Goal: Task Accomplishment & Management: Manage account settings

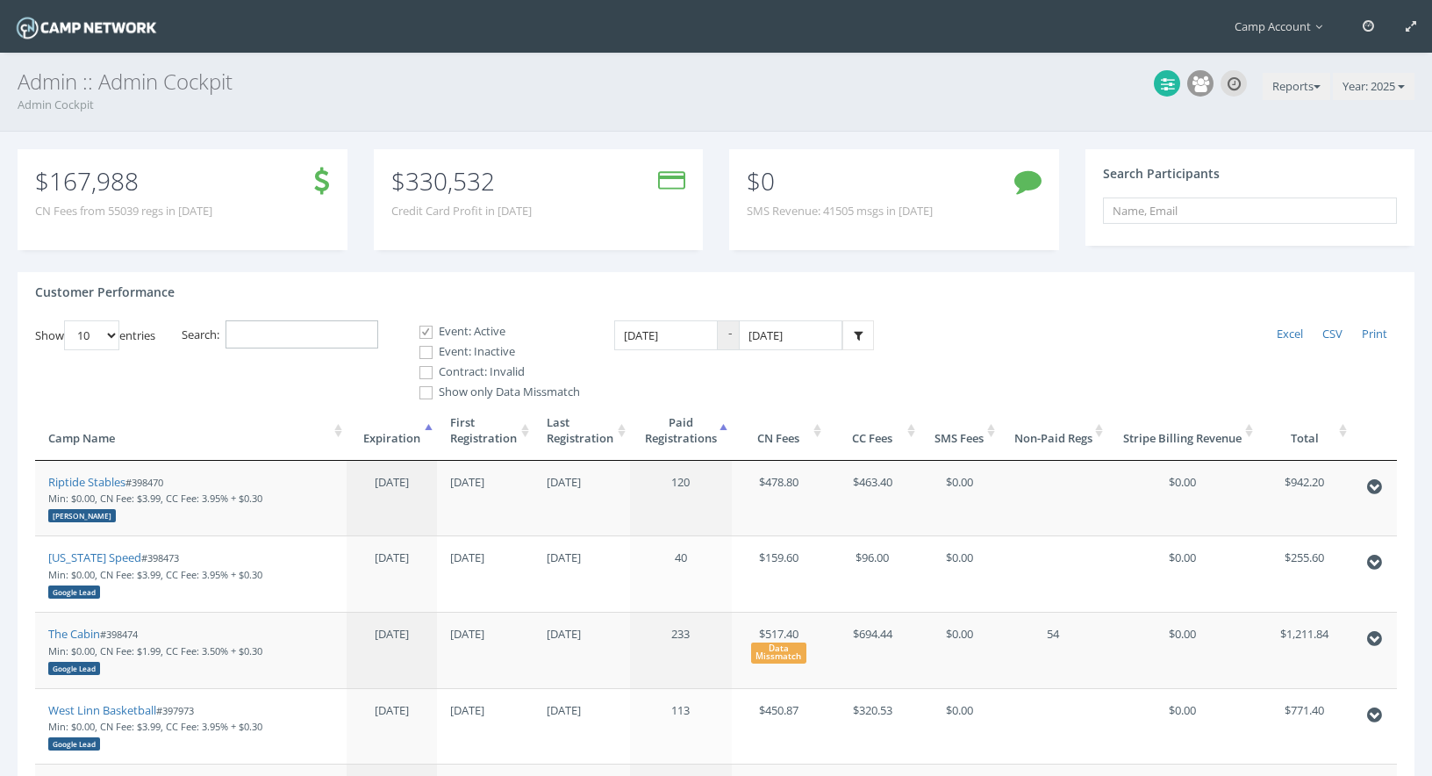
click at [275, 334] on input "Search:" at bounding box center [301, 334] width 153 height 29
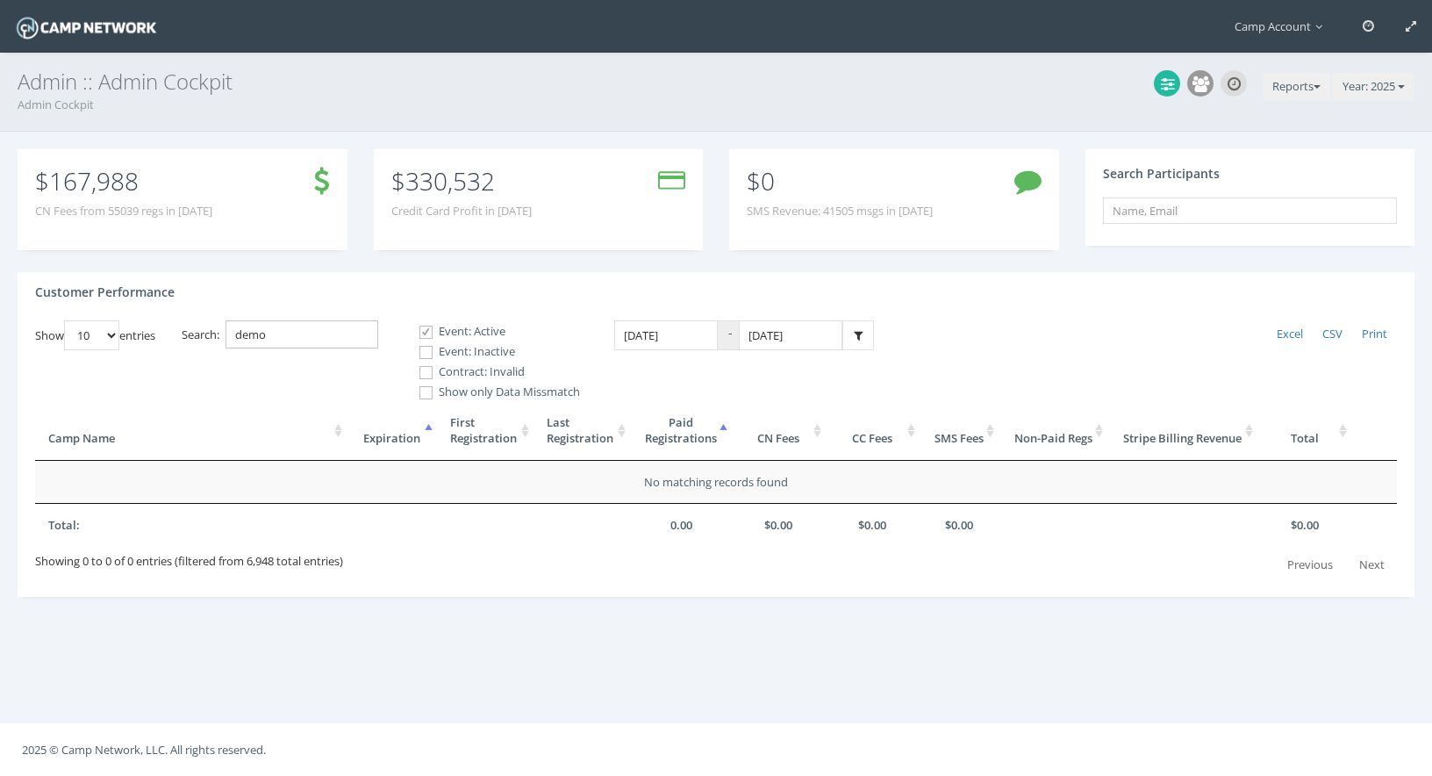
type input "demo"
click at [430, 355] on span at bounding box center [426, 352] width 17 height 17
click at [425, 355] on input "Event: Inactive" at bounding box center [416, 352] width 17 height 17
checkbox input "true"
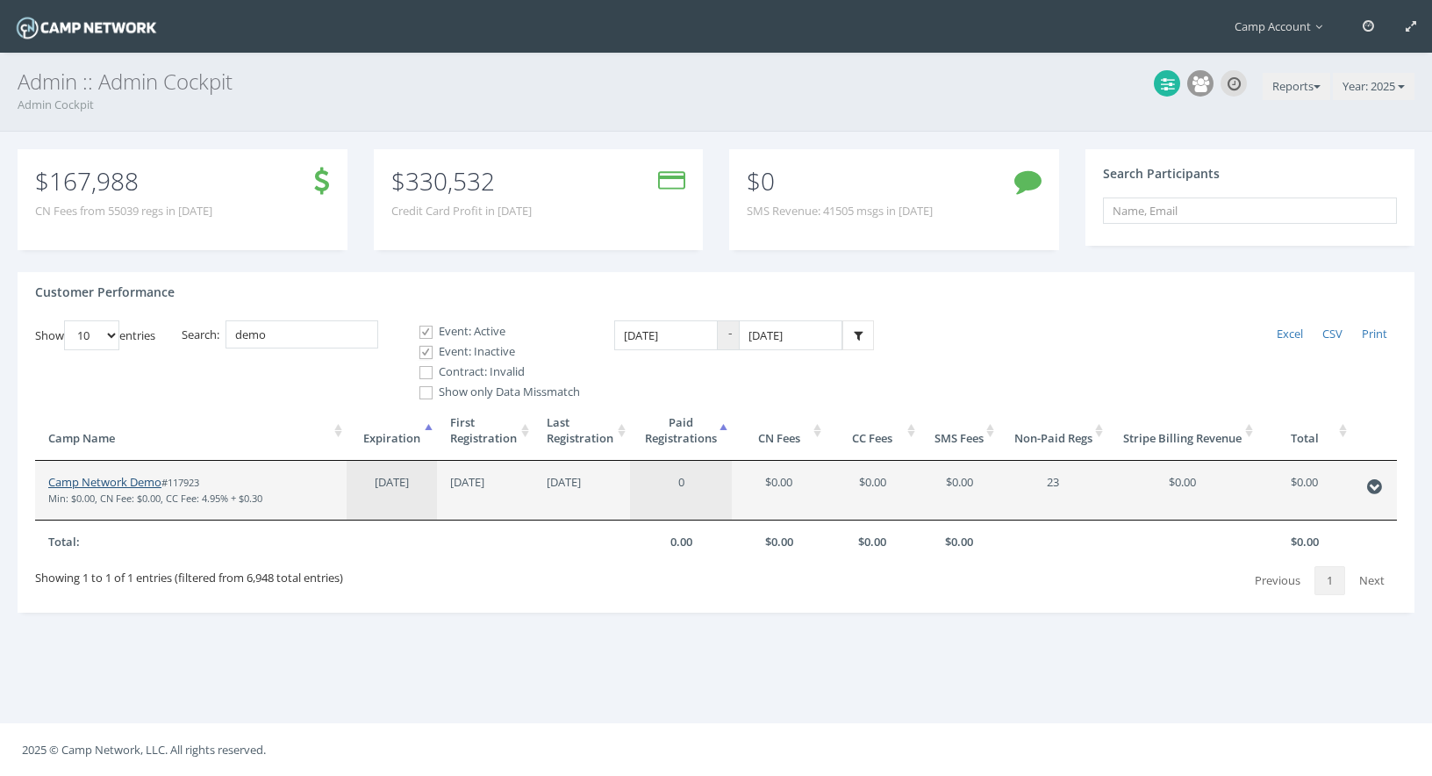
click at [145, 477] on link "Camp Network Demo" at bounding box center [104, 482] width 113 height 16
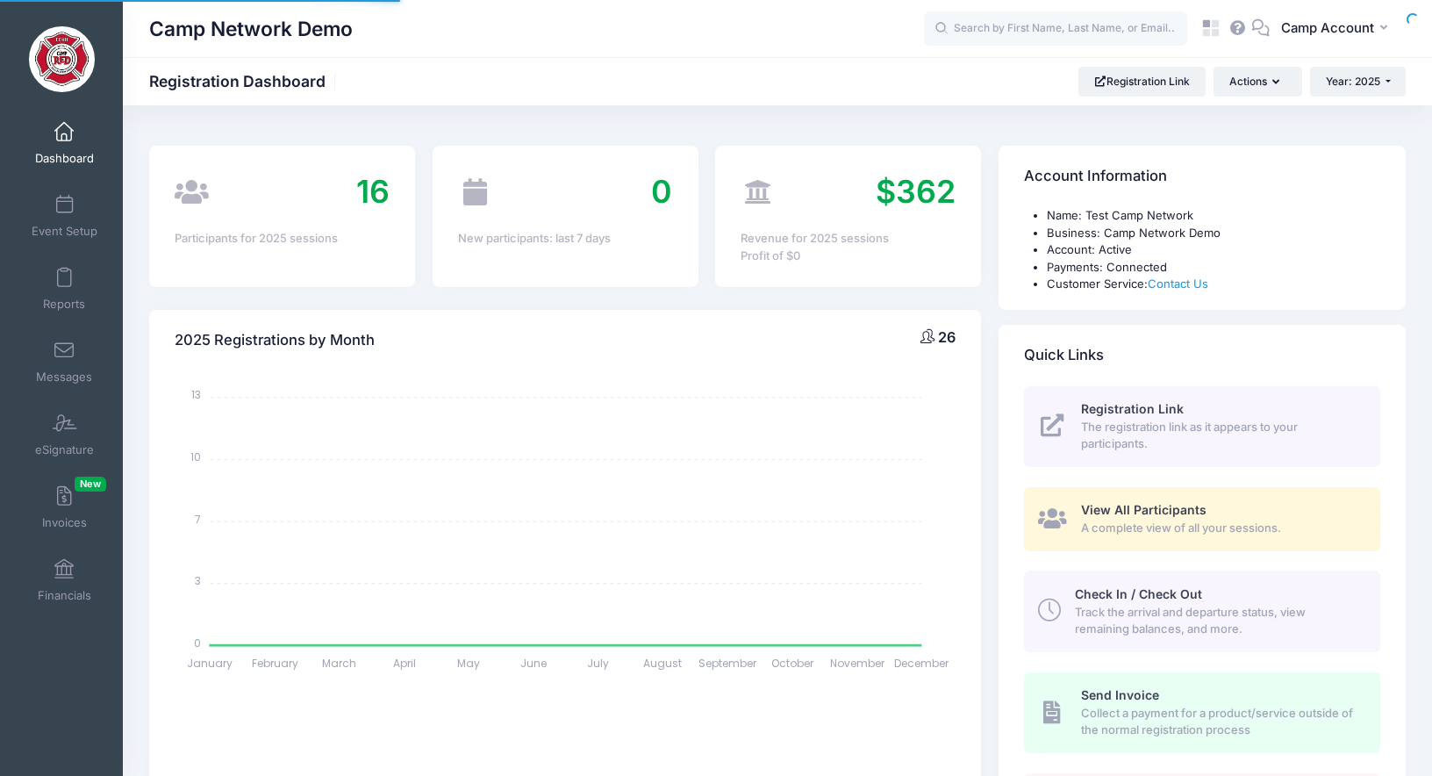
select select
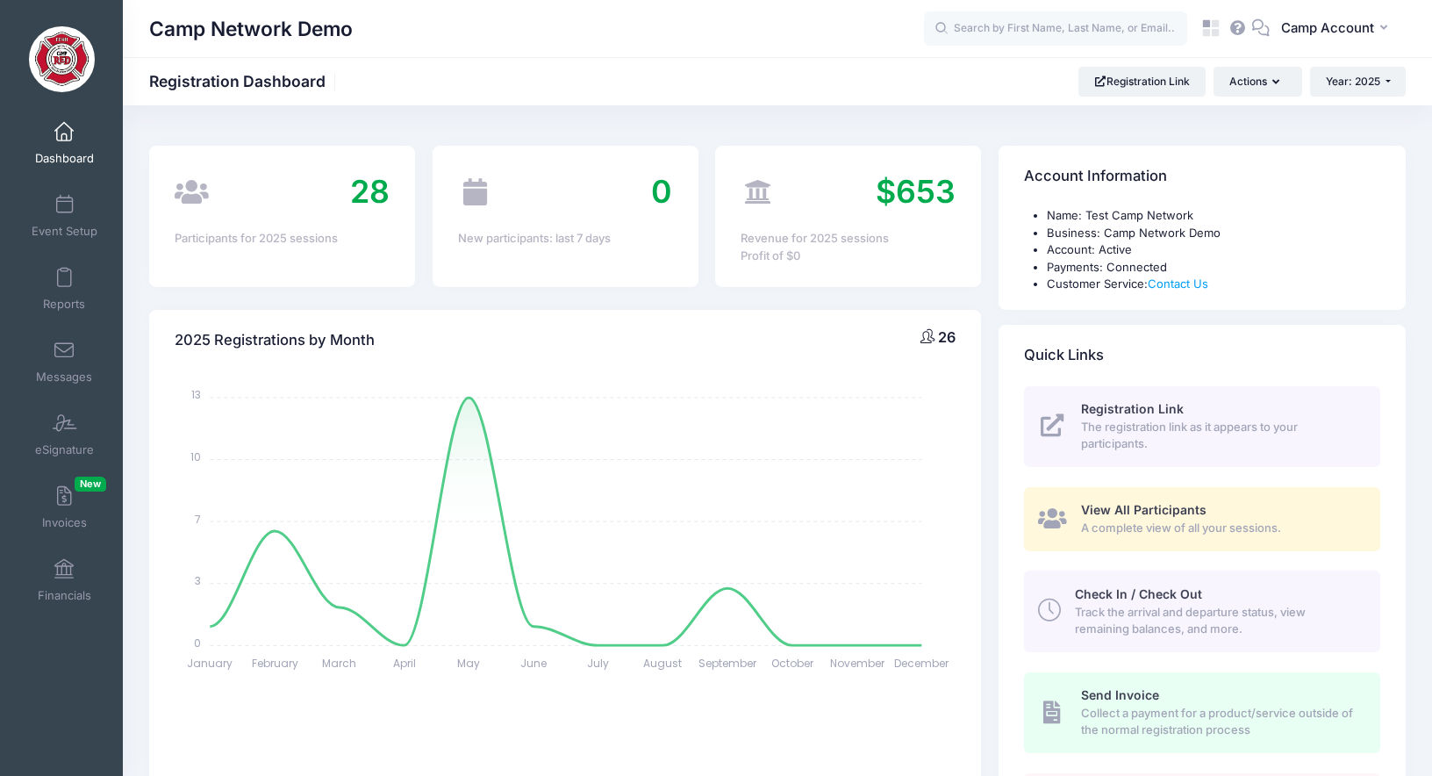
click at [813, 96] on div "Camp Network Demo Registration Dashboard Registration Link Actions Year: 2025 Y…" at bounding box center [777, 82] width 1309 height 30
click at [84, 445] on span "eSignature" at bounding box center [64, 449] width 59 height 15
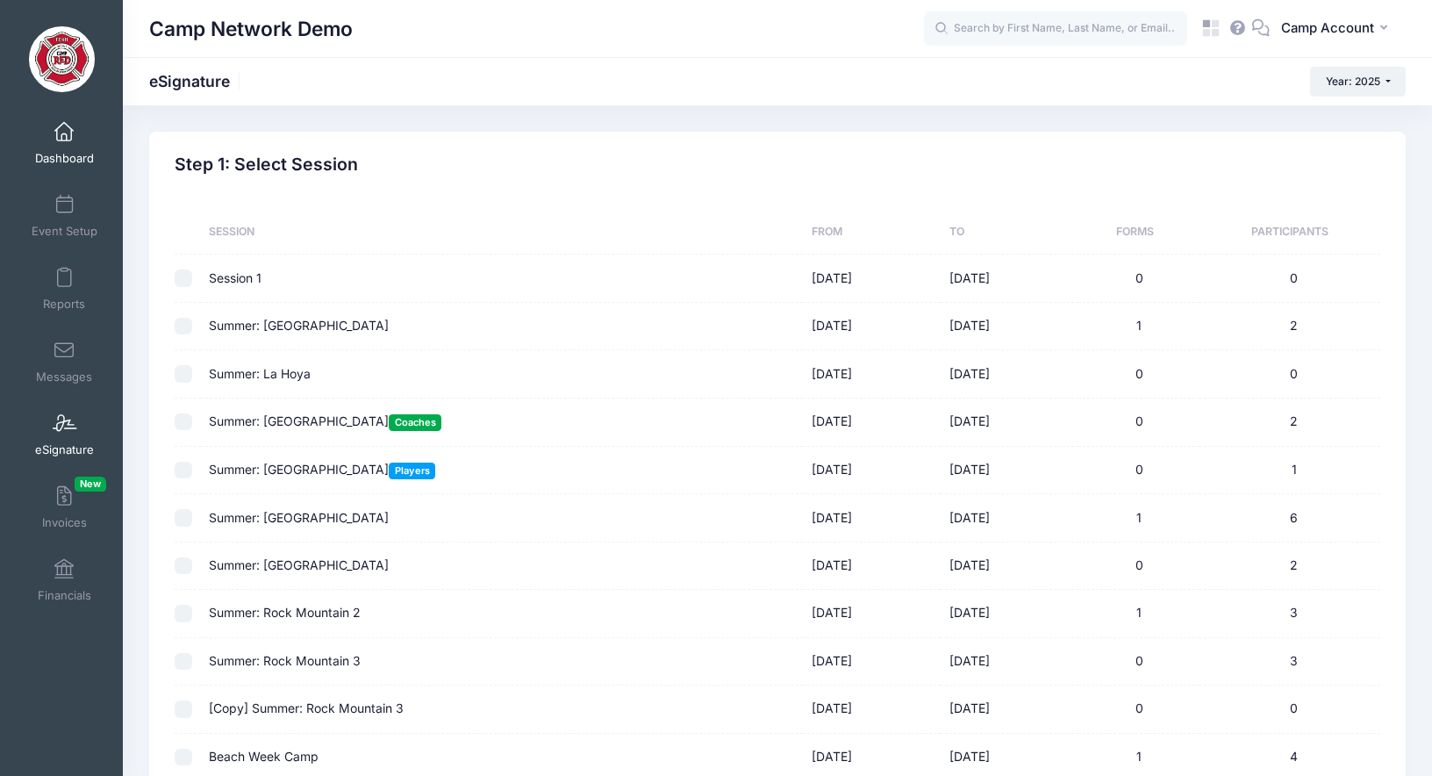
click at [60, 143] on link "Dashboard" at bounding box center [64, 142] width 83 height 61
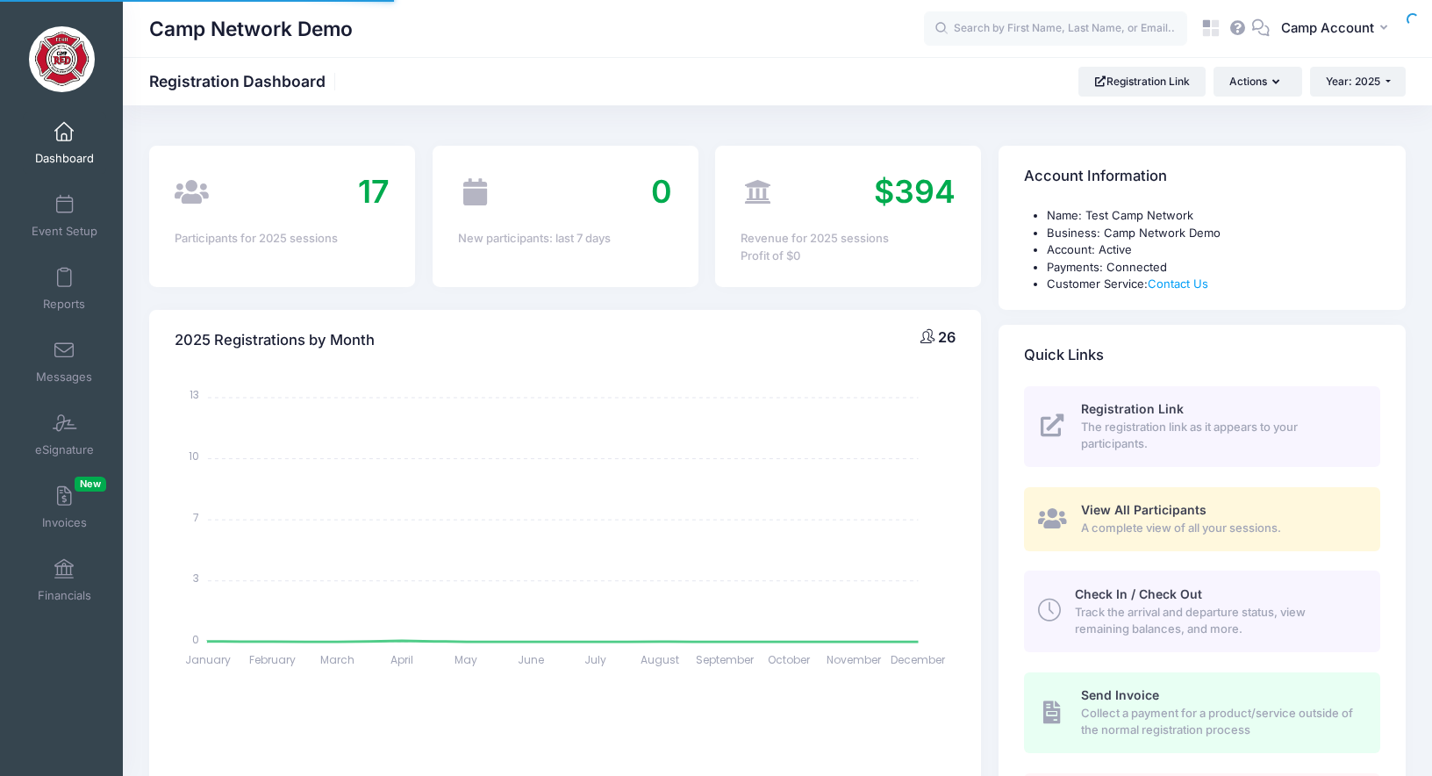
select select
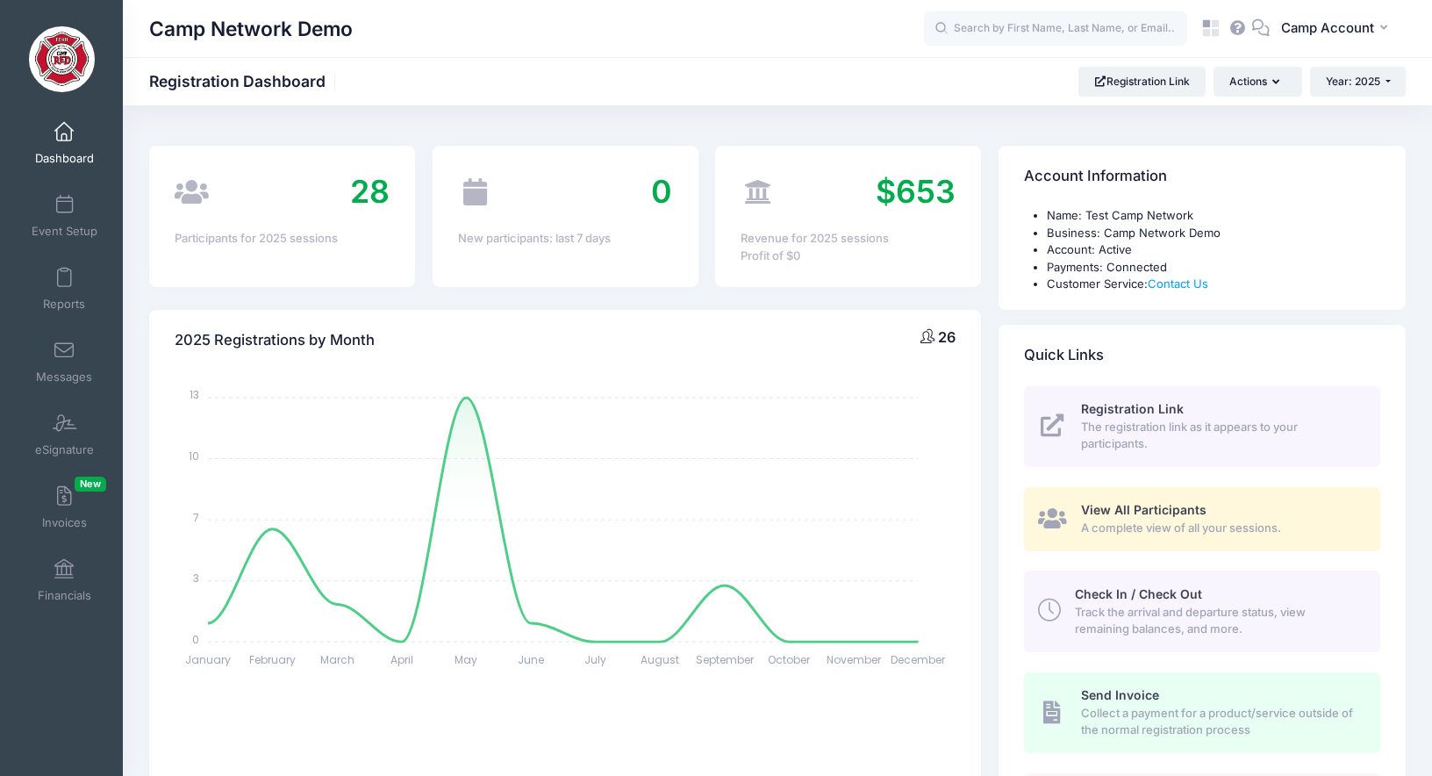
click at [492, 298] on div "2025 Registrations by Month 26 January January February February March March Ap…" at bounding box center [564, 573] width 849 height 573
click at [146, 204] on div "28 Participants for 2025 sessions" at bounding box center [281, 216] width 283 height 141
click at [855, 262] on div "Revenue for 2025 sessions Profit of $0" at bounding box center [848, 247] width 215 height 34
click at [619, 383] on icon "January January February February March March April April May May June June Jul…" at bounding box center [565, 524] width 781 height 307
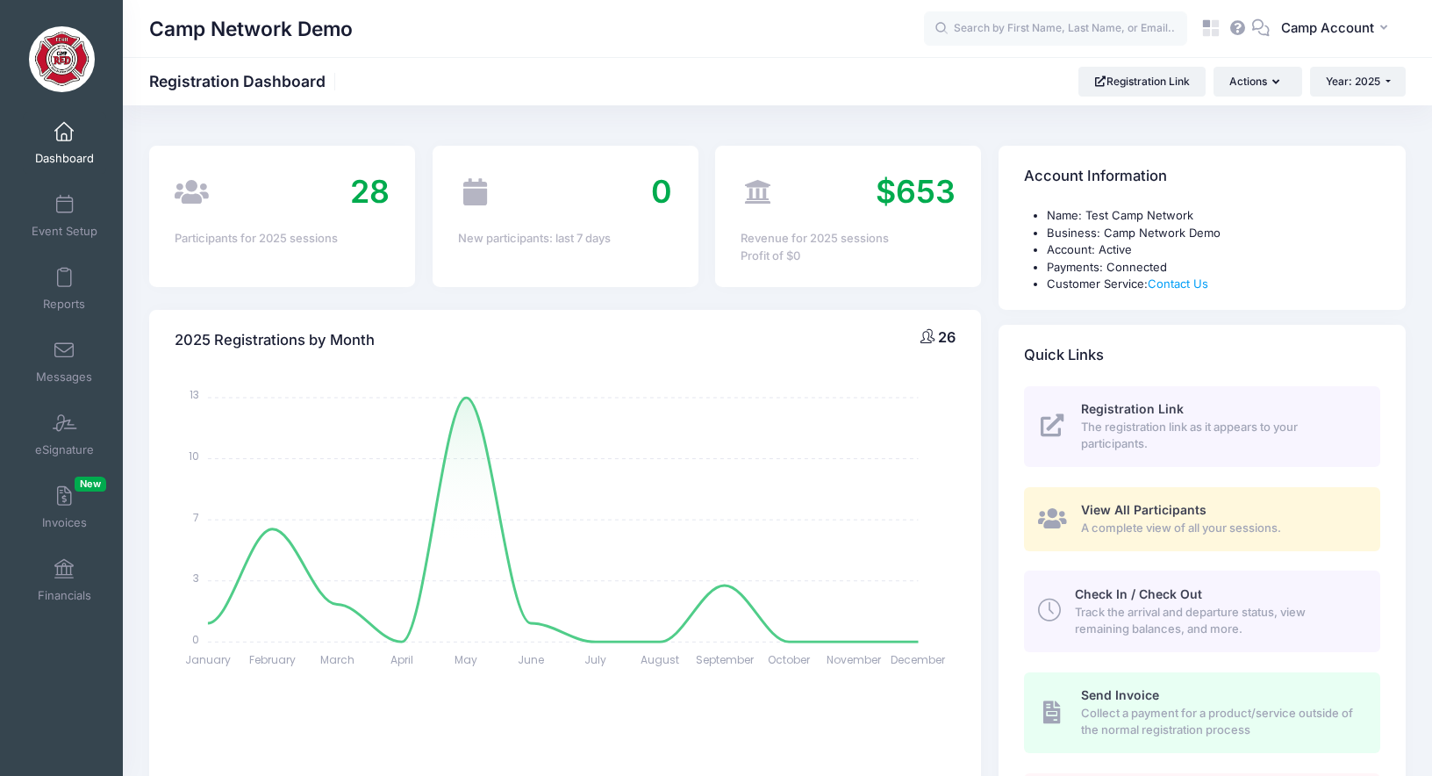
click at [653, 296] on div "2025 Registrations by Month 26 January January February February March March Ap…" at bounding box center [564, 573] width 849 height 573
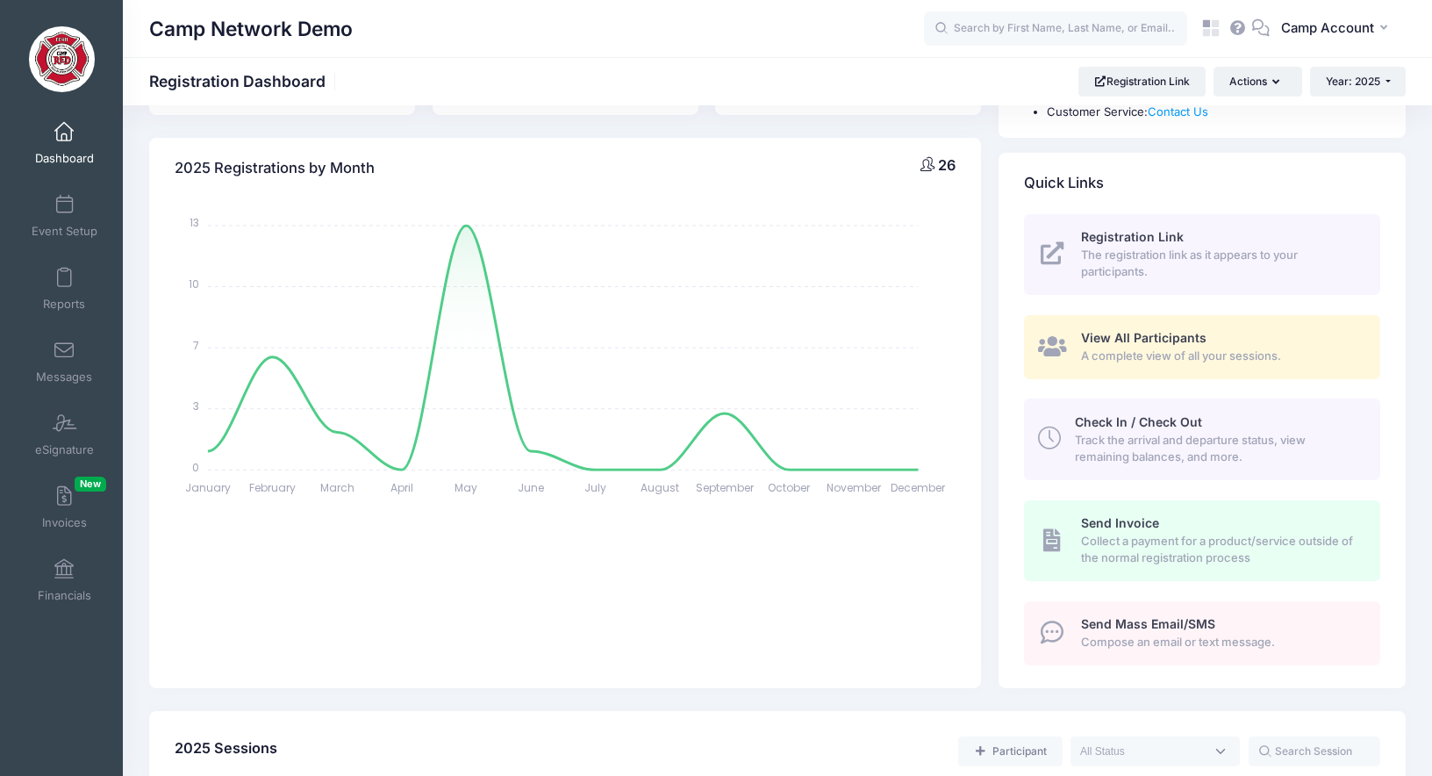
scroll to position [178, 0]
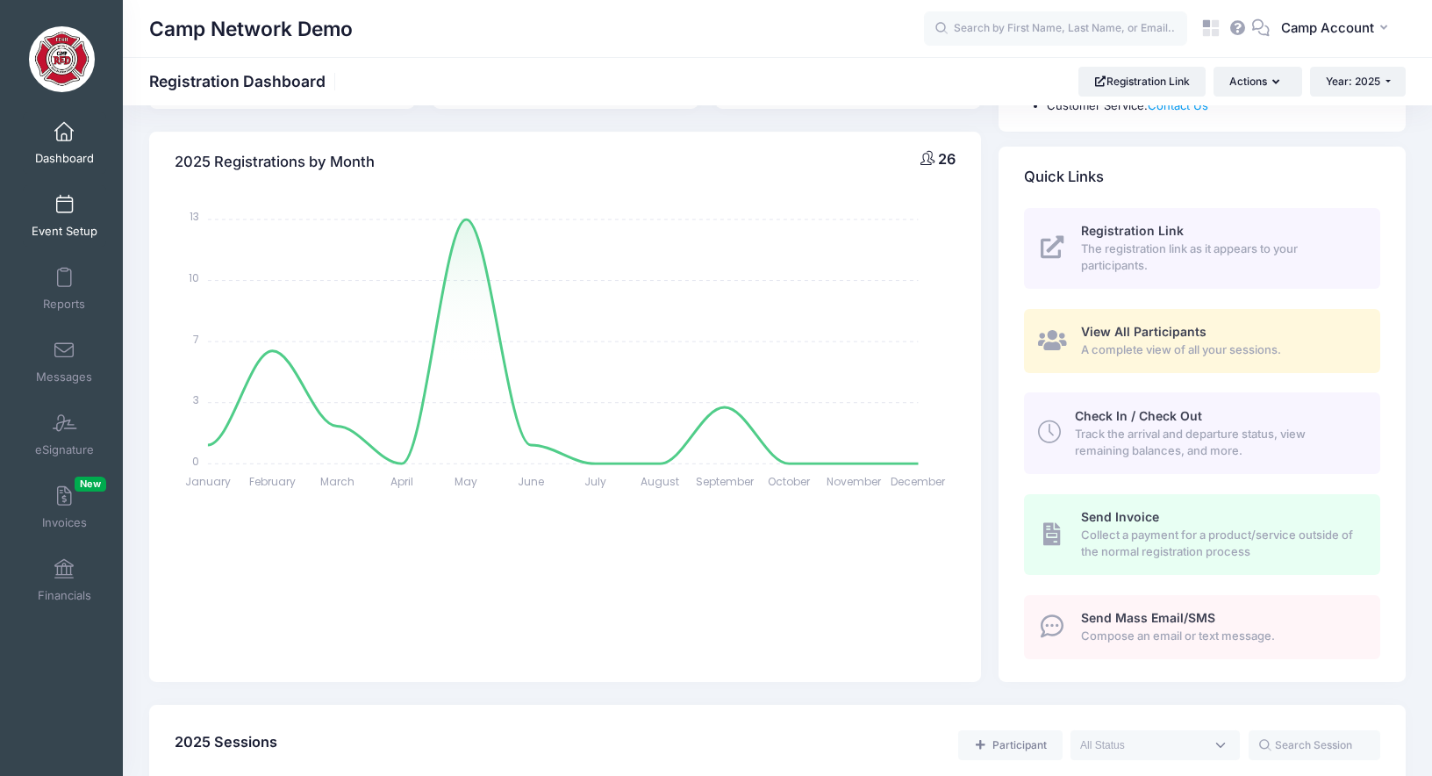
click at [89, 198] on link "Event Setup" at bounding box center [64, 215] width 83 height 61
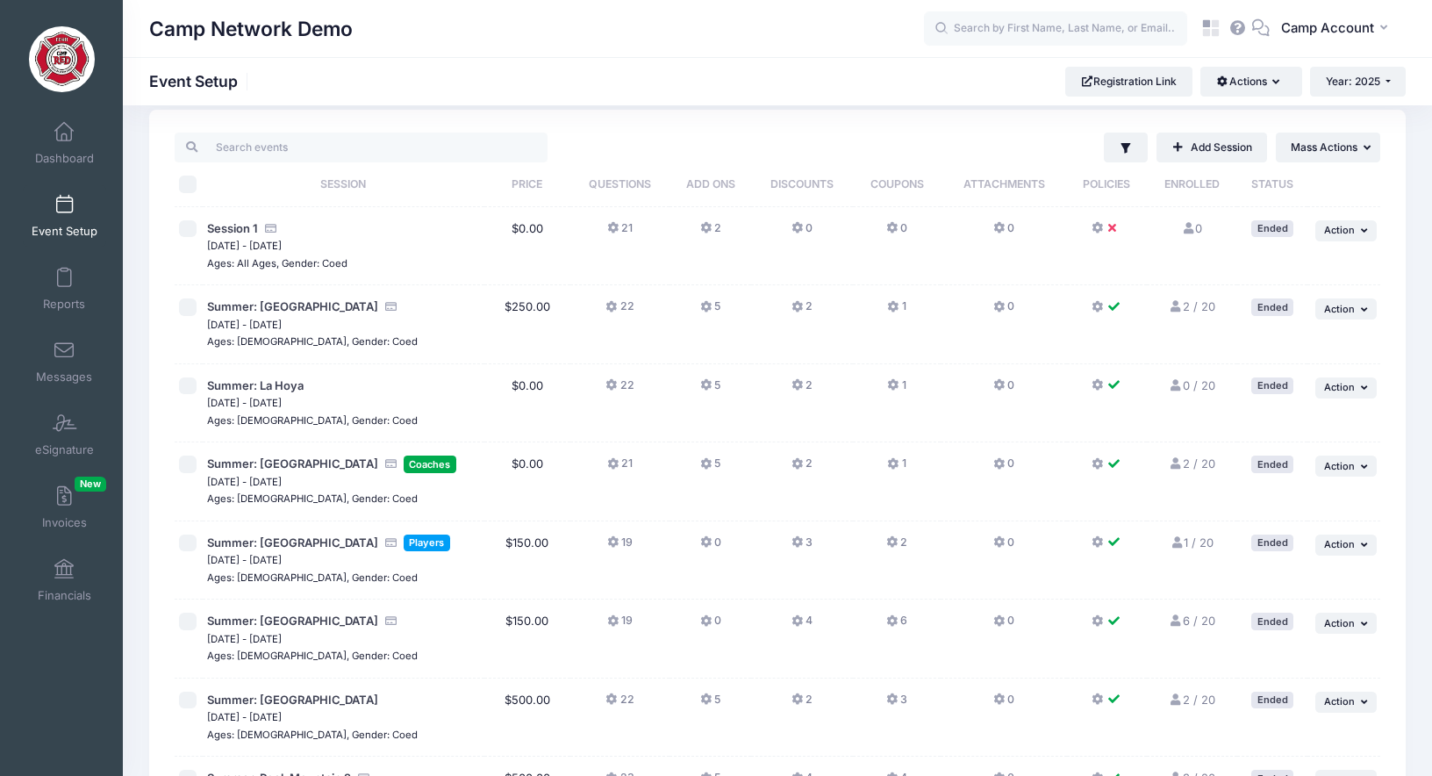
scroll to position [47, 0]
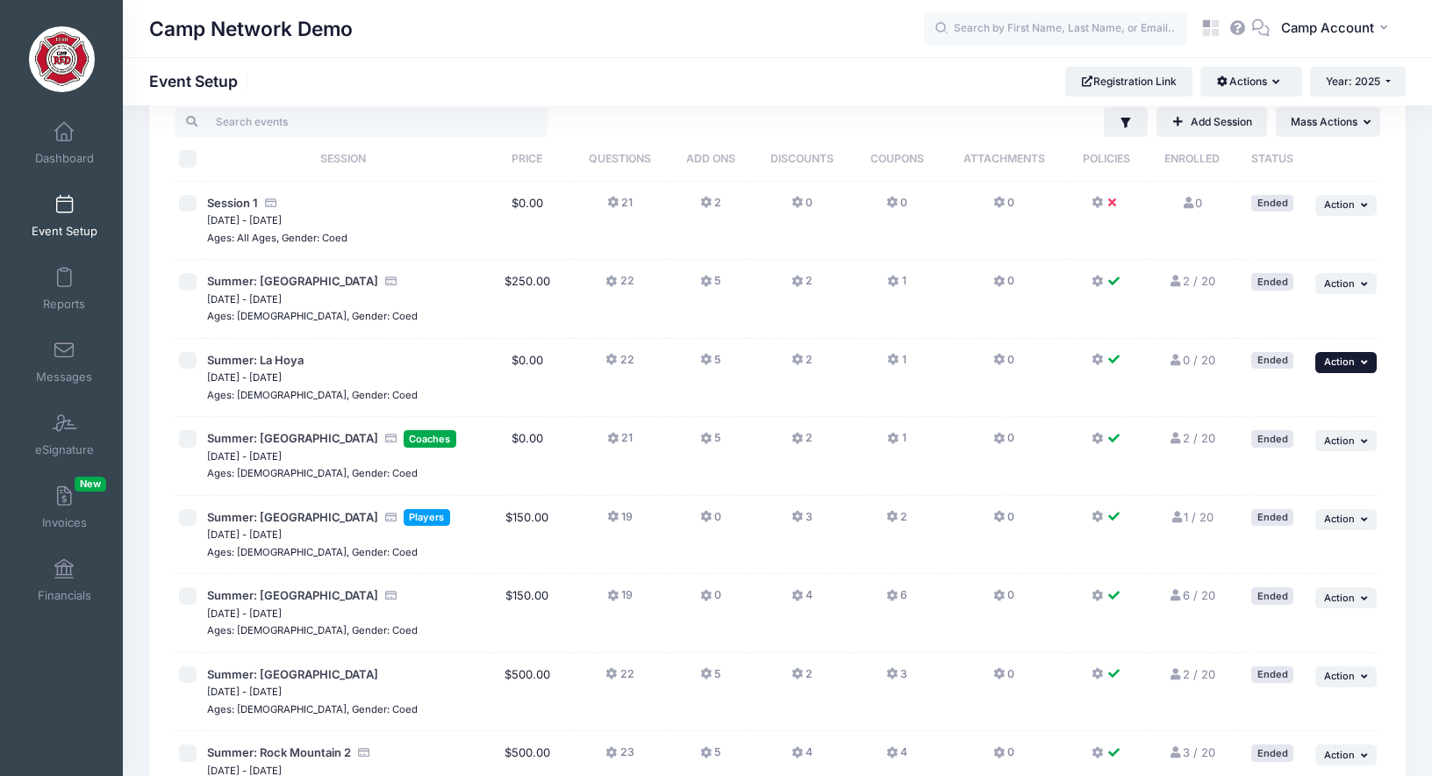
click at [1357, 369] on button "... Action" at bounding box center [1345, 362] width 61 height 21
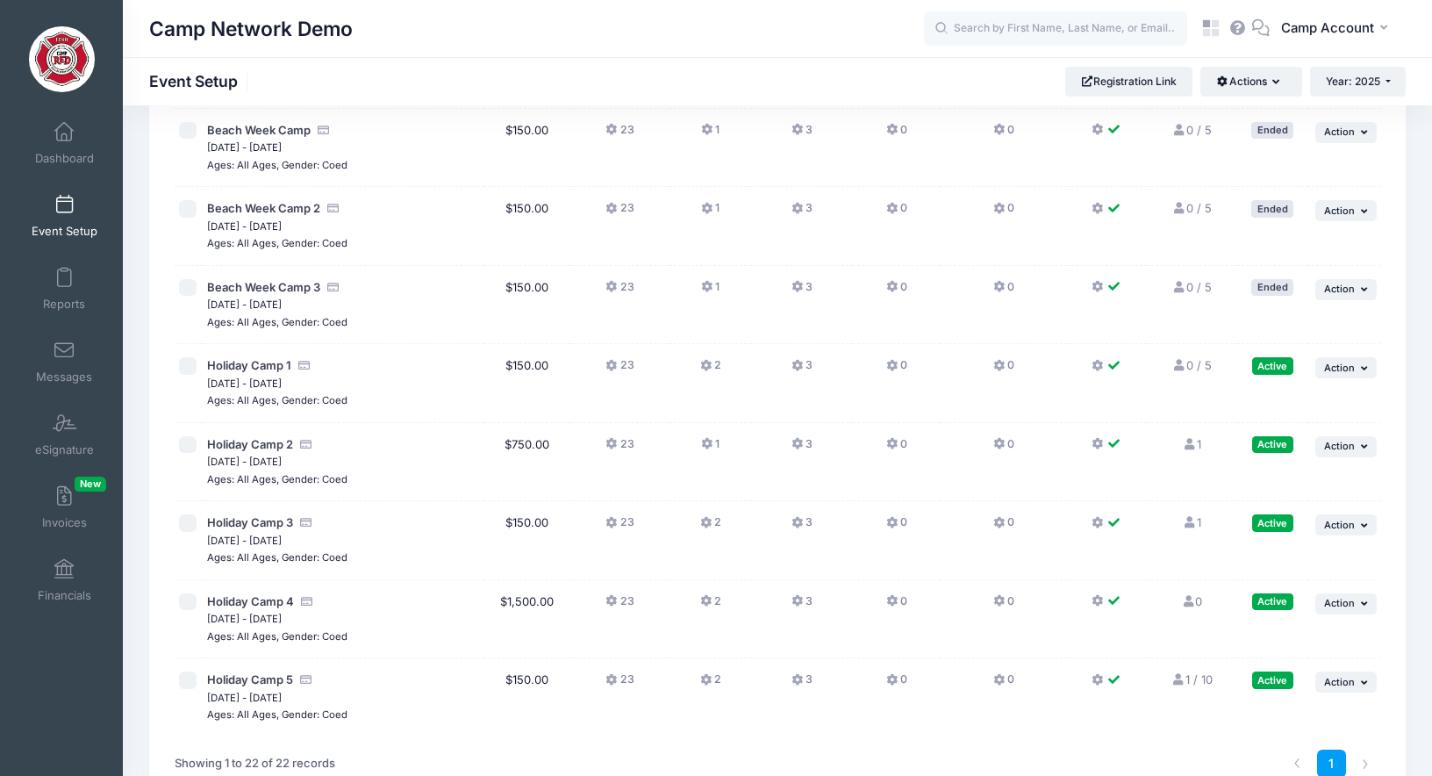
scroll to position [1226, 0]
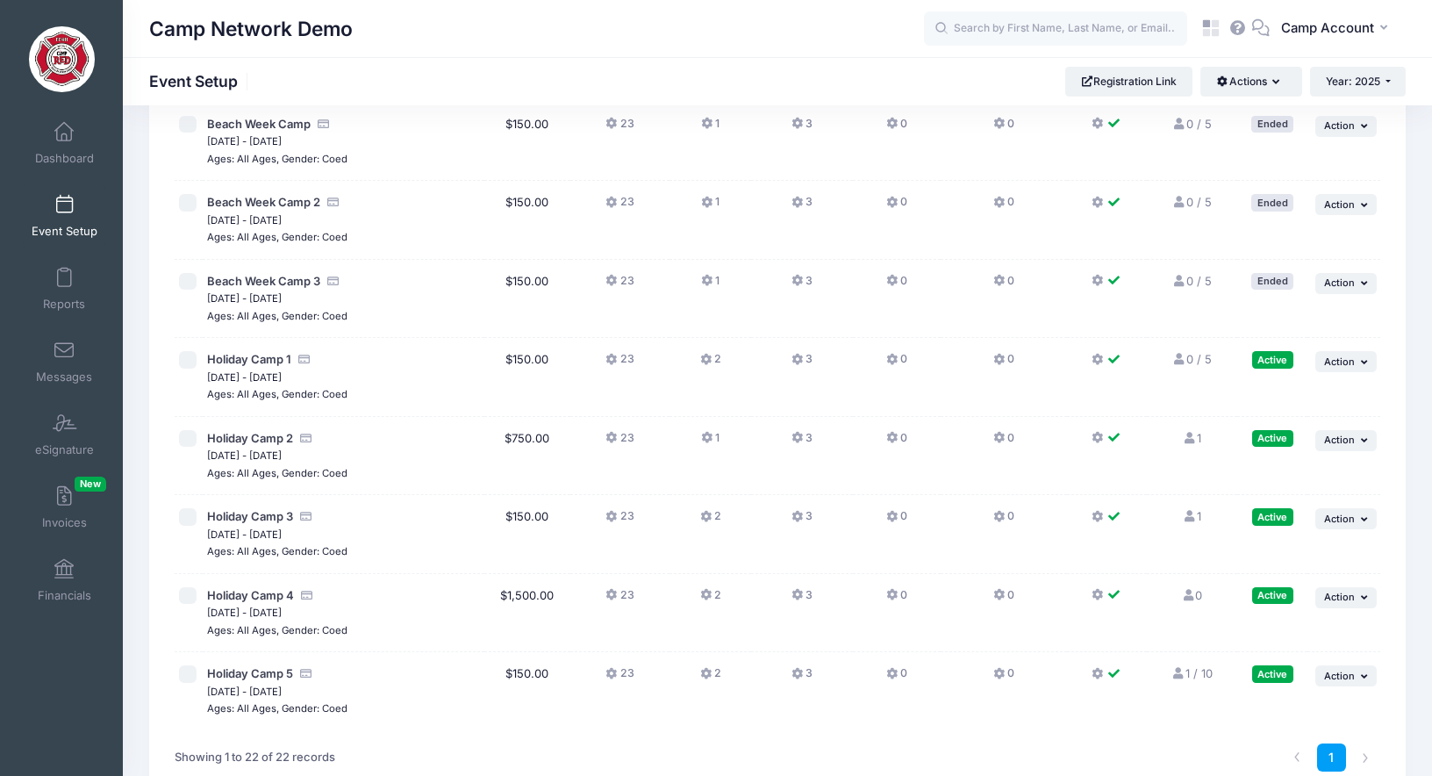
click at [720, 519] on button "2" at bounding box center [710, 520] width 21 height 25
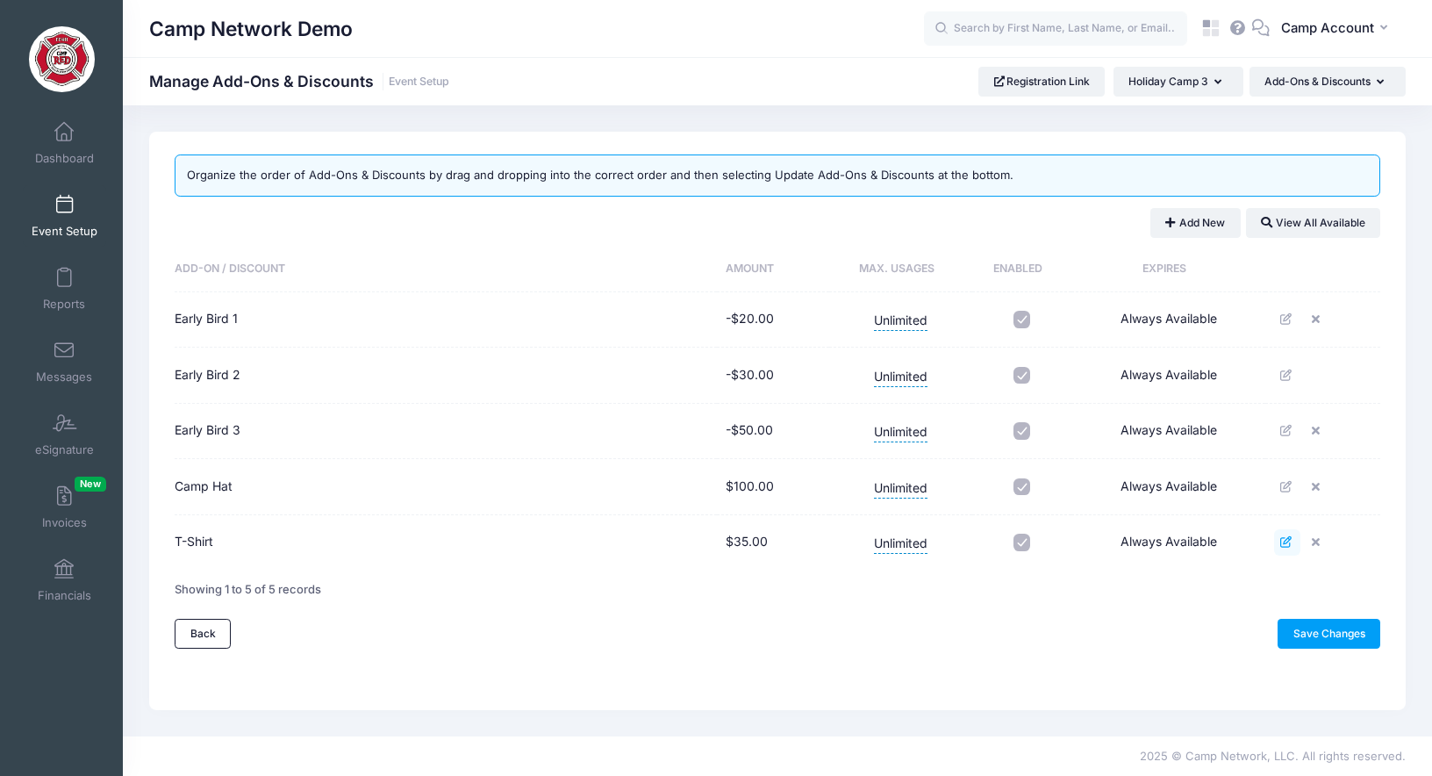
click at [1290, 547] on icon at bounding box center [1287, 541] width 14 height 11
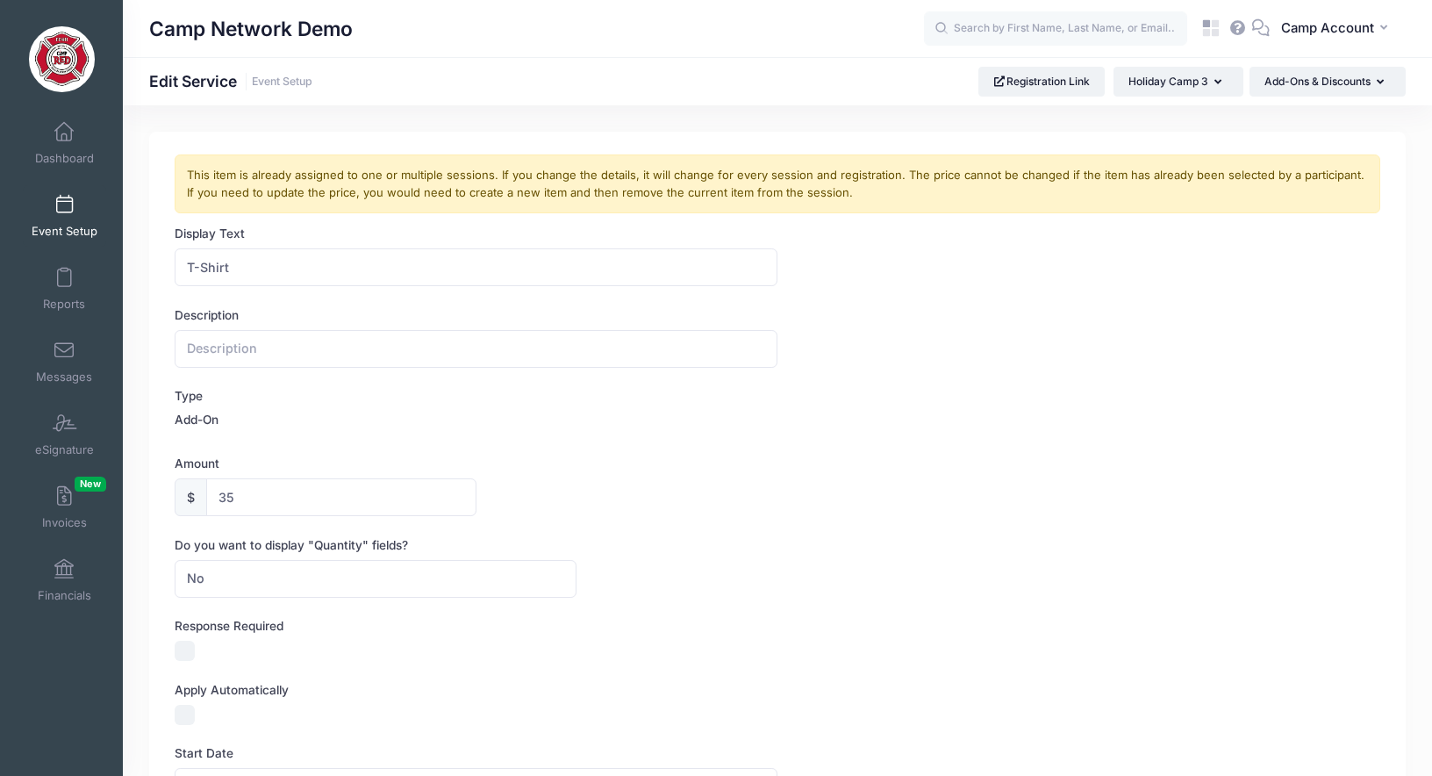
click at [83, 209] on link "Event Setup" at bounding box center [64, 215] width 83 height 61
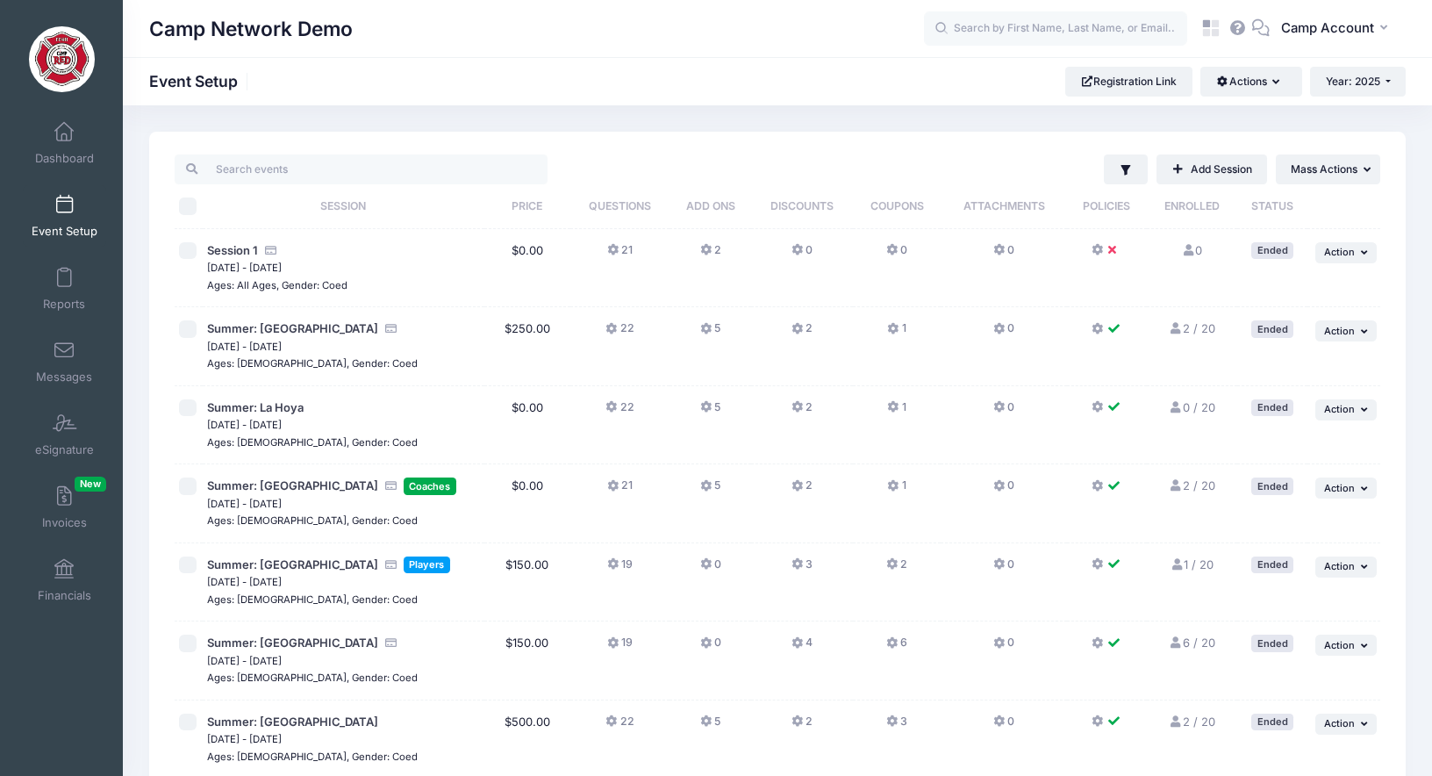
click at [905, 251] on button "0" at bounding box center [896, 254] width 21 height 25
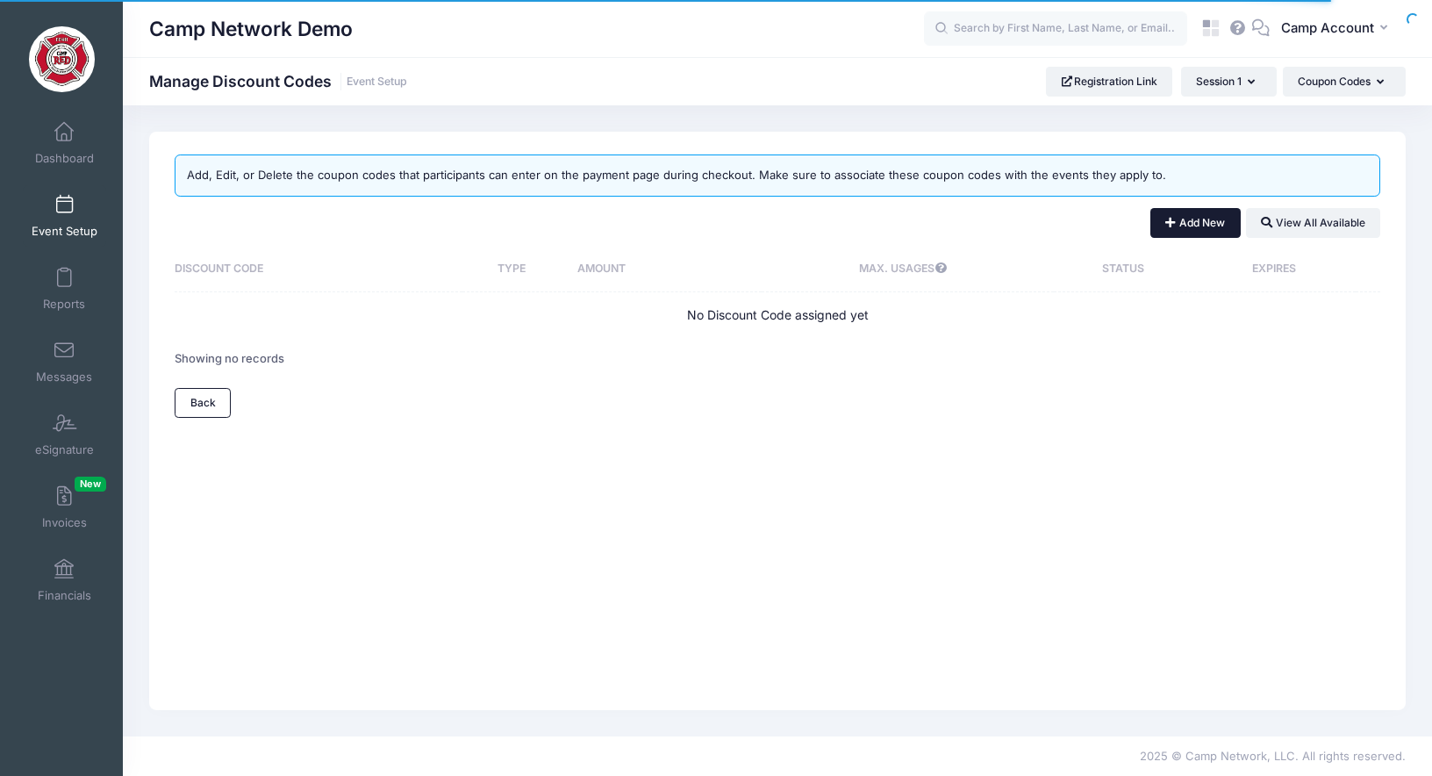
click at [1185, 218] on button "Add New" at bounding box center [1195, 223] width 90 height 30
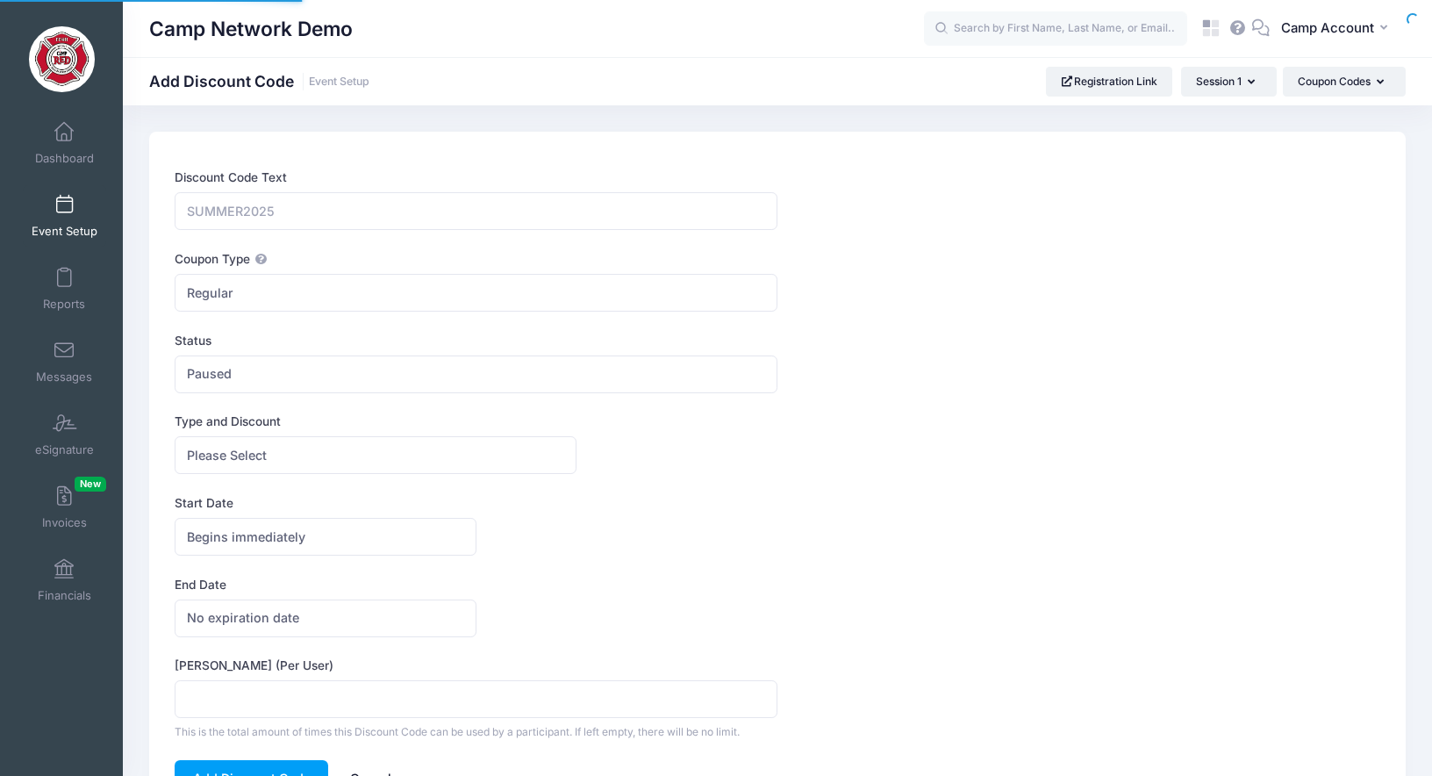
select select
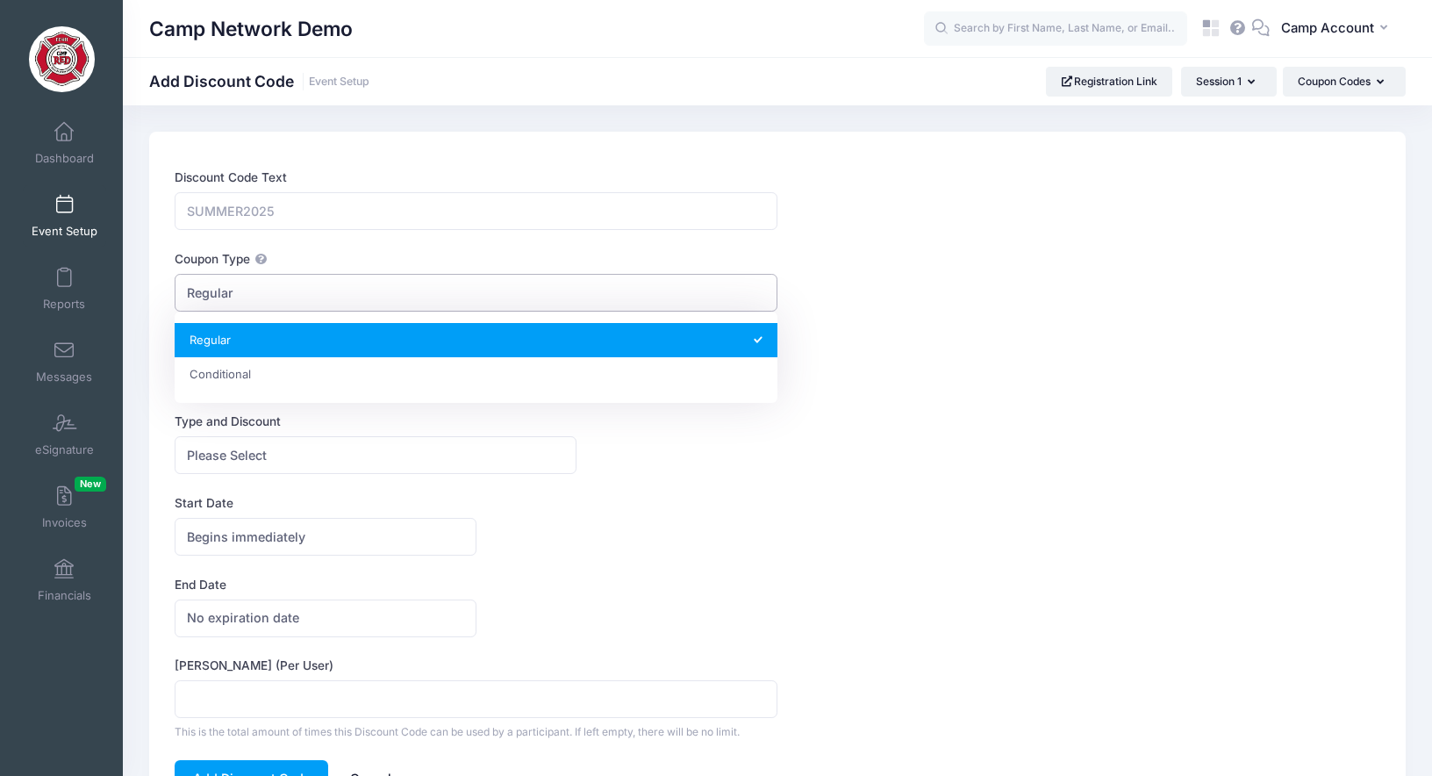
click at [288, 295] on span "Regular" at bounding box center [476, 293] width 603 height 38
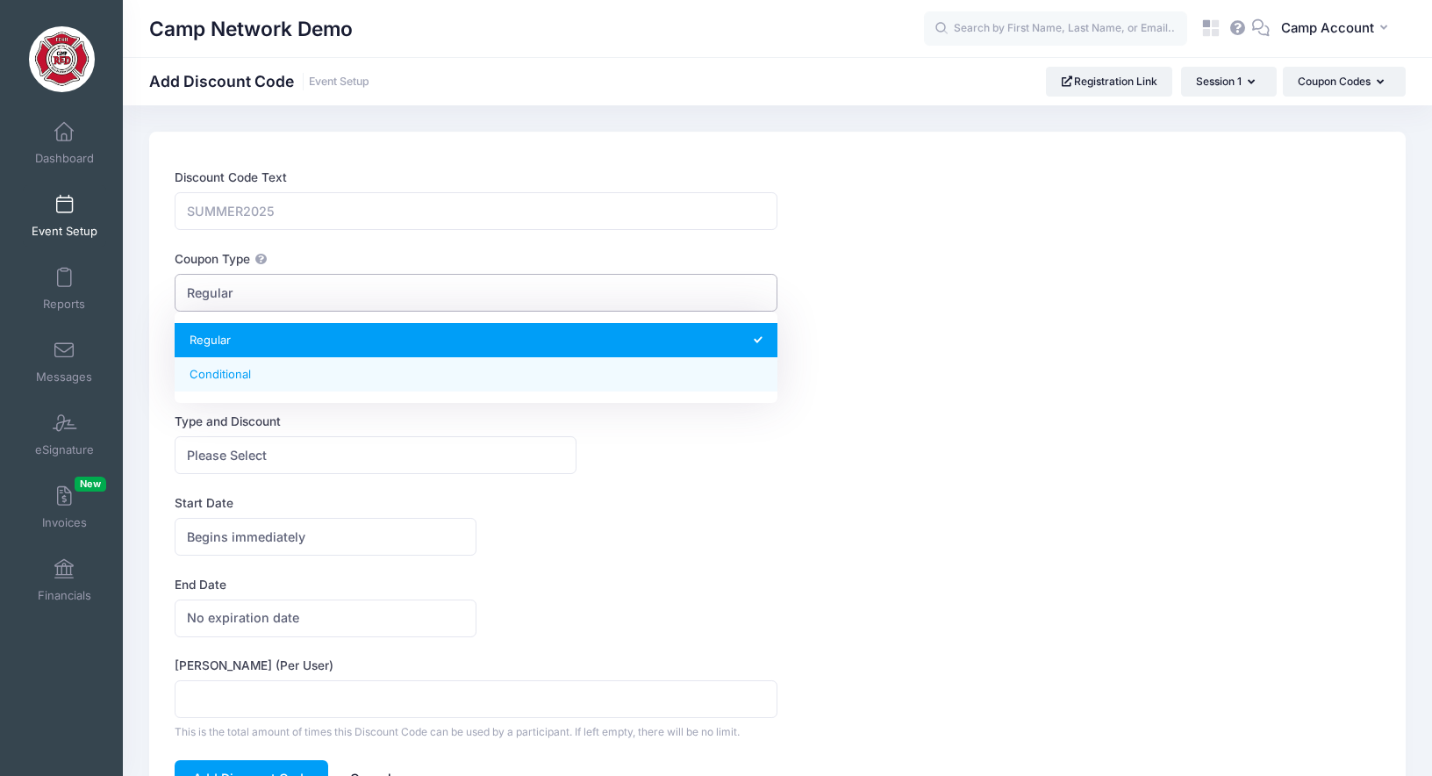
select select "1"
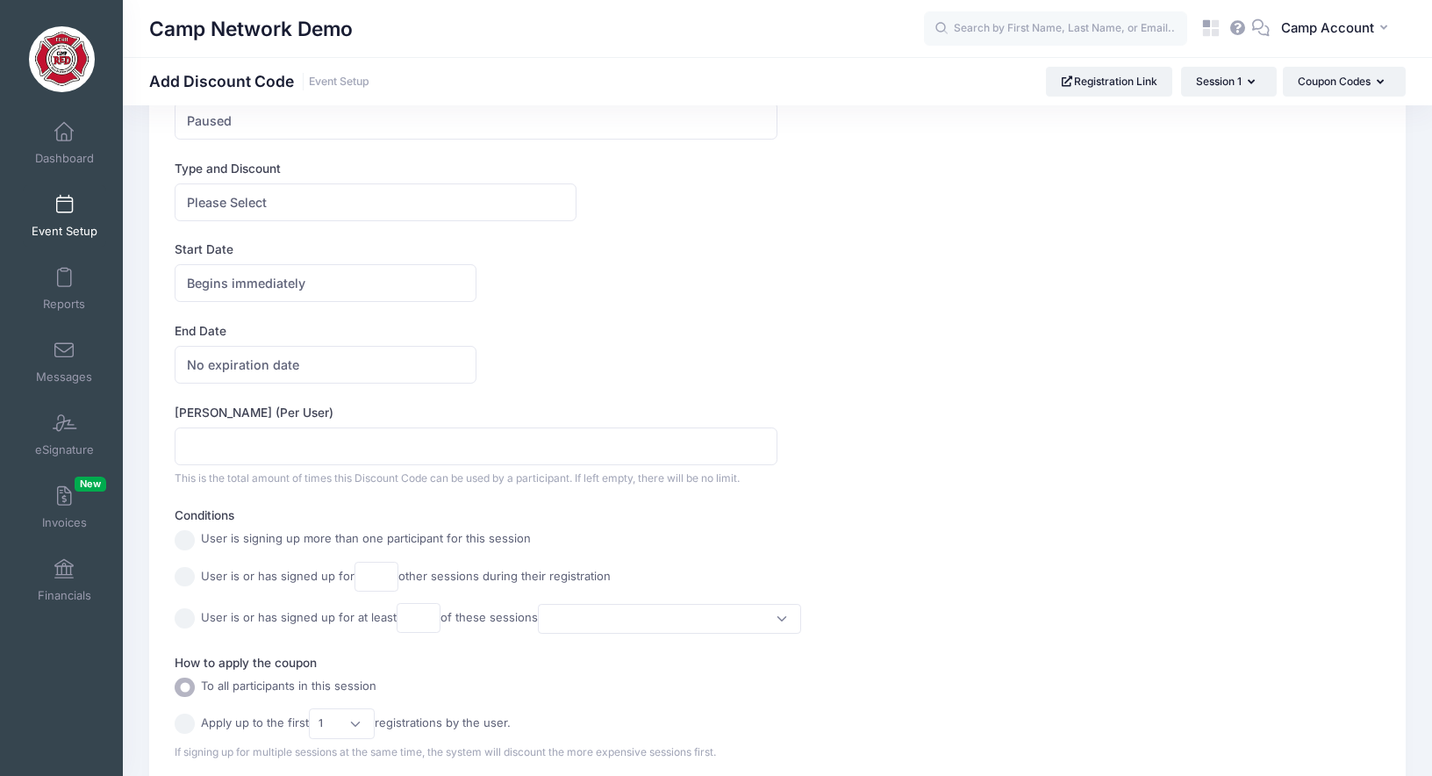
scroll to position [293, 0]
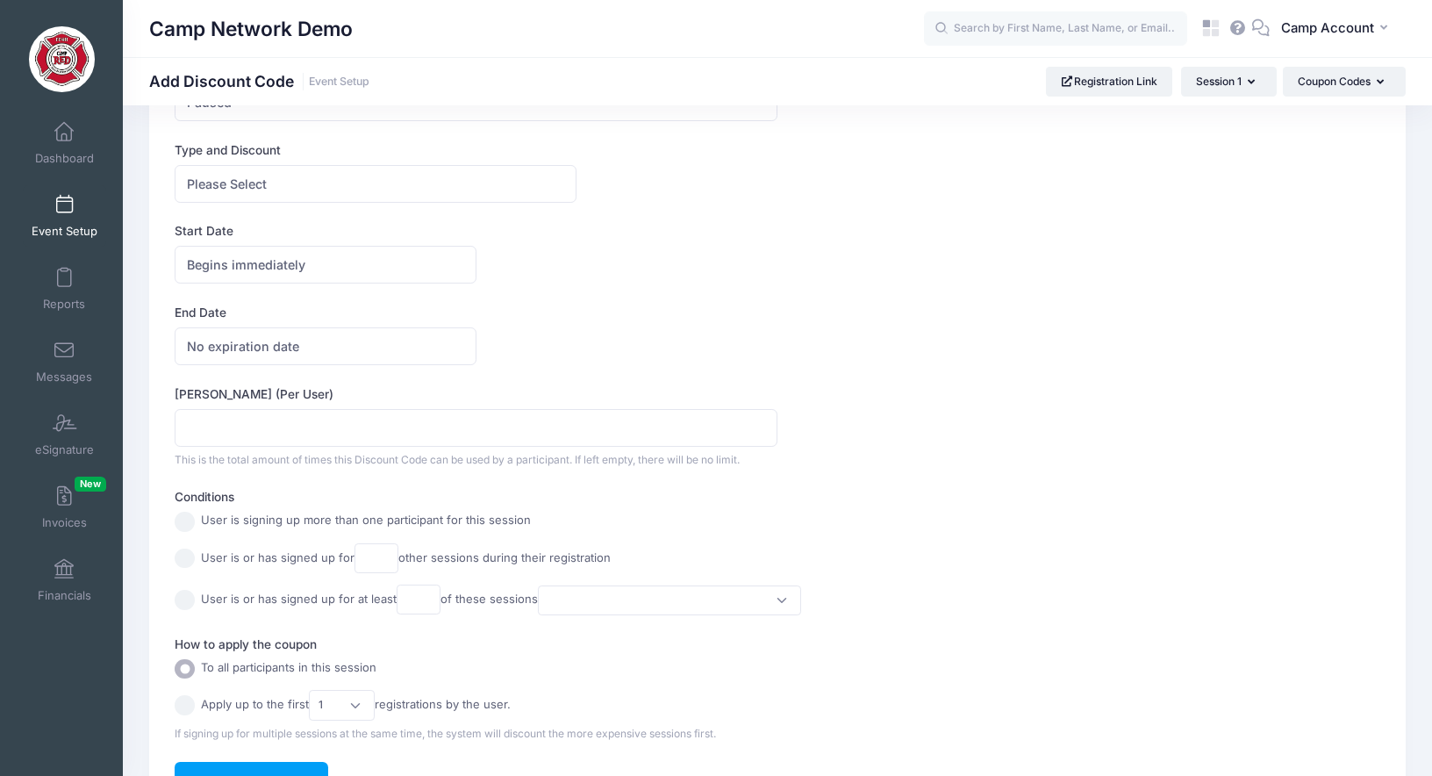
click at [189, 520] on input "radio" at bounding box center [185, 522] width 20 height 20
radio input "true"
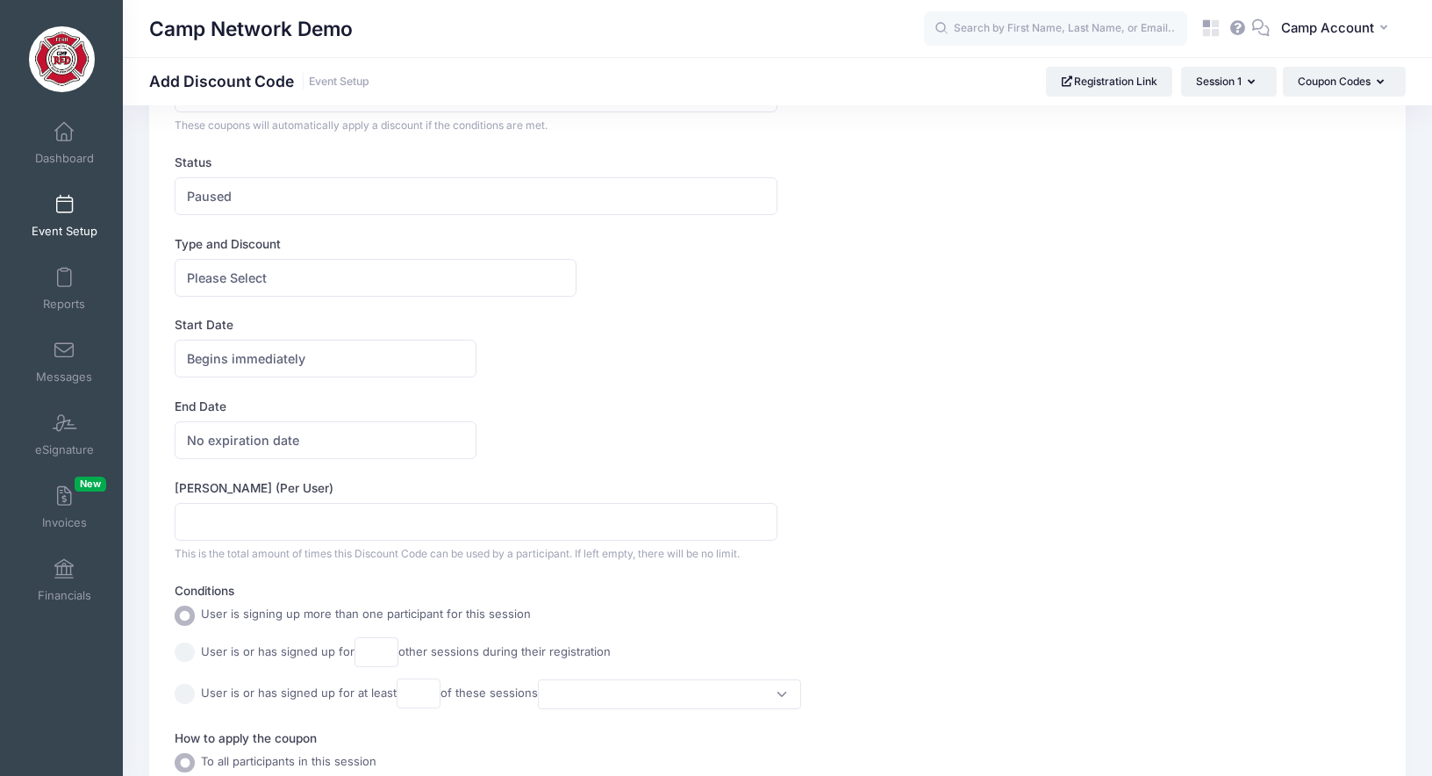
scroll to position [0, 0]
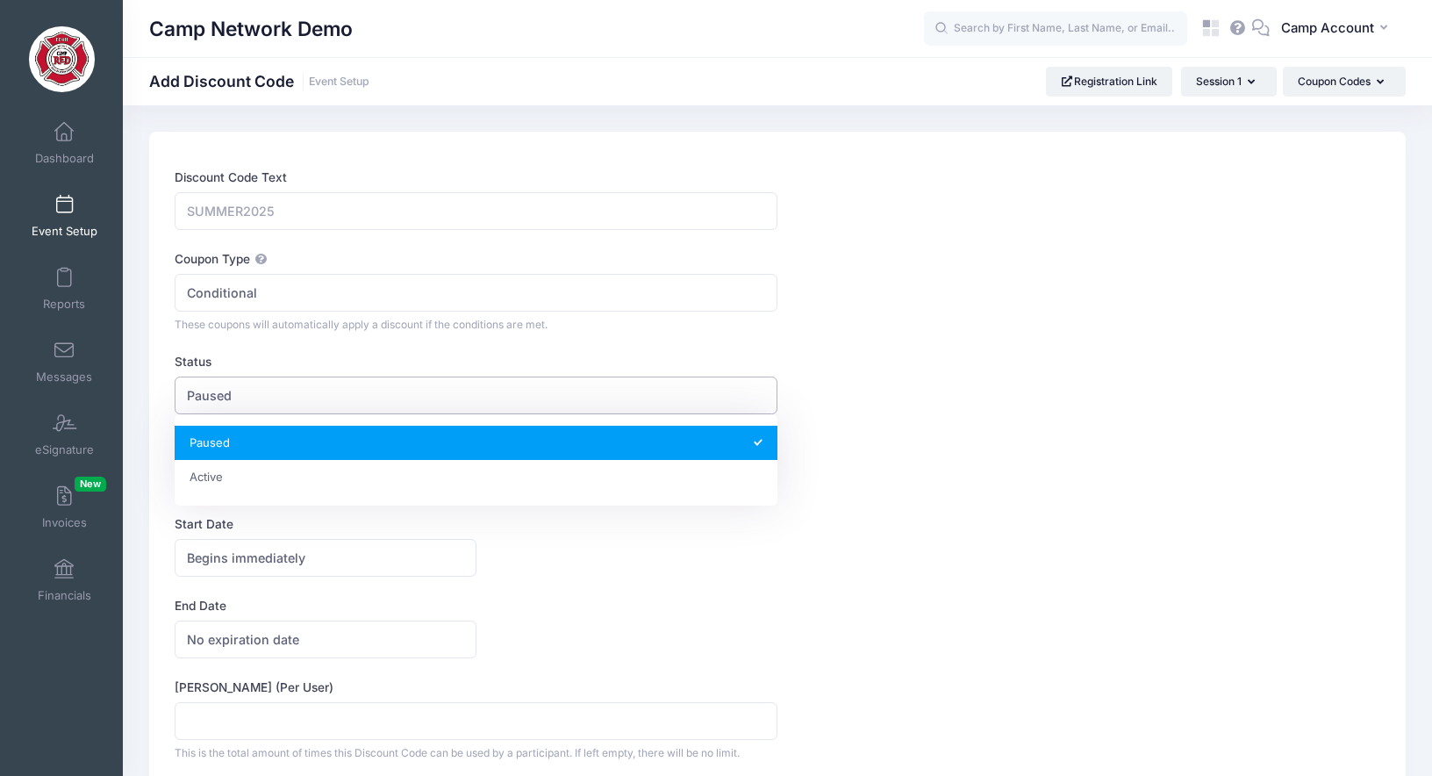
click at [252, 395] on span "Paused" at bounding box center [476, 395] width 603 height 38
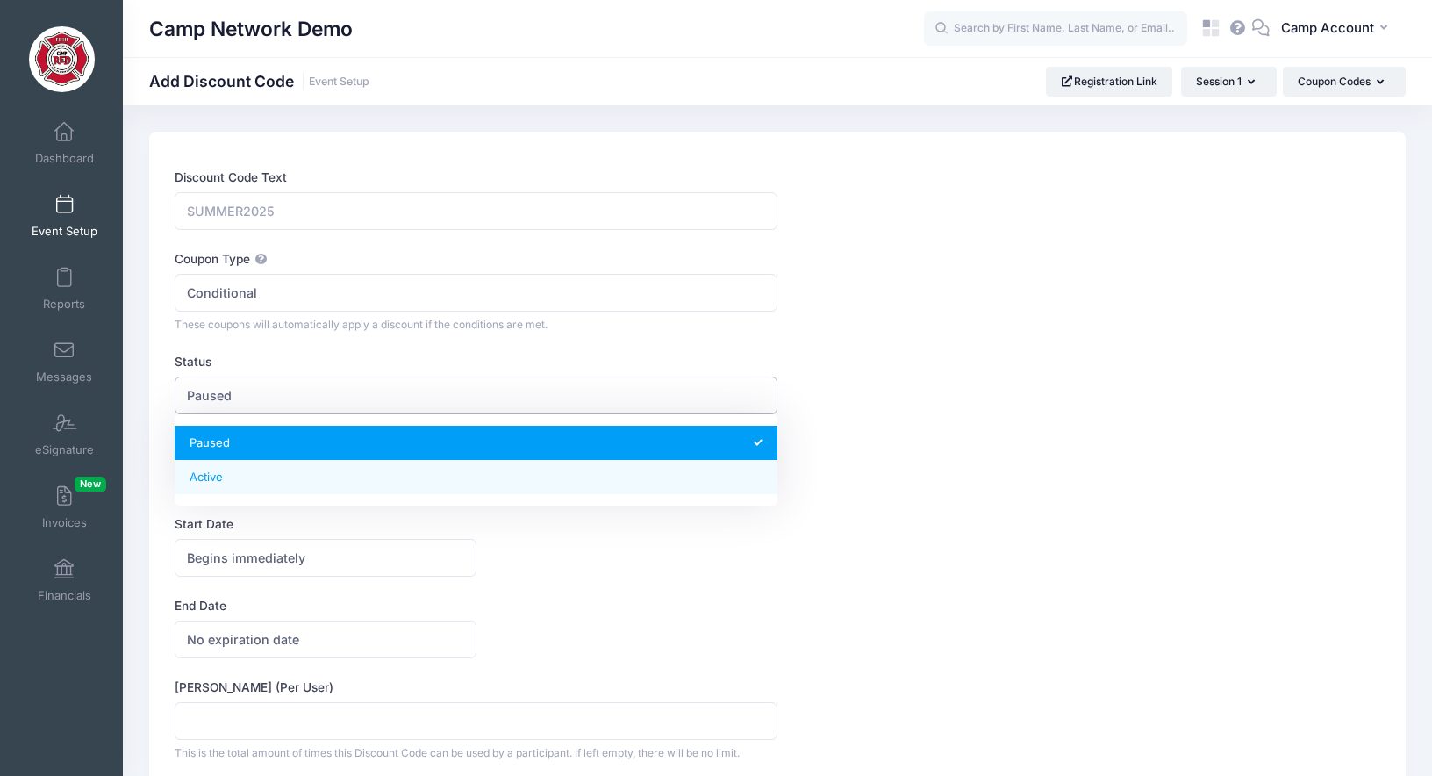
select select "1"
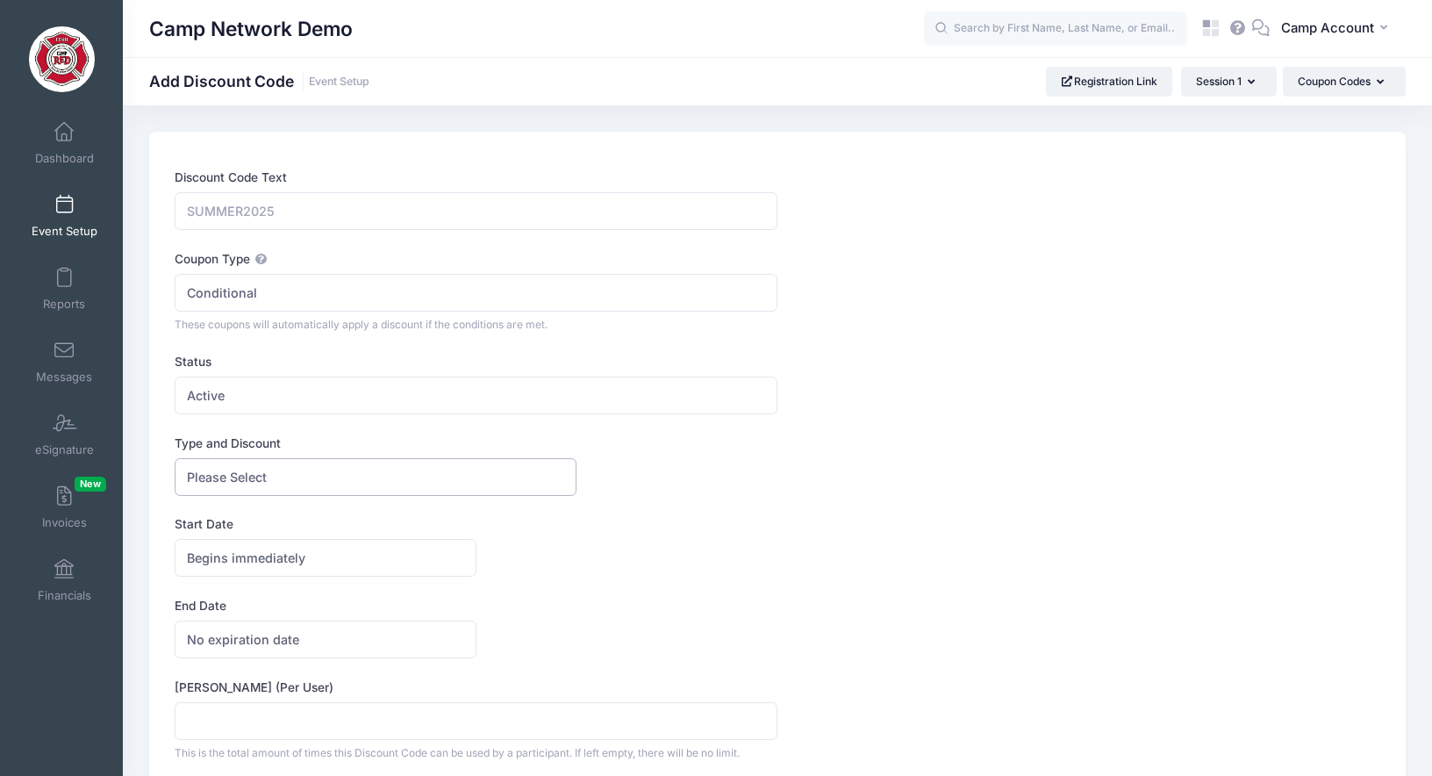
click at [254, 480] on span "Please Select" at bounding box center [227, 477] width 80 height 18
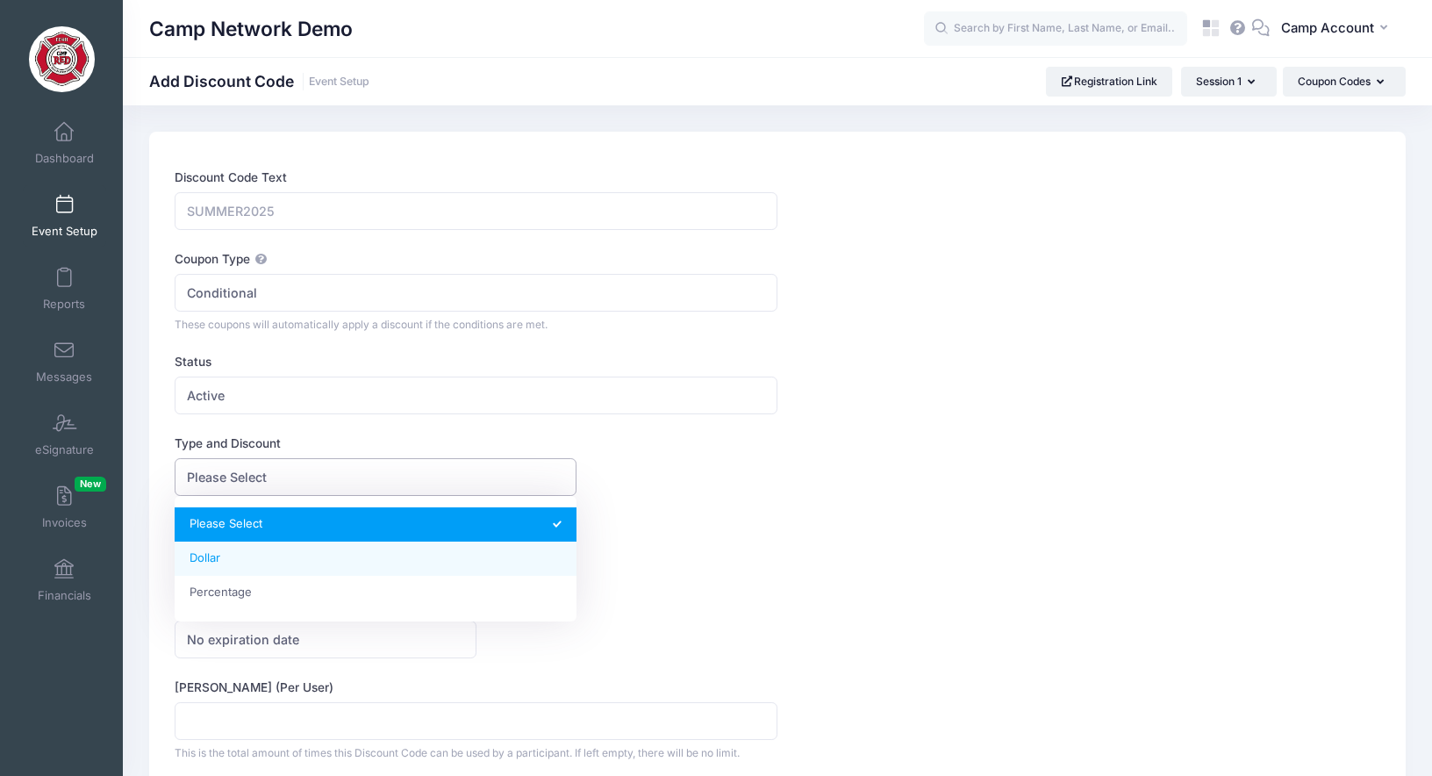
select select "1"
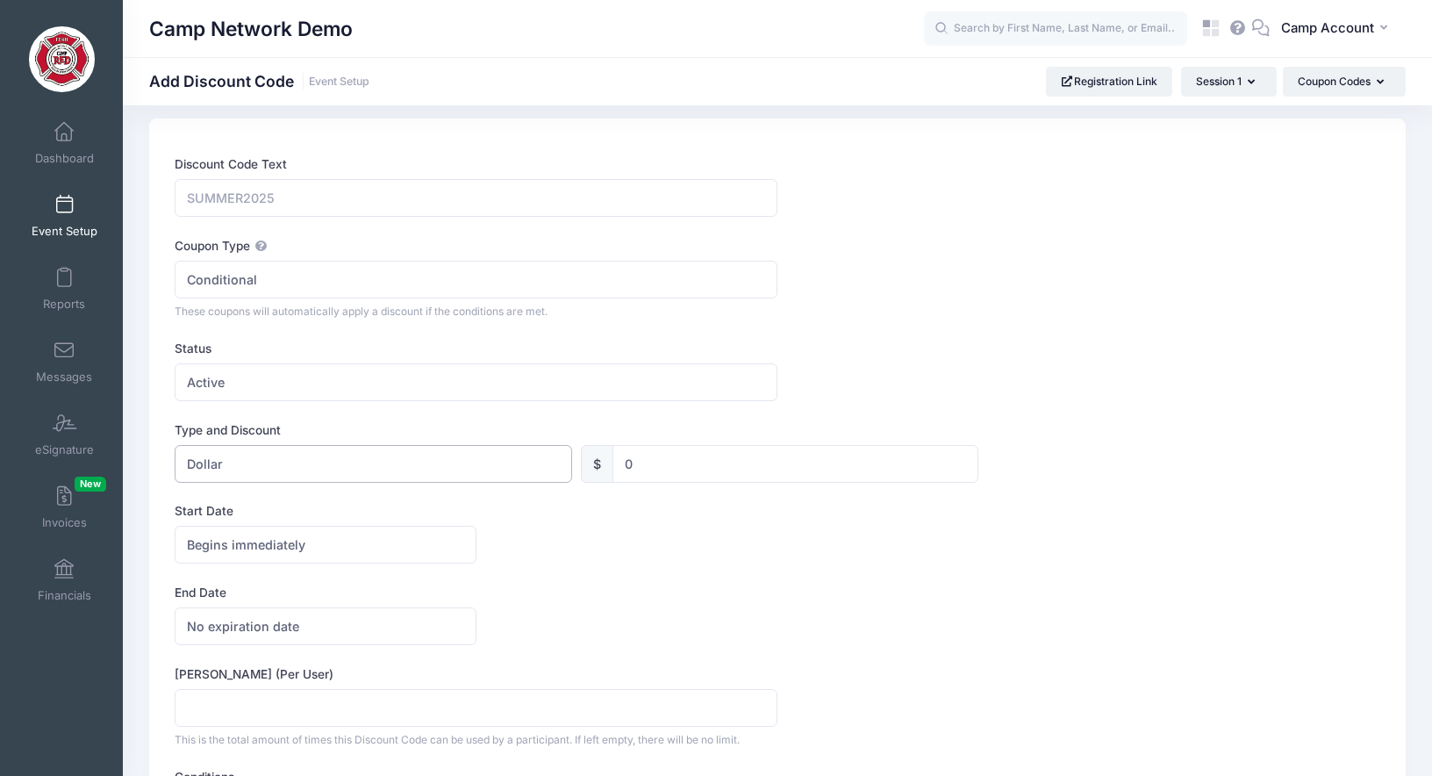
scroll to position [20, 0]
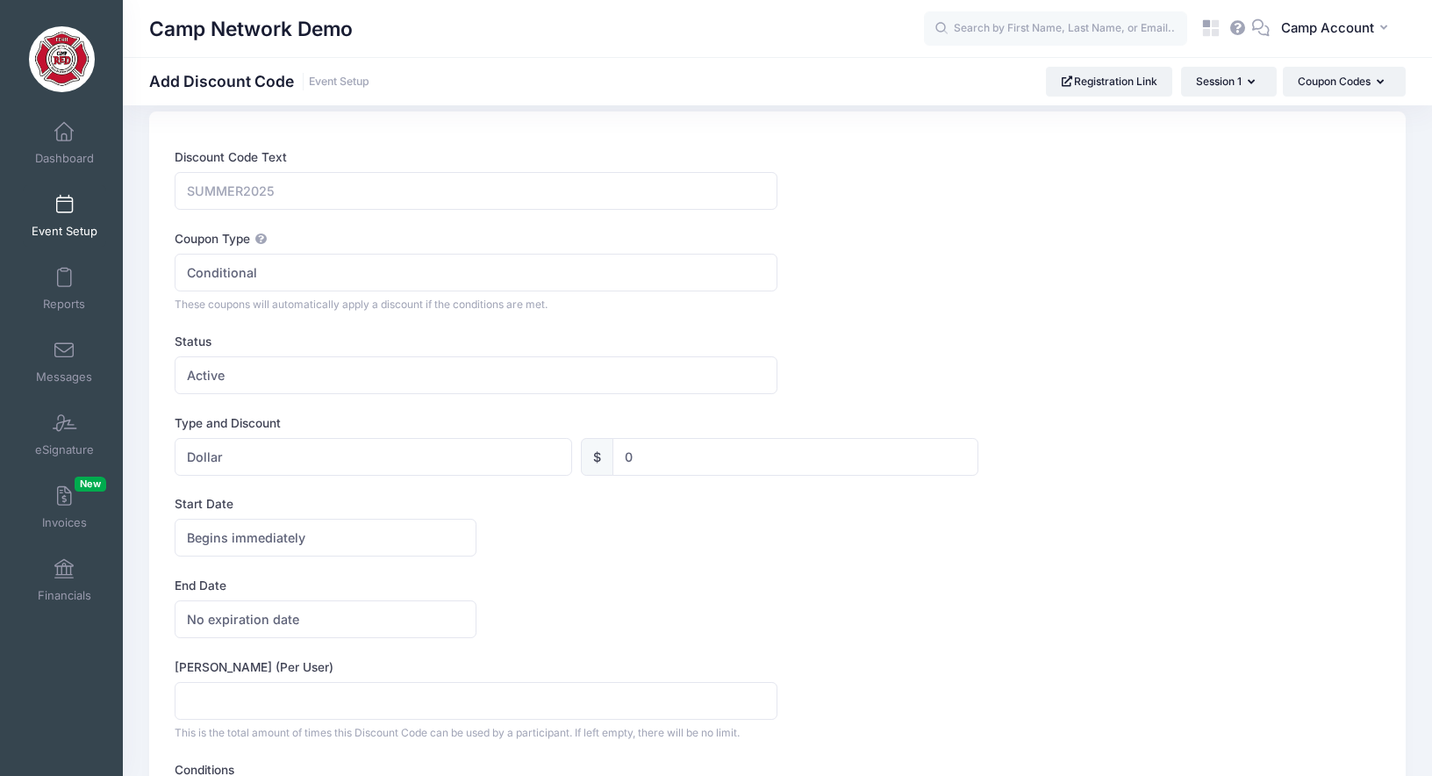
click at [54, 213] on link "Event Setup" at bounding box center [64, 215] width 83 height 61
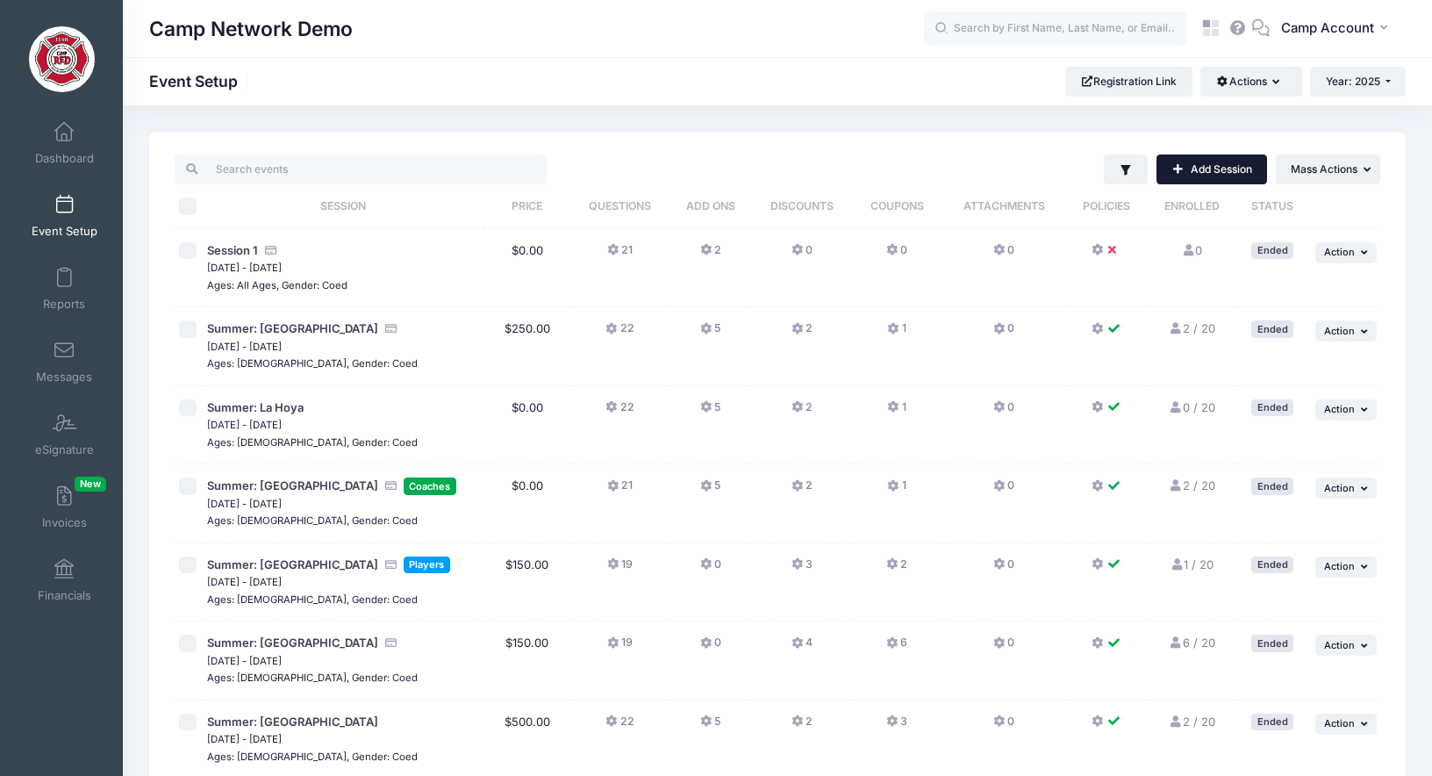
click at [1227, 177] on link "Add Session" at bounding box center [1211, 169] width 111 height 30
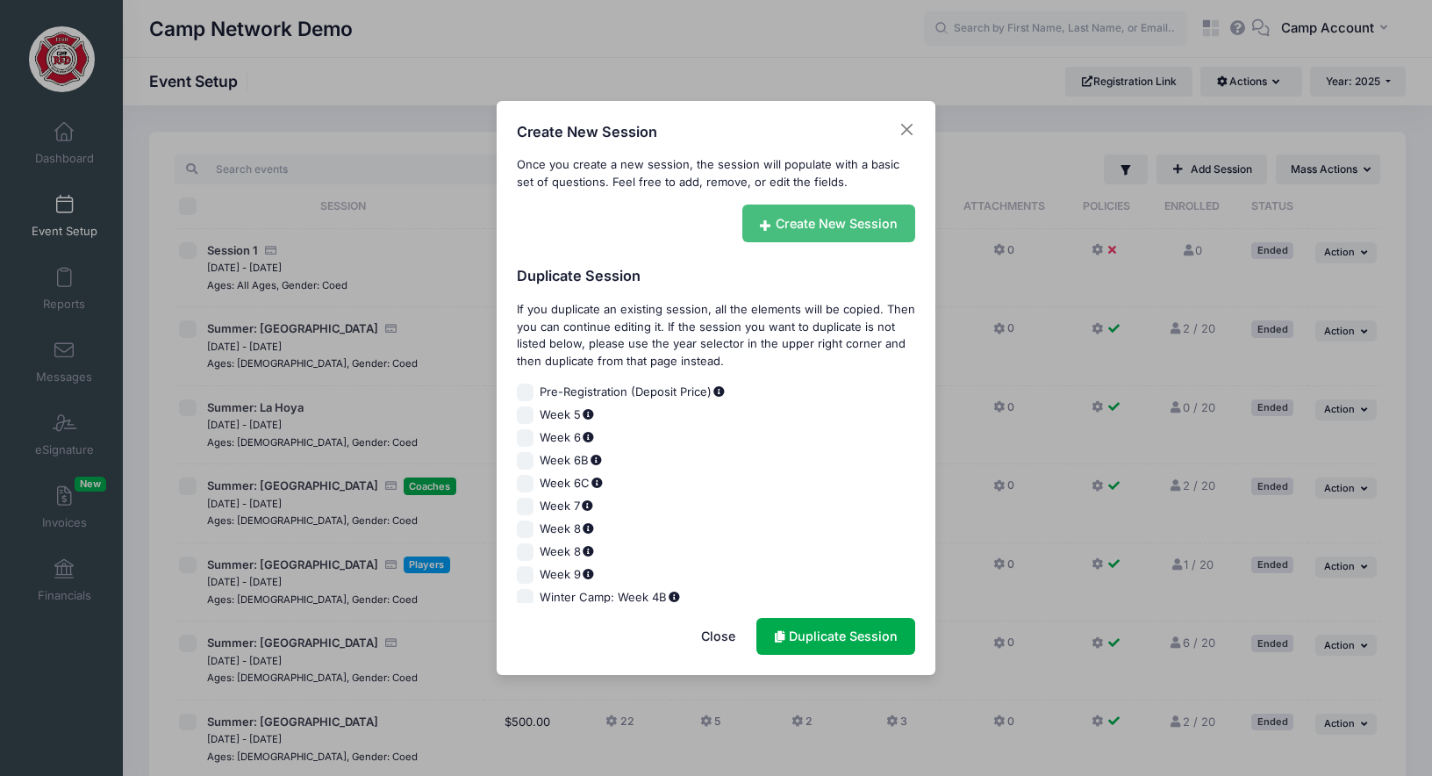
click at [863, 211] on link "Create New Session" at bounding box center [829, 223] width 174 height 38
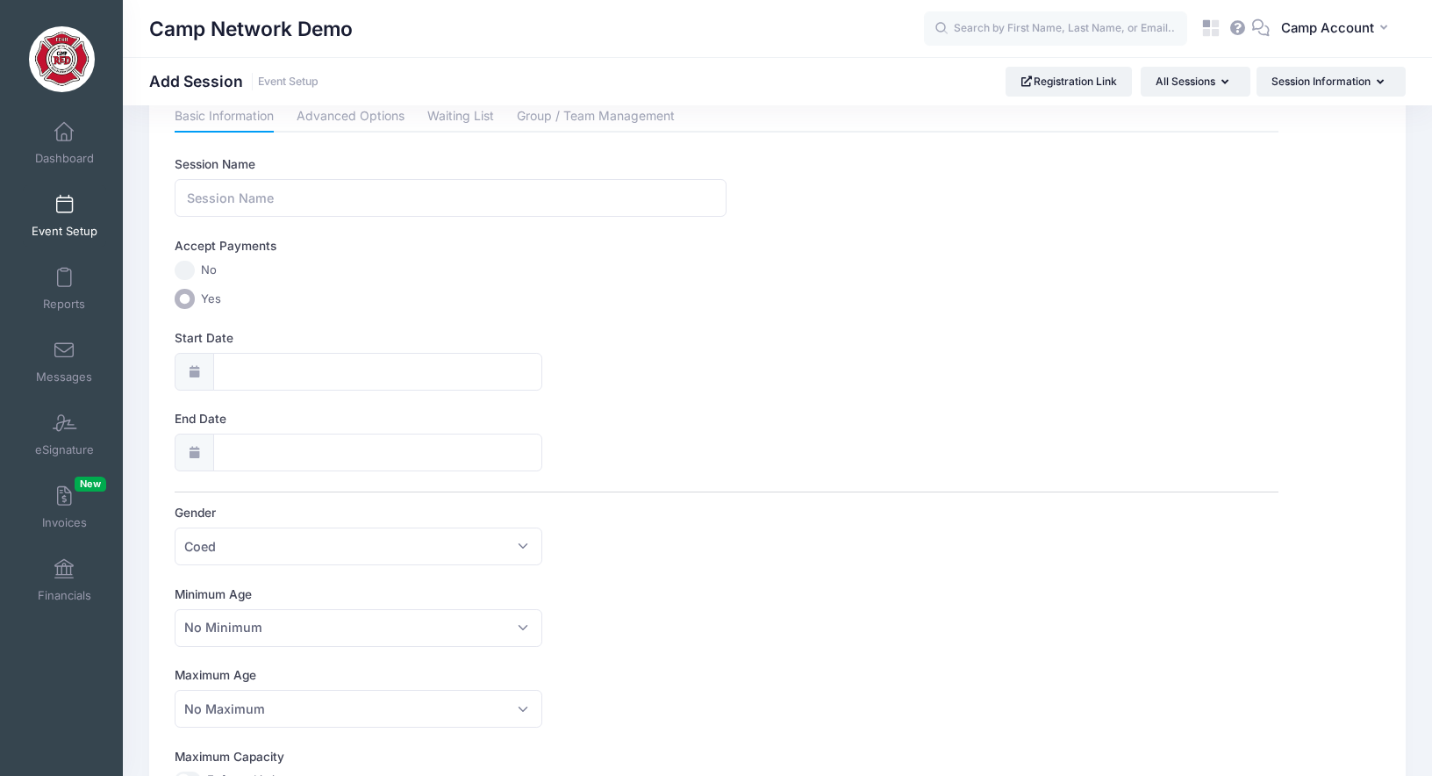
scroll to position [54, 0]
click at [393, 205] on input "Session Name" at bounding box center [451, 197] width 552 height 38
type input "Session 1"
click at [756, 310] on div "Session Name Session 1 Accept Payments No Yes Start Date End Date Gender Please…" at bounding box center [726, 745] width 1103 height 1183
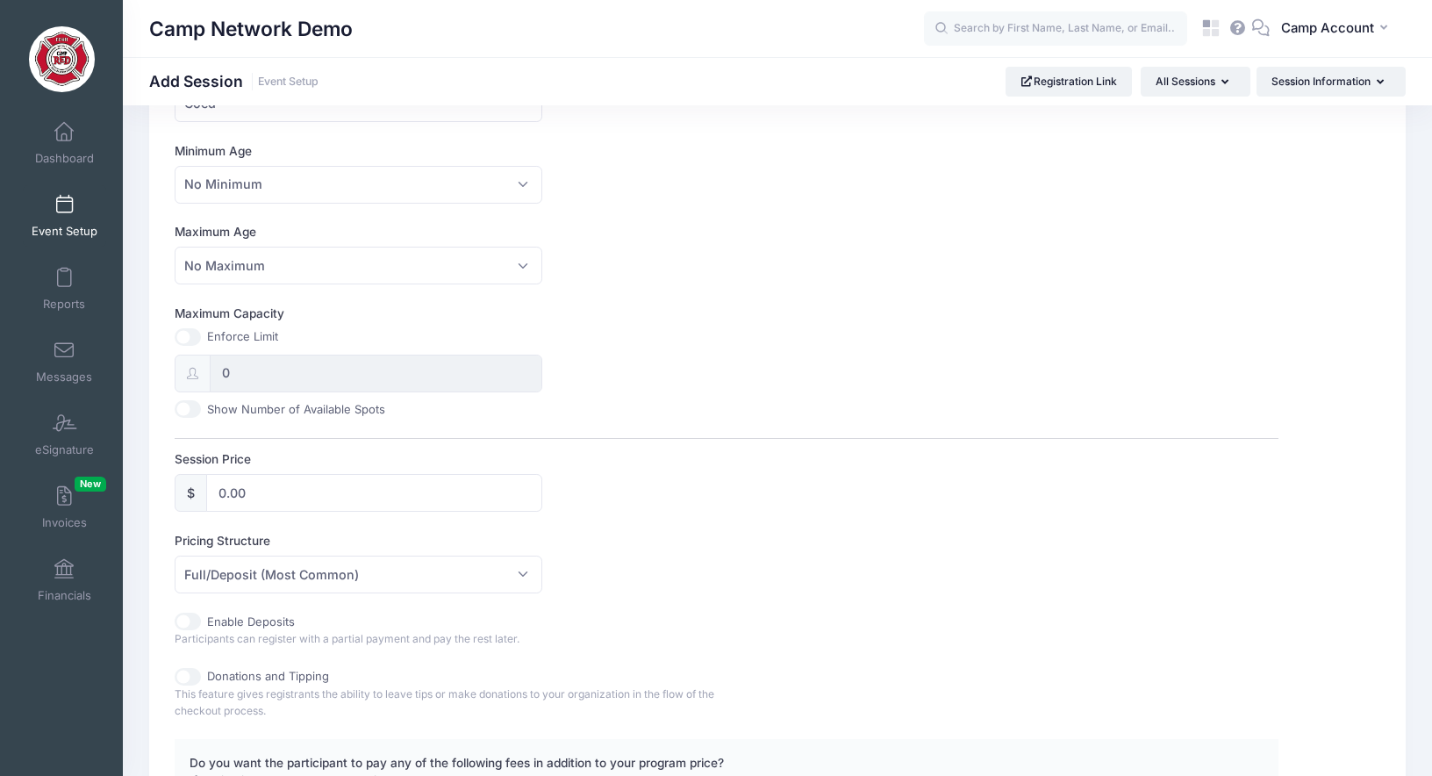
scroll to position [512, 0]
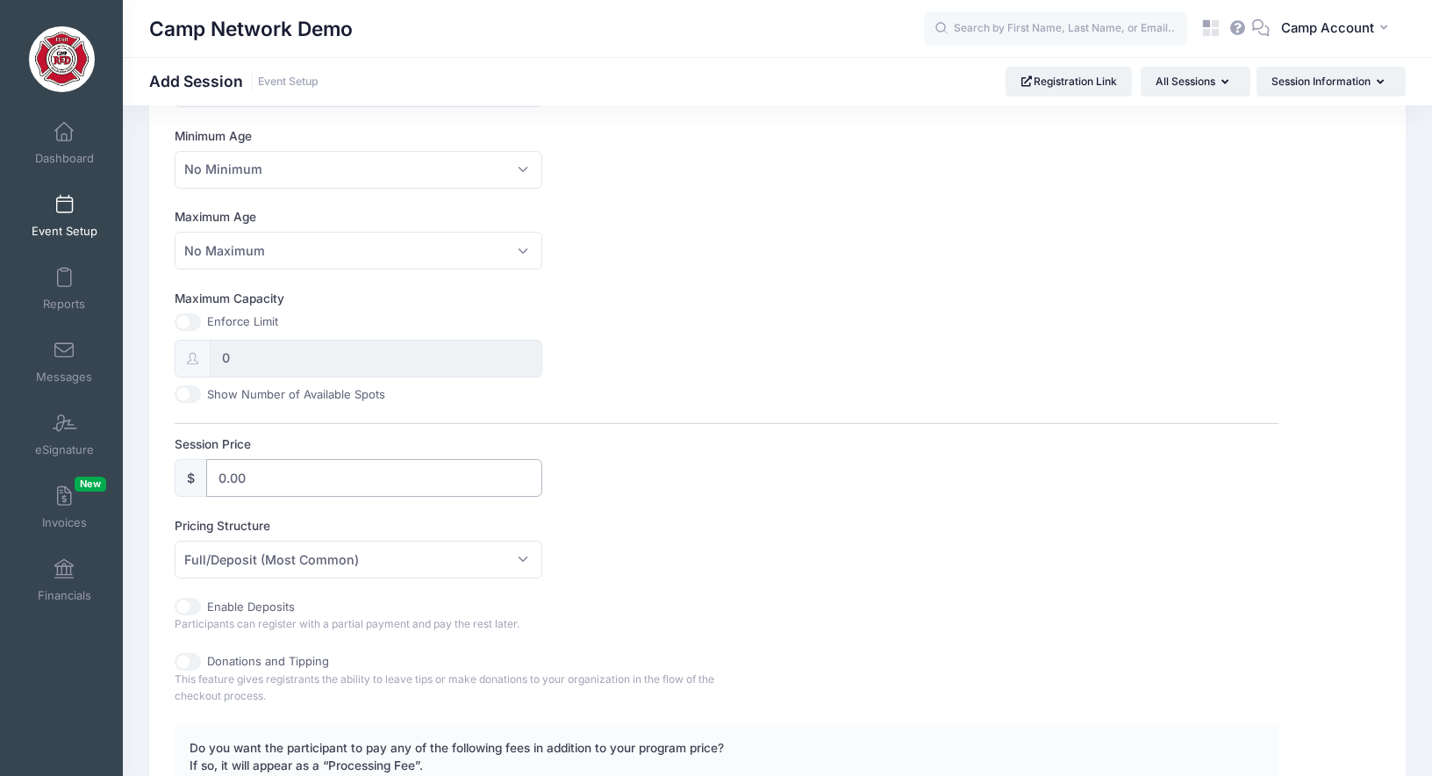
click at [219, 478] on input "0.00" at bounding box center [374, 478] width 336 height 38
type input "500.00"
click at [748, 562] on div "Pricing Structure Full/Deposit (Most Common) Payment Schedule Full/Deposit (Mos…" at bounding box center [726, 547] width 1103 height 61
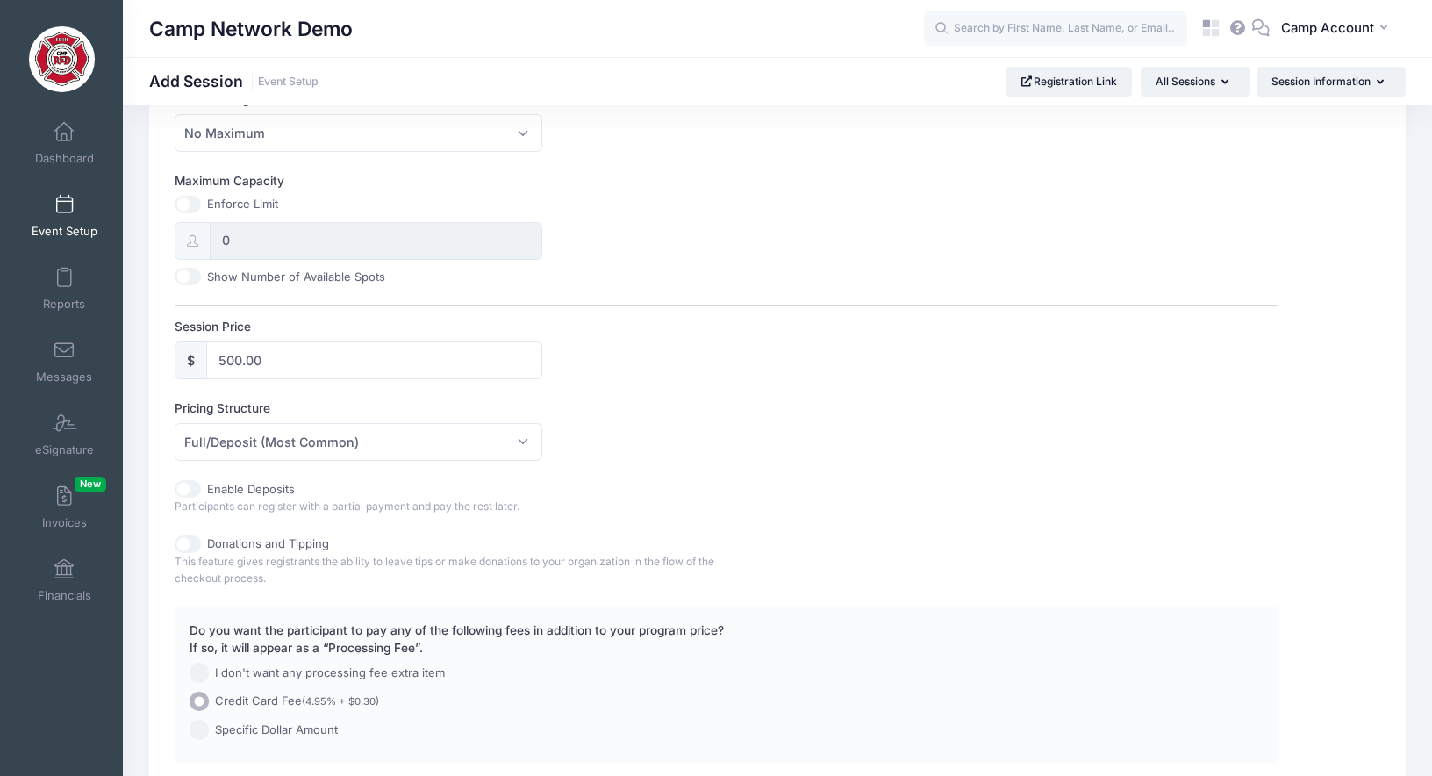
scroll to position [686, 0]
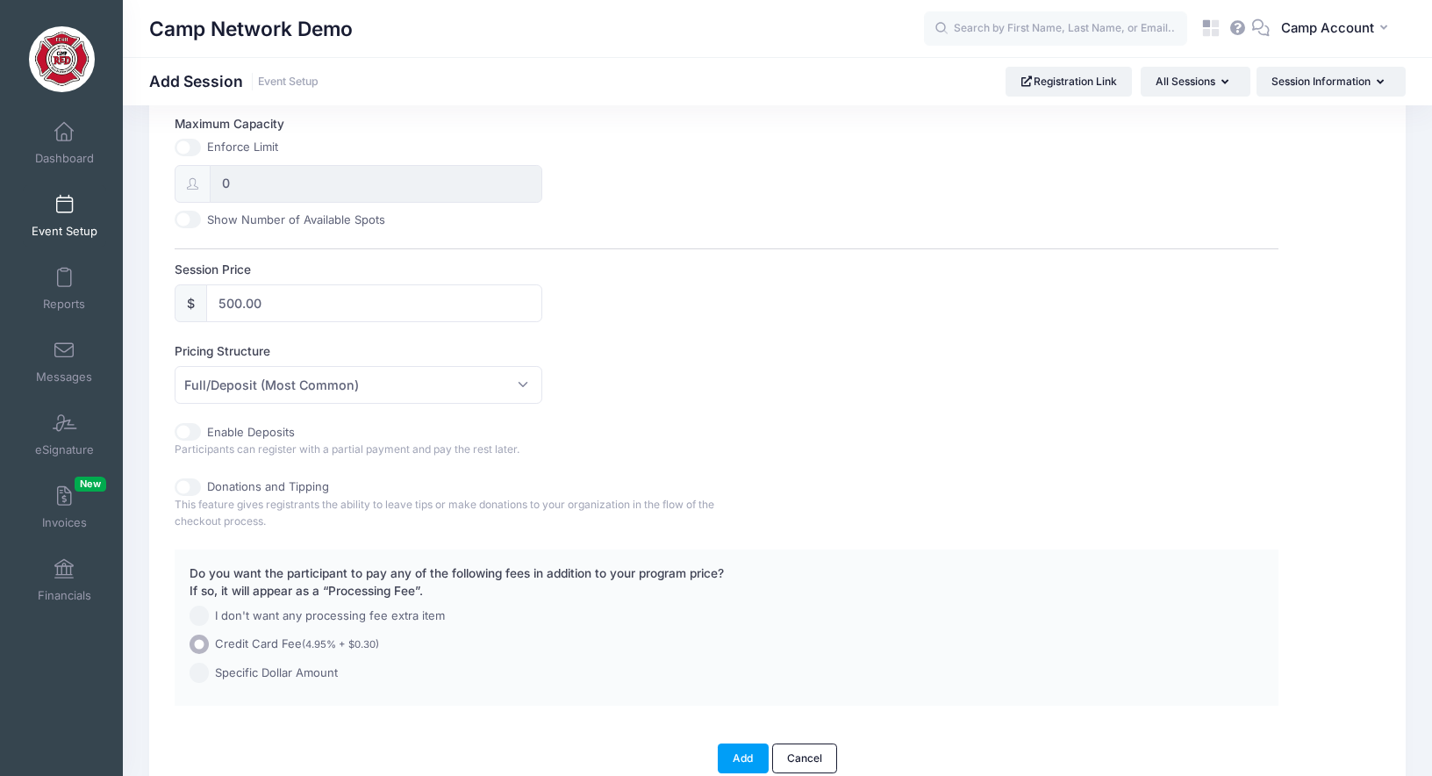
click at [191, 434] on input "Enable Deposits" at bounding box center [188, 432] width 26 height 18
checkbox input "true"
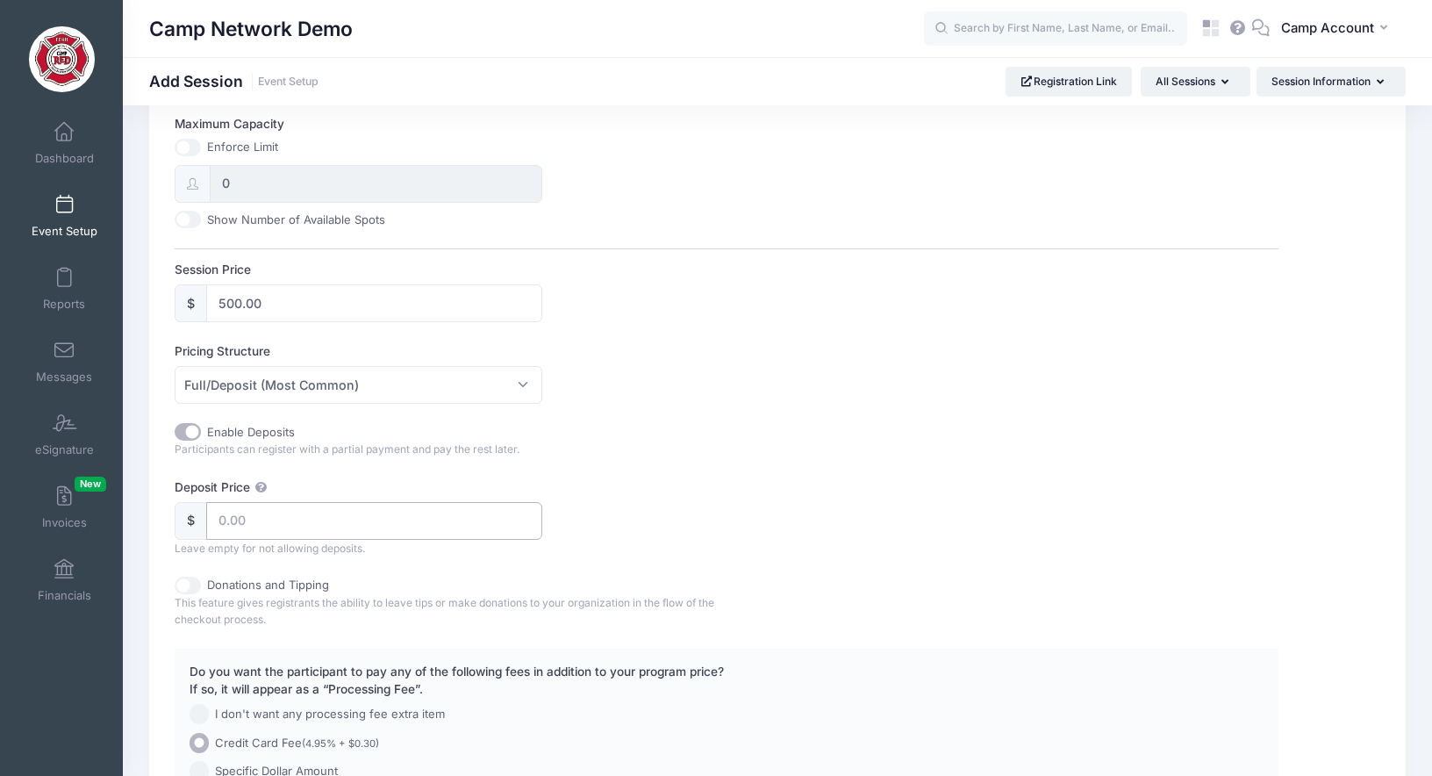
click at [266, 515] on input "Deposit Price" at bounding box center [374, 521] width 336 height 38
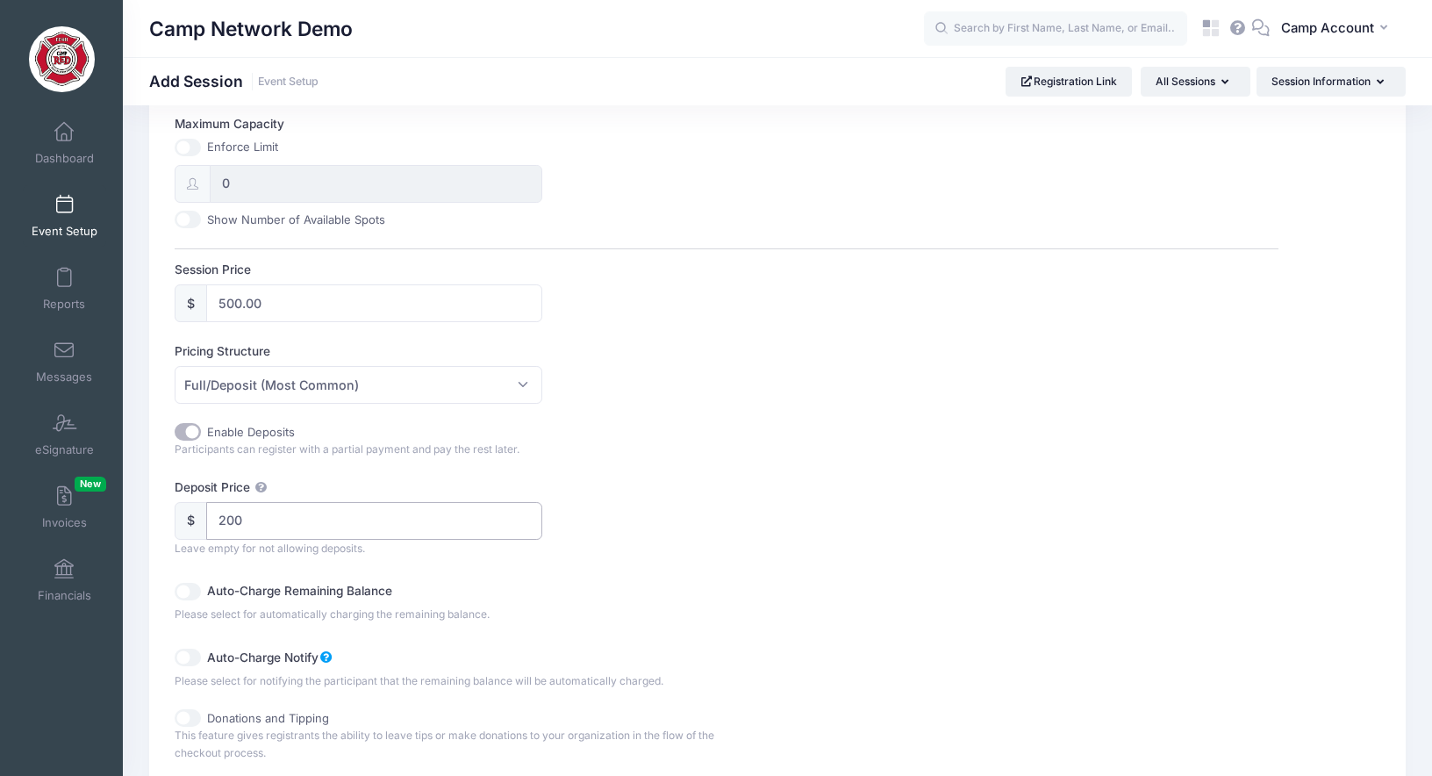
type input "200"
click at [737, 517] on div "Deposit Price $ 200 Leave empty for not allowing deposits." at bounding box center [726, 517] width 1103 height 78
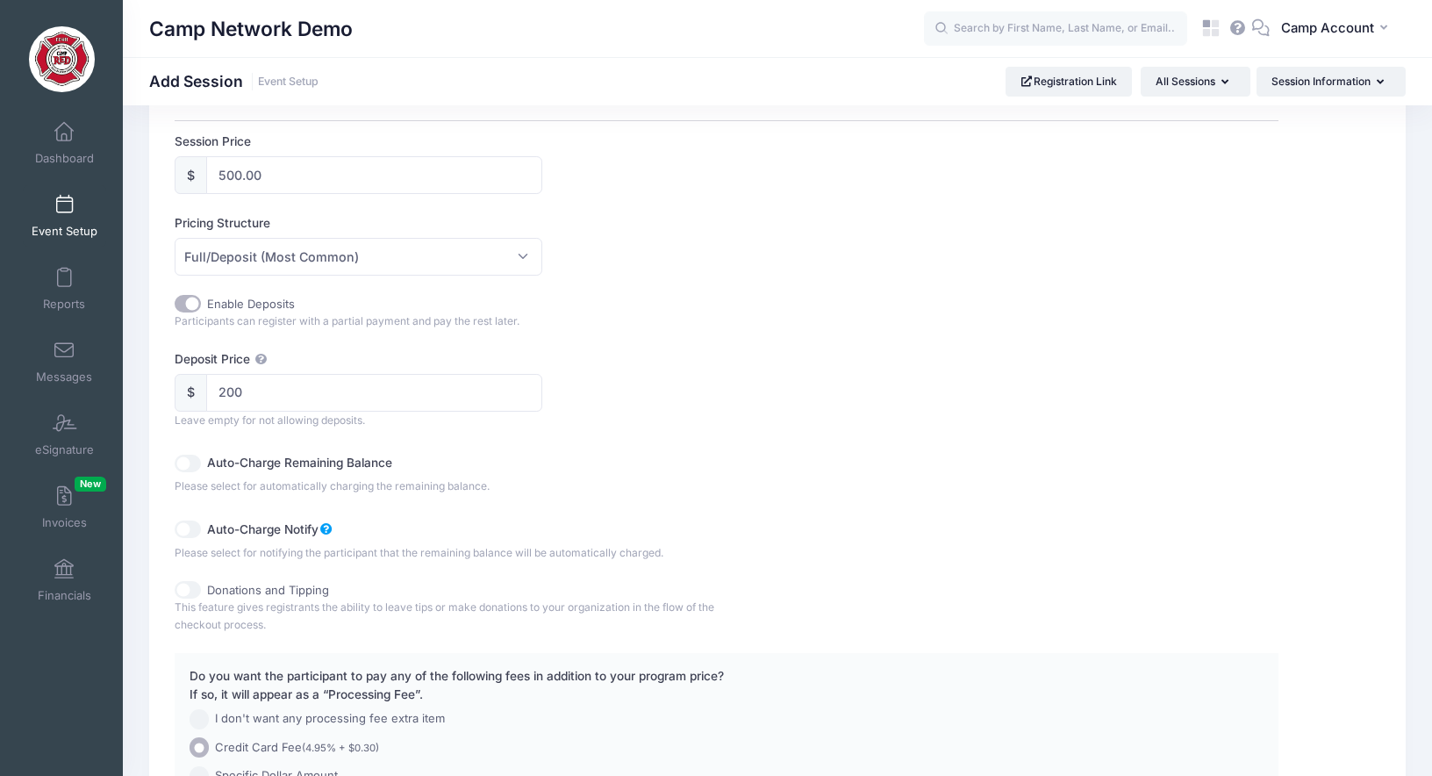
scroll to position [844, 0]
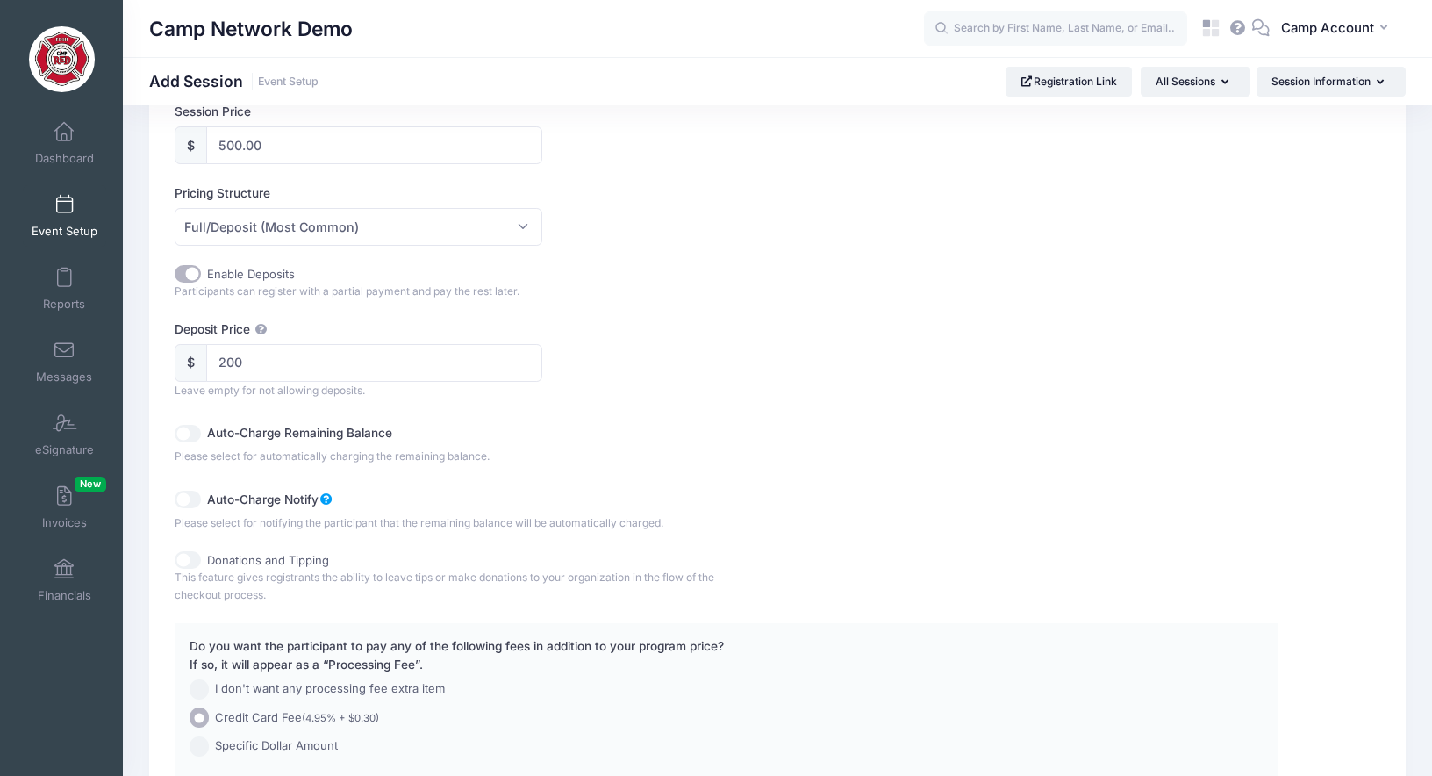
click at [189, 433] on input "Auto-Charge Remaining Balance" at bounding box center [188, 434] width 26 height 18
checkbox input "true"
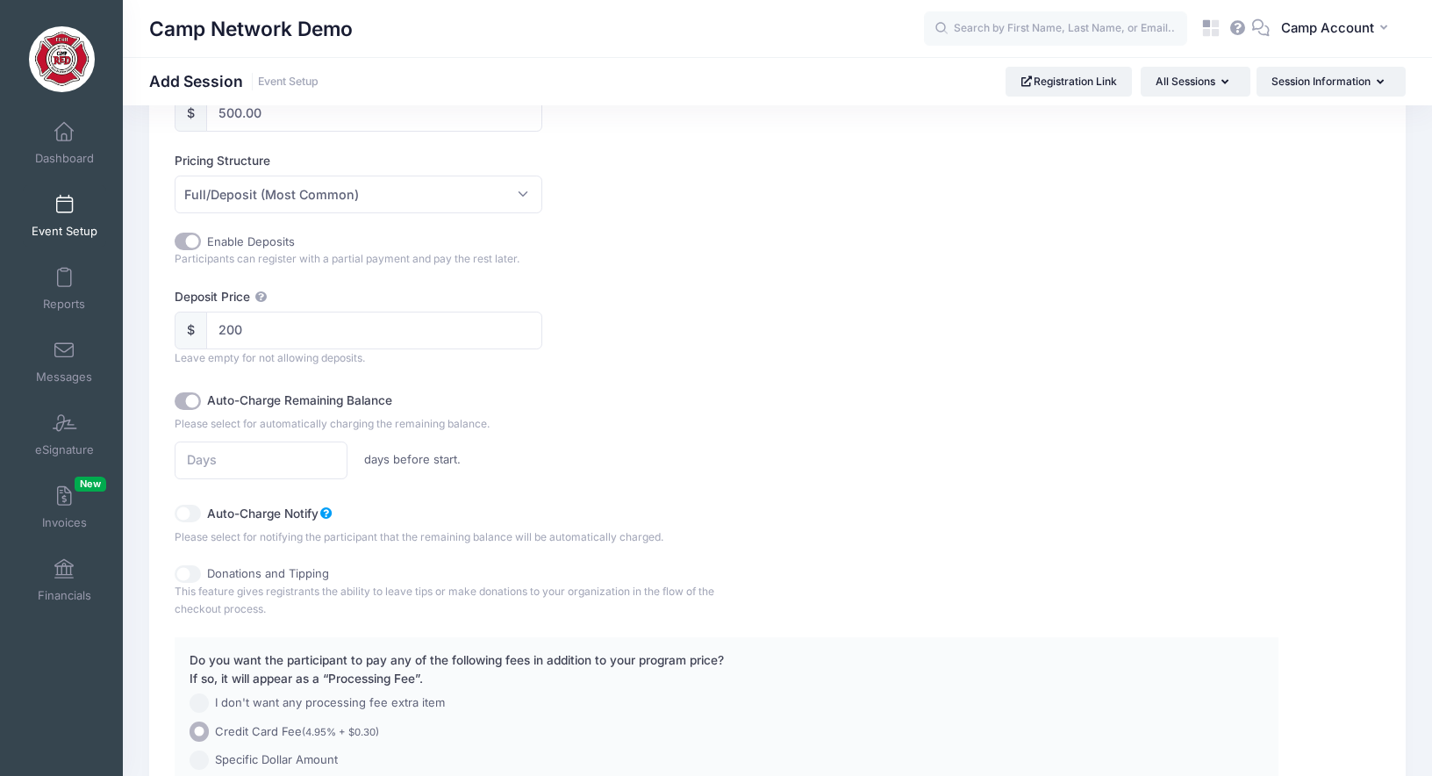
scroll to position [879, 0]
click at [251, 472] on input "number" at bounding box center [261, 458] width 173 height 38
type input "30"
click at [539, 457] on div "30 days before start." at bounding box center [451, 458] width 569 height 38
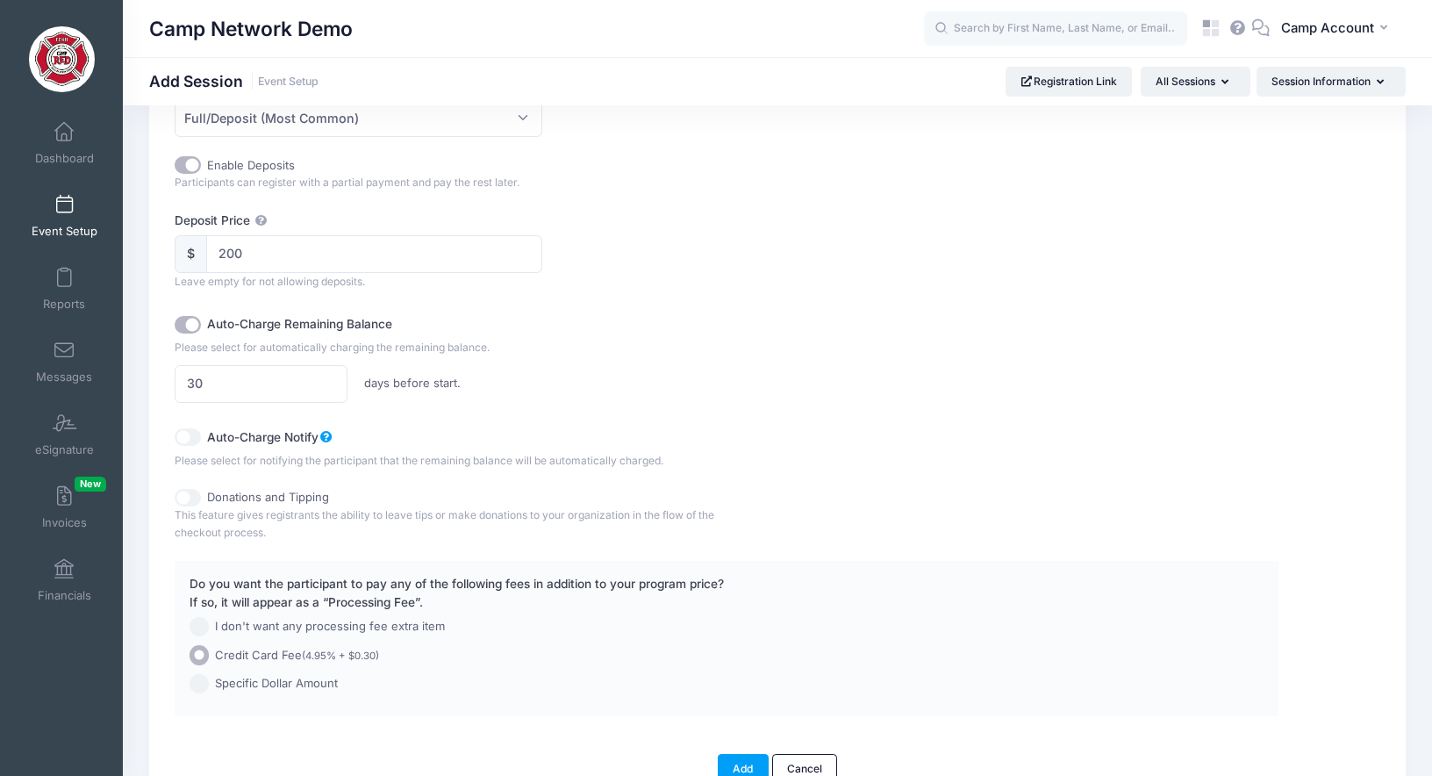
scroll to position [958, 0]
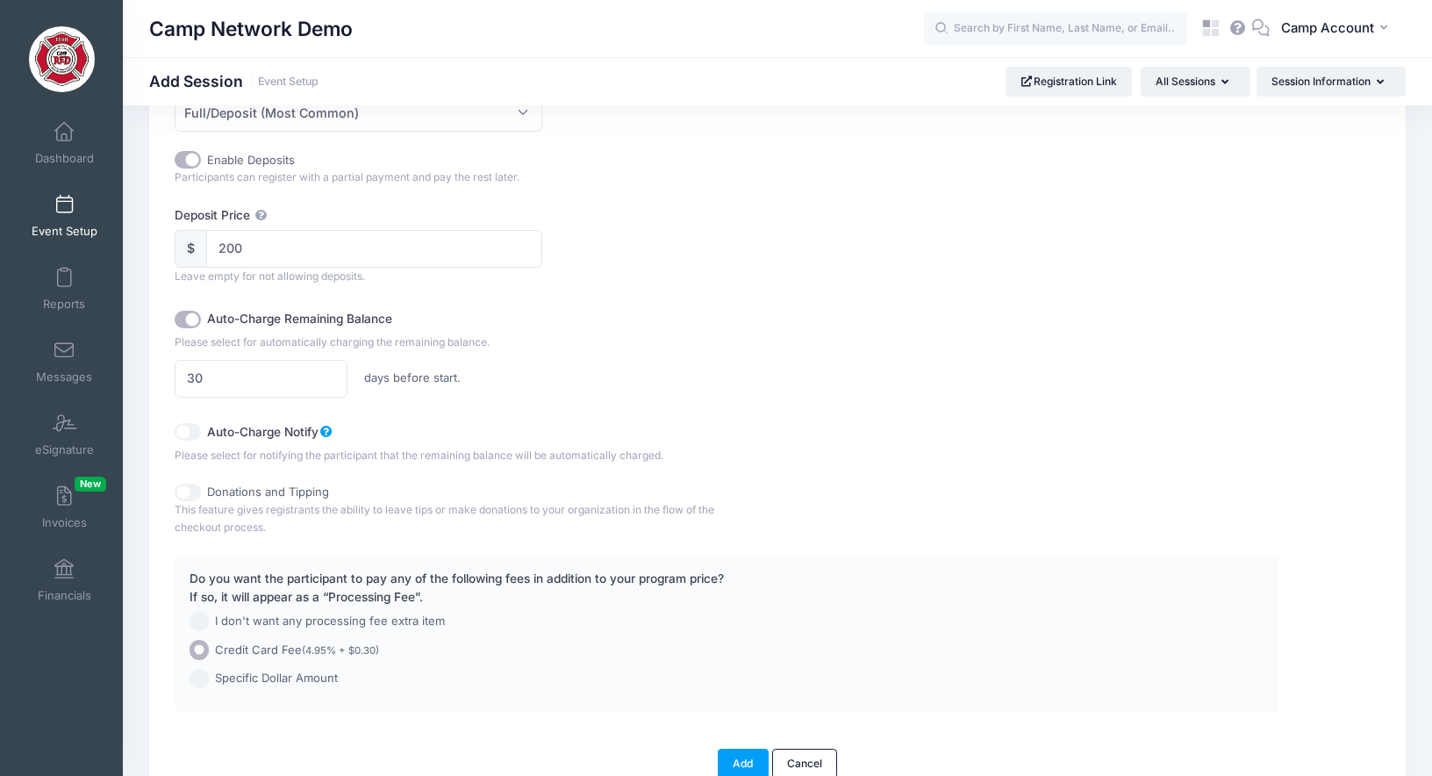
click at [197, 436] on input "Auto-Charge Notify" at bounding box center [188, 432] width 26 height 18
checkbox input "true"
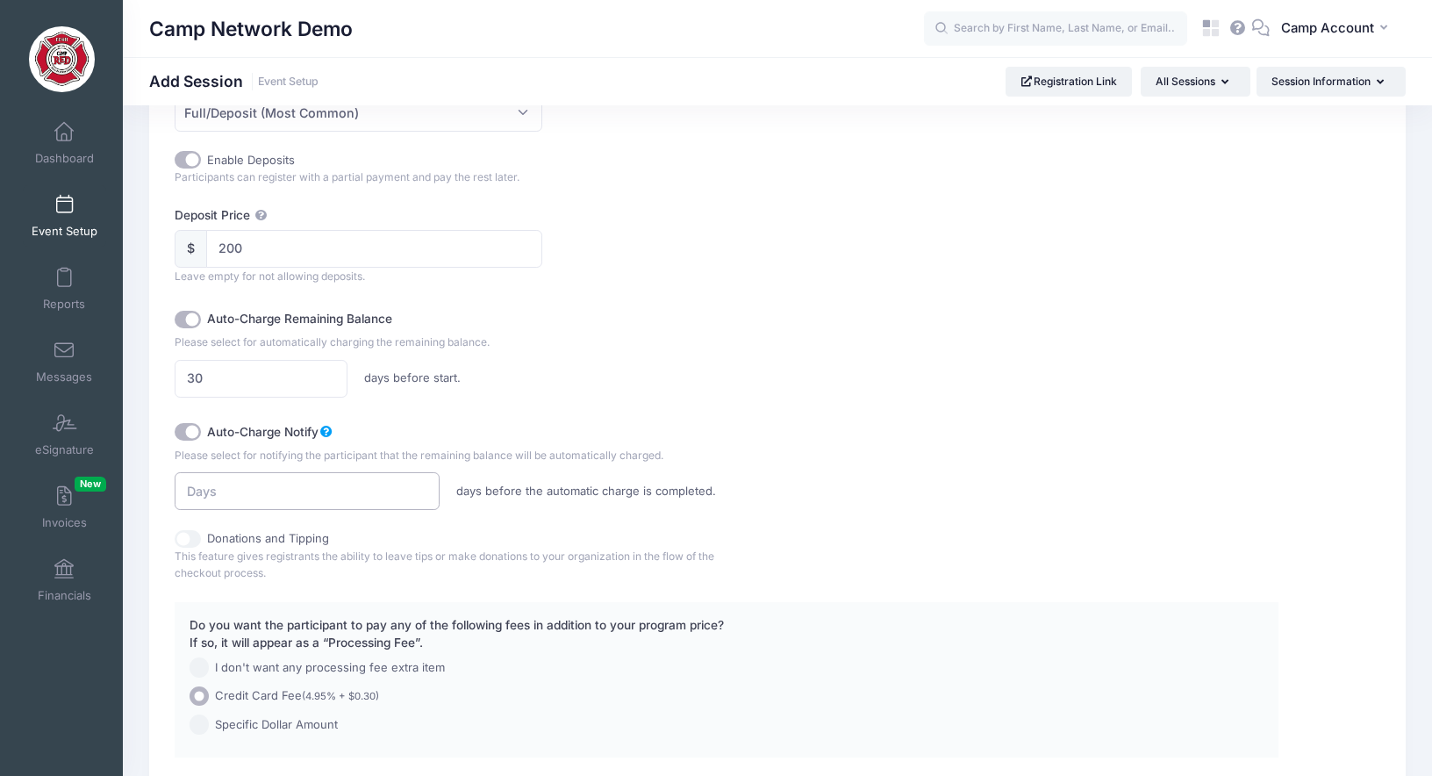
click at [266, 490] on input "number" at bounding box center [307, 491] width 264 height 38
type input "37"
click at [787, 504] on div "37 days before the automatic charge is completed." at bounding box center [589, 491] width 845 height 38
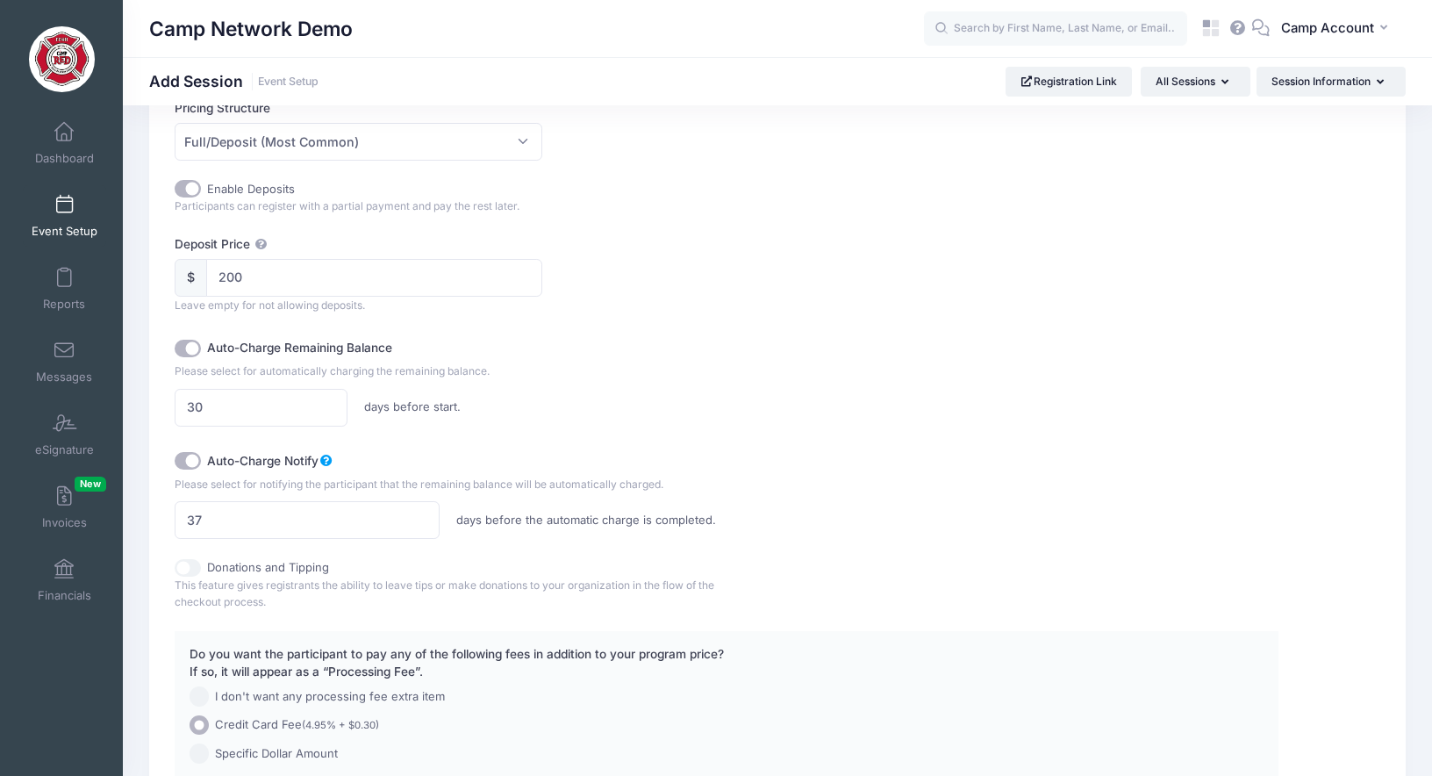
scroll to position [925, 0]
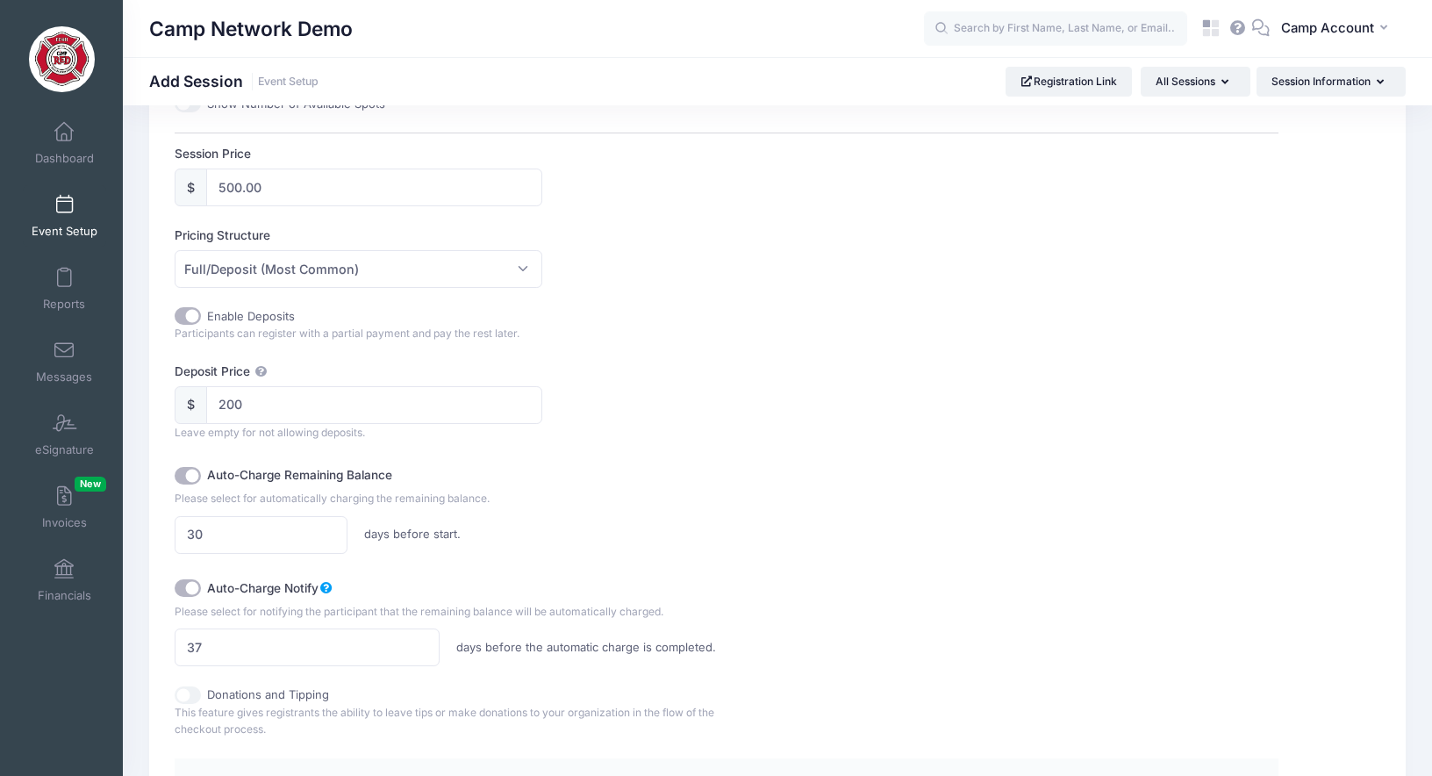
click at [192, 321] on input "Enable Deposits" at bounding box center [188, 316] width 26 height 18
checkbox input "false"
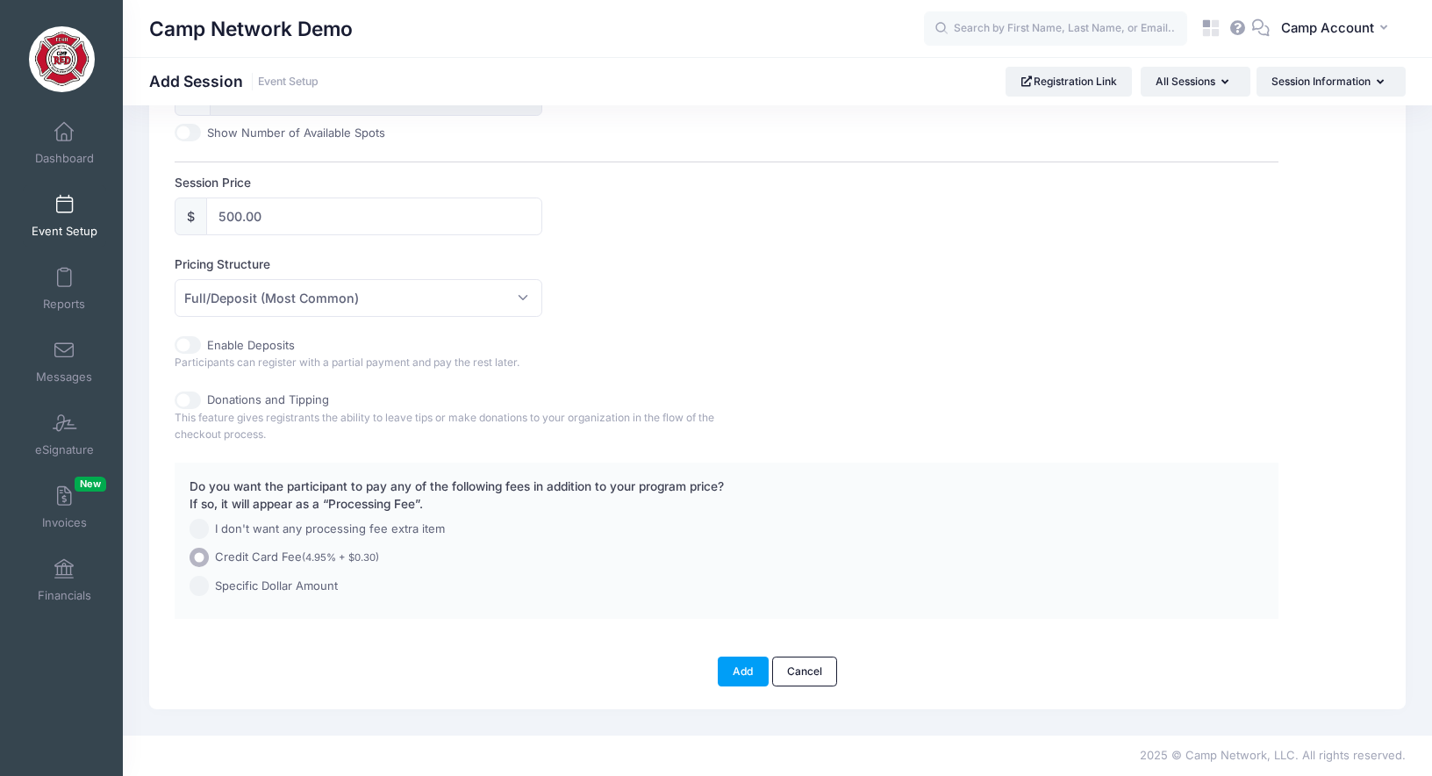
scroll to position [772, 0]
click at [252, 310] on span "Full/Deposit (Most Common)" at bounding box center [359, 299] width 368 height 38
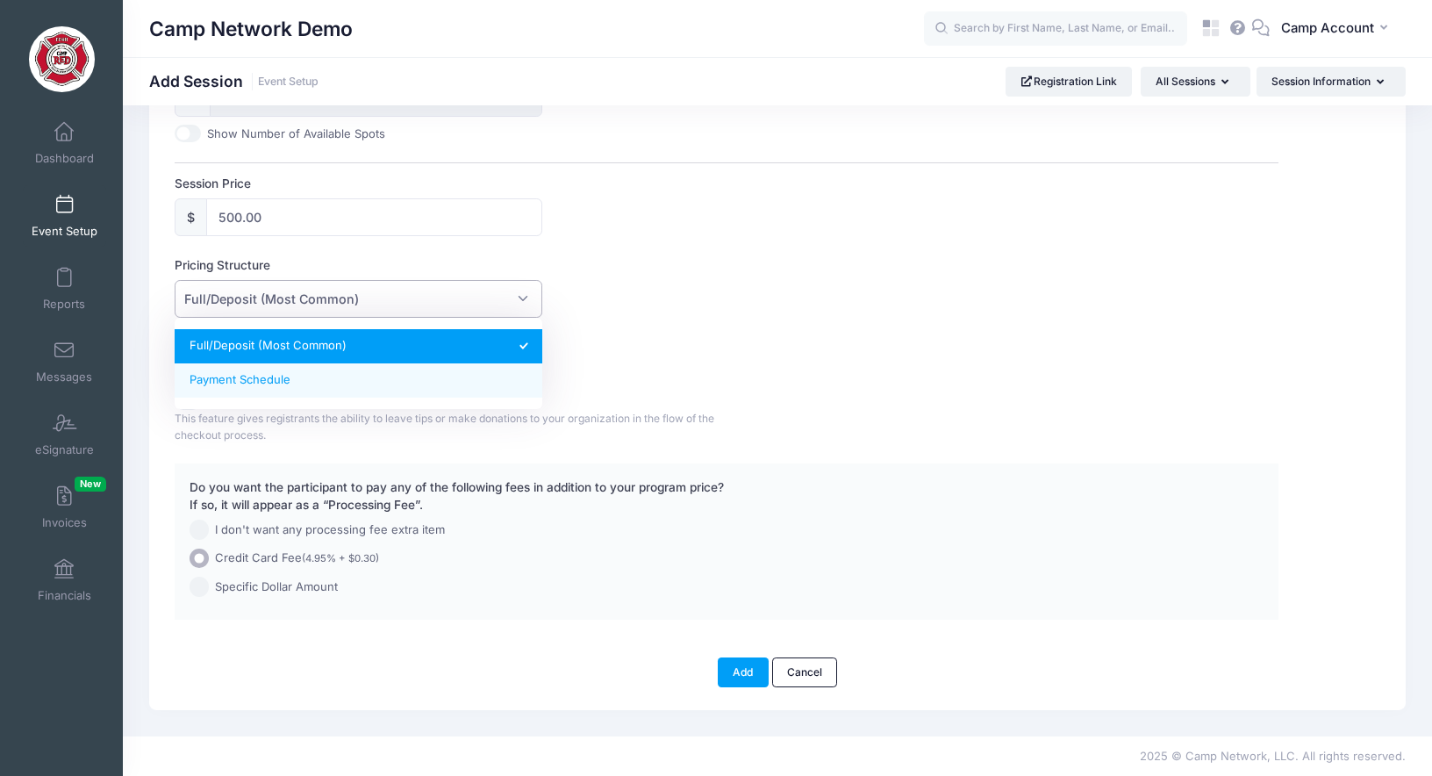
select select "fixed_installments"
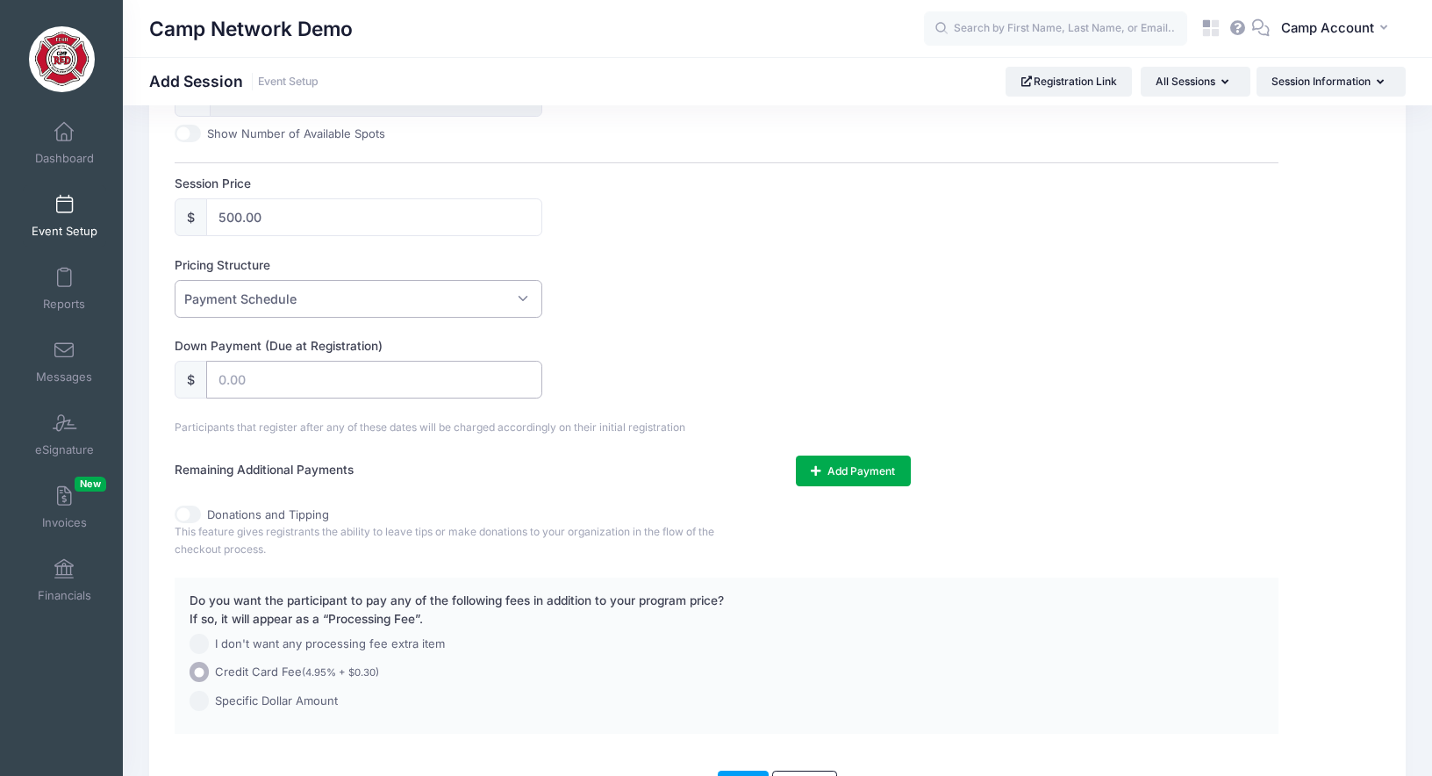
click at [449, 366] on input "text" at bounding box center [374, 380] width 336 height 38
type input "100"
click at [696, 322] on div "Session Name Session 1 Accept Payments No Yes Start Date End Date Gender Please…" at bounding box center [726, 85] width 1103 height 1297
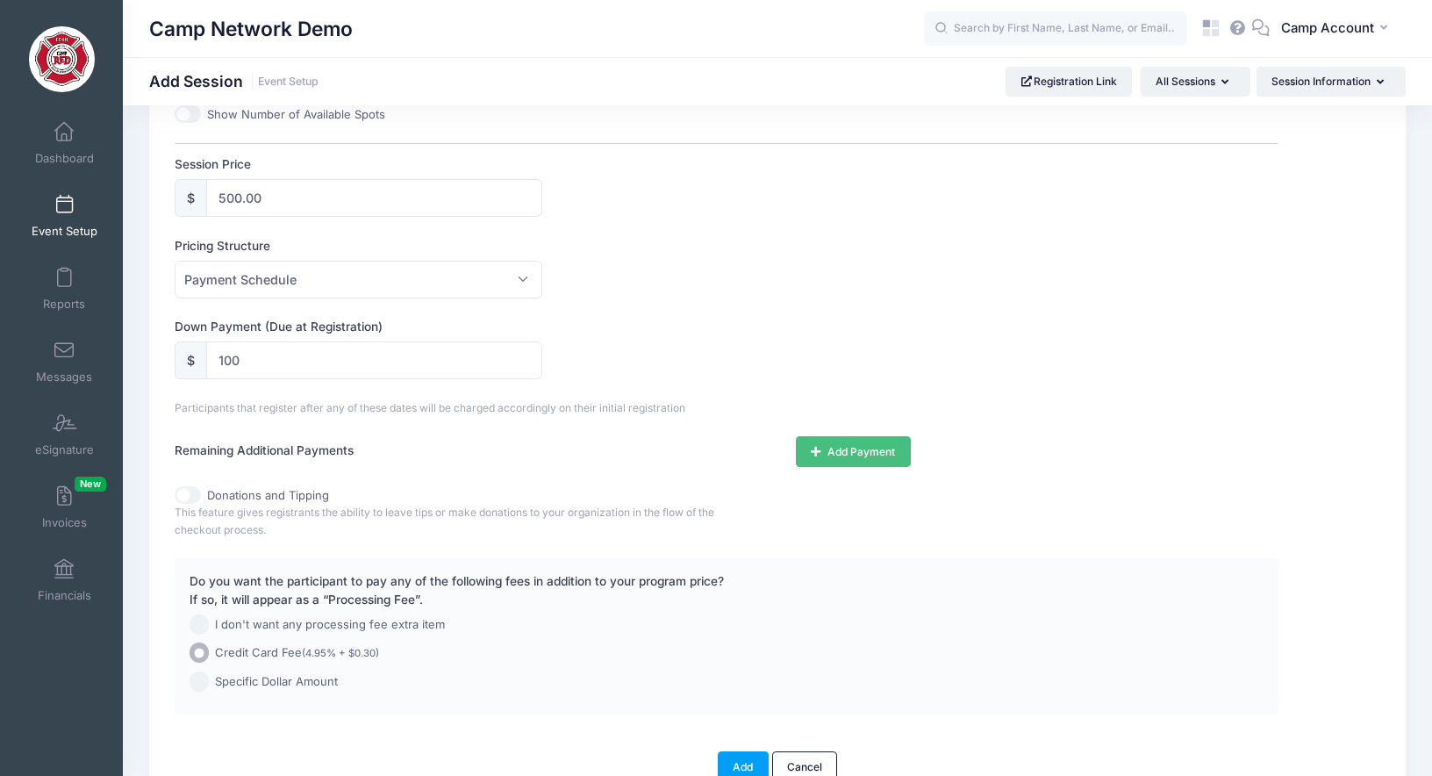
click at [820, 458] on button "Add Payment" at bounding box center [853, 451] width 115 height 30
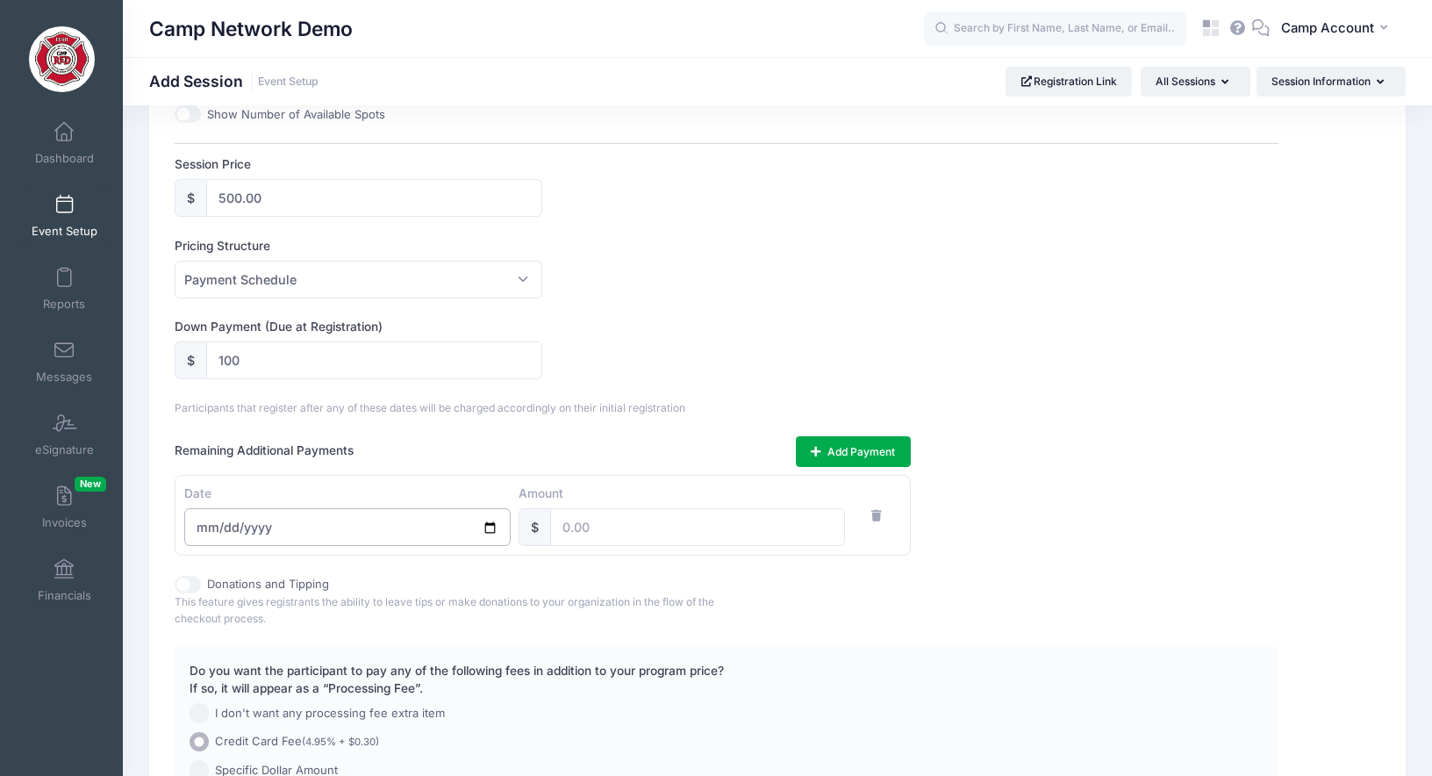
click at [484, 524] on input "date" at bounding box center [347, 527] width 326 height 38
type input "2025-11-01"
click at [621, 526] on input "number" at bounding box center [697, 527] width 295 height 38
type input "200"
click at [838, 454] on button "Add Payment" at bounding box center [853, 451] width 115 height 30
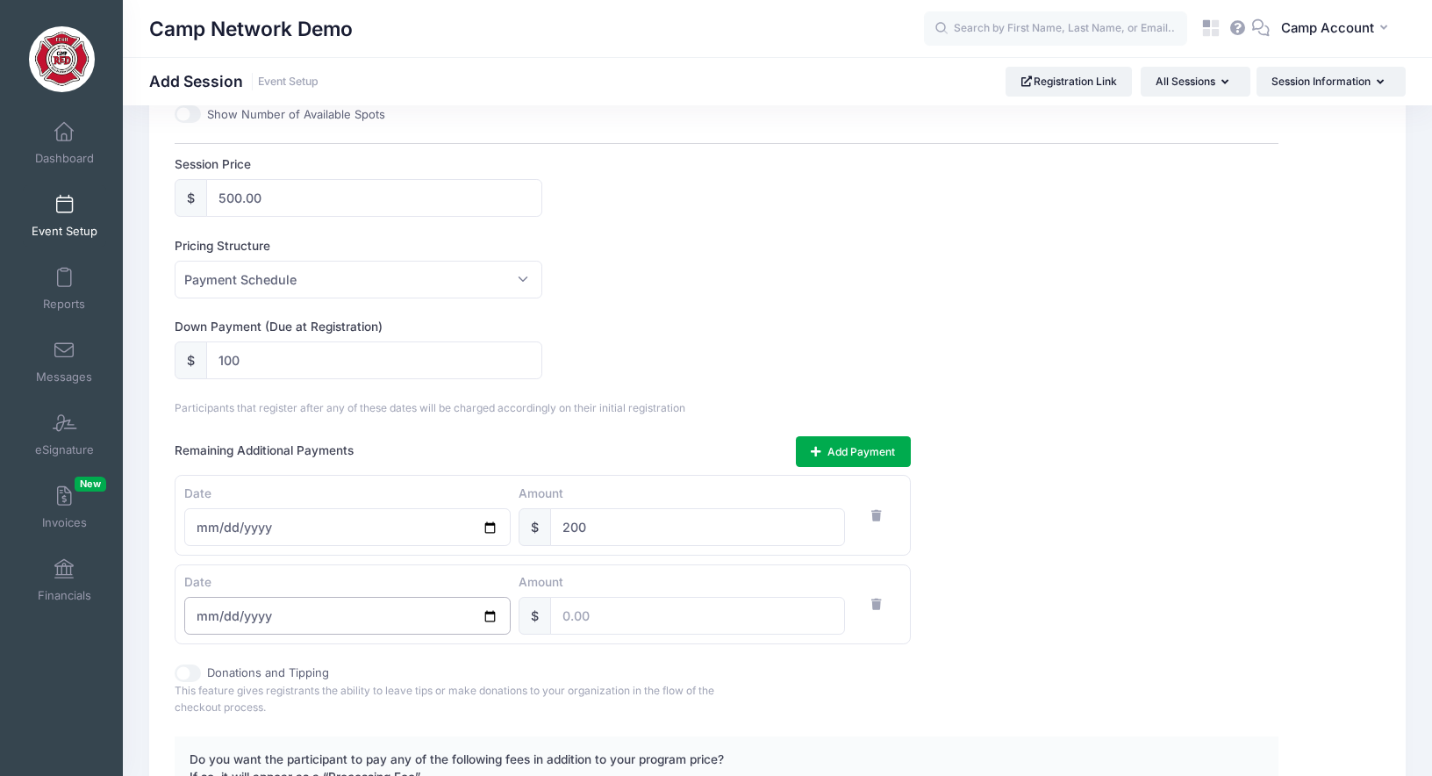
click at [365, 606] on input "date" at bounding box center [347, 616] width 326 height 38
click at [496, 616] on input "date" at bounding box center [347, 616] width 326 height 38
click at [489, 621] on input "2025-12-30" at bounding box center [347, 616] width 326 height 38
type input "2025-12-01"
click at [712, 361] on div "Down Payment (Due at Registration) $ 100" at bounding box center [726, 348] width 1103 height 61
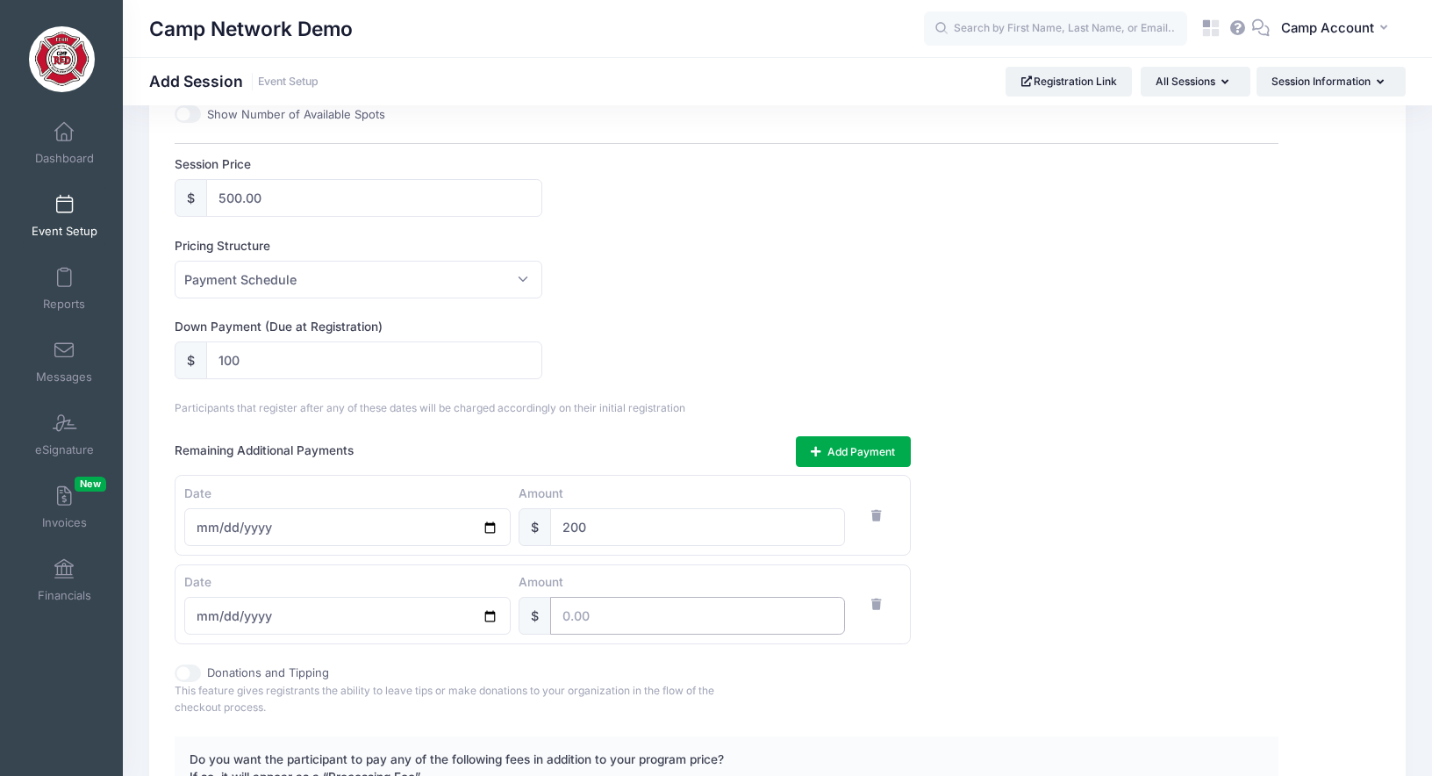
click at [640, 614] on input "number" at bounding box center [697, 616] width 295 height 38
type input "200"
click at [989, 619] on div "Remaining Additional Payments Add Payment Date 2025-11-01 Amount $ 200 Date 202…" at bounding box center [726, 540] width 1103 height 208
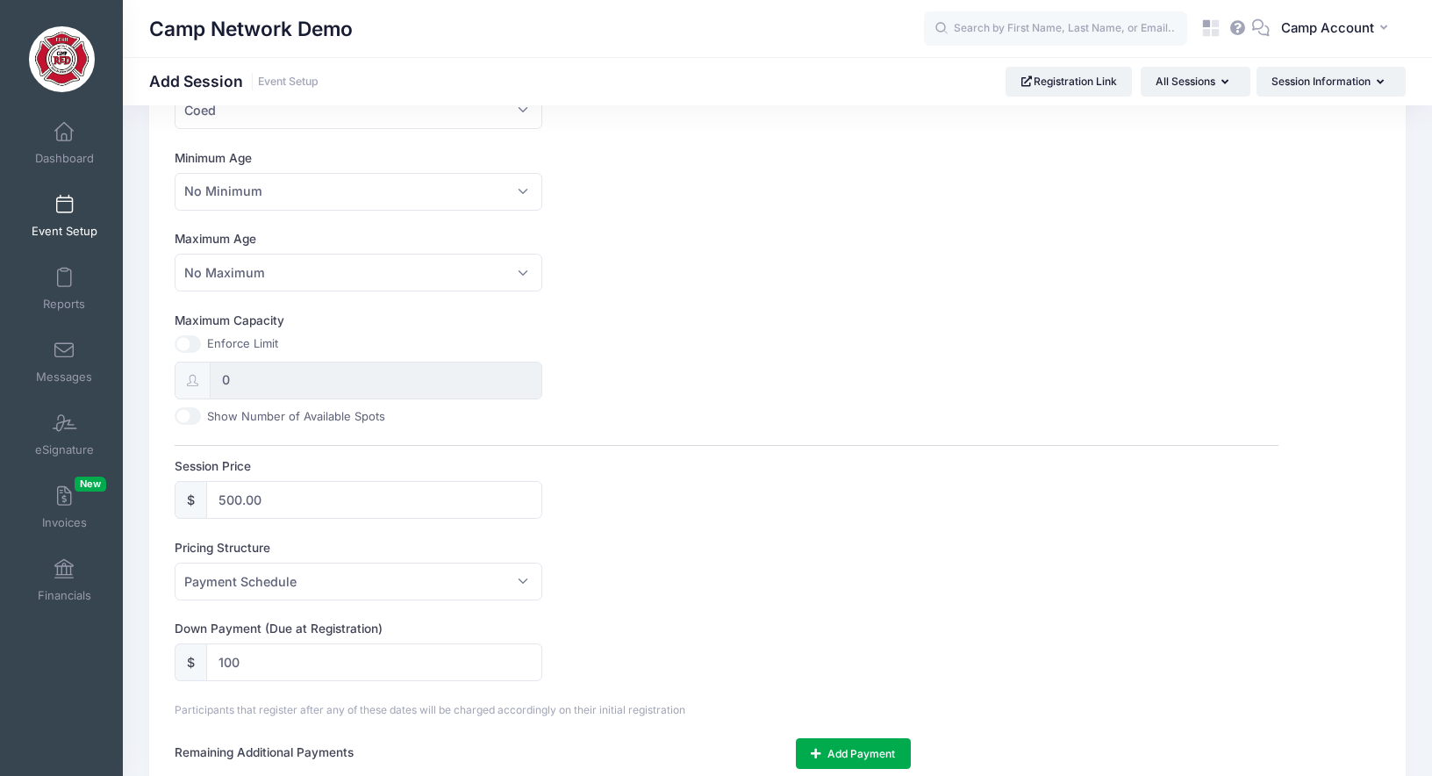
scroll to position [492, 0]
click at [194, 340] on input "Maximum Capacity" at bounding box center [188, 342] width 26 height 18
checkbox input "true"
drag, startPoint x: 248, startPoint y: 381, endPoint x: 185, endPoint y: 367, distance: 64.7
click at [185, 367] on div "0" at bounding box center [359, 378] width 368 height 38
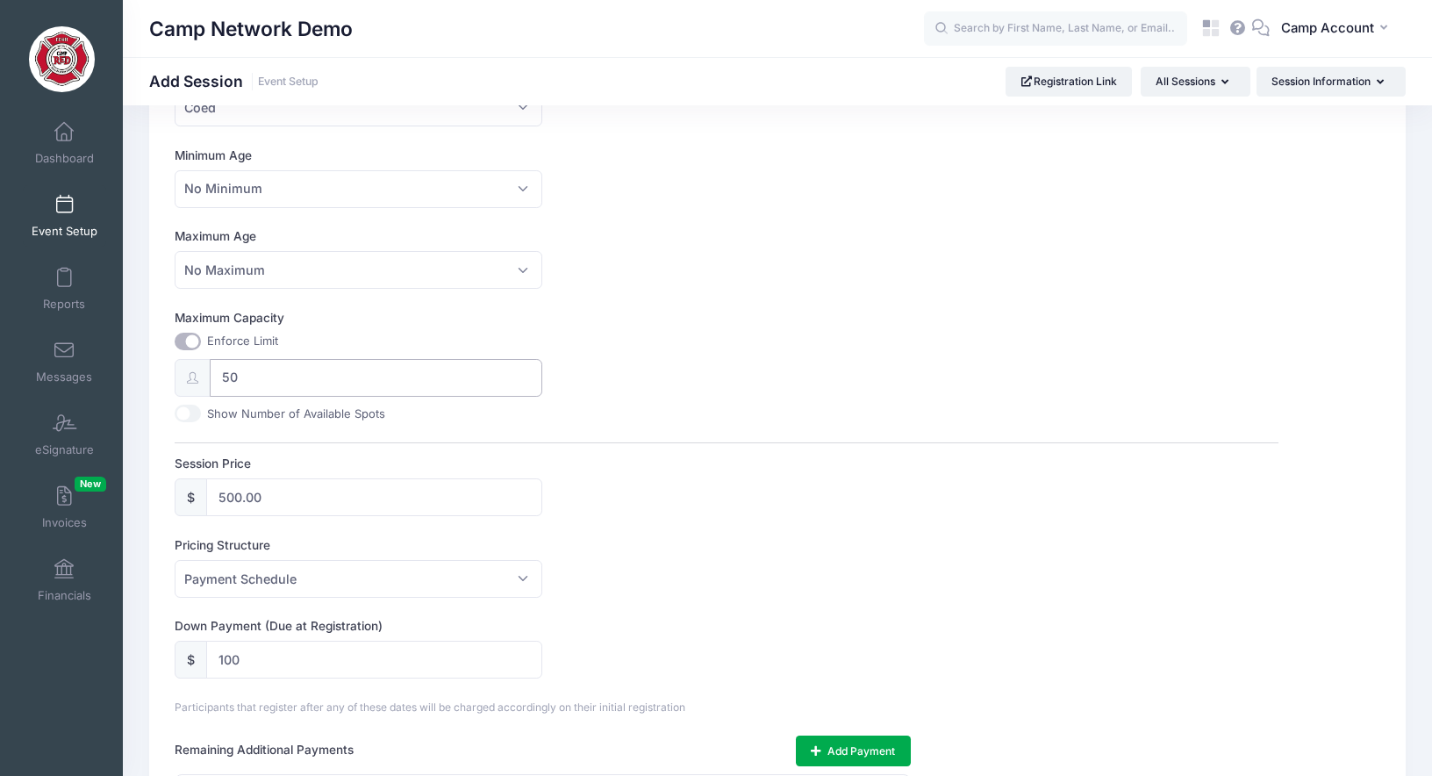
type input "50"
click at [587, 365] on div "Maximum Capacity Enforce Limit 50 Show Number of Available Spots" at bounding box center [726, 365] width 1103 height 113
click at [190, 412] on input "Show Number of Available Spots" at bounding box center [188, 413] width 26 height 18
click at [186, 414] on input "Show Number of Available Spots" at bounding box center [188, 413] width 26 height 18
checkbox input "false"
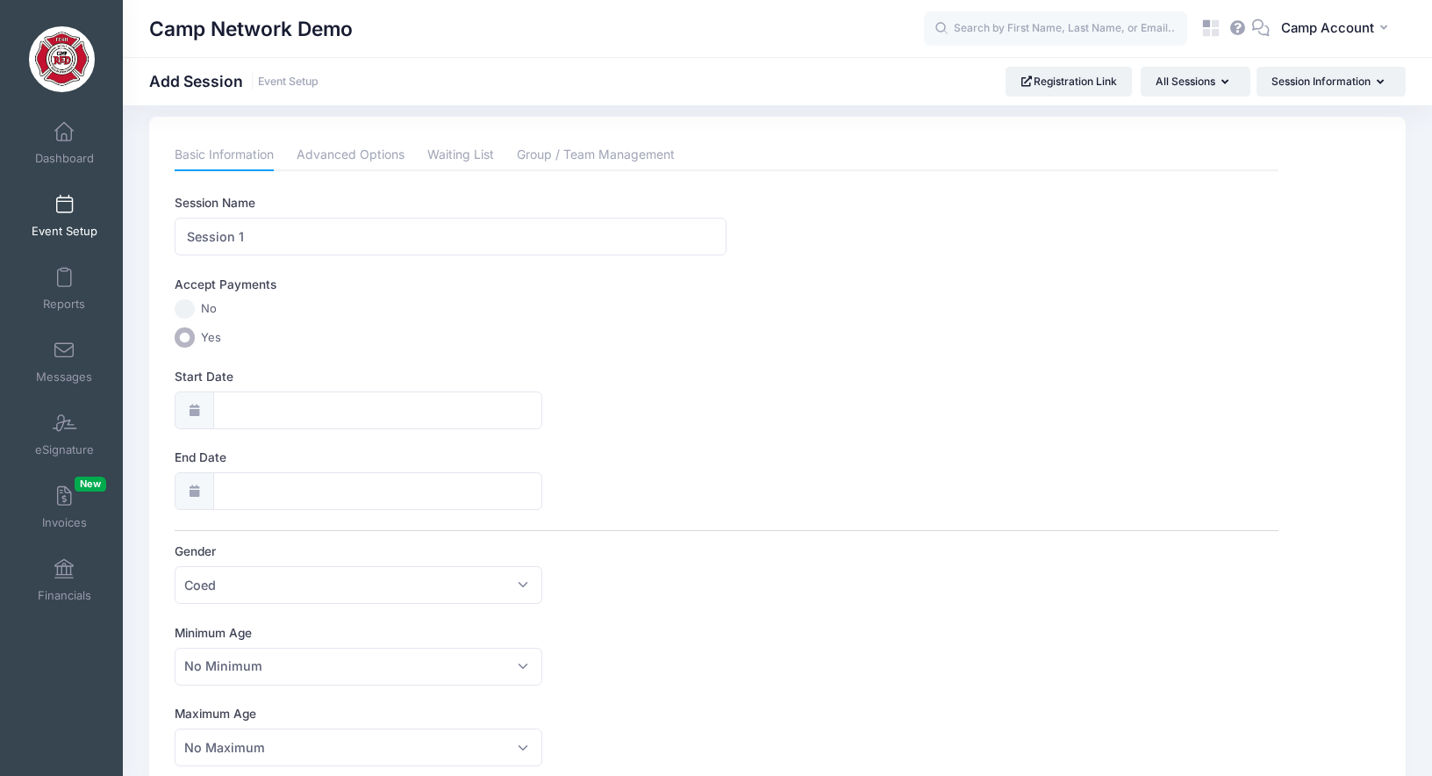
scroll to position [0, 0]
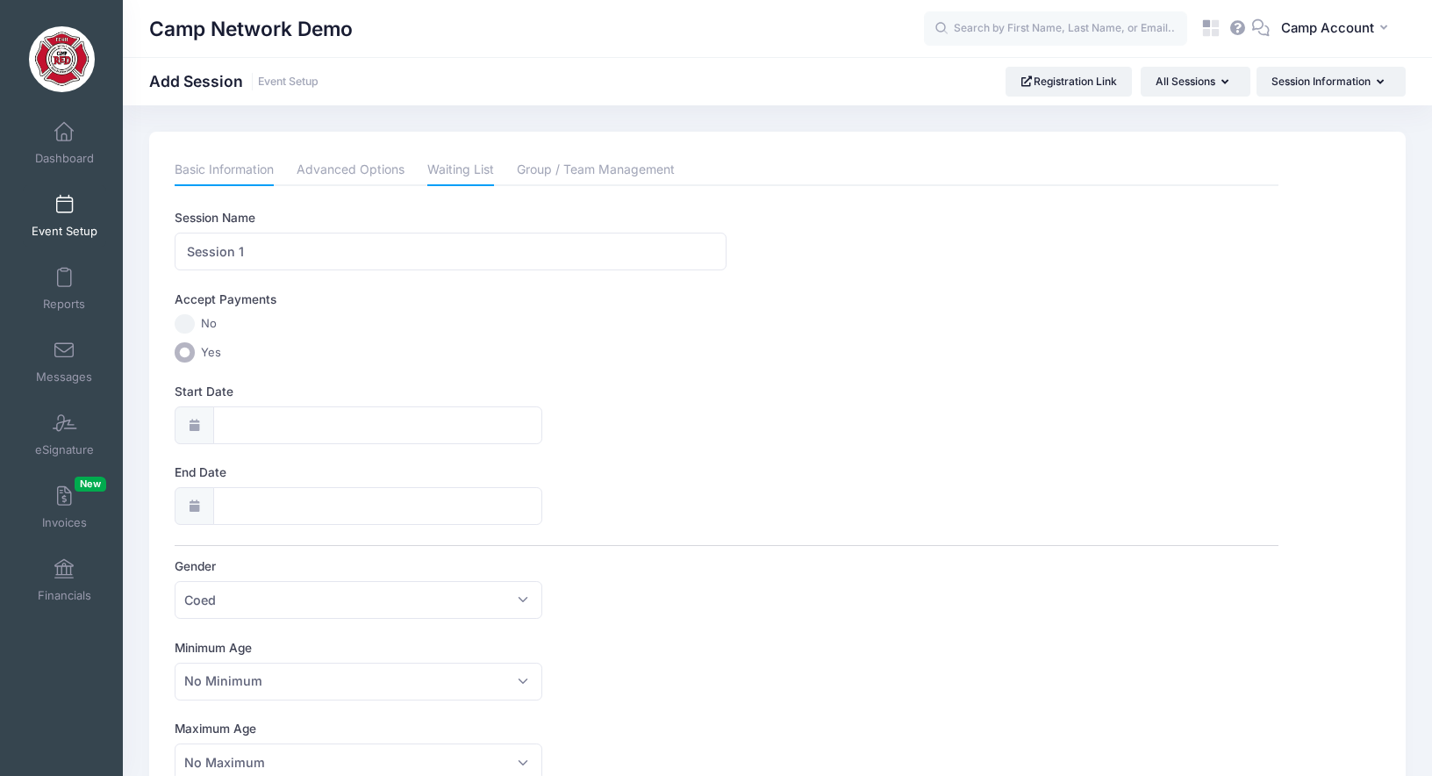
click at [472, 179] on link "Waiting List" at bounding box center [460, 170] width 67 height 32
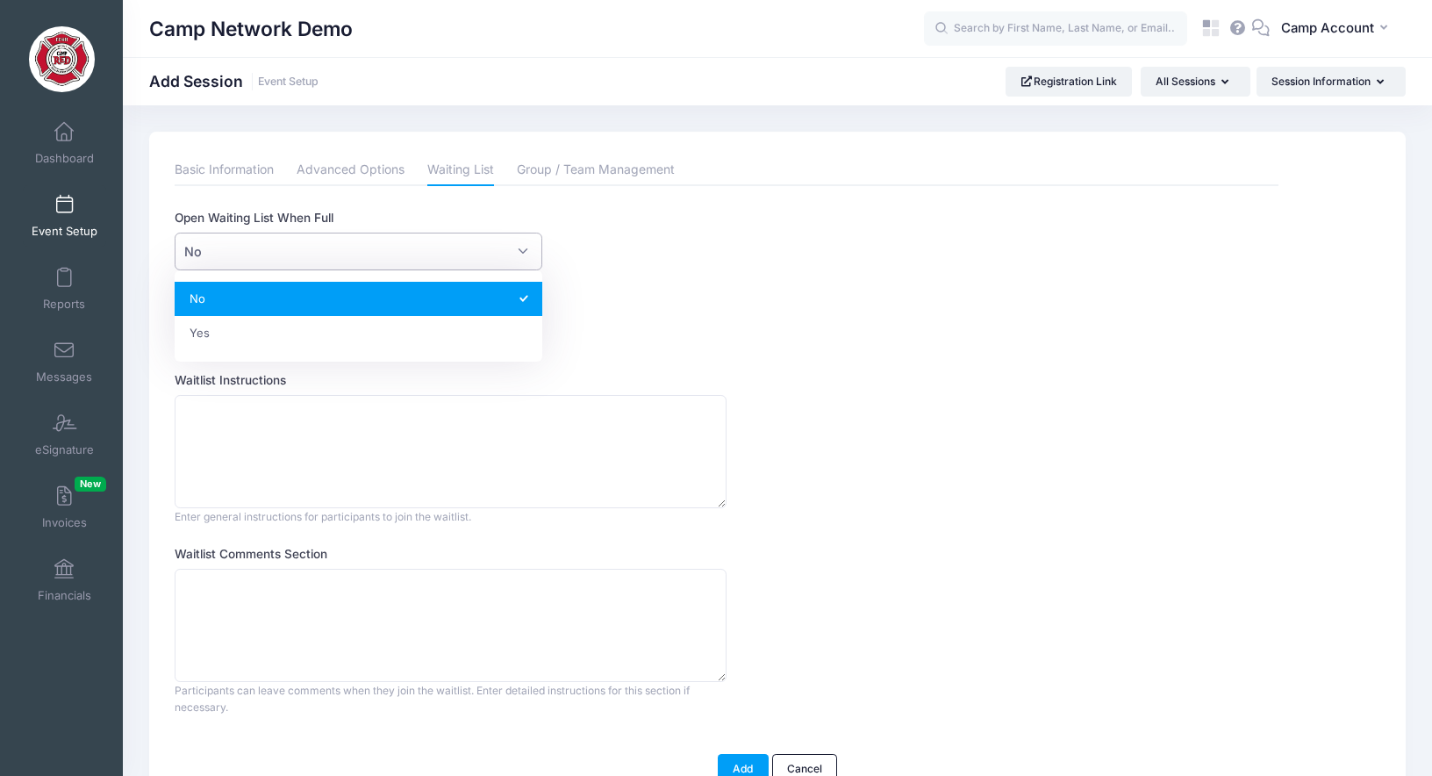
click at [275, 248] on span "No" at bounding box center [359, 252] width 368 height 38
select select "1"
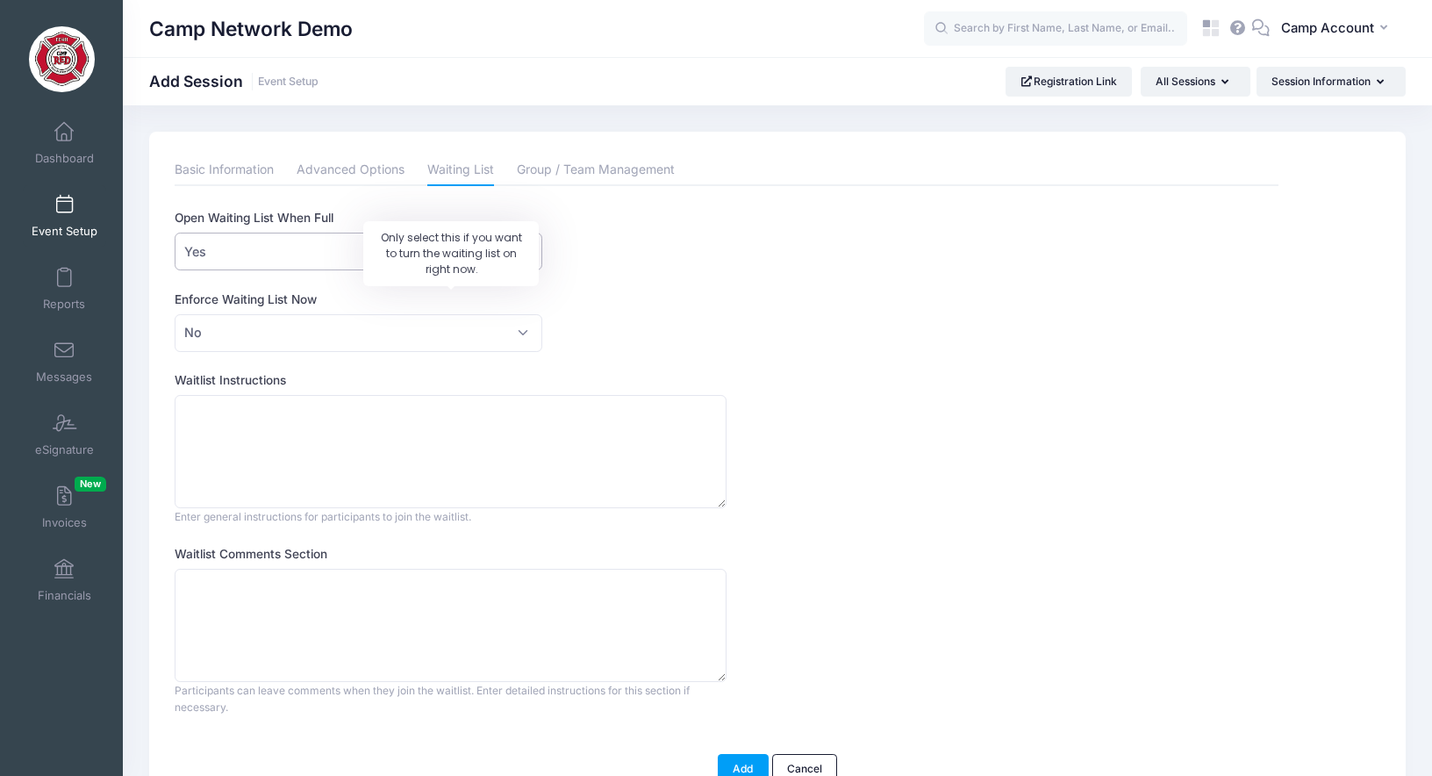
click at [682, 297] on label "Enforce Waiting List Now" at bounding box center [451, 299] width 552 height 18
click at [175, 314] on select "Please Select No Yes" at bounding box center [175, 314] width 1 height 1
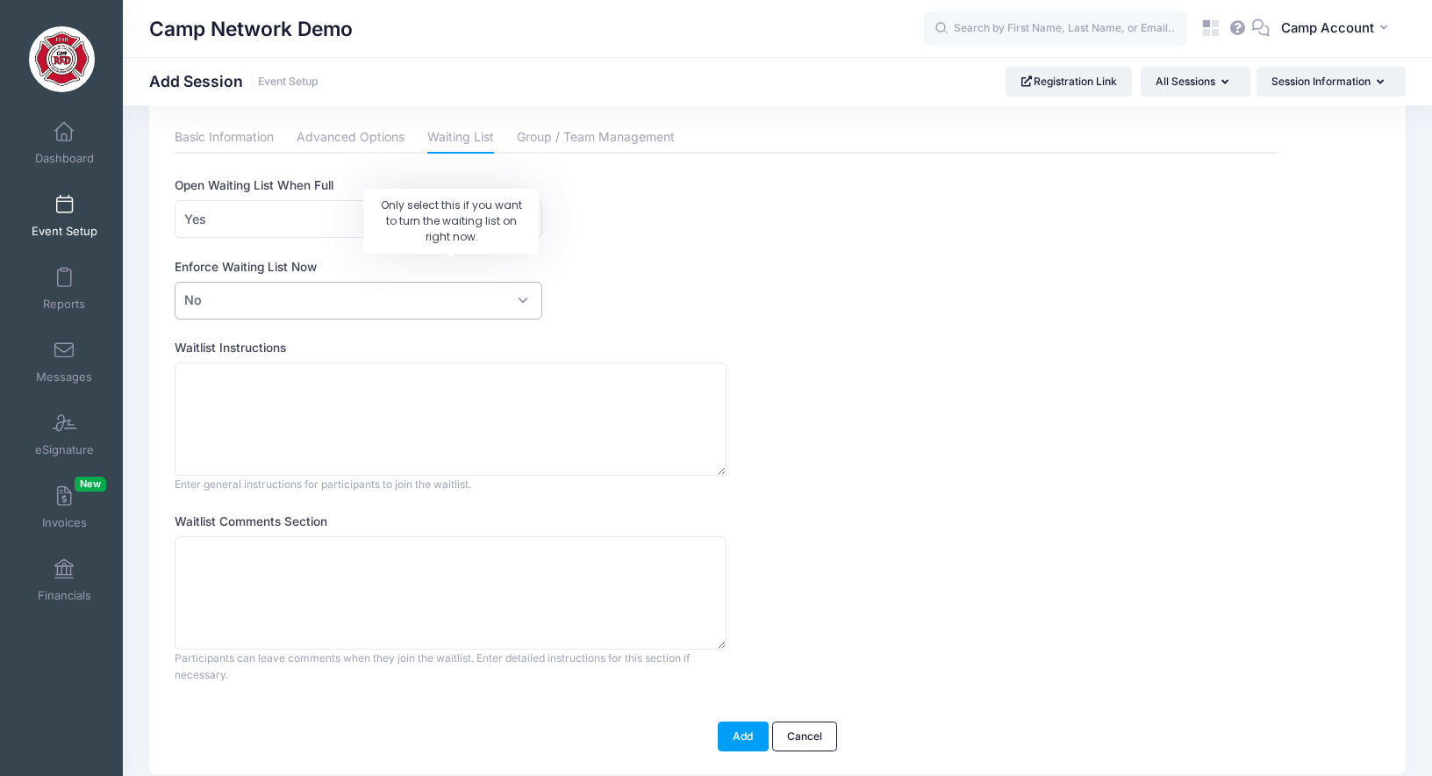
scroll to position [33, 0]
click at [322, 134] on link "Advanced Options" at bounding box center [351, 137] width 108 height 32
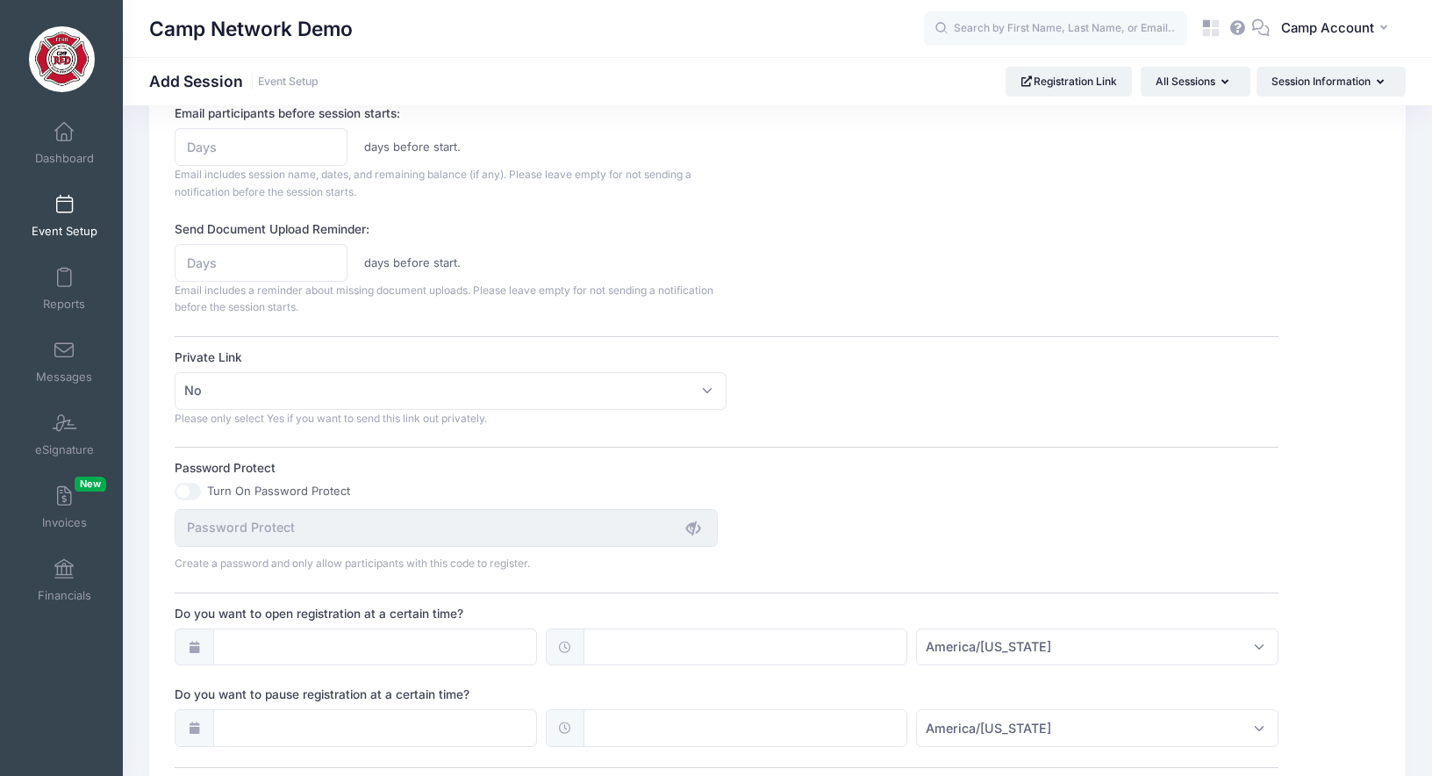
scroll to position [840, 0]
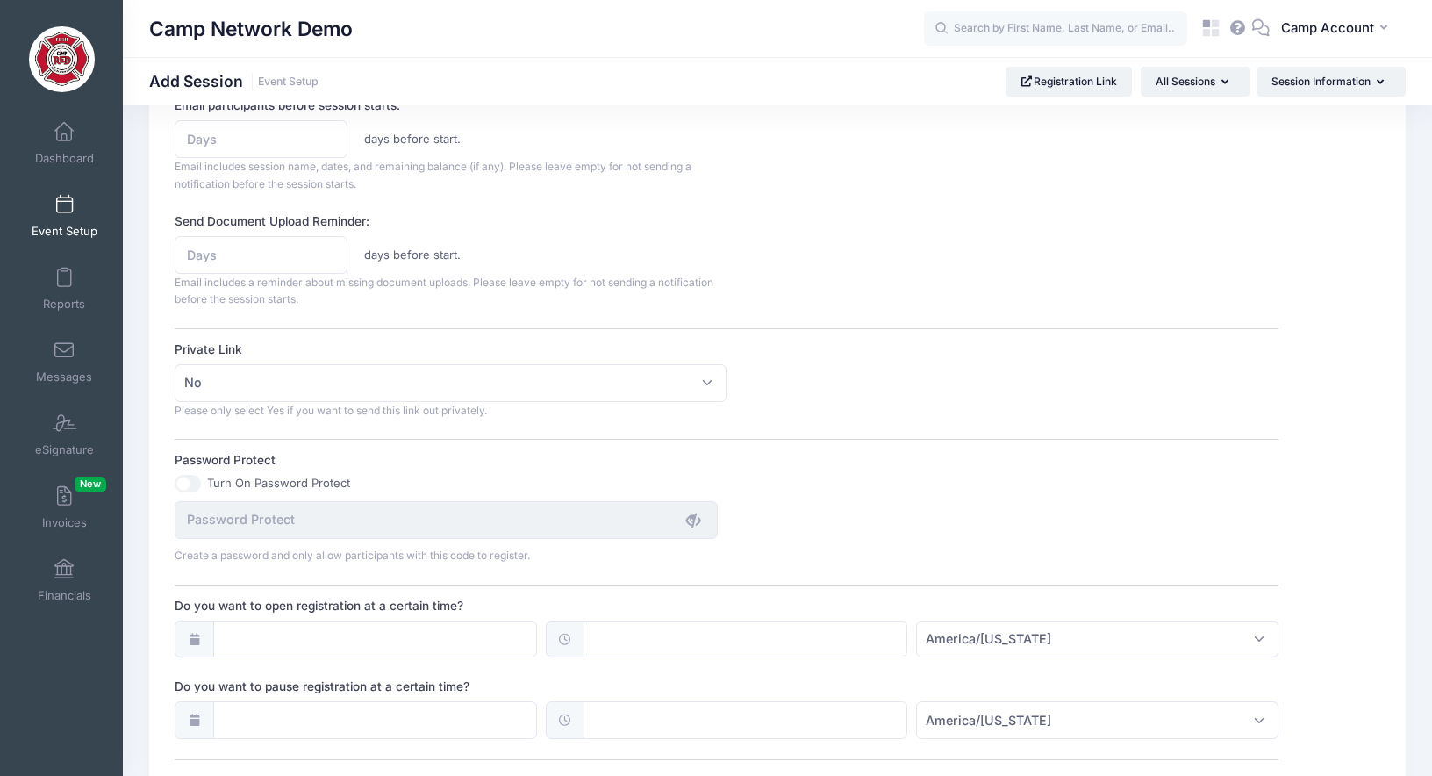
click at [193, 483] on input "Turn On Password Protect" at bounding box center [188, 484] width 26 height 18
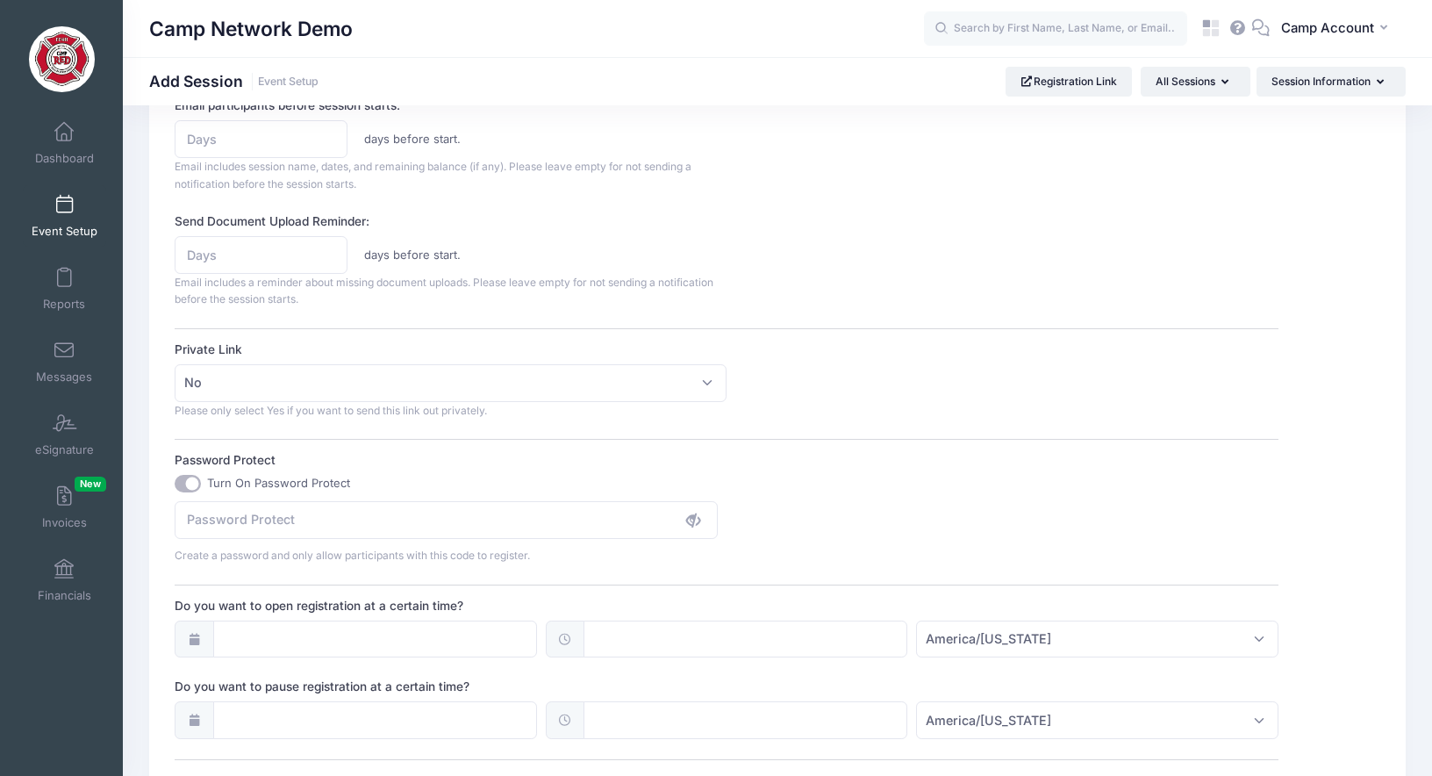
click at [188, 483] on input "Turn On Password Protect" at bounding box center [188, 484] width 26 height 18
checkbox input "false"
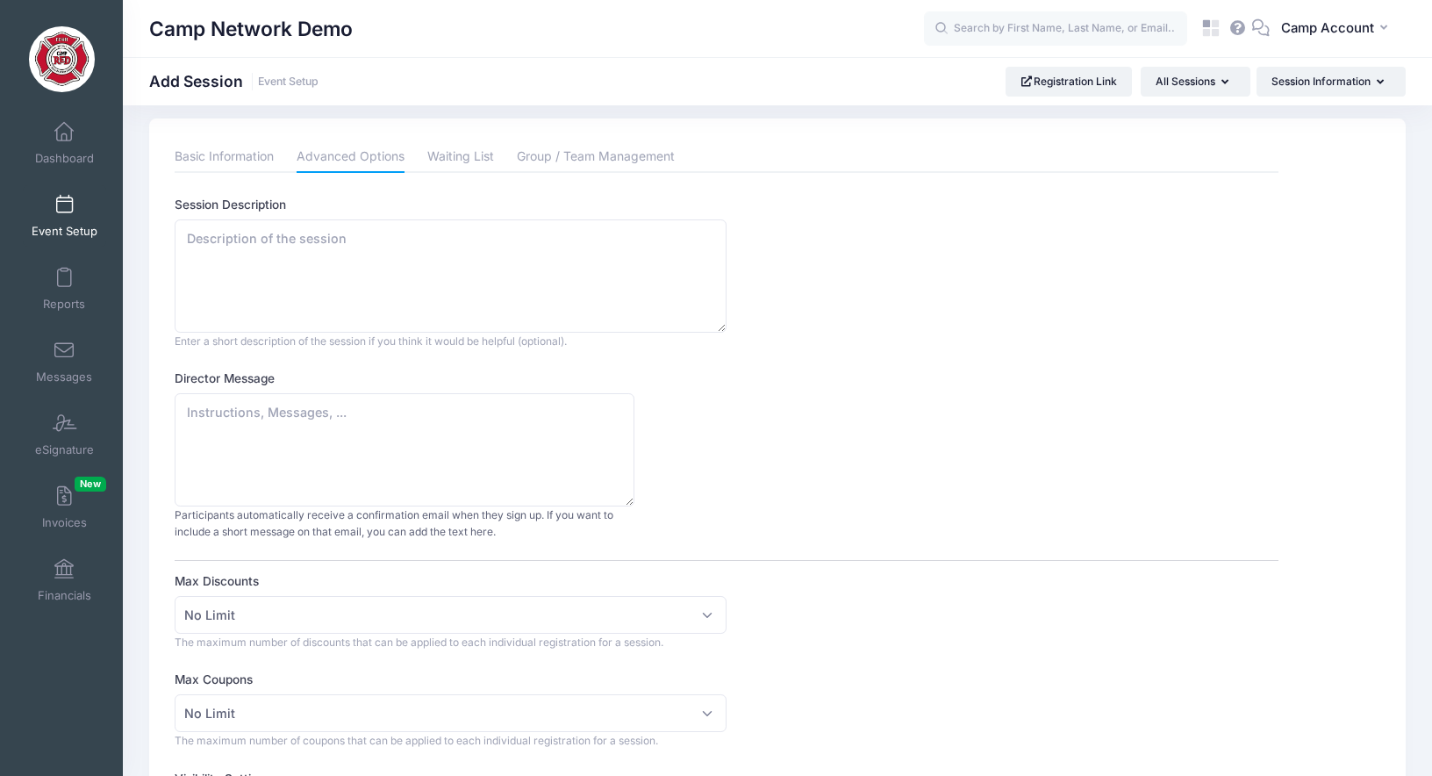
scroll to position [0, 0]
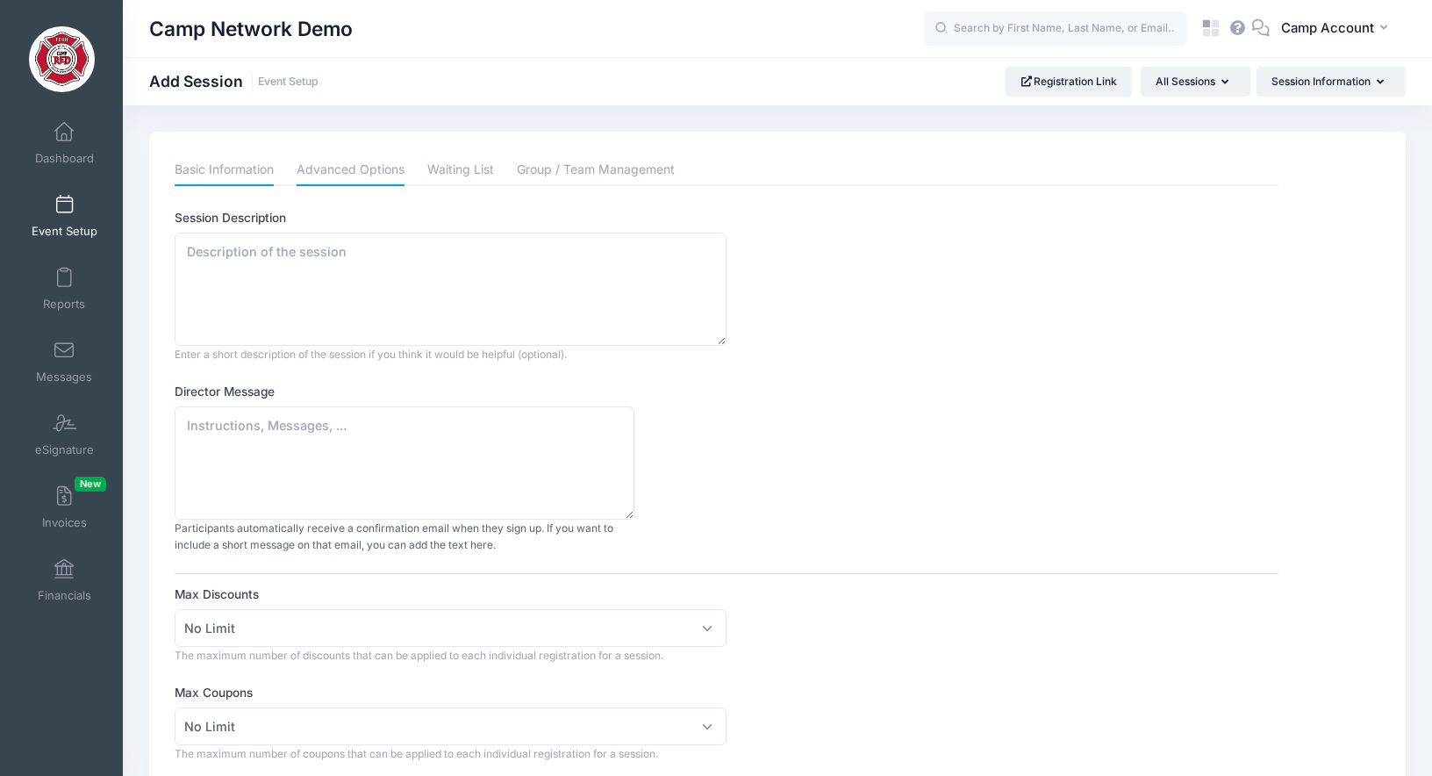
click at [226, 164] on link "Basic Information" at bounding box center [224, 170] width 99 height 32
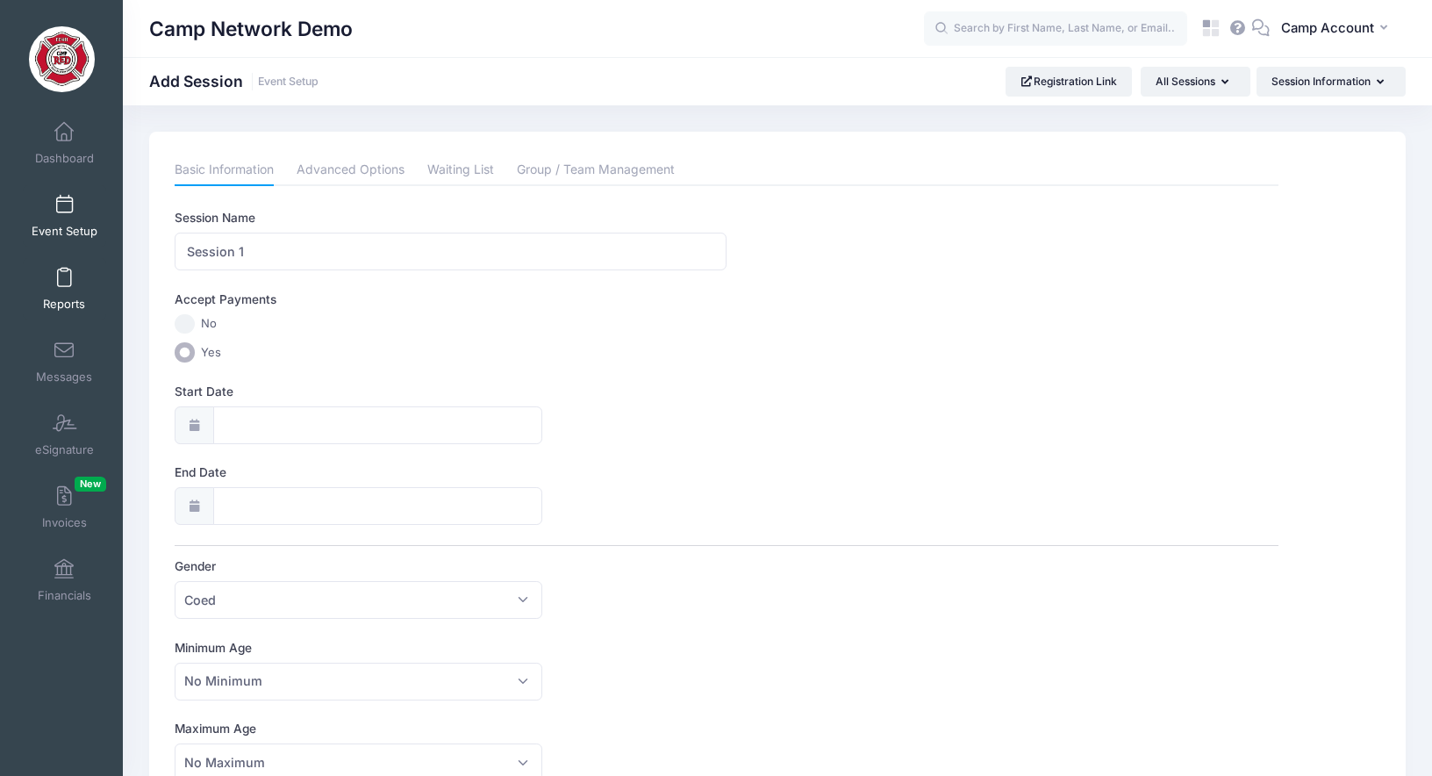
click at [64, 282] on span at bounding box center [64, 277] width 0 height 19
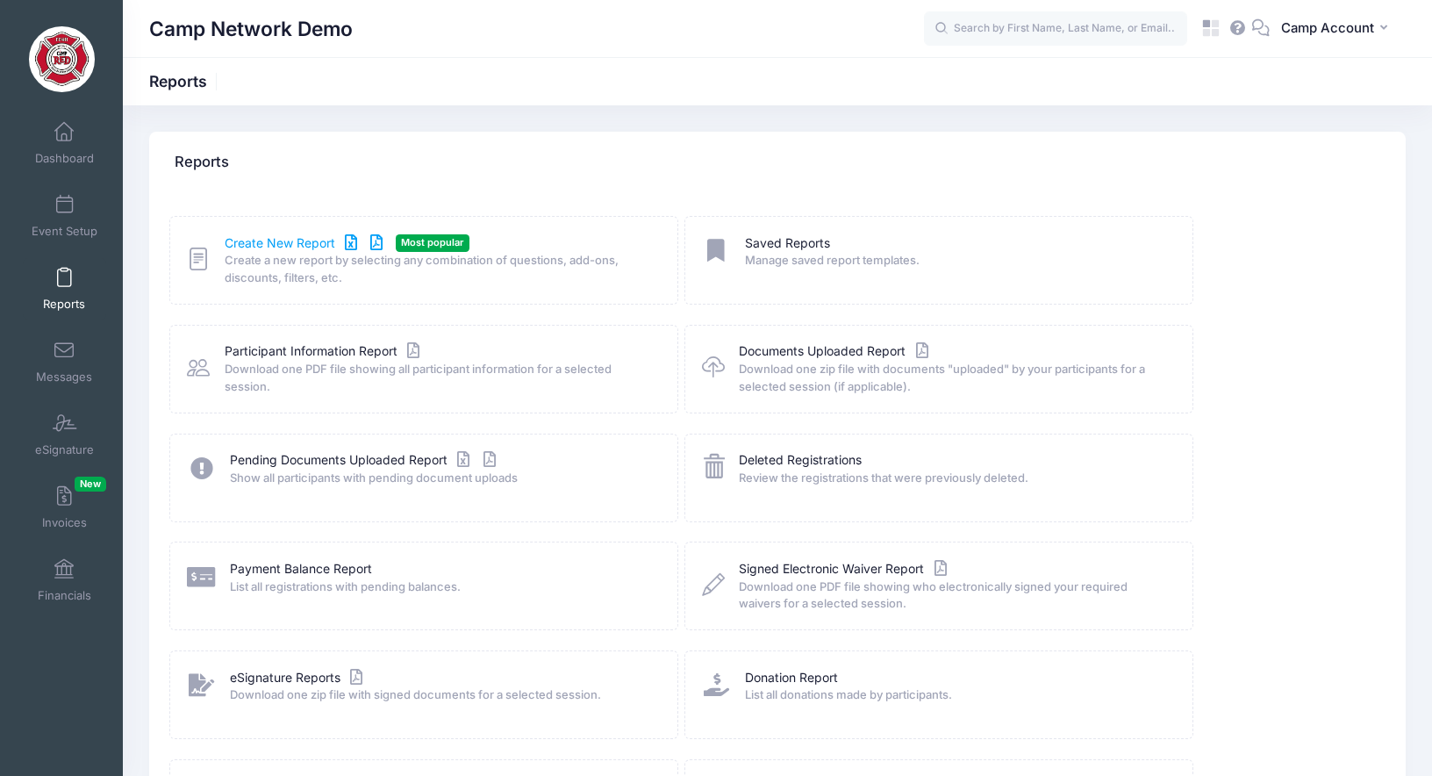
click at [293, 240] on link "Create New Report" at bounding box center [306, 243] width 163 height 18
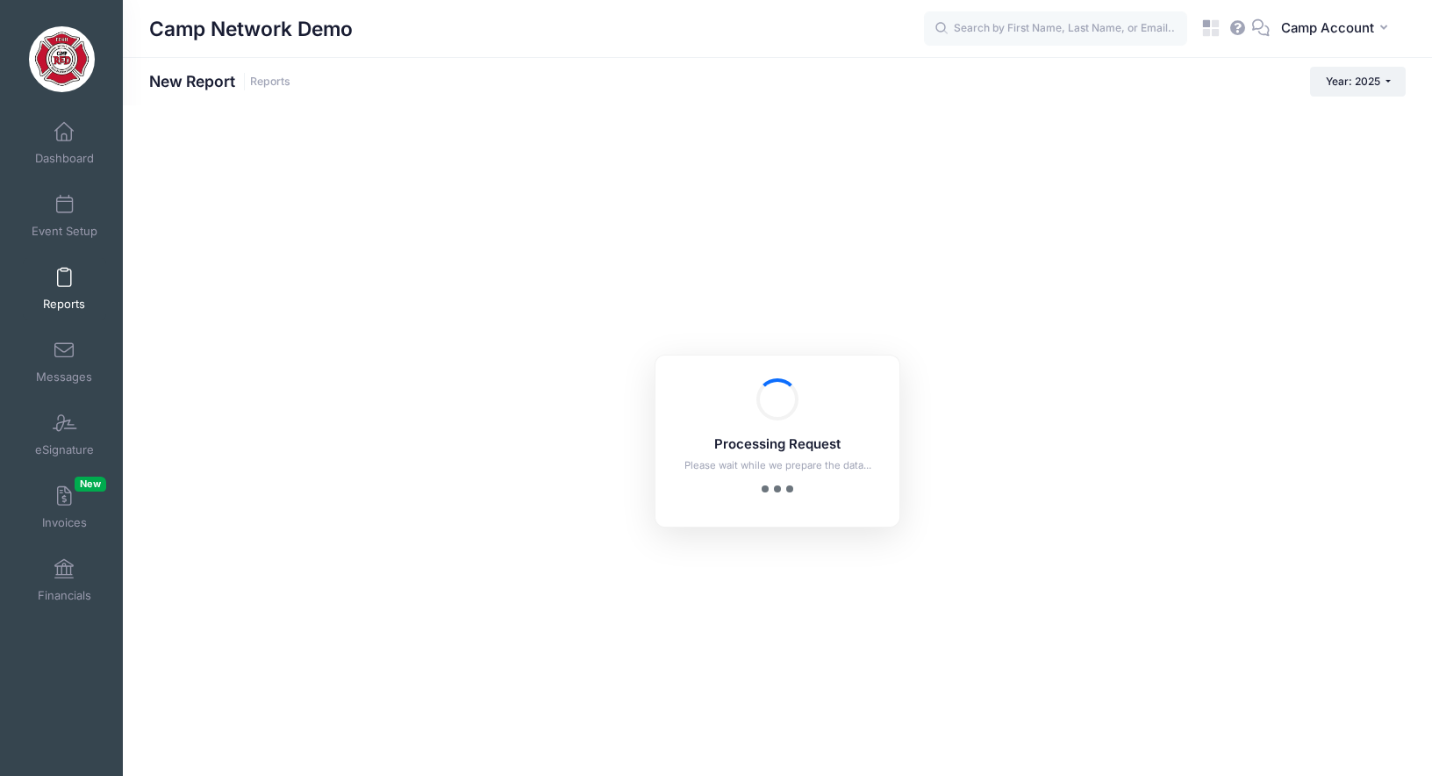
checkbox input "true"
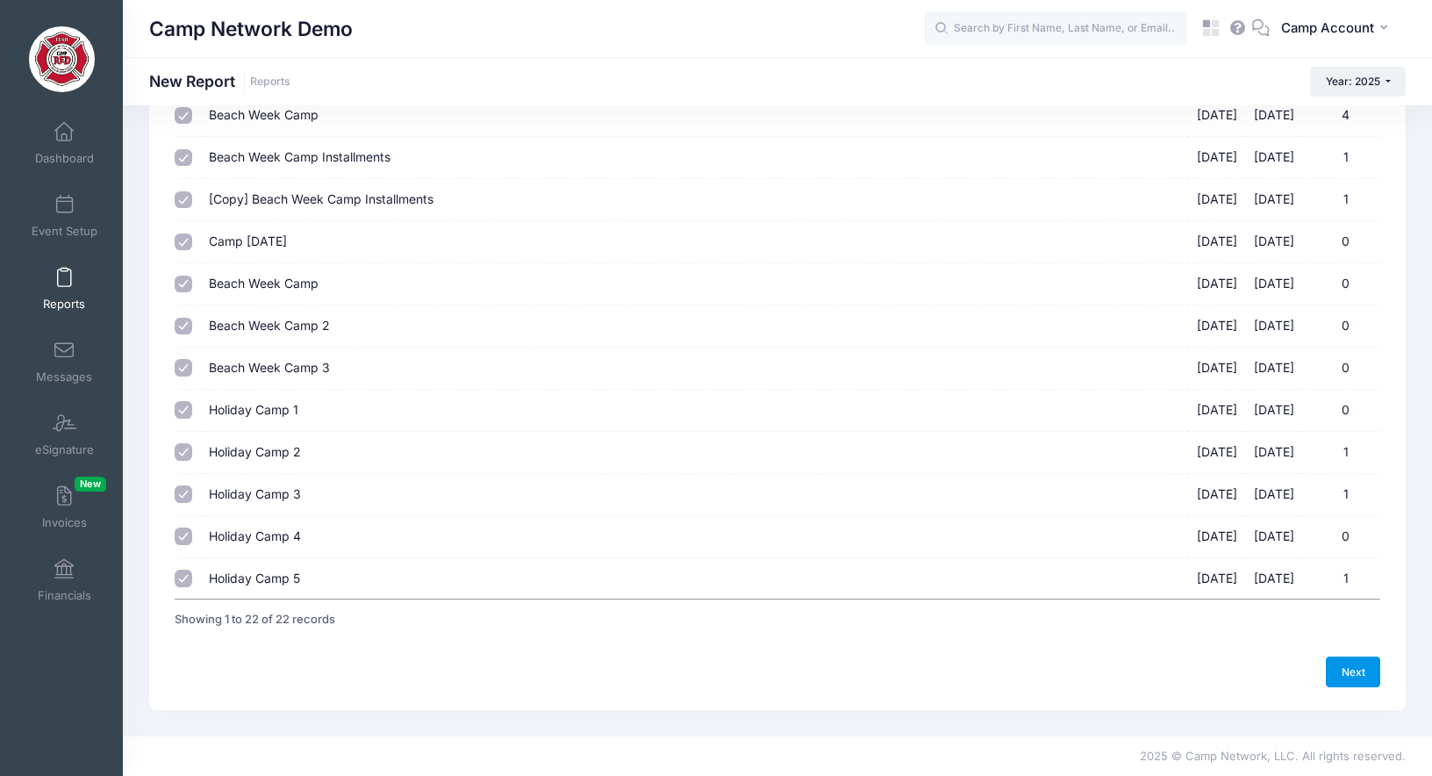
click at [1338, 675] on link "Next" at bounding box center [1353, 671] width 54 height 30
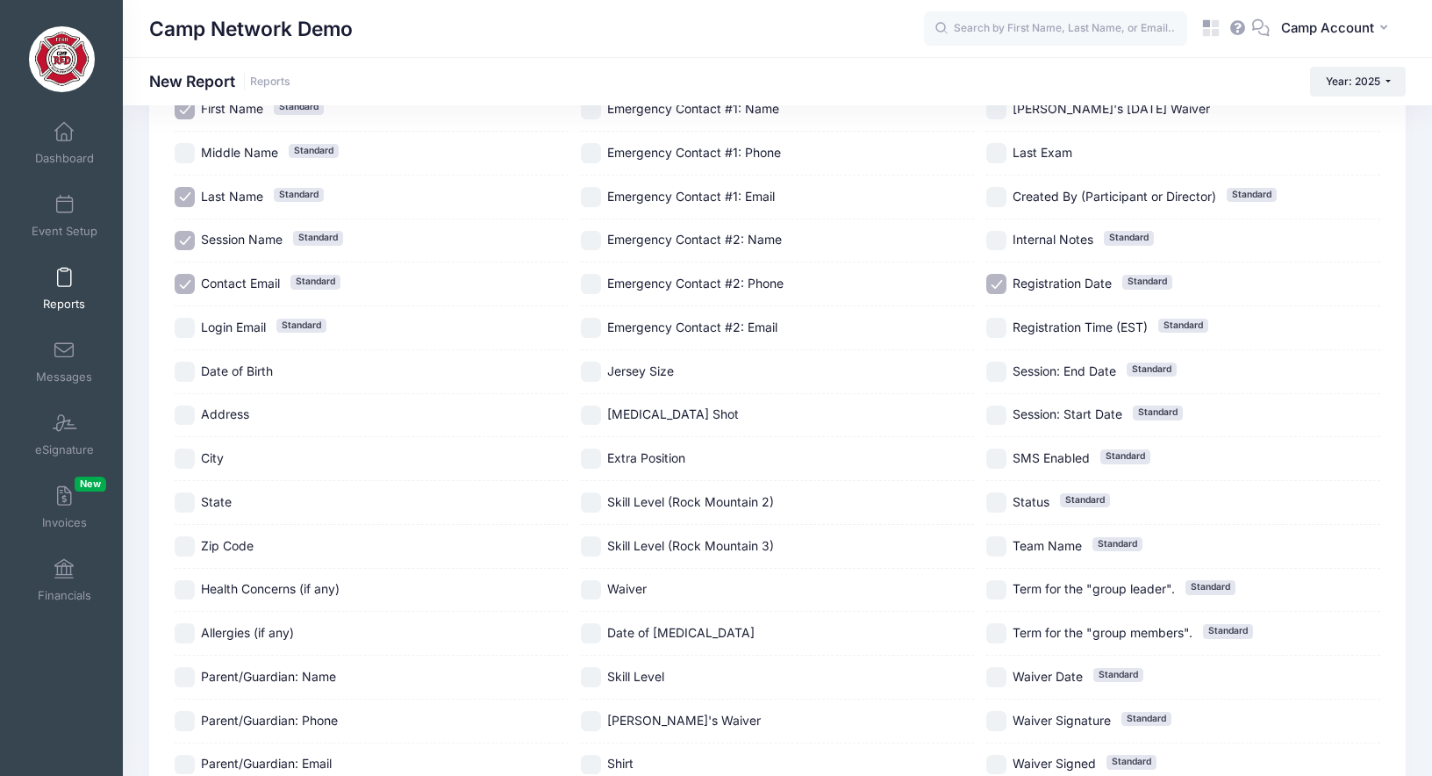
scroll to position [186, 0]
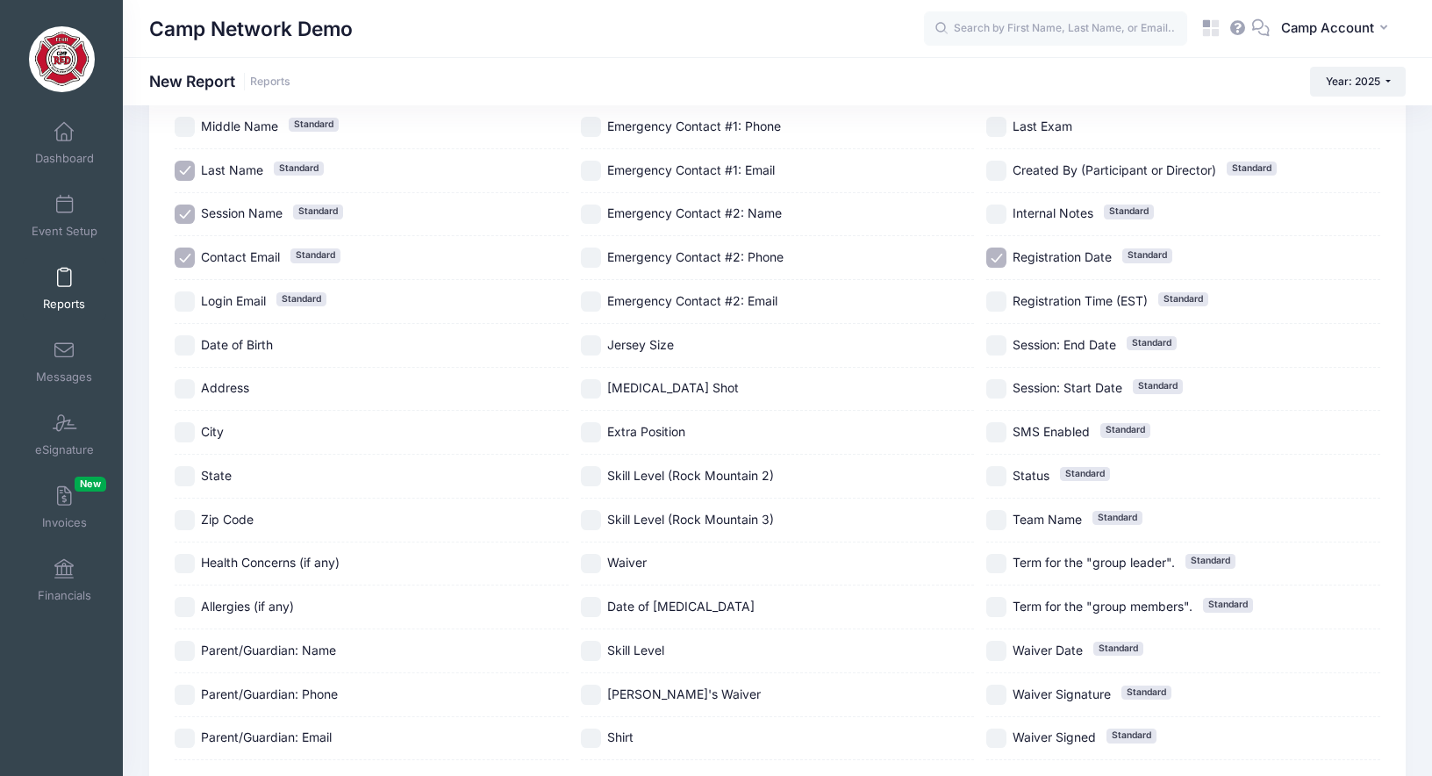
click at [597, 429] on input "Extra Position" at bounding box center [591, 432] width 20 height 20
checkbox input "true"
click at [593, 605] on input "Date of Tetanus" at bounding box center [591, 607] width 20 height 20
checkbox input "true"
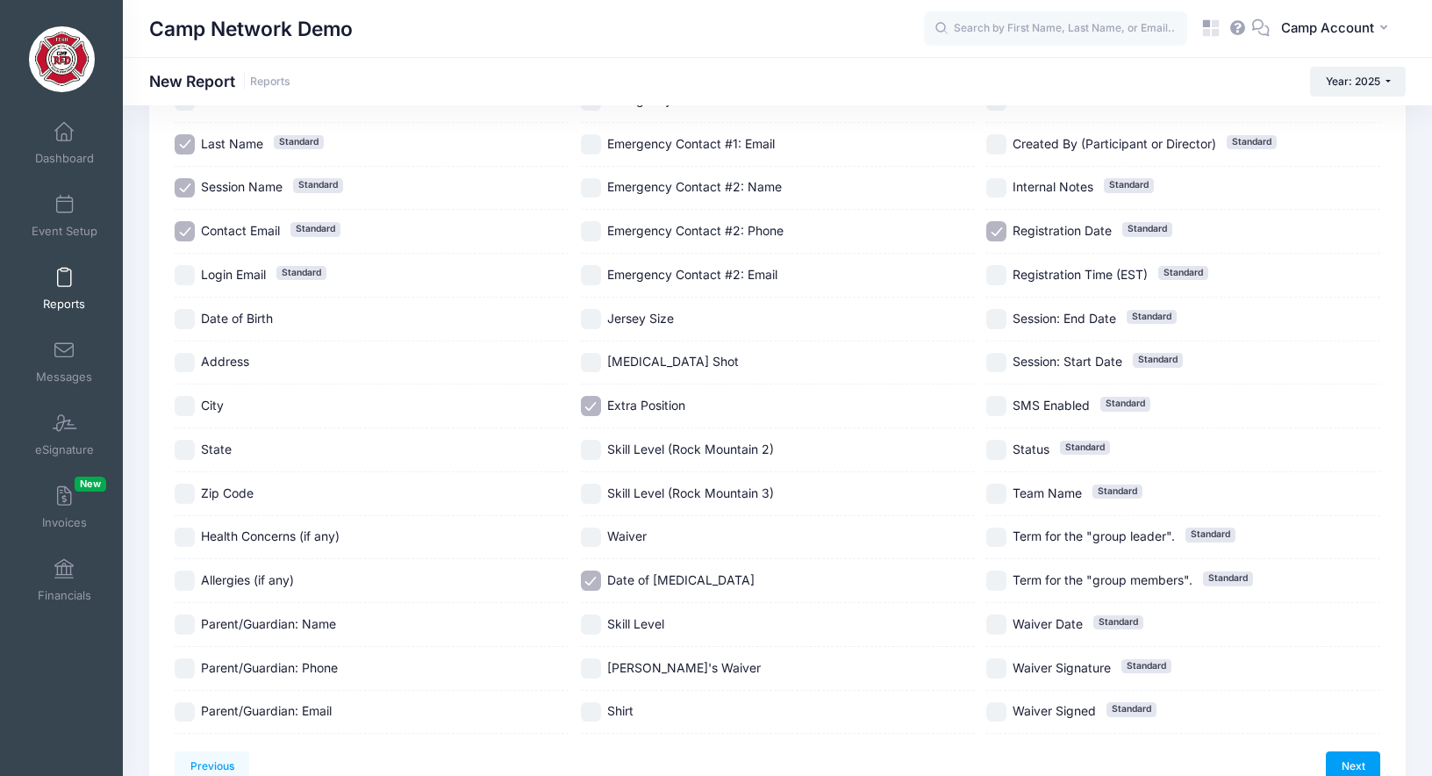
scroll to position [218, 0]
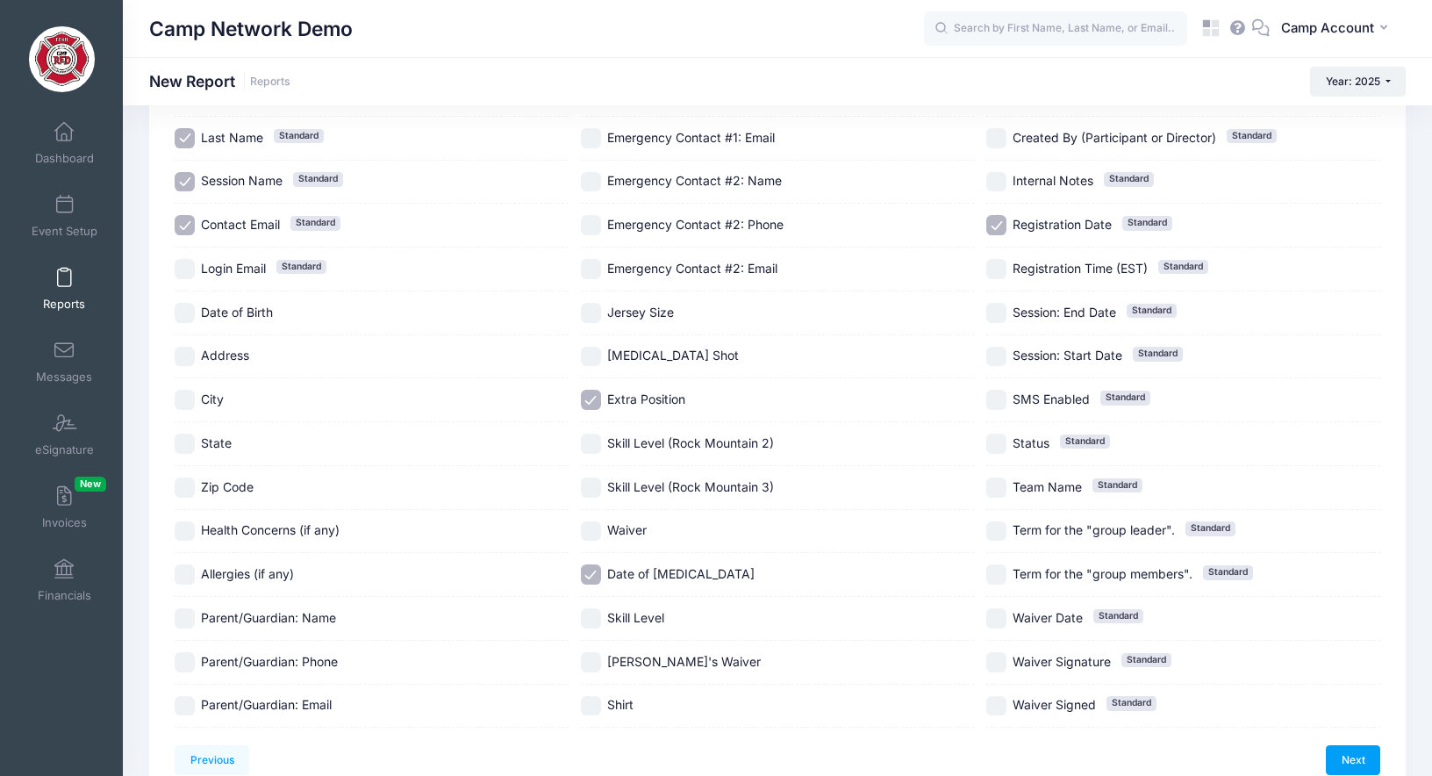
click at [596, 621] on input "Skill Level" at bounding box center [591, 618] width 20 height 20
checkbox input "true"
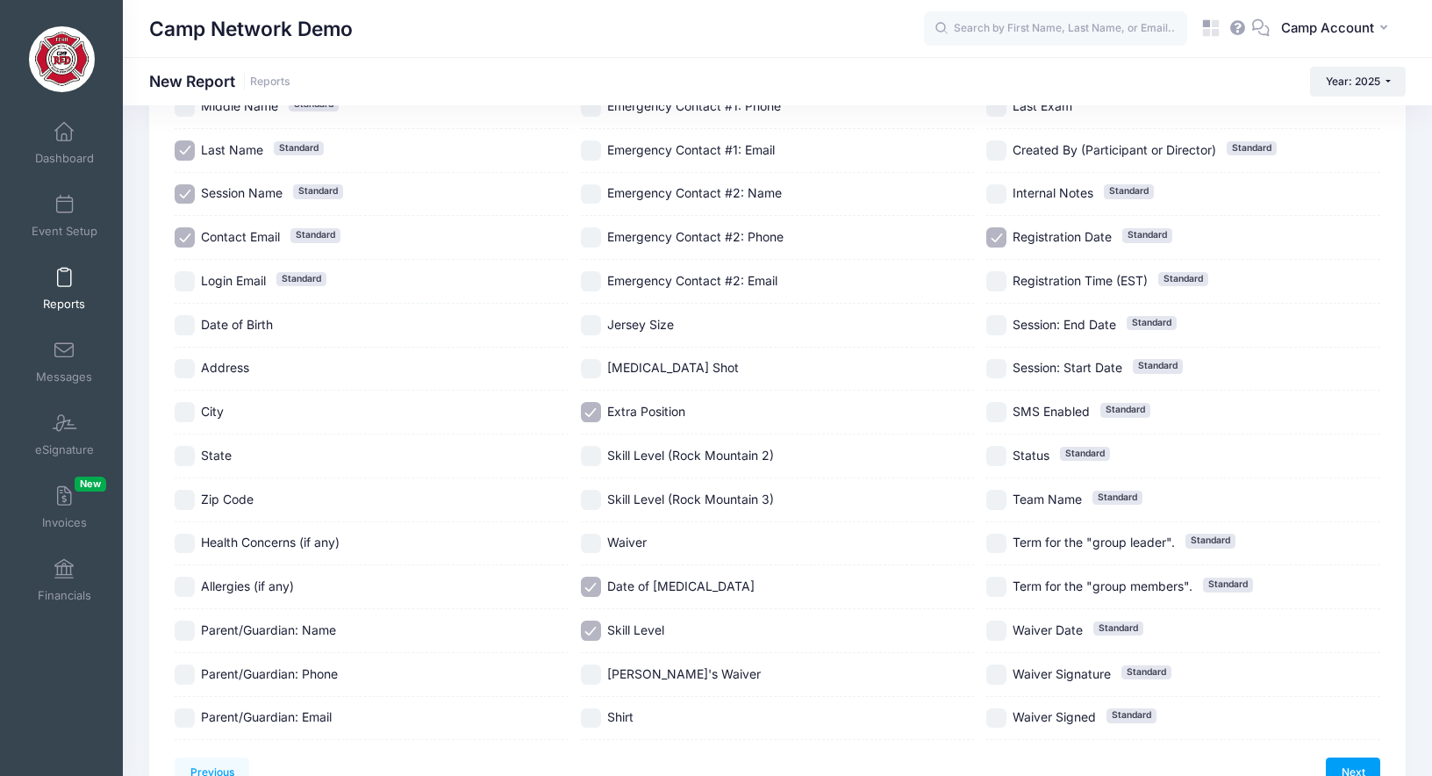
scroll to position [222, 0]
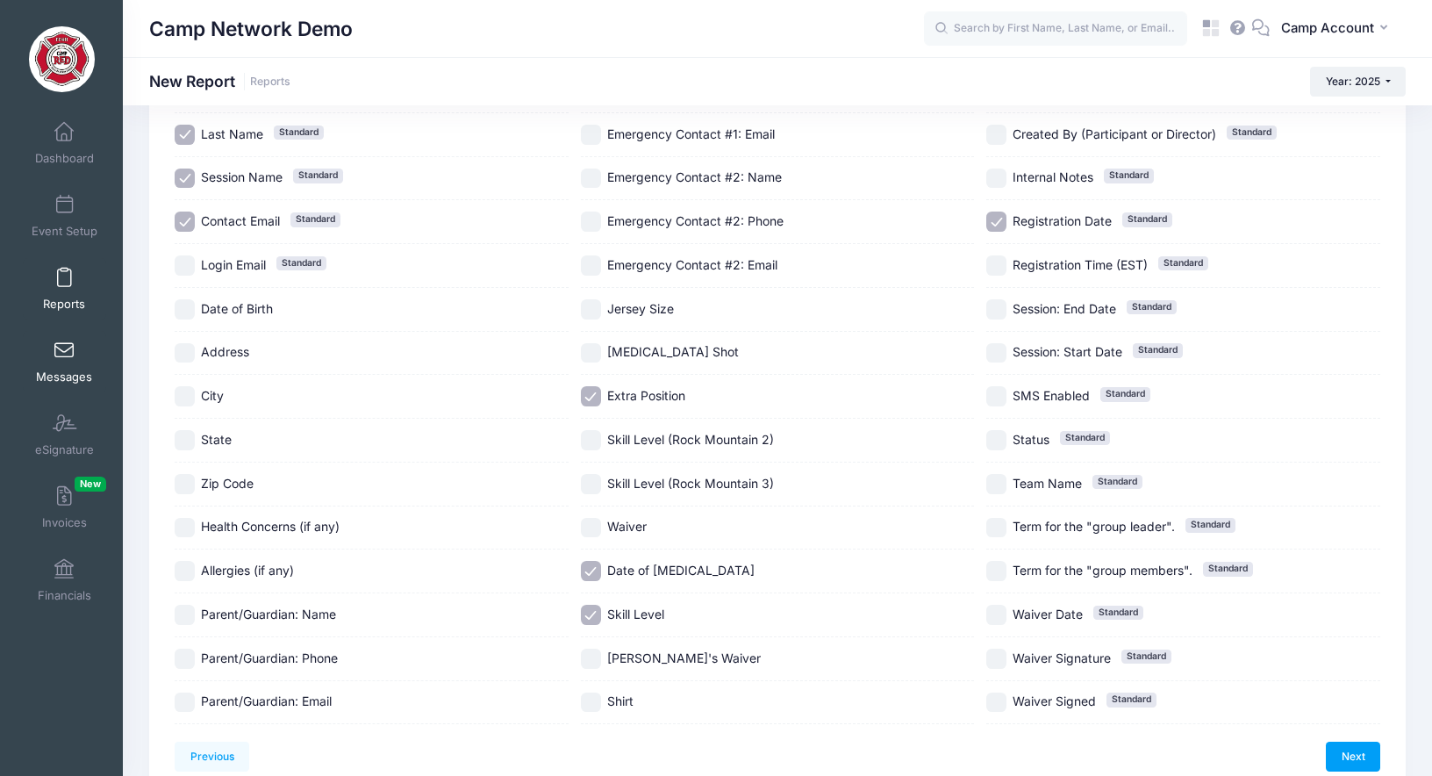
click at [74, 365] on link "Messages" at bounding box center [64, 361] width 83 height 61
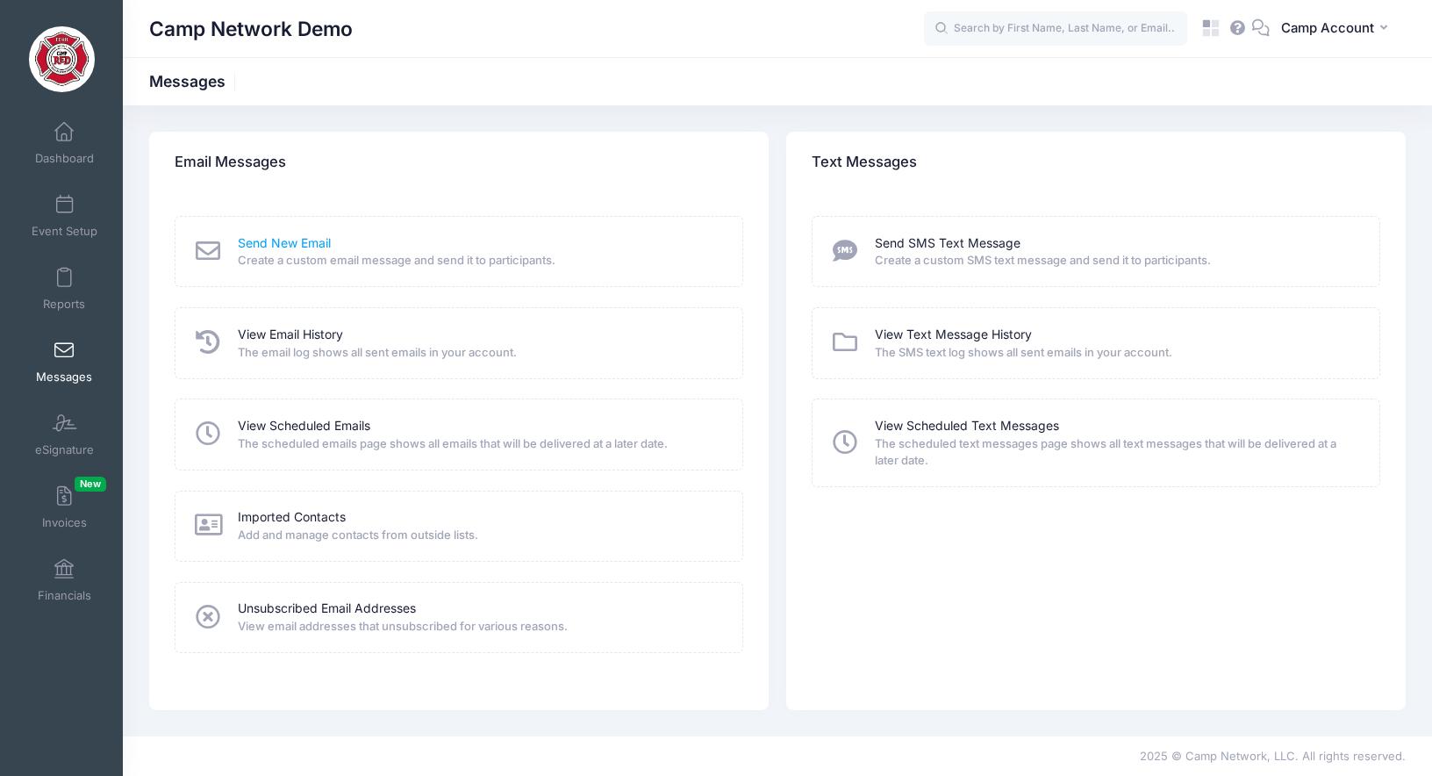
click at [293, 242] on link "Send New Email" at bounding box center [284, 243] width 93 height 18
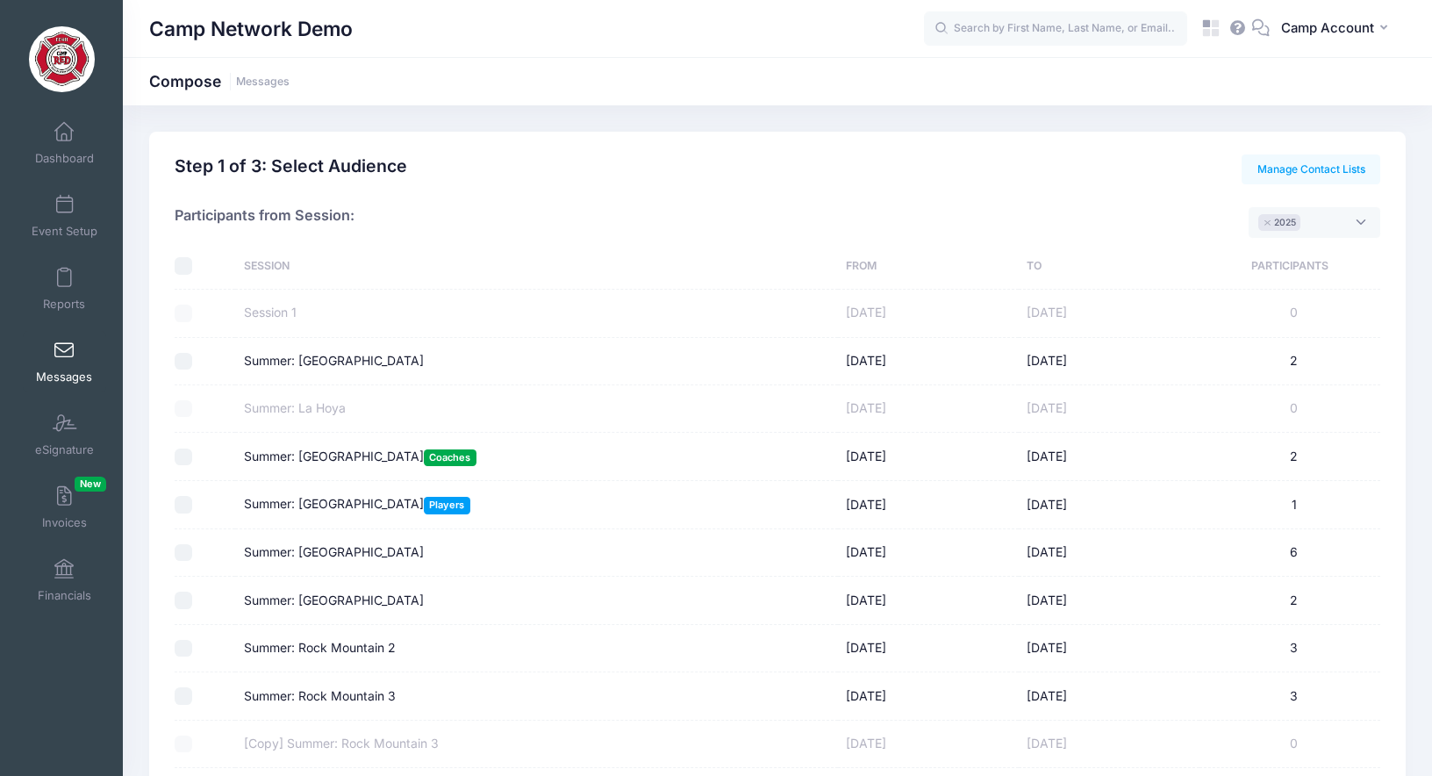
click at [182, 270] on input "checkbox" at bounding box center [184, 266] width 18 height 18
checkbox input "true"
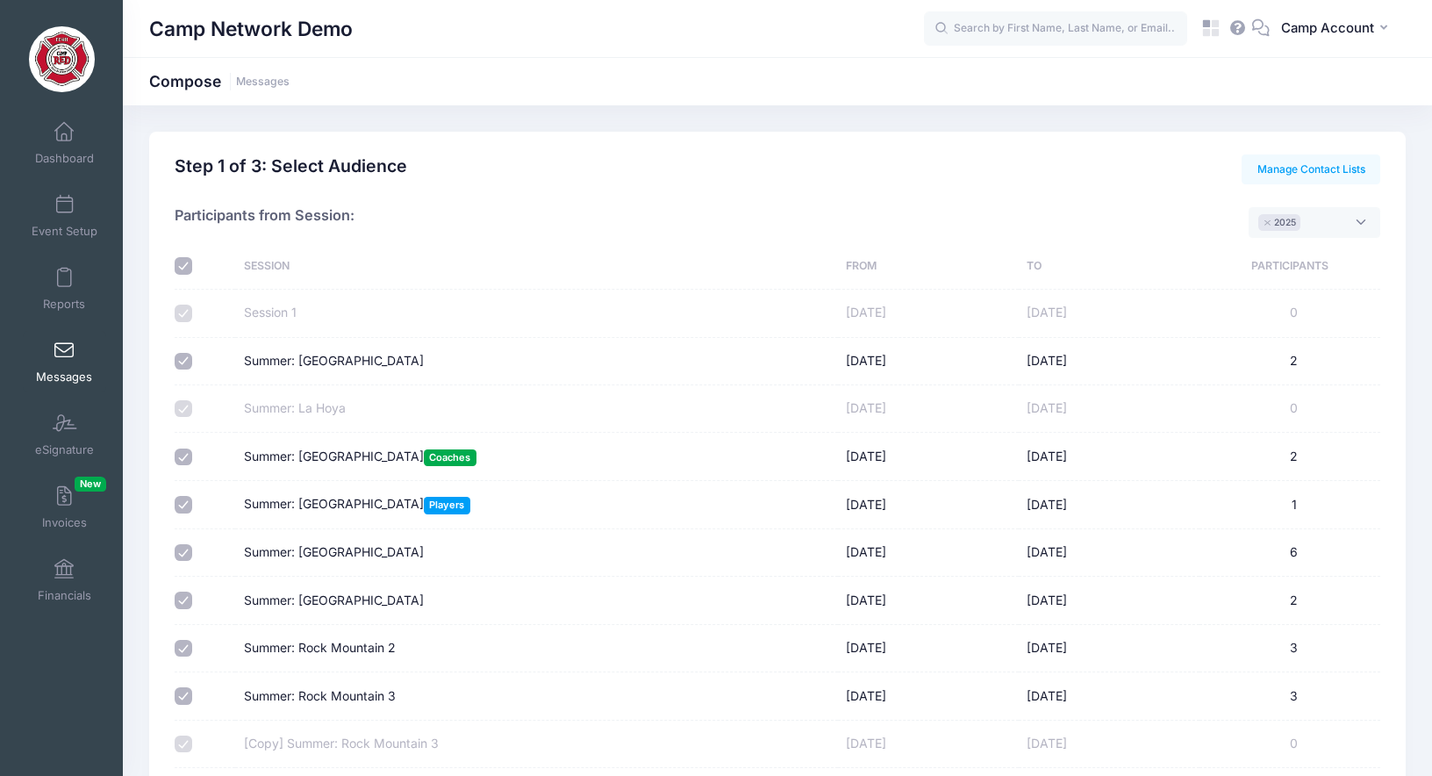
checkbox input "true"
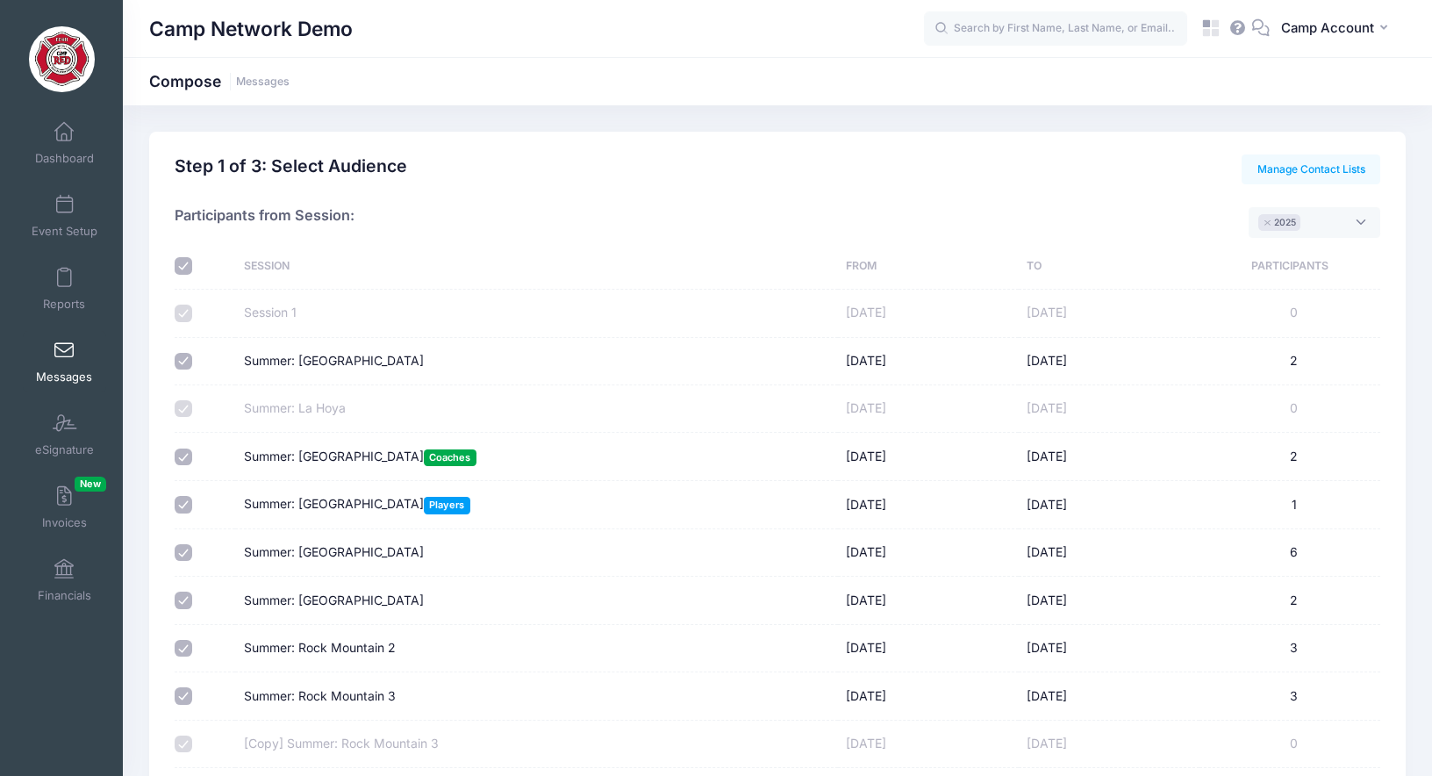
checkbox input "true"
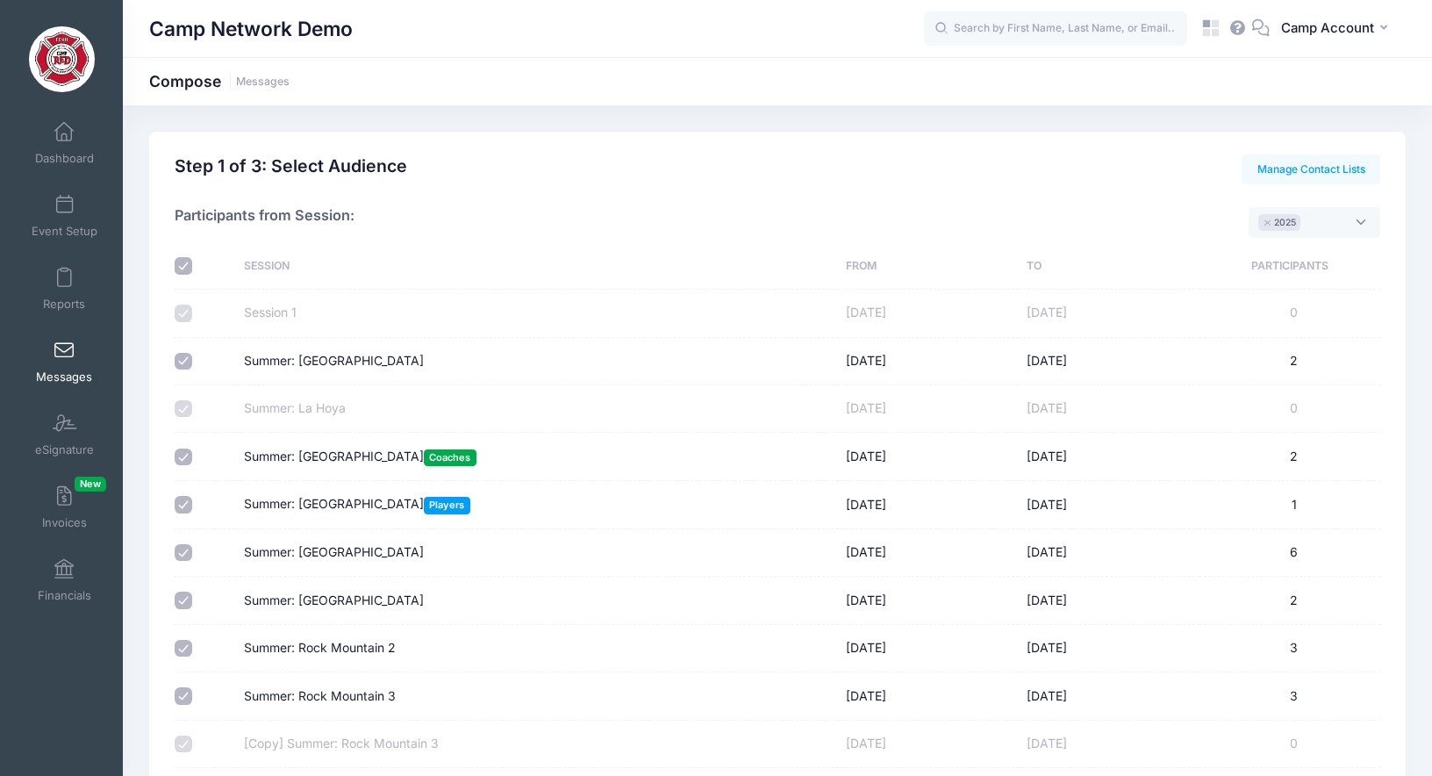
checkbox input "true"
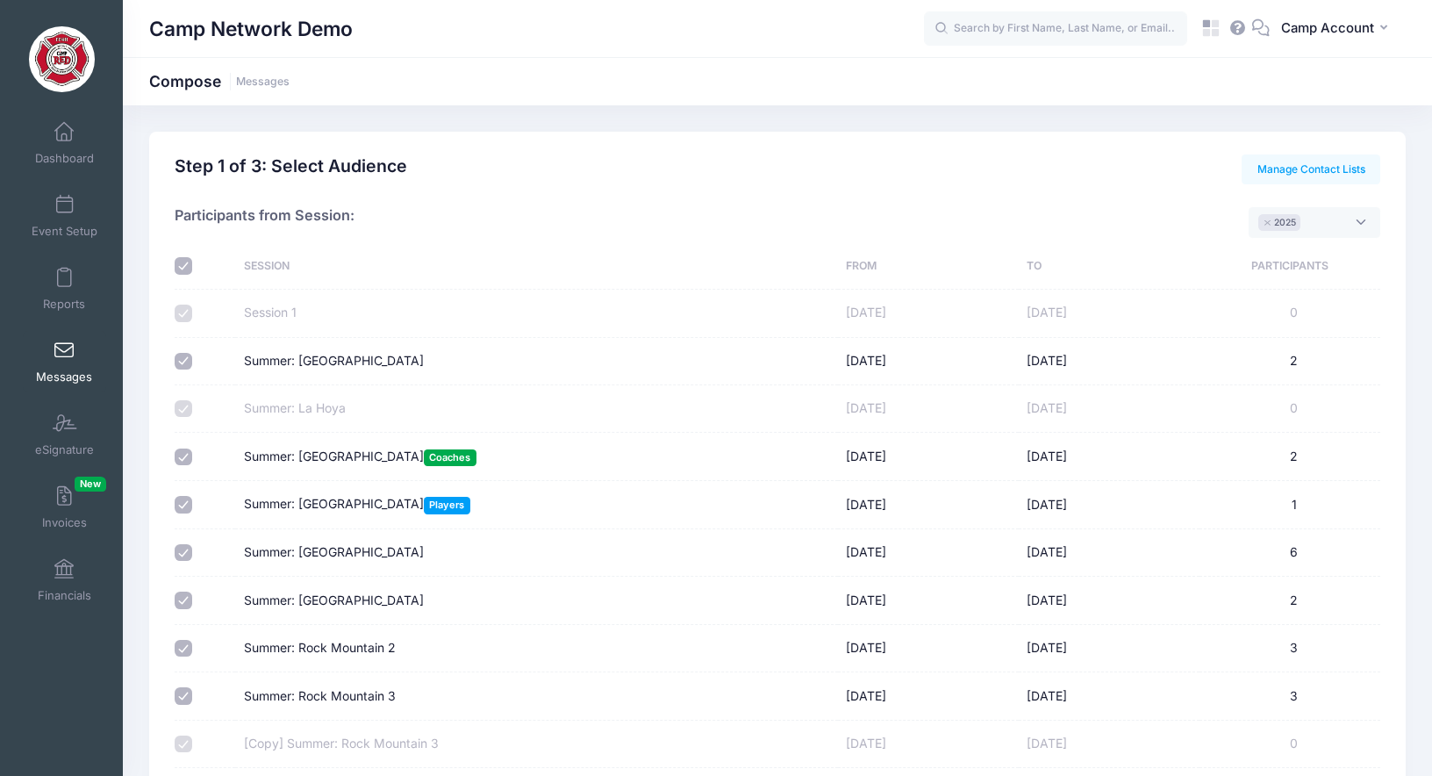
checkbox input "true"
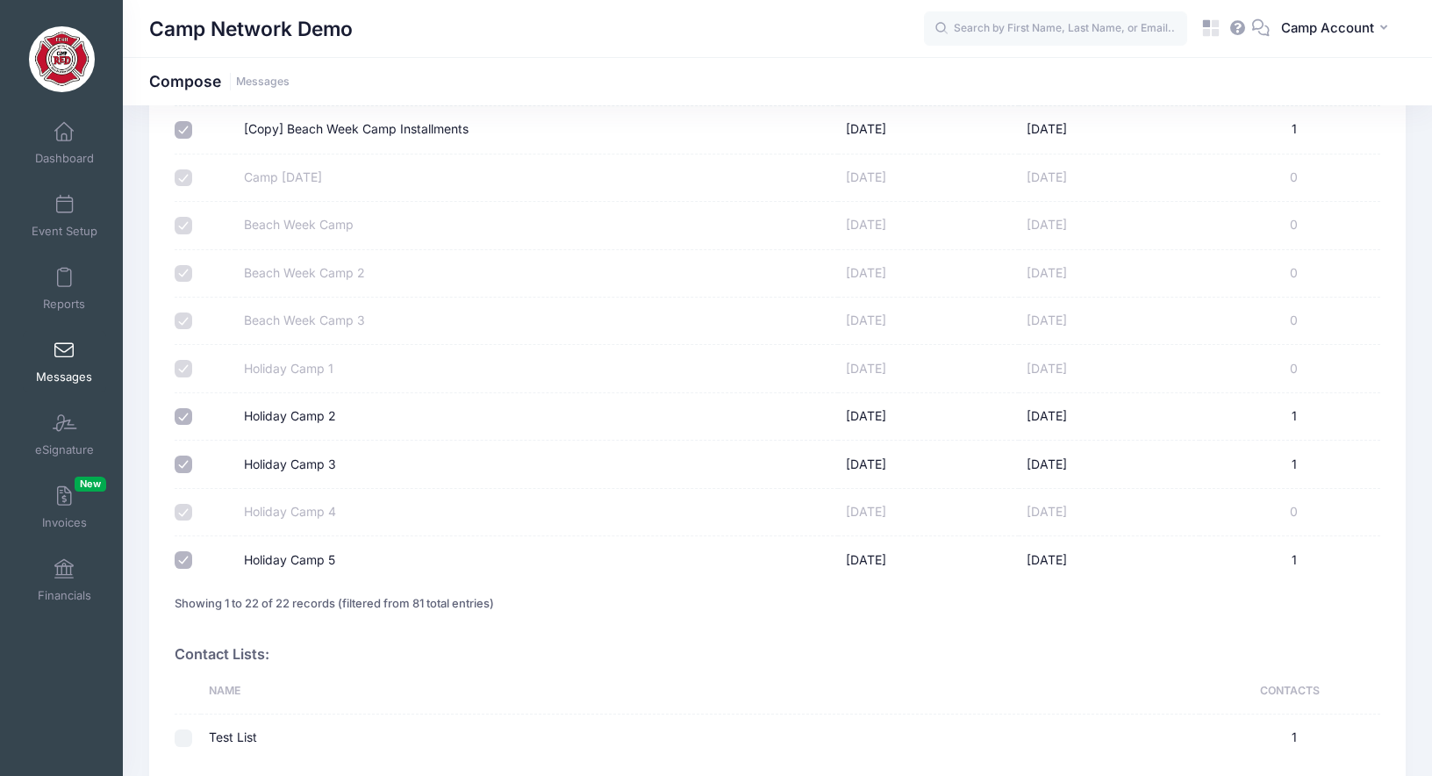
scroll to position [919, 0]
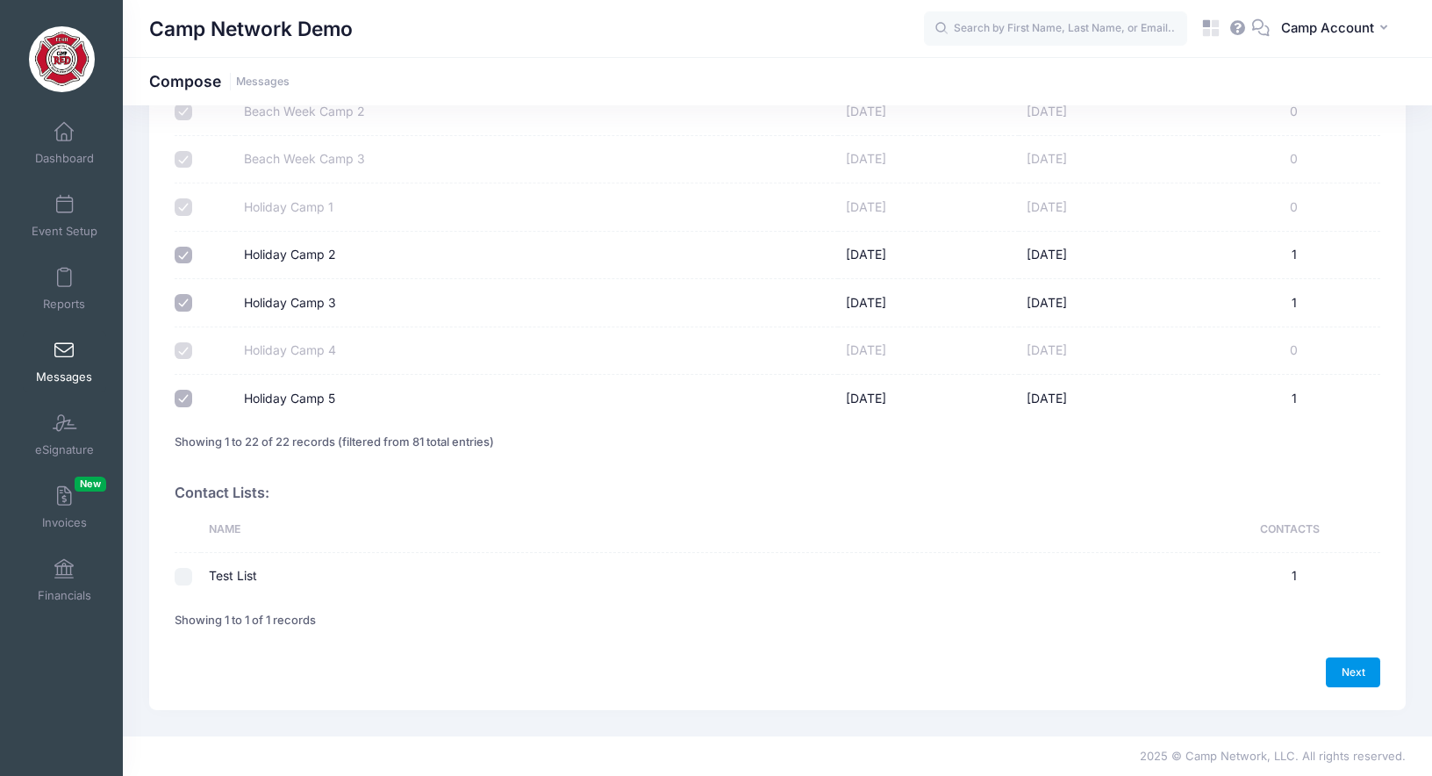
click at [1343, 676] on link "Next" at bounding box center [1353, 672] width 54 height 30
select select "50"
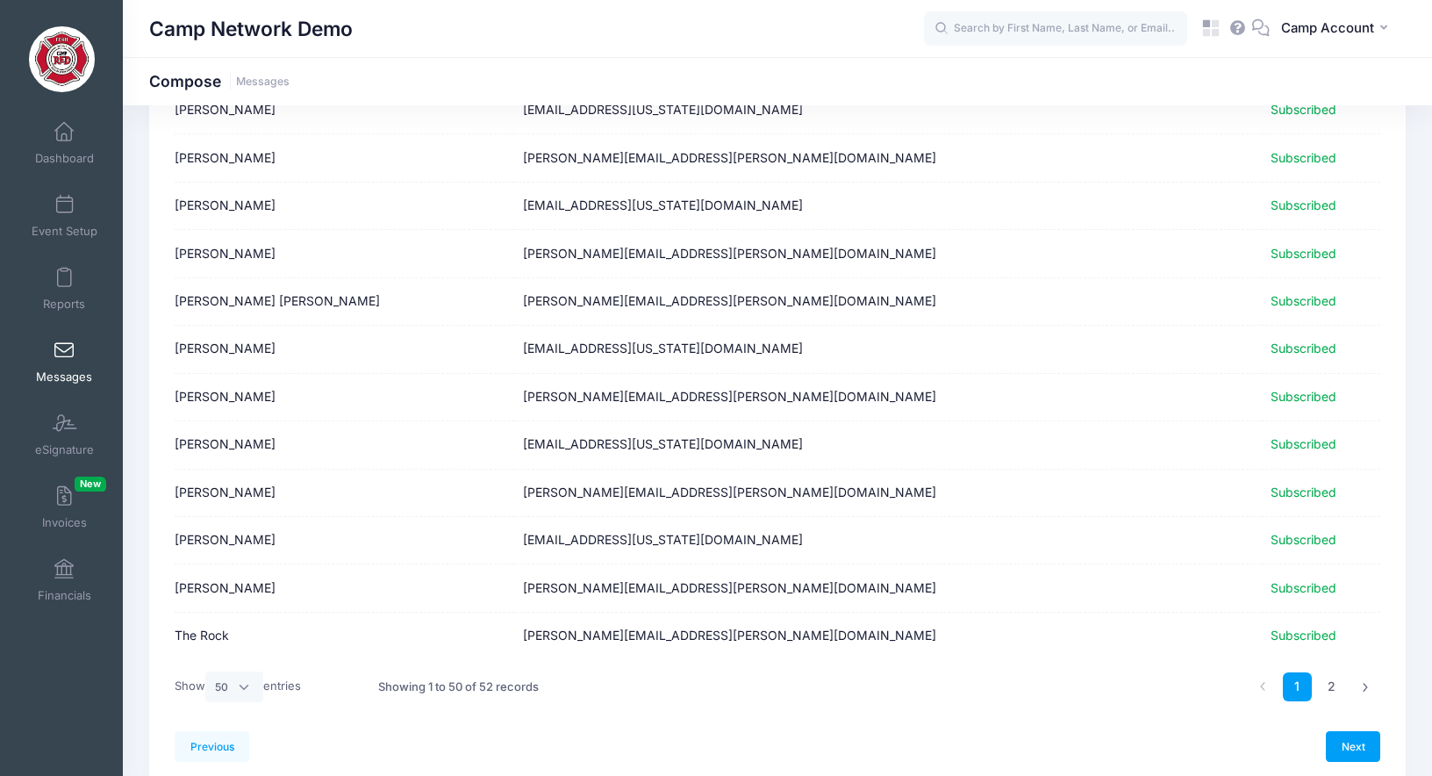
scroll to position [2053, 0]
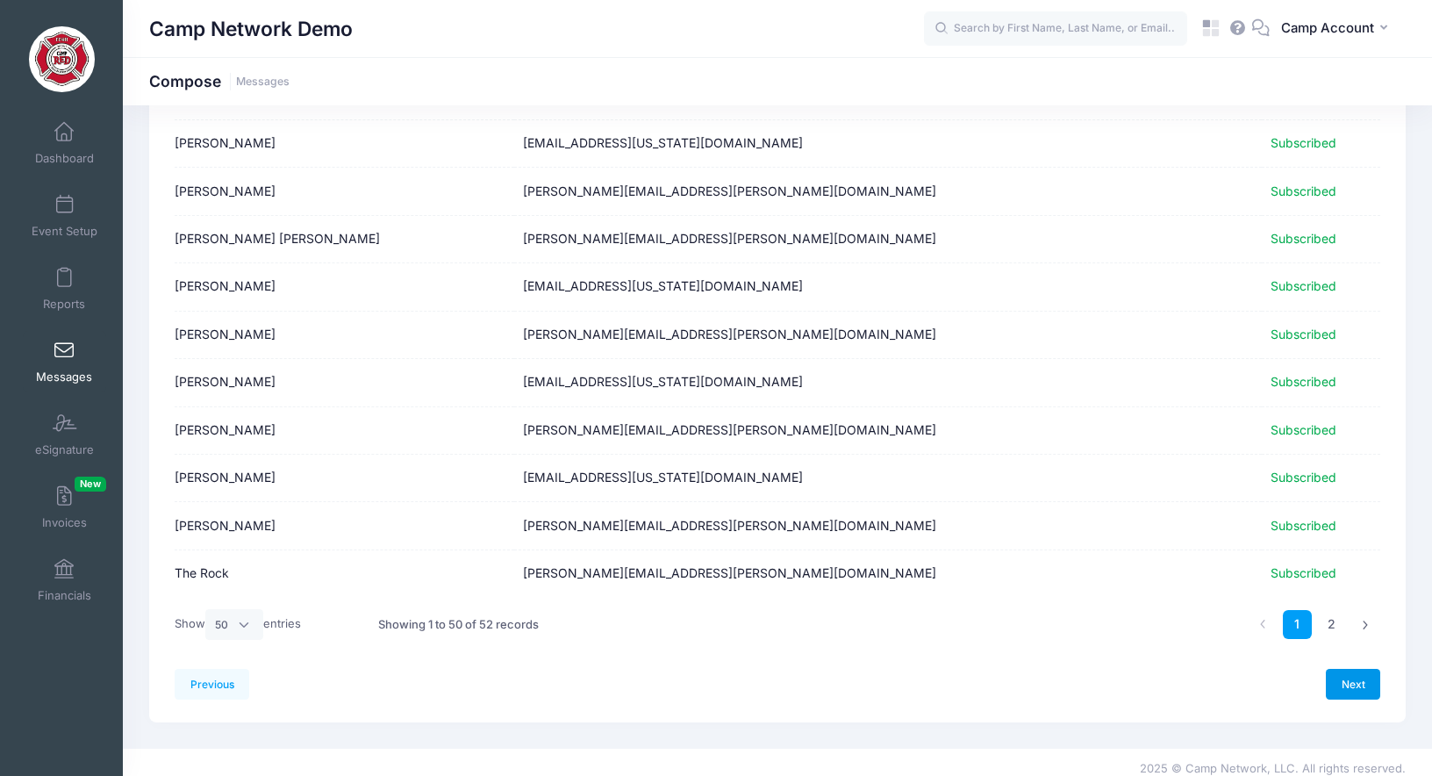
click at [1344, 684] on link "Next" at bounding box center [1353, 684] width 54 height 30
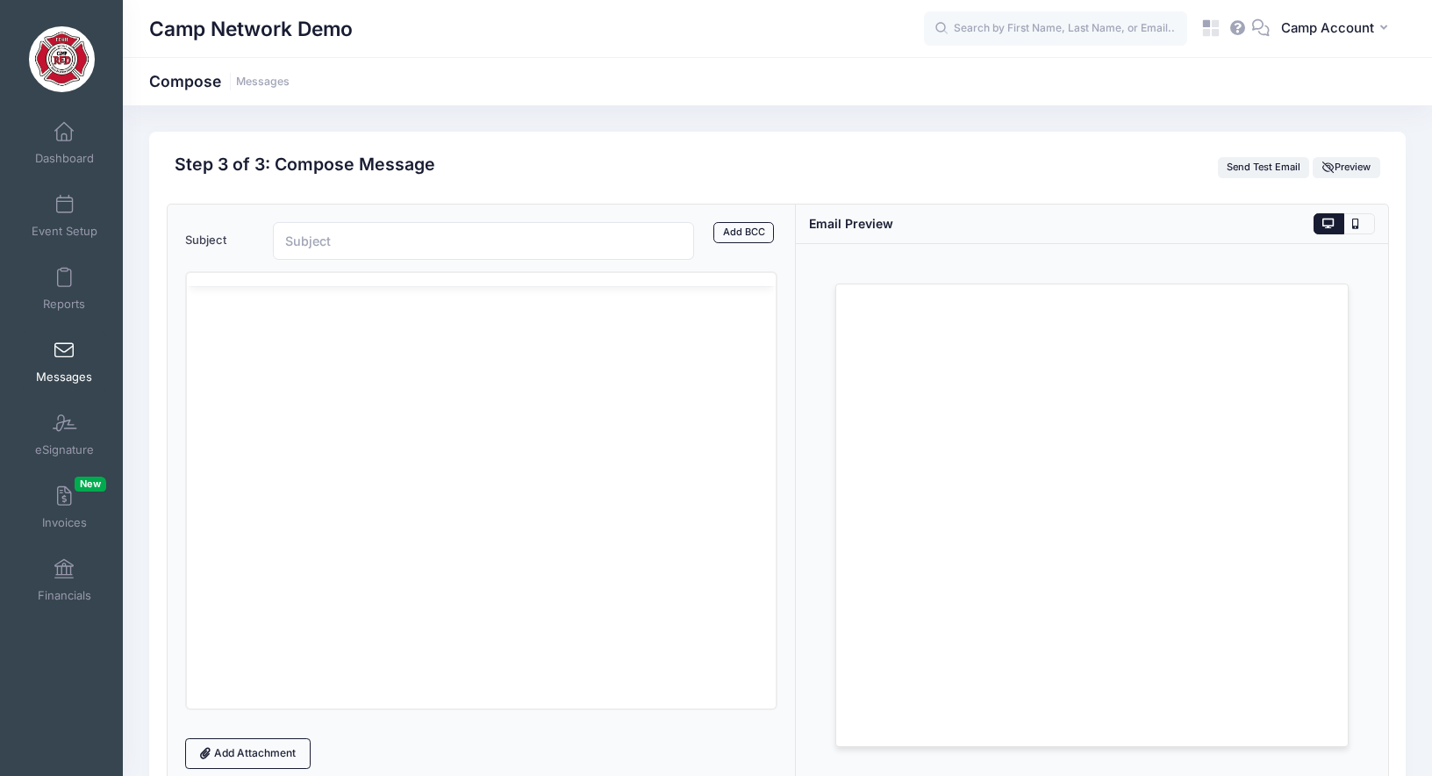
scroll to position [0, 0]
click at [428, 247] on input "Subject" at bounding box center [483, 241] width 421 height 38
type input "Reminder"
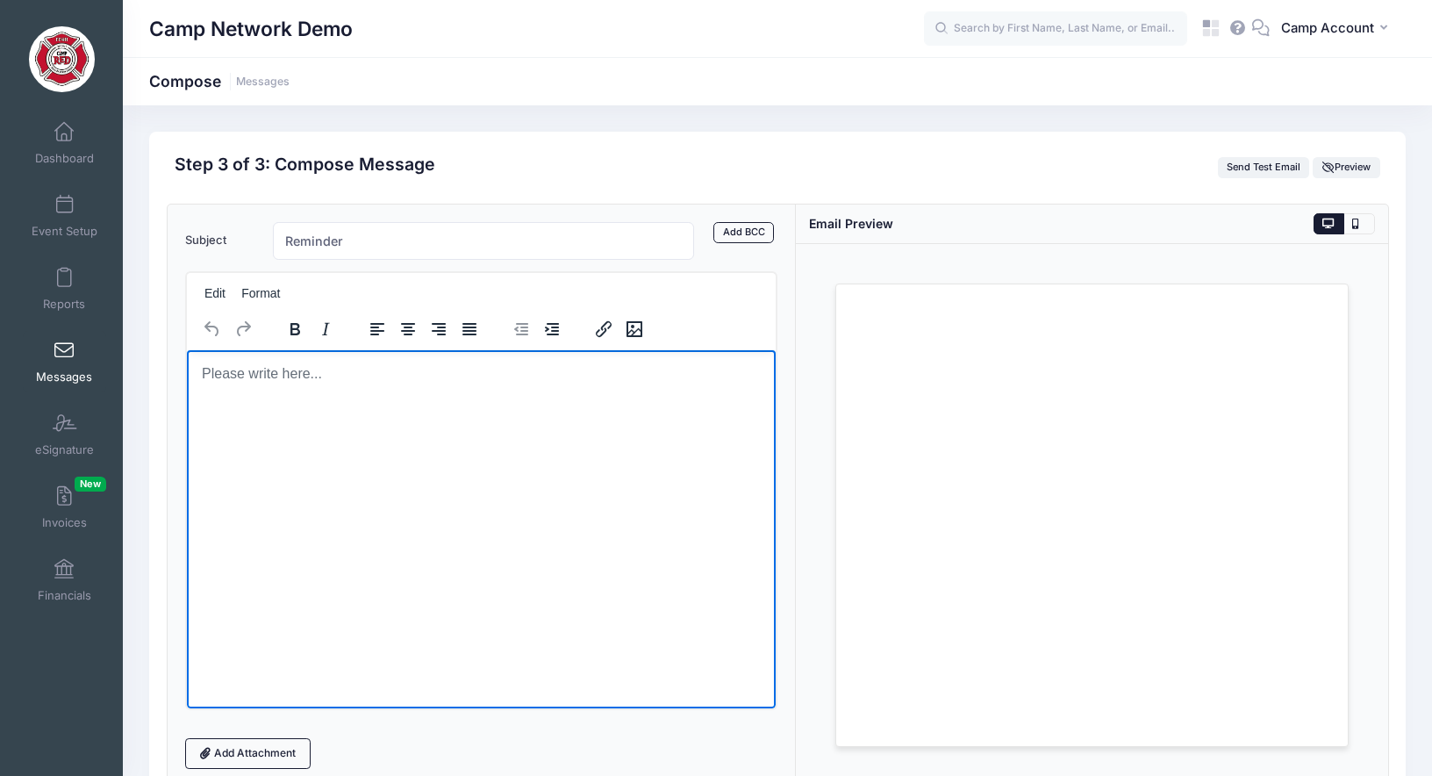
click at [293, 394] on html at bounding box center [480, 372] width 589 height 47
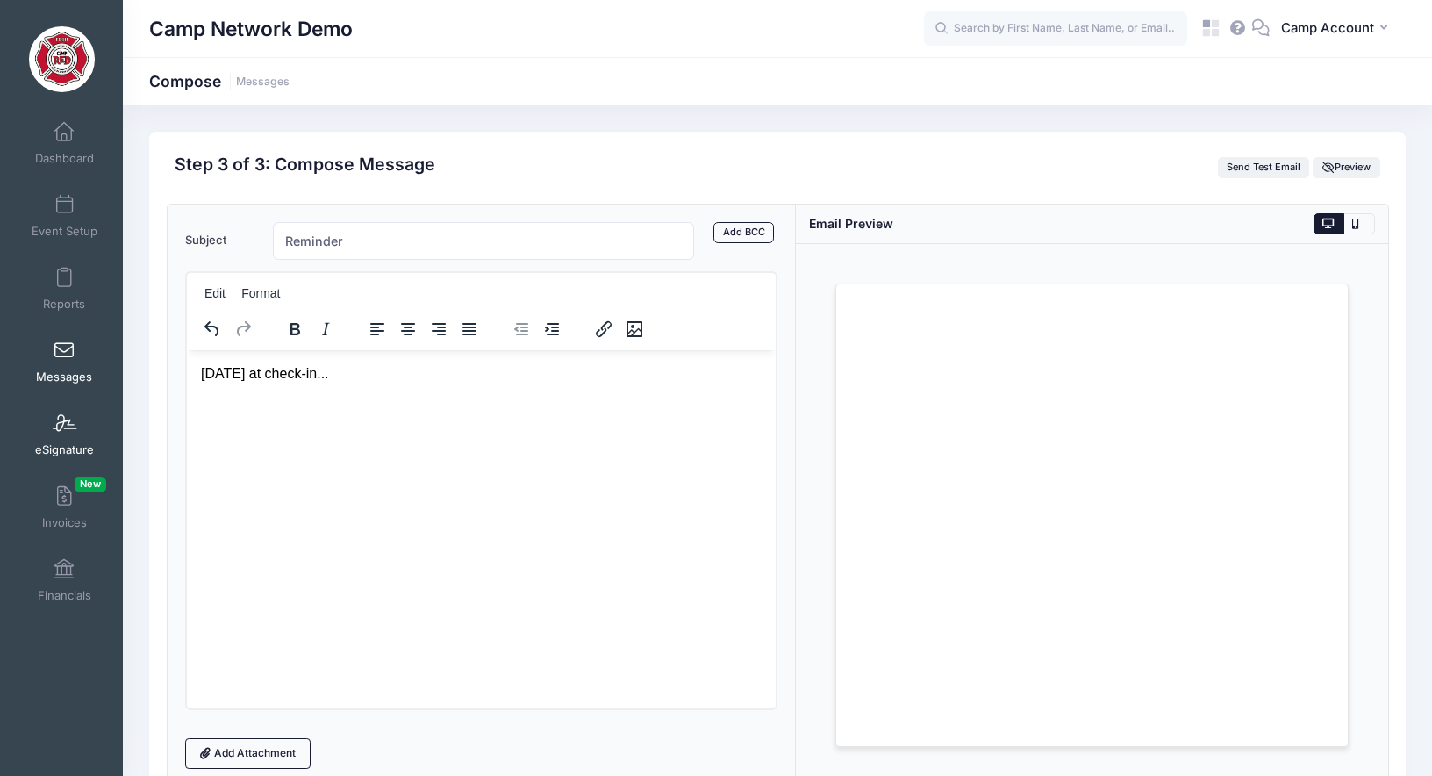
click at [64, 425] on span at bounding box center [64, 423] width 0 height 19
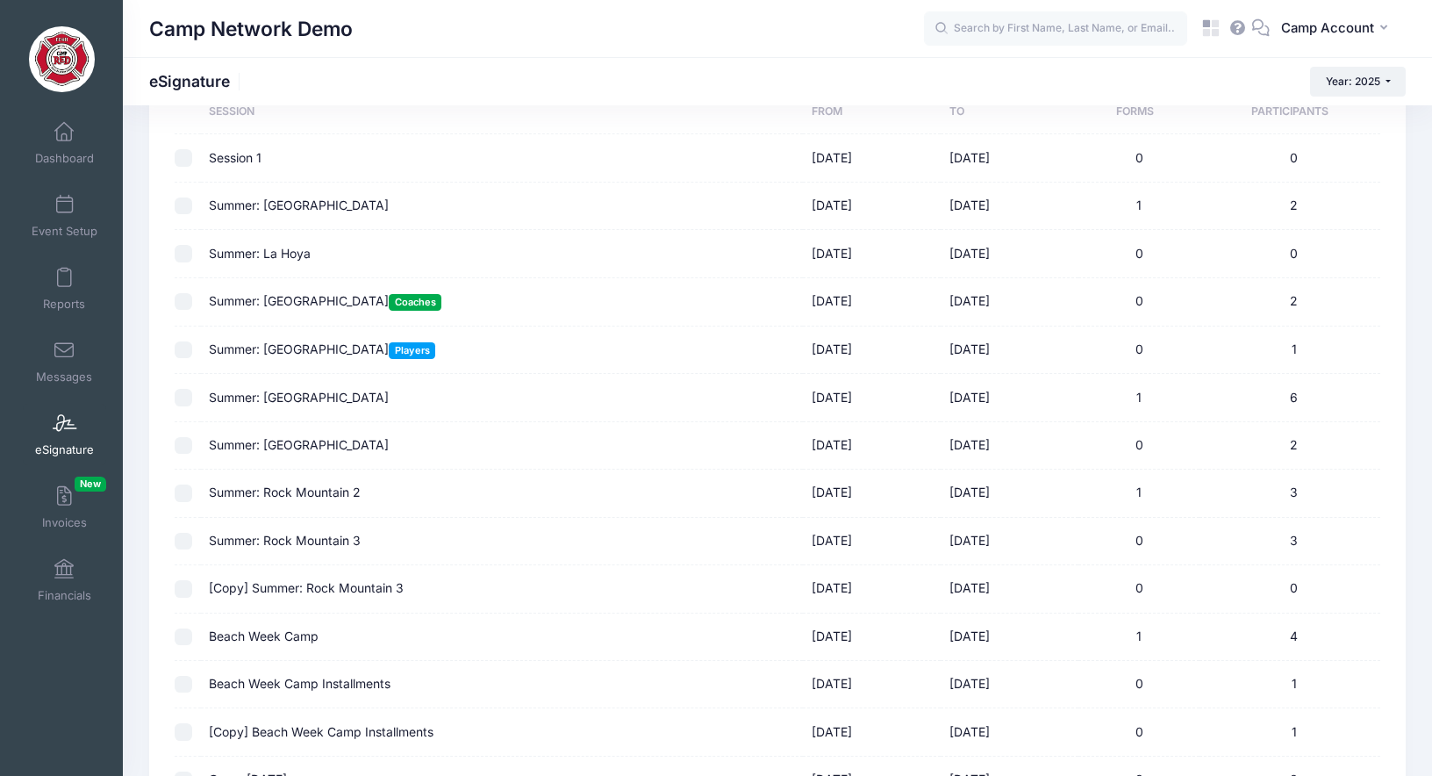
scroll to position [95, 0]
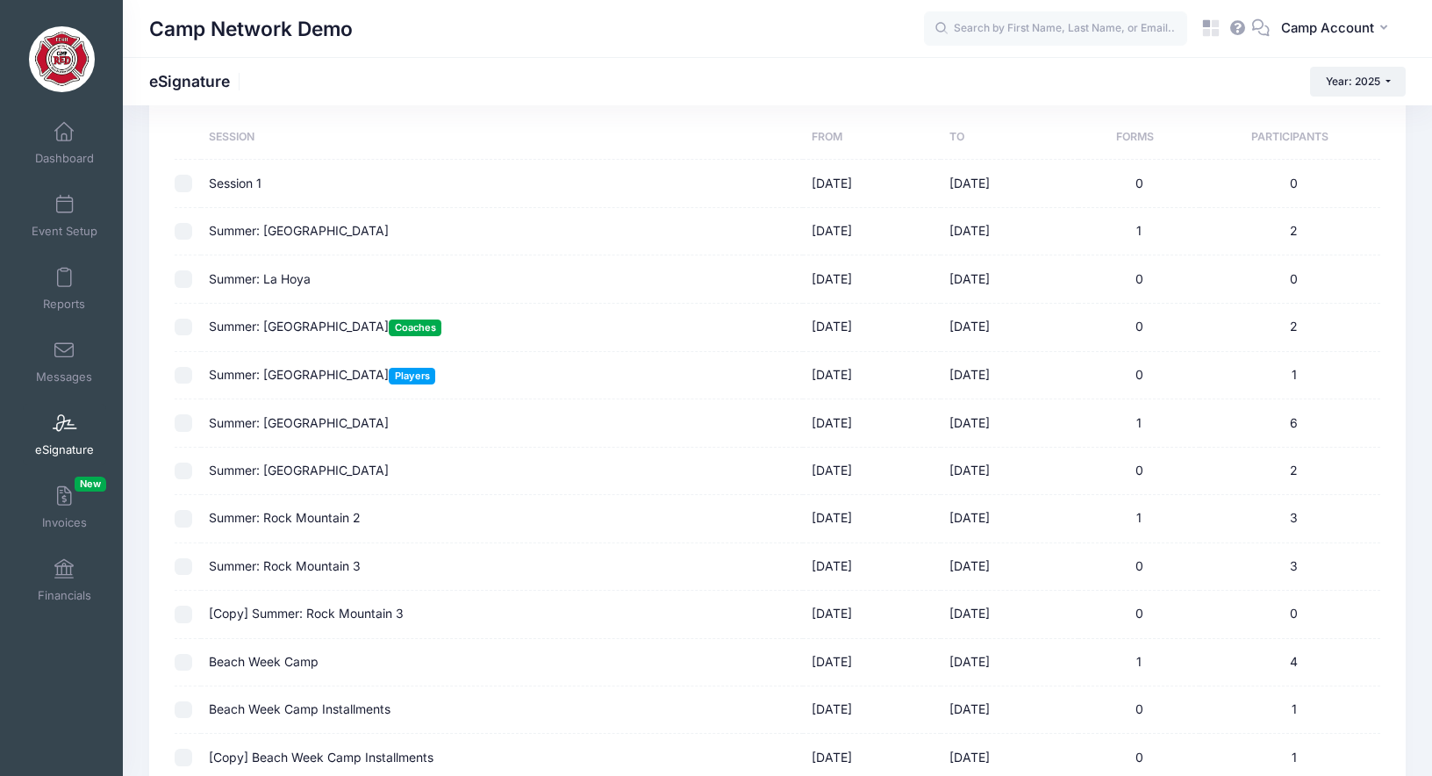
click at [182, 326] on input "checkbox" at bounding box center [184, 327] width 18 height 18
click at [187, 327] on input "checkbox" at bounding box center [184, 327] width 18 height 18
checkbox input "false"
click at [178, 374] on input "checkbox" at bounding box center [184, 376] width 18 height 18
checkbox input "true"
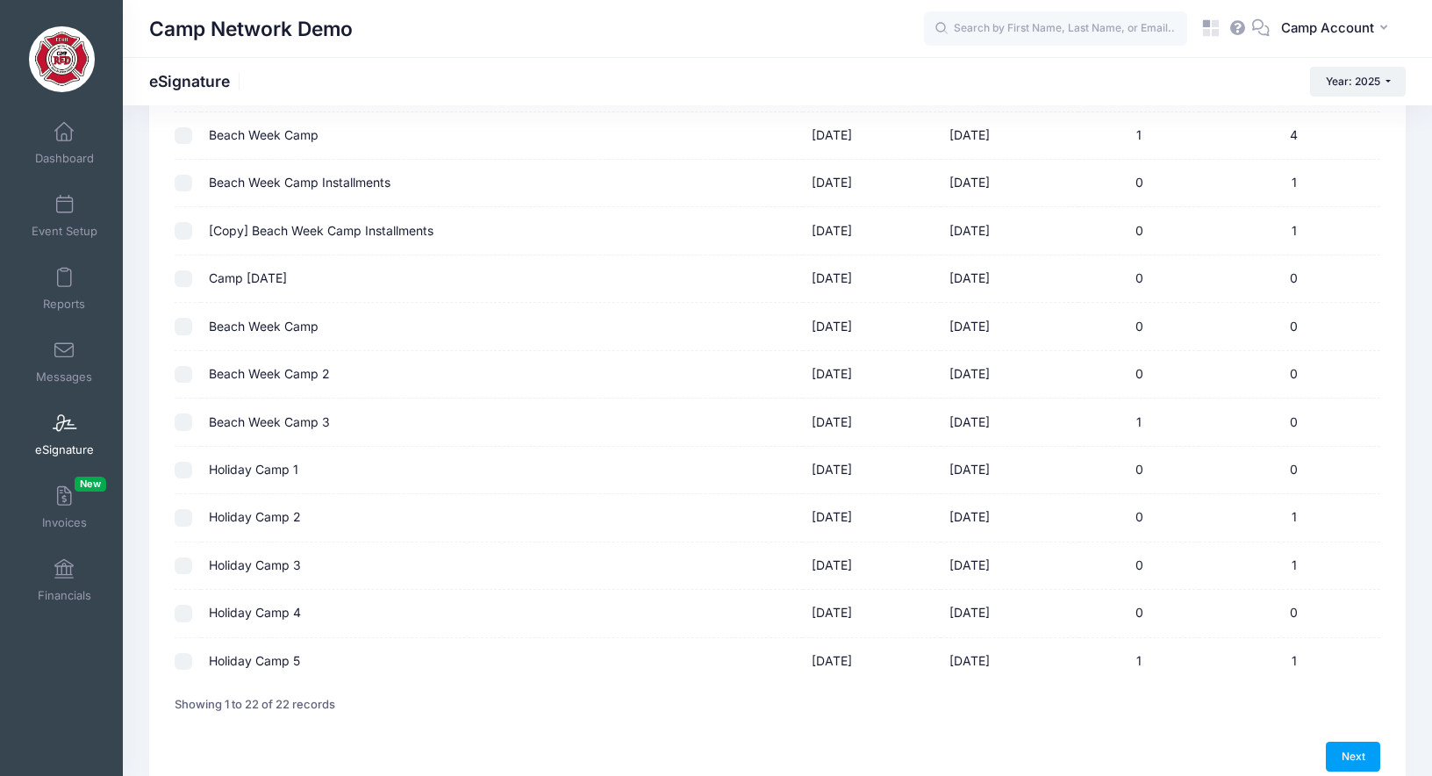
scroll to position [705, 0]
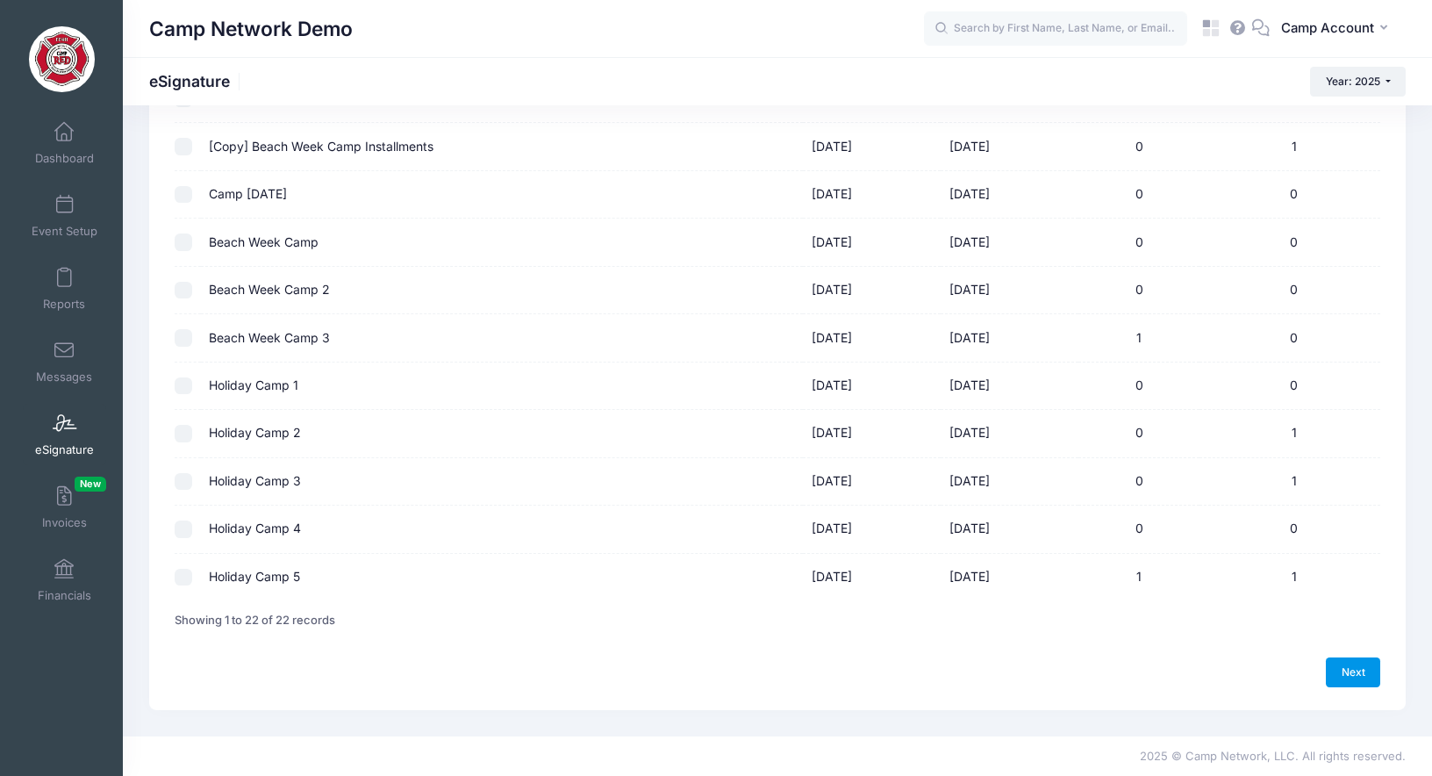
click at [1355, 672] on link "Next" at bounding box center [1353, 672] width 54 height 30
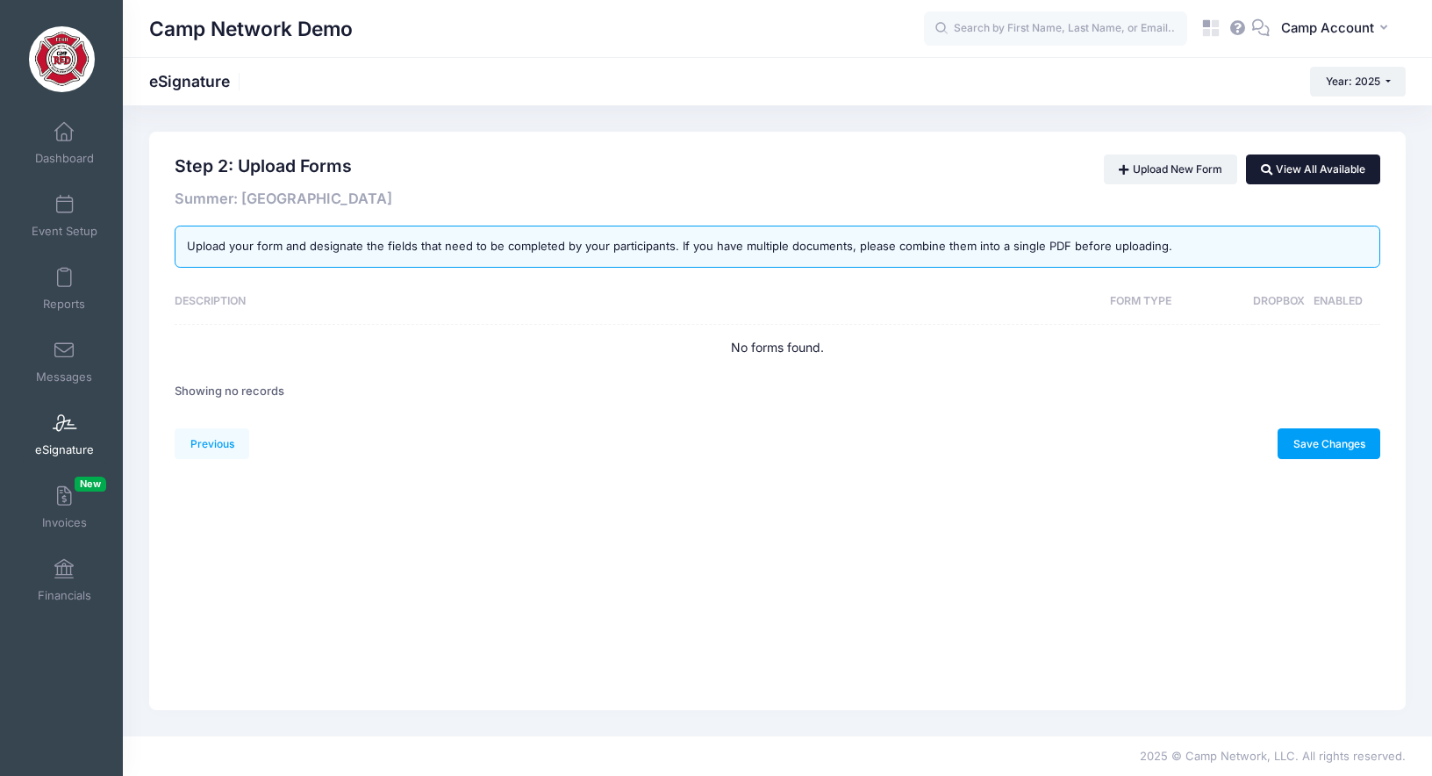
click at [1330, 174] on link "View All Available" at bounding box center [1313, 169] width 134 height 30
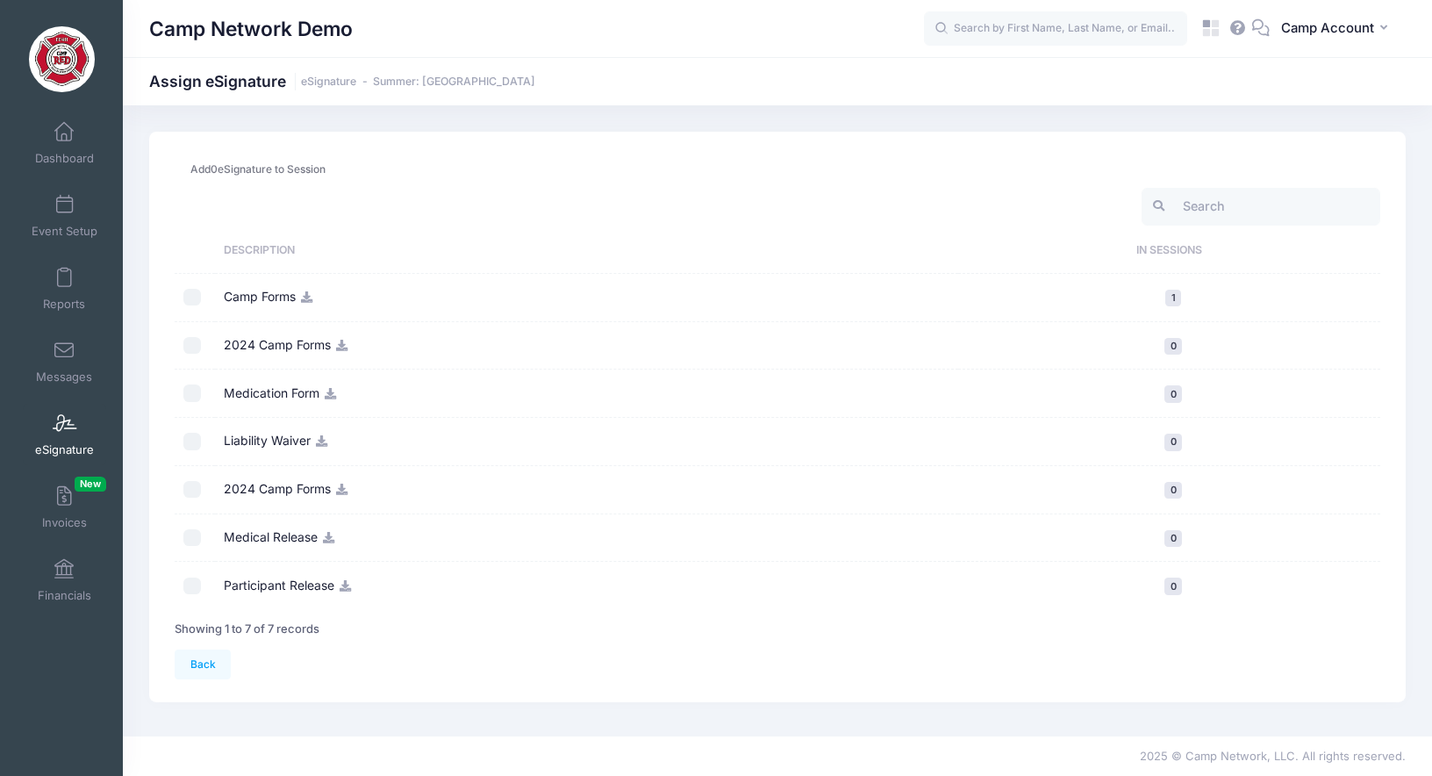
click at [190, 297] on input "checkbox" at bounding box center [192, 298] width 18 height 18
checkbox input "true"
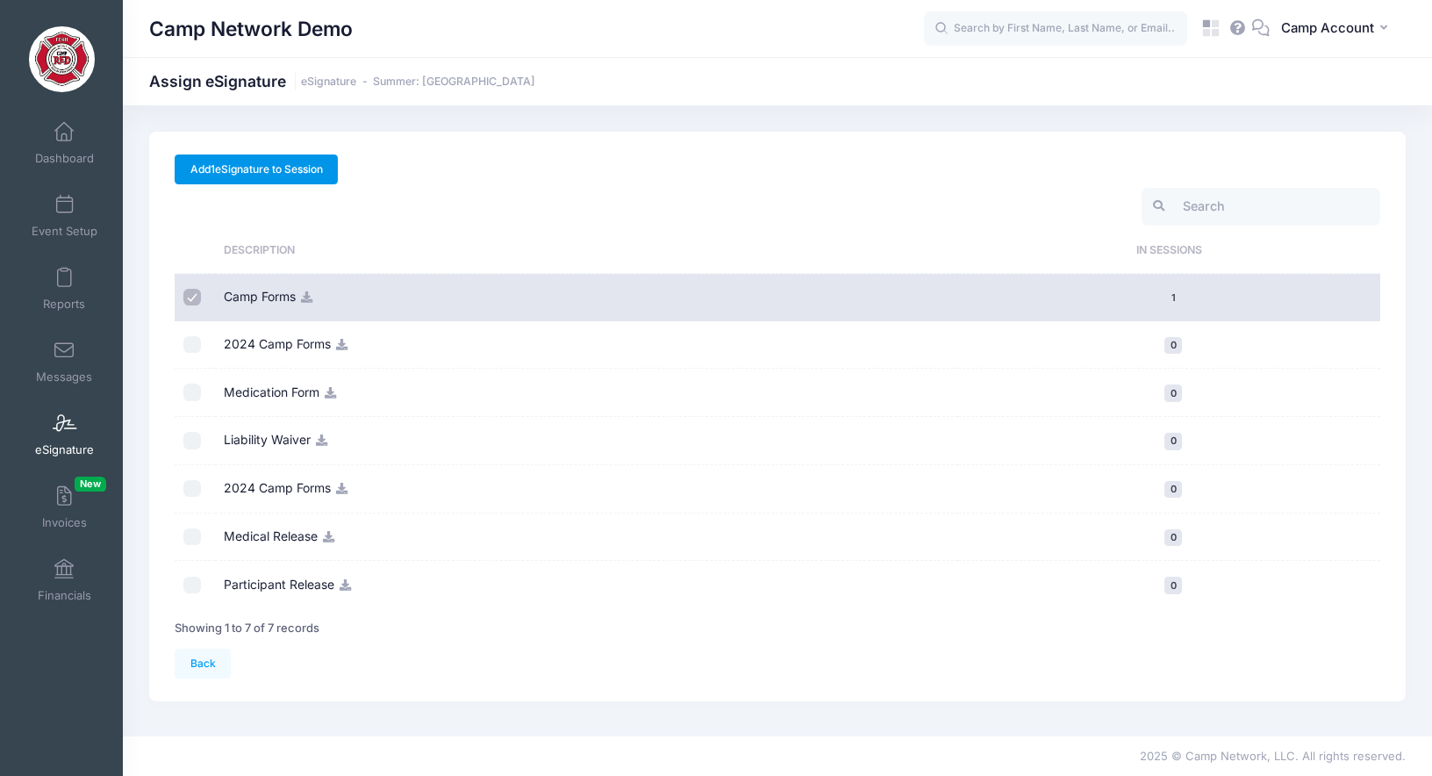
click at [278, 164] on link "Add 1 eSignature to Session" at bounding box center [256, 169] width 163 height 30
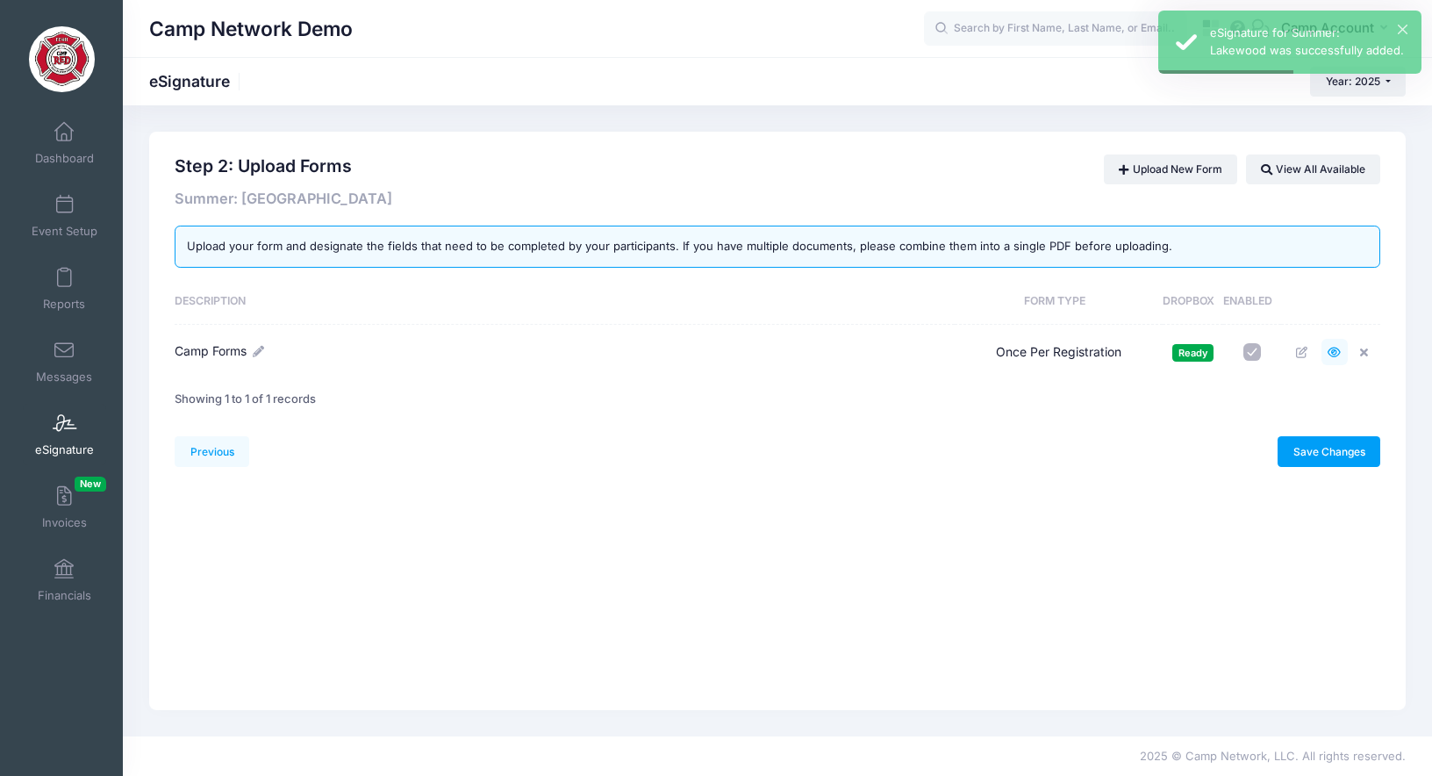
click at [1331, 344] on link at bounding box center [1334, 352] width 26 height 26
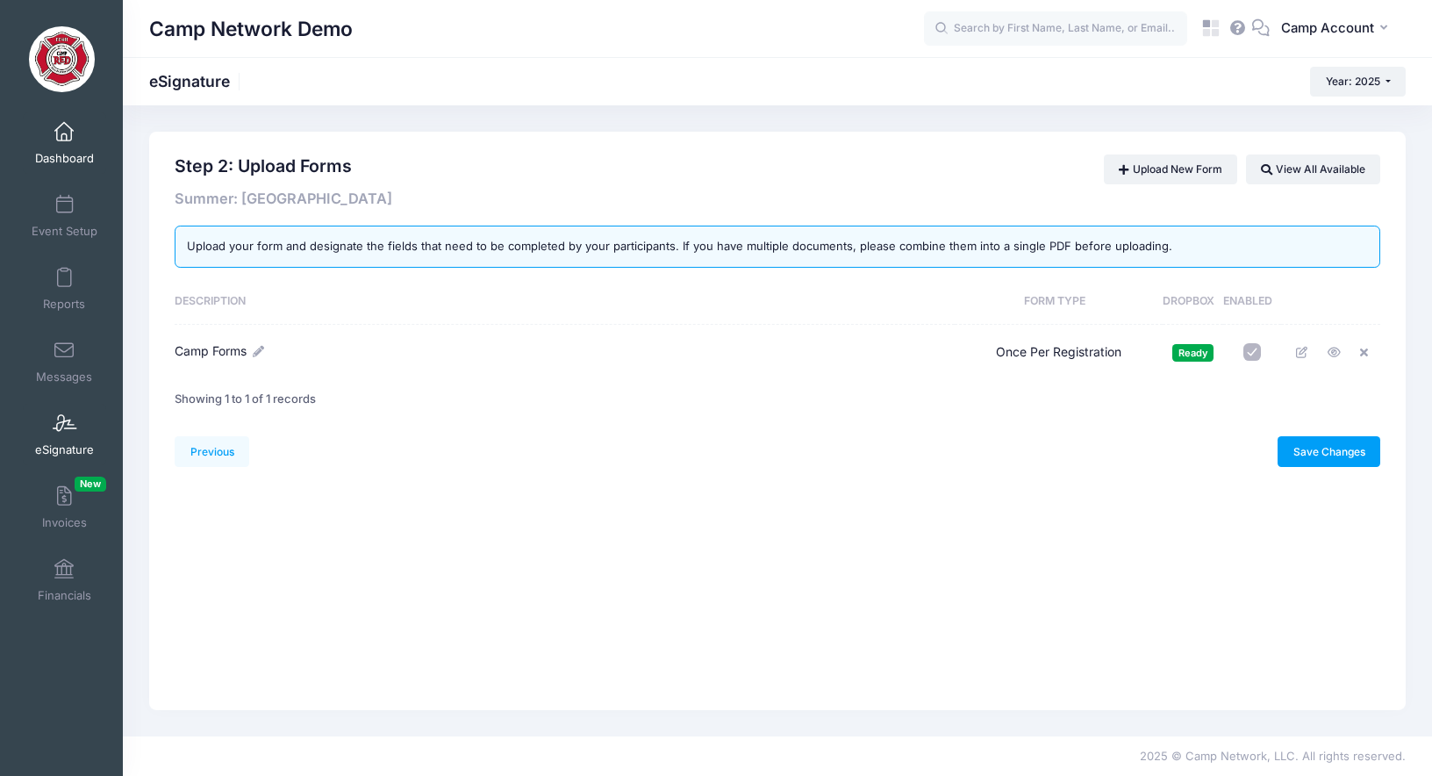
click at [74, 139] on link "Dashboard" at bounding box center [64, 142] width 83 height 61
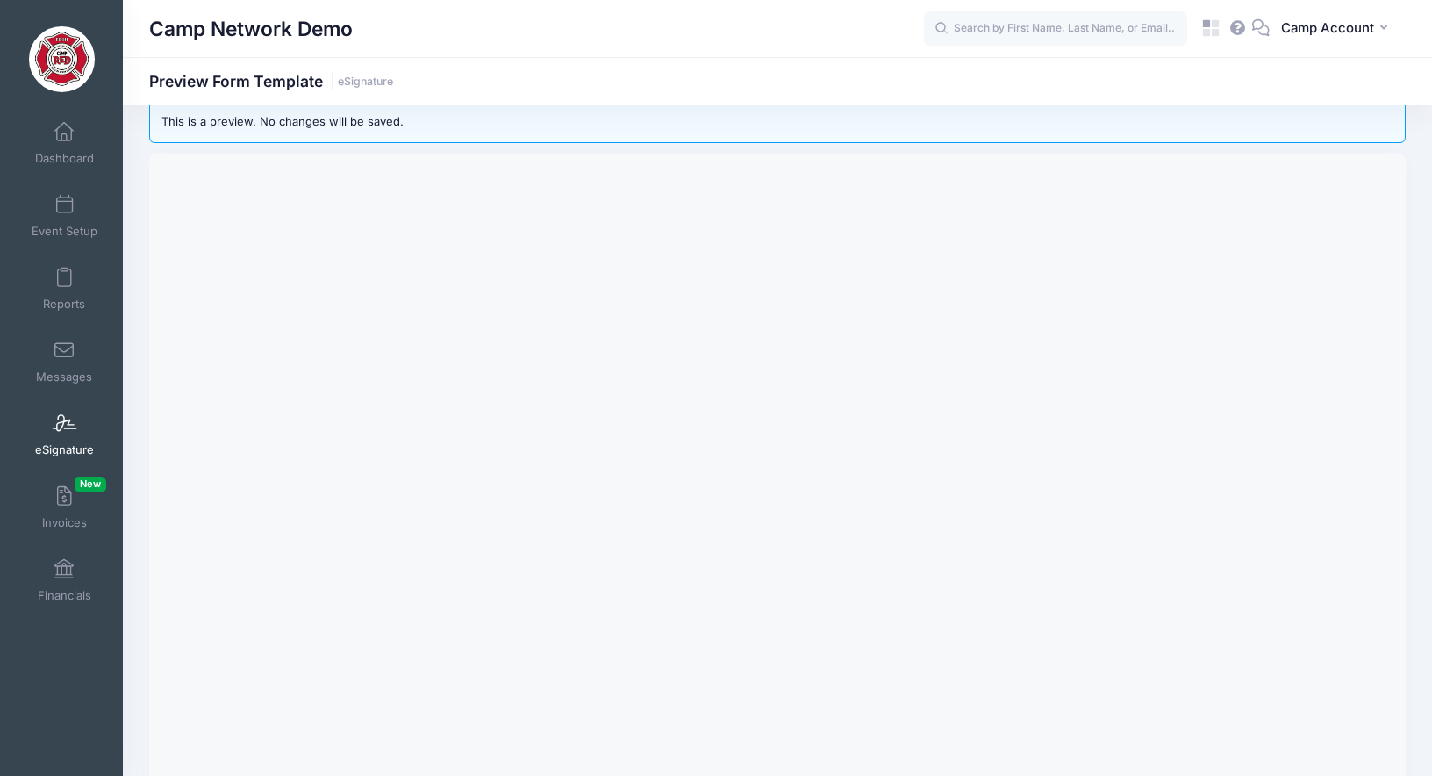
scroll to position [33, 0]
click at [64, 125] on span at bounding box center [64, 132] width 0 height 19
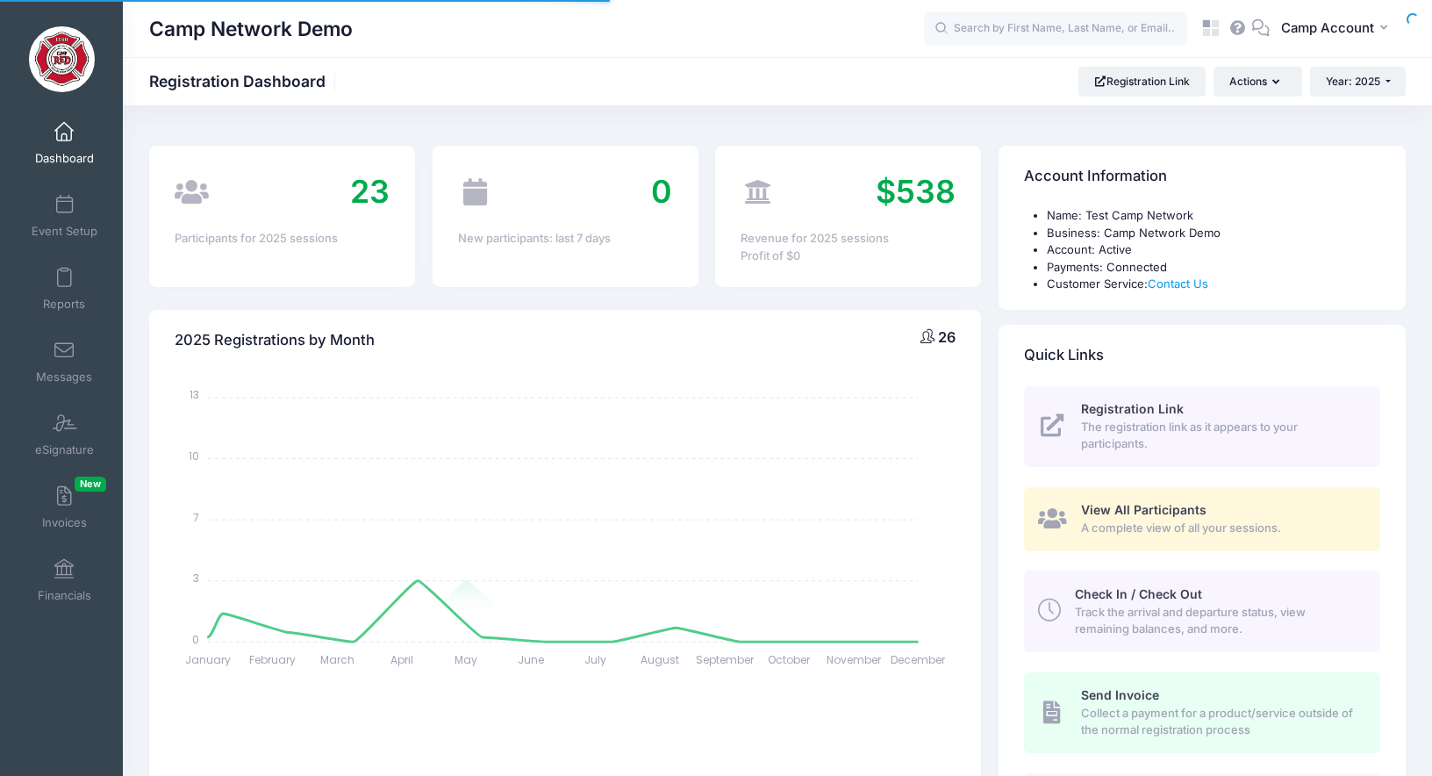
select select
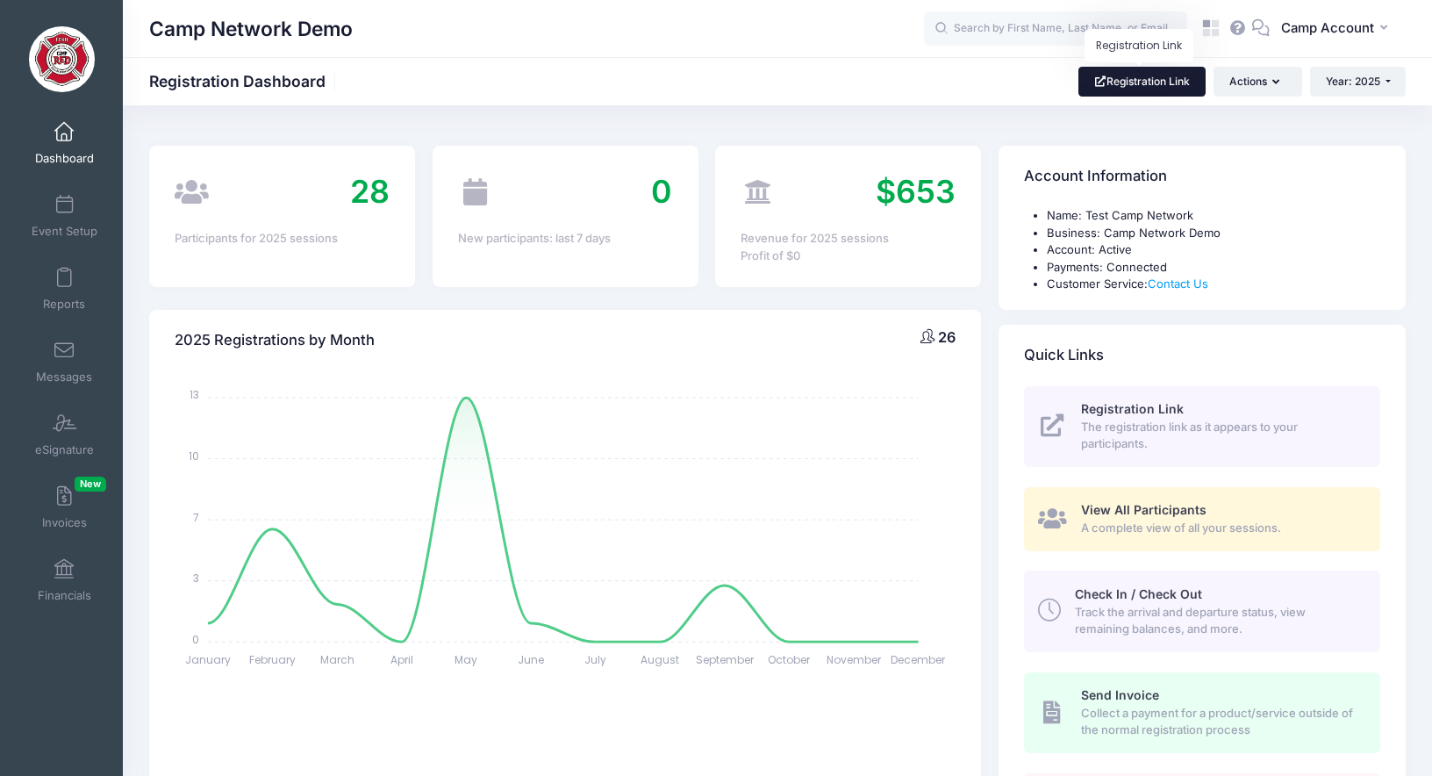
click at [1152, 86] on link "Registration Link" at bounding box center [1141, 82] width 127 height 30
click at [75, 366] on link "Messages" at bounding box center [64, 361] width 83 height 61
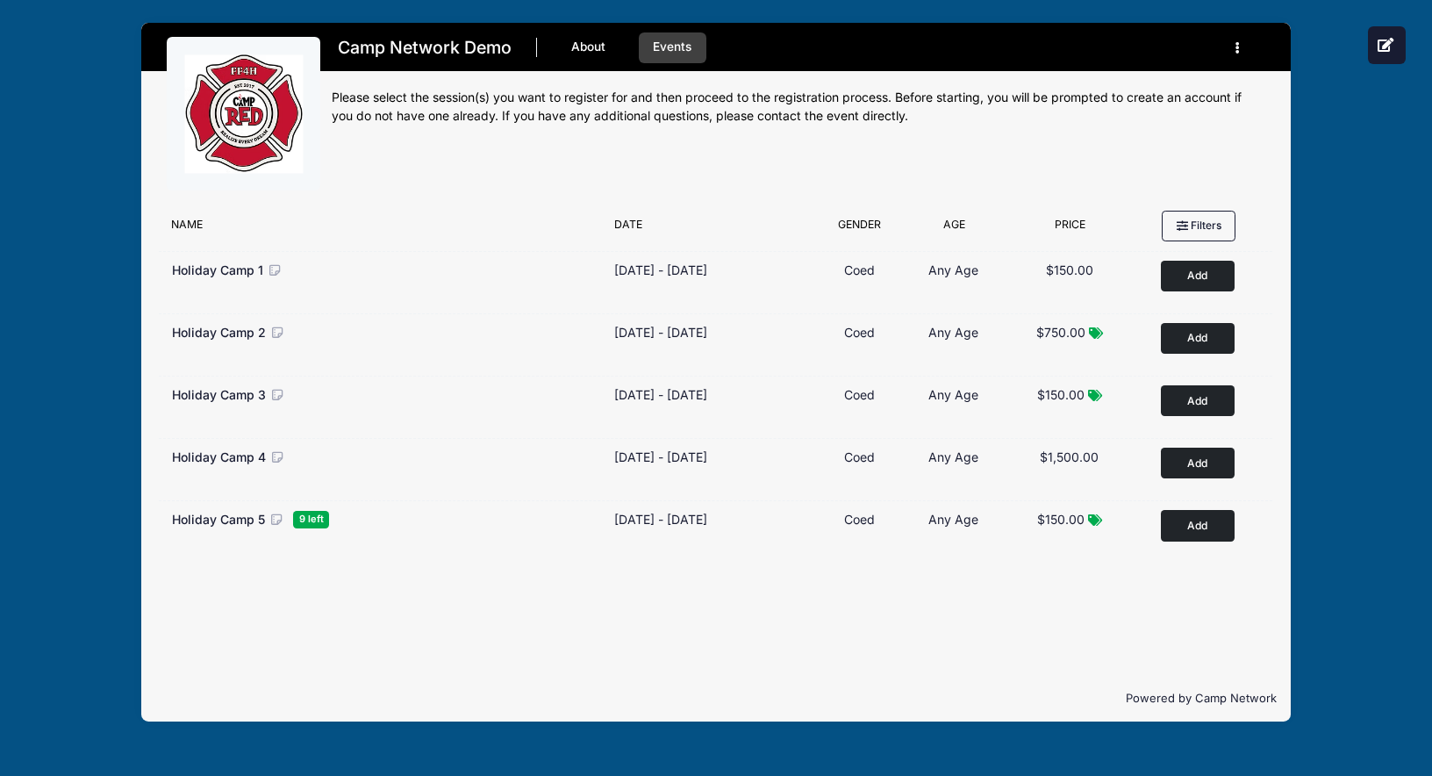
click at [997, 618] on div "Filter Options Ages [DEMOGRAPHIC_DATA] [PERSON_NAME]'s Favorite co-ed December …" at bounding box center [715, 438] width 1149 height 473
click at [100, 225] on div "Camp Network Demo About Events Register" at bounding box center [715, 372] width 1379 height 744
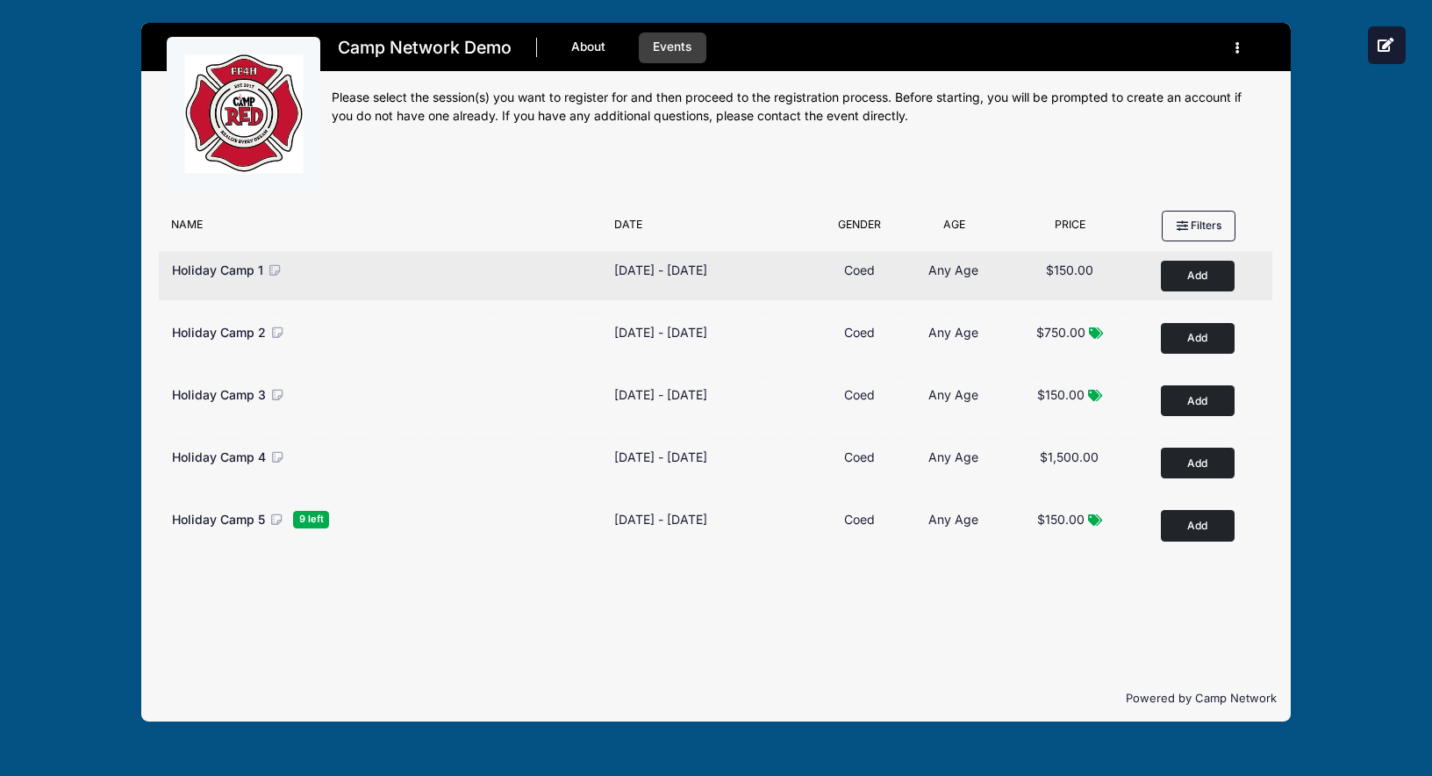
click at [1207, 277] on button "Add to Cart" at bounding box center [1198, 276] width 74 height 31
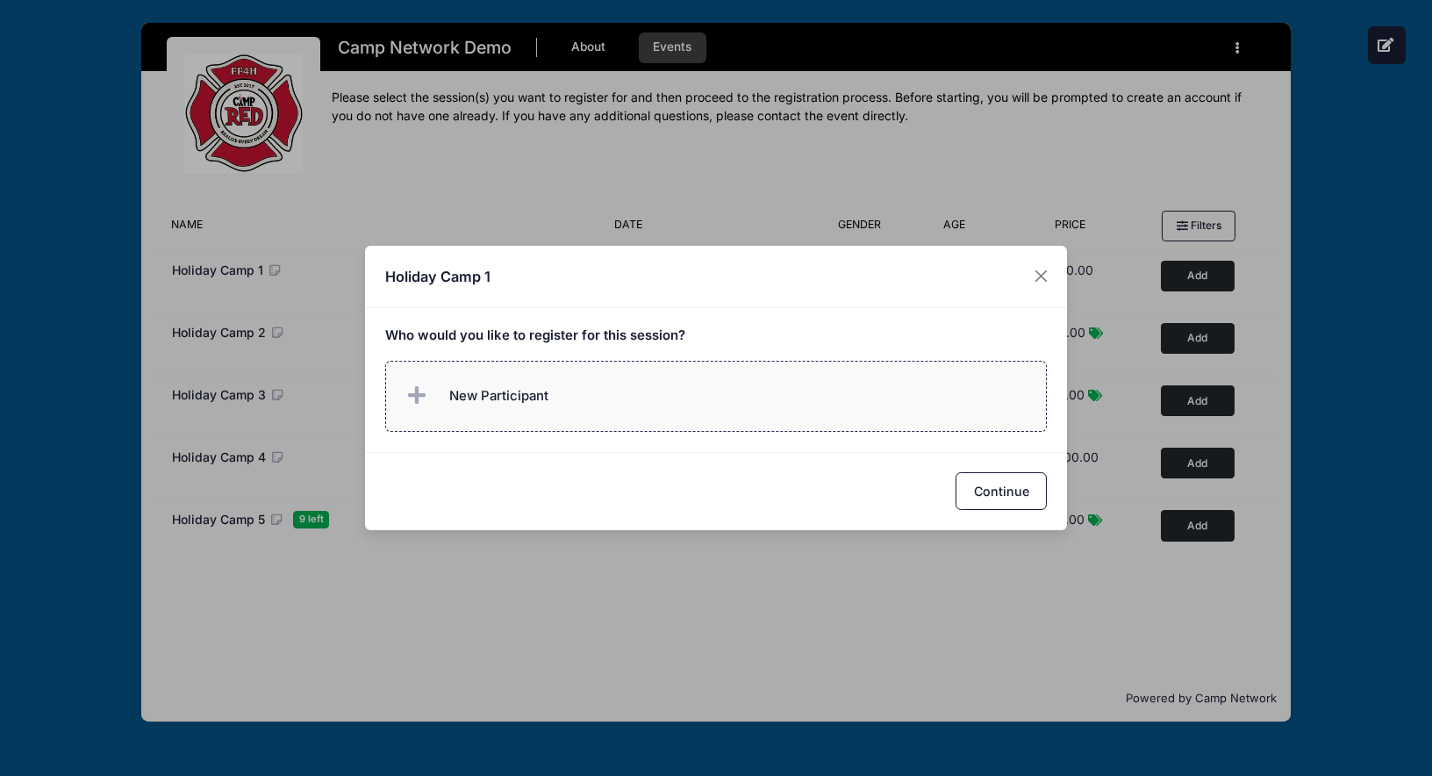
click at [760, 407] on label "New Participant" at bounding box center [716, 396] width 662 height 71
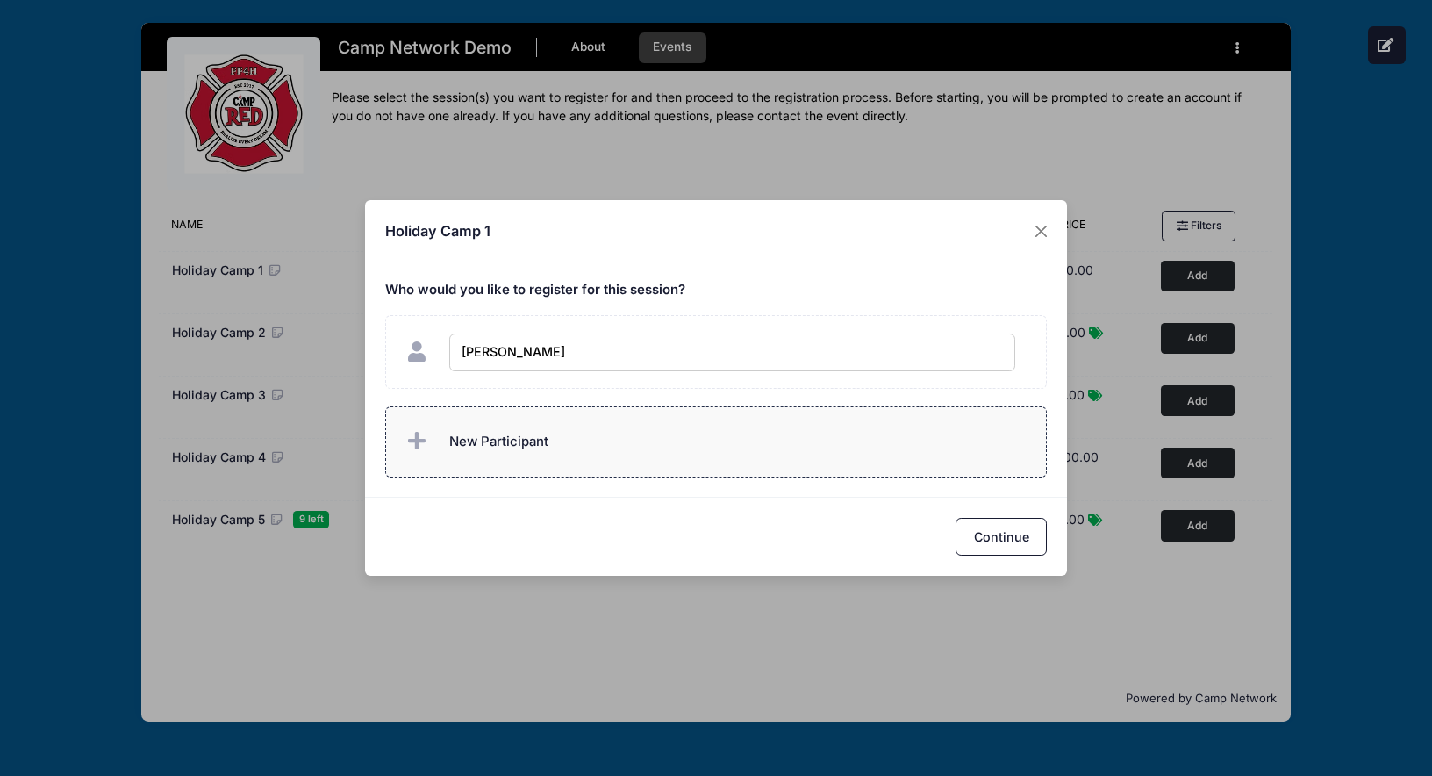
type input "[PERSON_NAME]"
checkbox input "true"
click at [717, 446] on label "New Participant" at bounding box center [716, 441] width 662 height 71
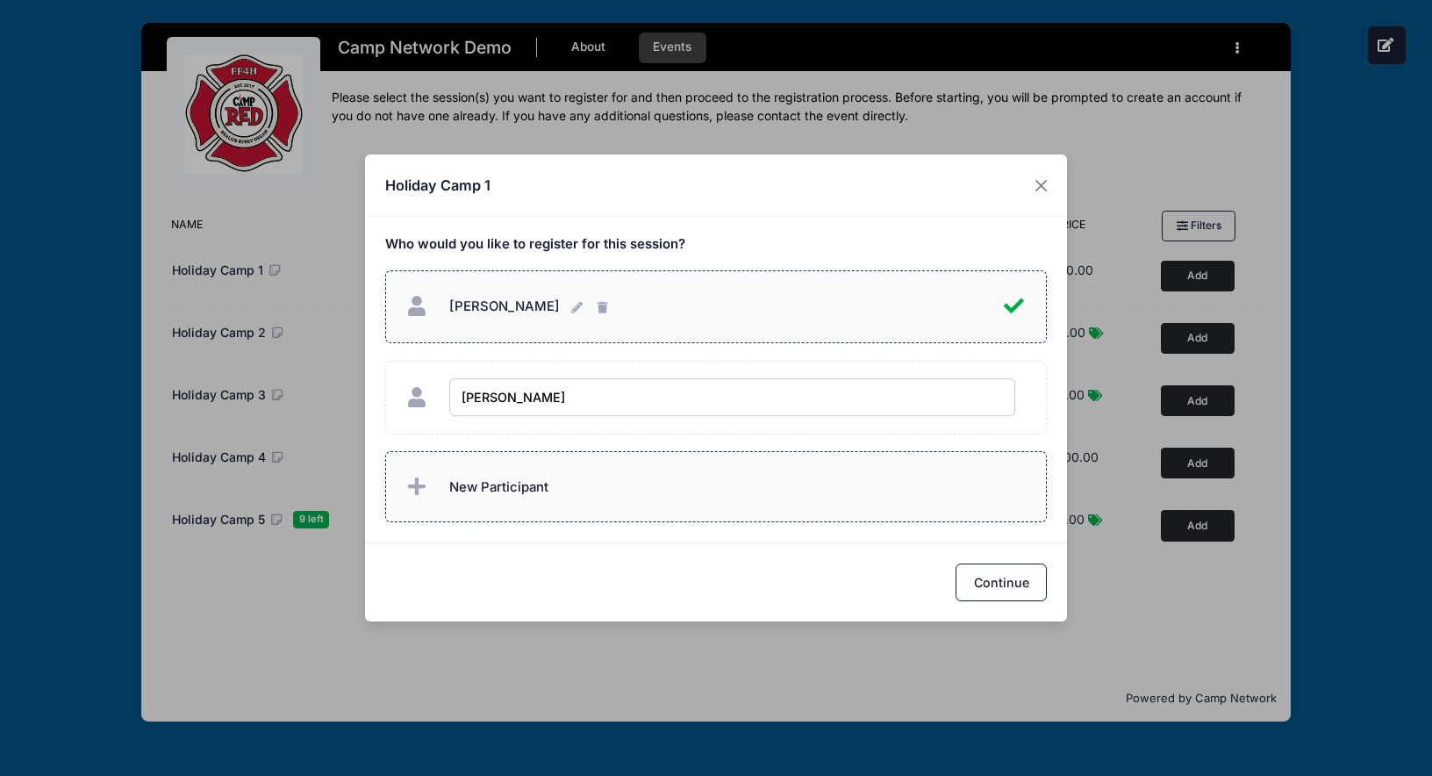
type input "[PERSON_NAME]"
checkbox input "true"
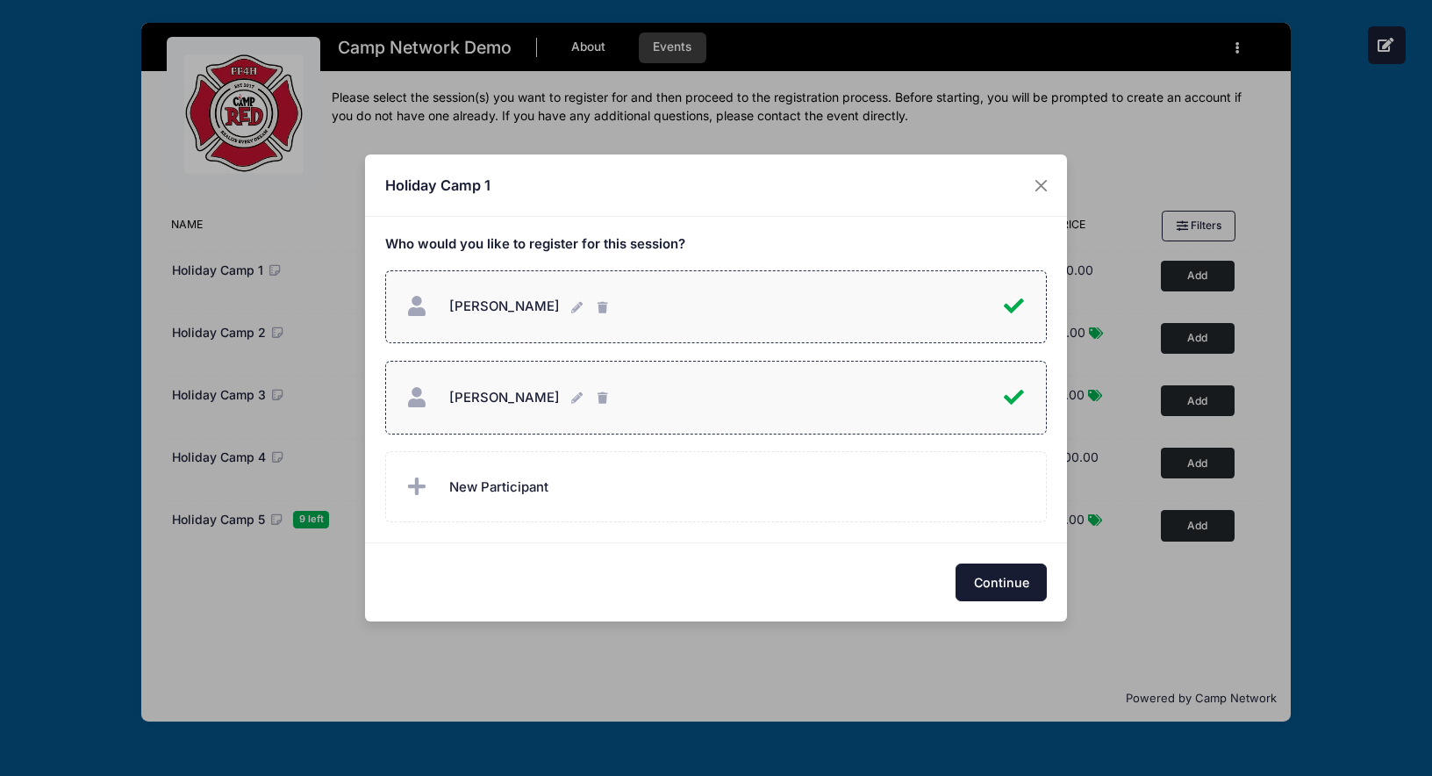
click at [1022, 586] on button "Continue" at bounding box center [1000, 582] width 91 height 38
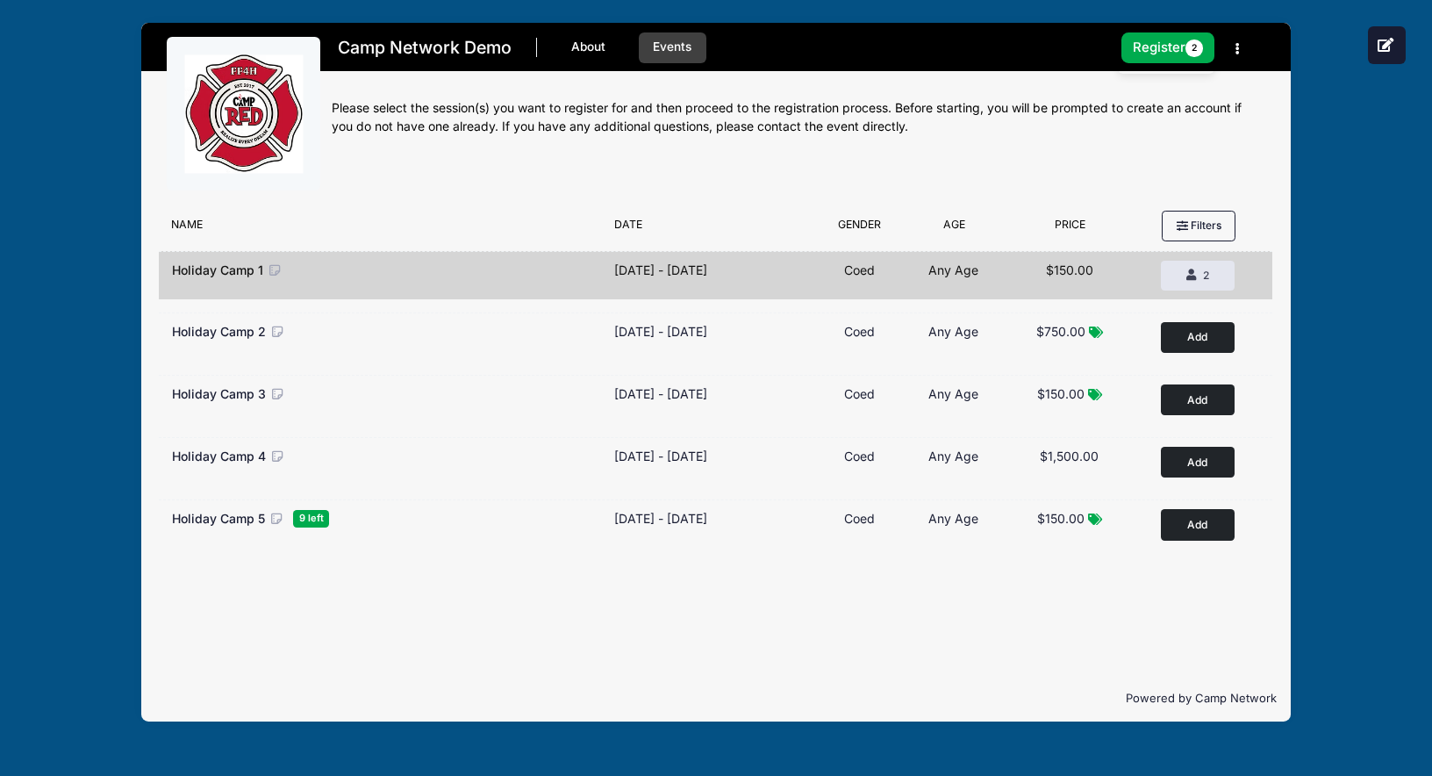
click at [63, 161] on div "Camp Network Demo About Events 1 Session $300.00 Register 2" at bounding box center [715, 372] width 1379 height 744
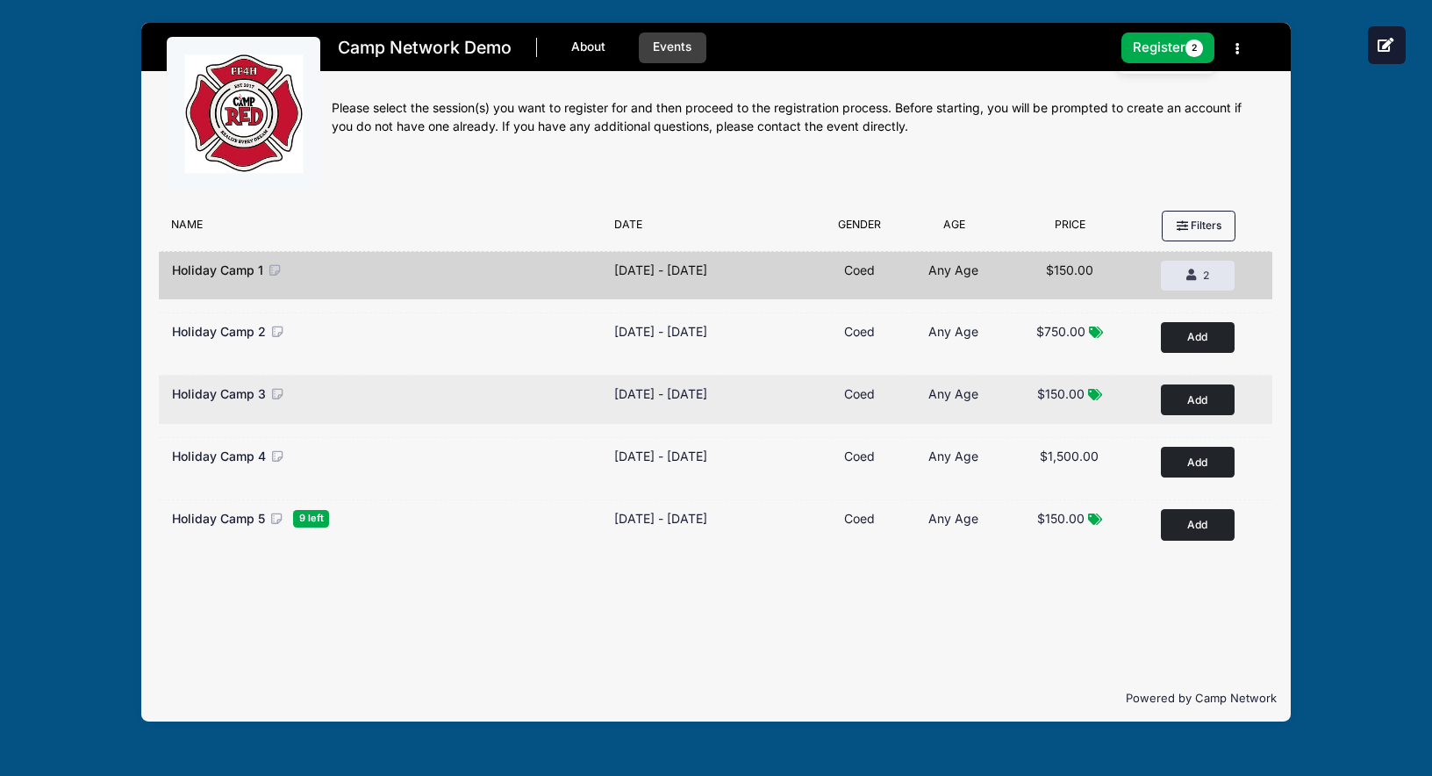
click at [1191, 396] on button "Add to Cart" at bounding box center [1198, 399] width 74 height 31
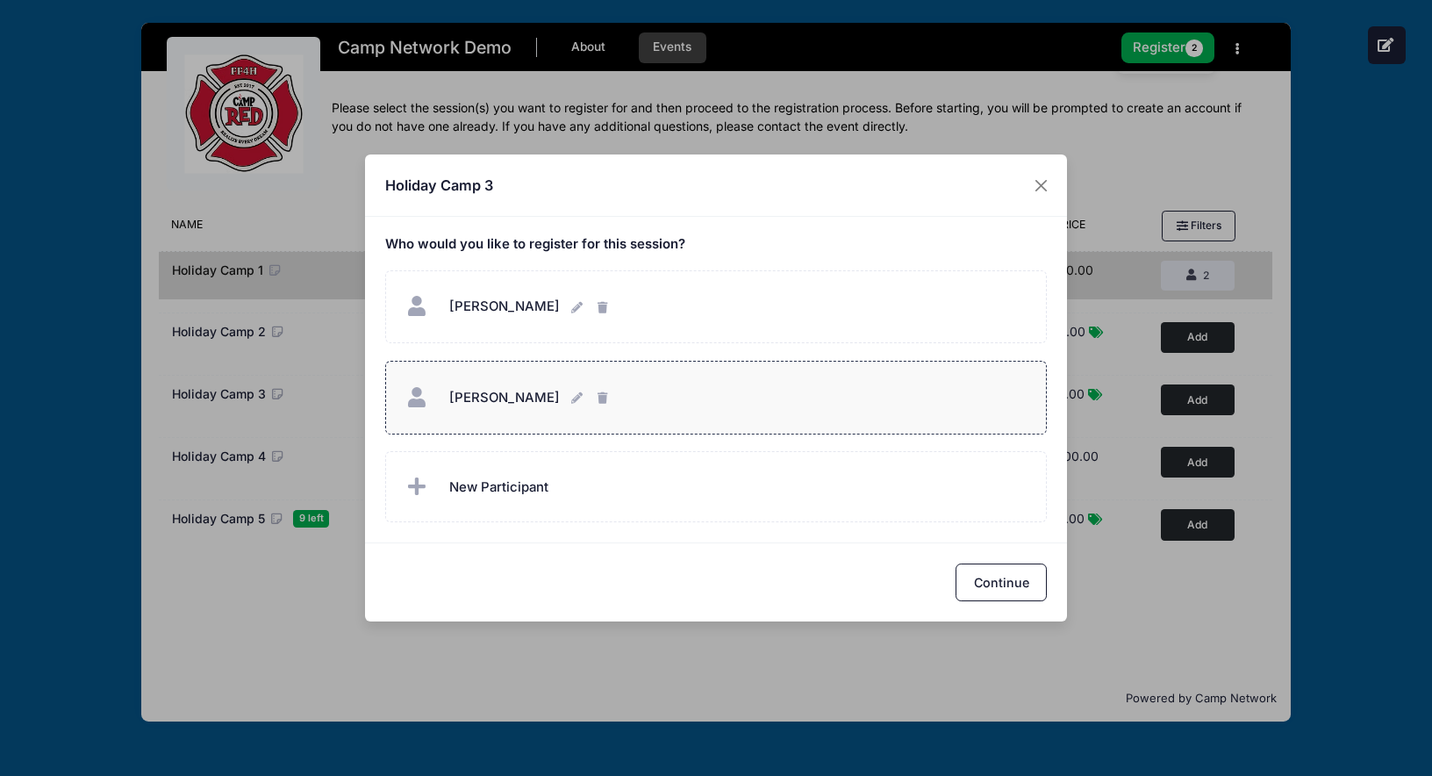
click at [721, 394] on div "Lauren Downing Lauren Downing" at bounding box center [716, 397] width 626 height 38
checkbox input "true"
click at [1011, 584] on button "Continue" at bounding box center [1000, 582] width 91 height 38
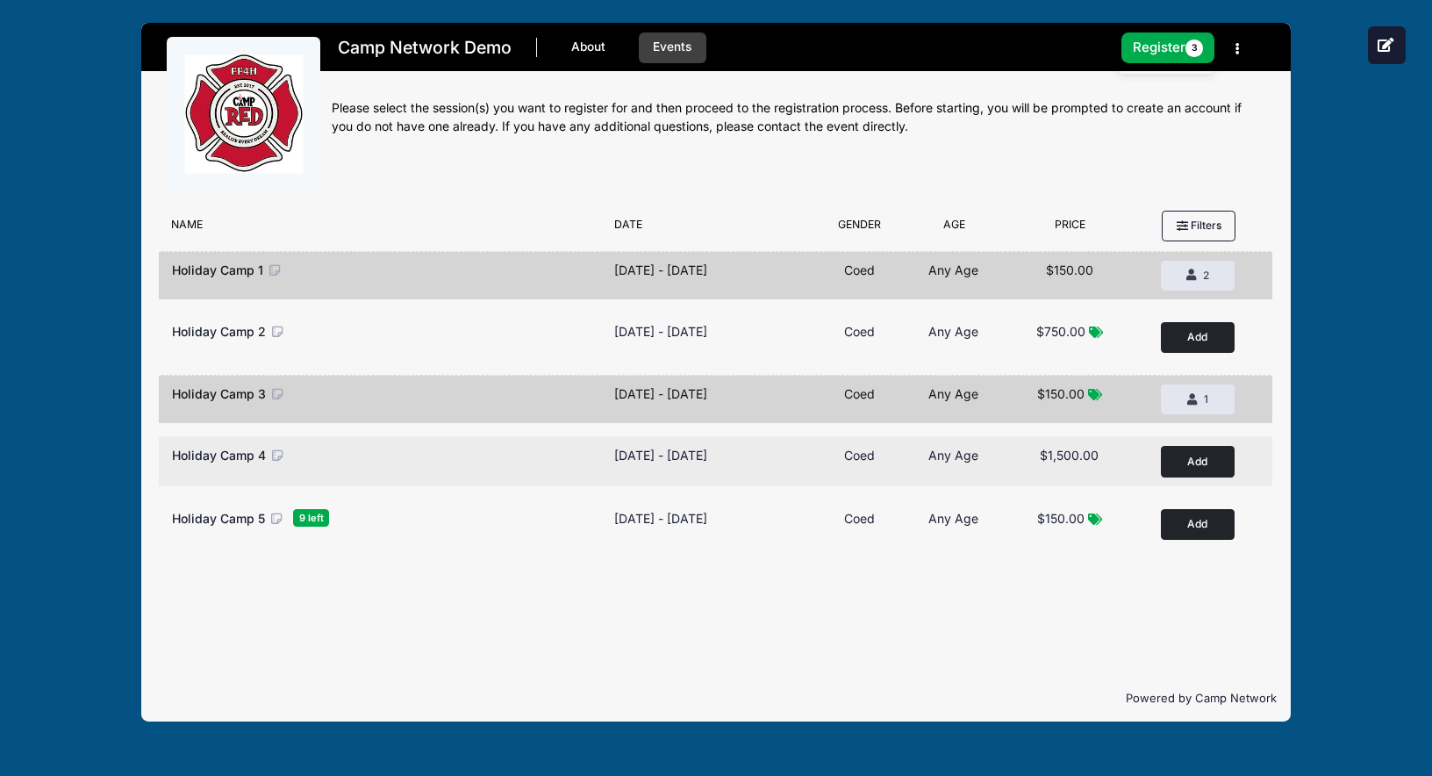
click at [1188, 464] on button "Add to Cart" at bounding box center [1198, 461] width 74 height 31
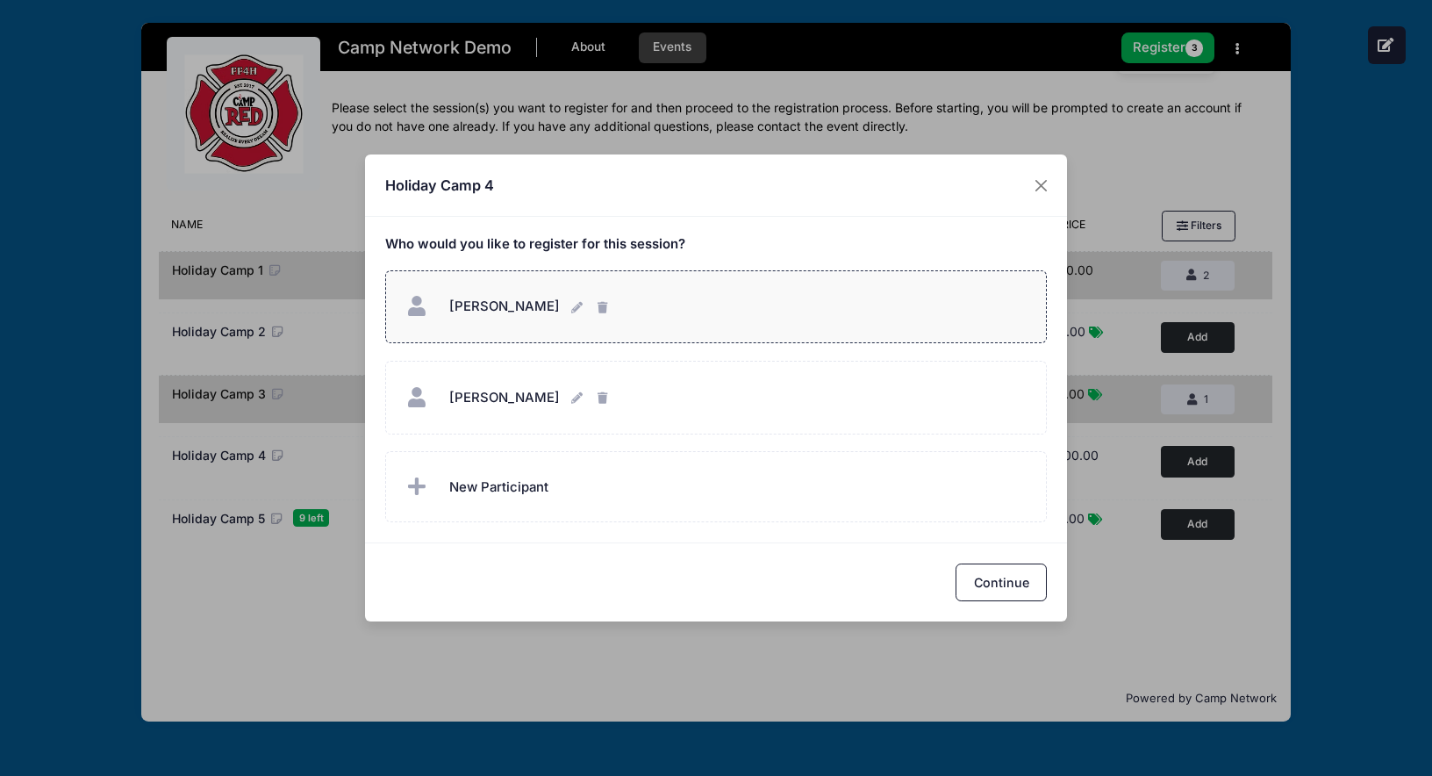
click at [837, 307] on div "Andrew Downing Andrew Downing" at bounding box center [716, 307] width 626 height 38
checkbox input "true"
click at [1012, 568] on button "Continue" at bounding box center [1000, 582] width 91 height 38
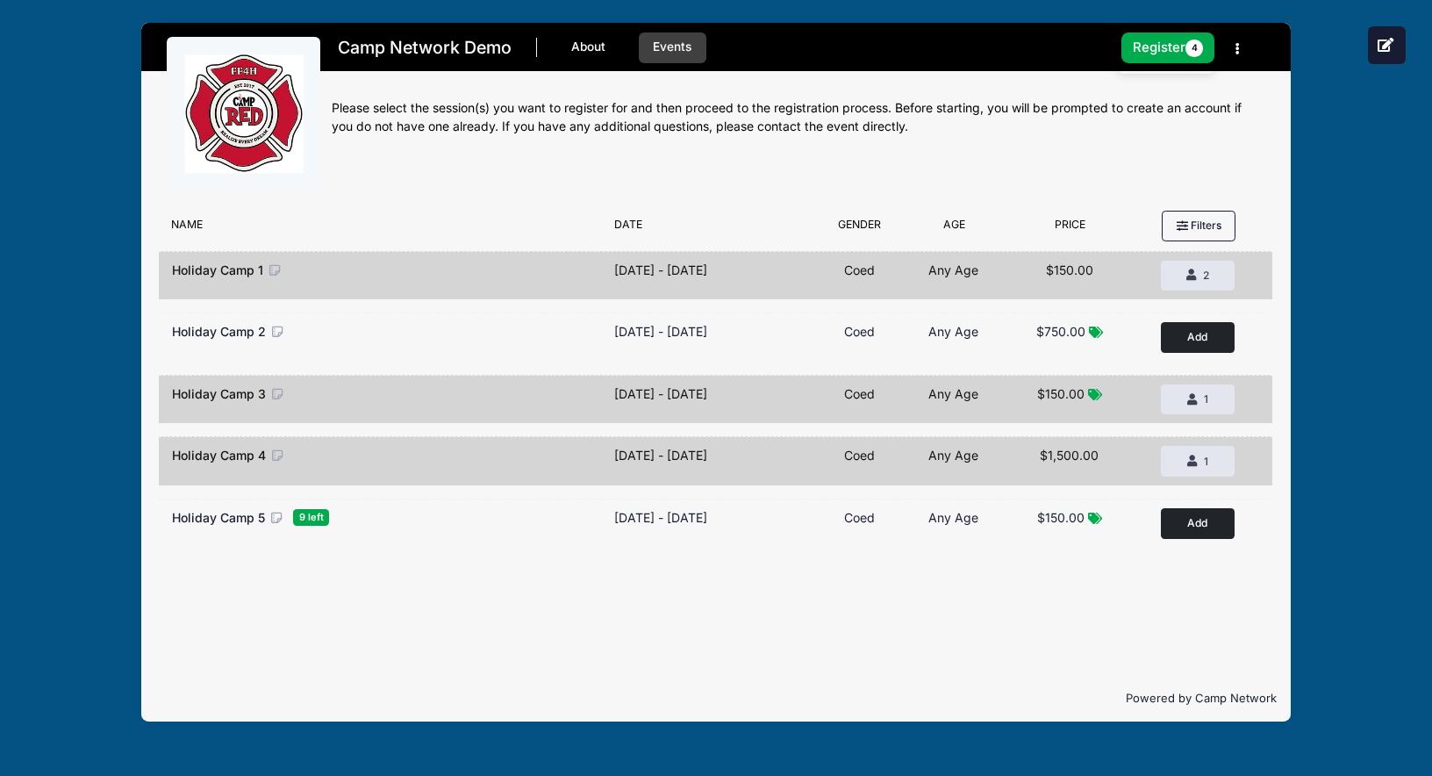
click at [1350, 430] on div "Camp Network Demo About Events 3 Sessions $1,950.00 Register 4" at bounding box center [715, 372] width 1379 height 744
click at [1160, 47] on button "Register 4" at bounding box center [1167, 47] width 93 height 31
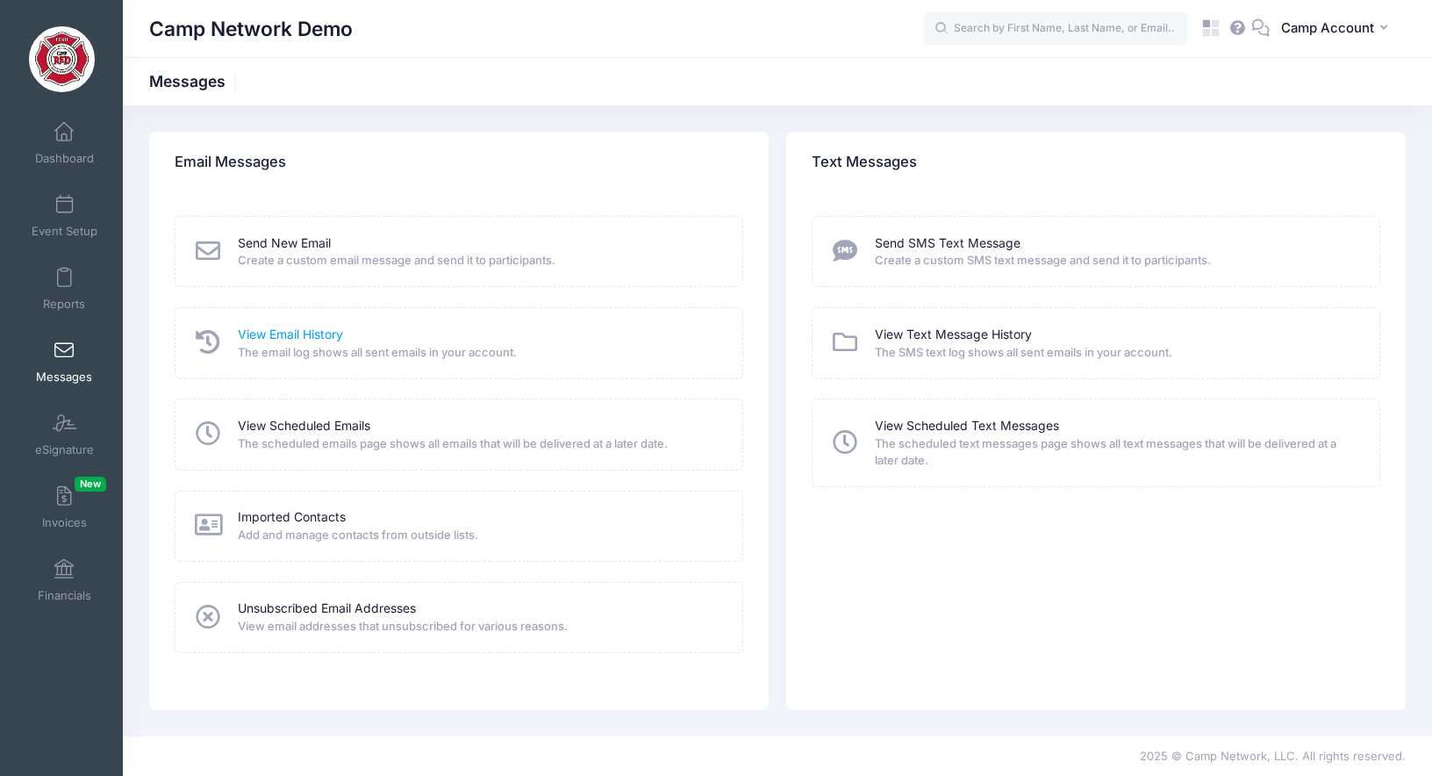
click at [302, 336] on link "View Email History" at bounding box center [290, 335] width 105 height 18
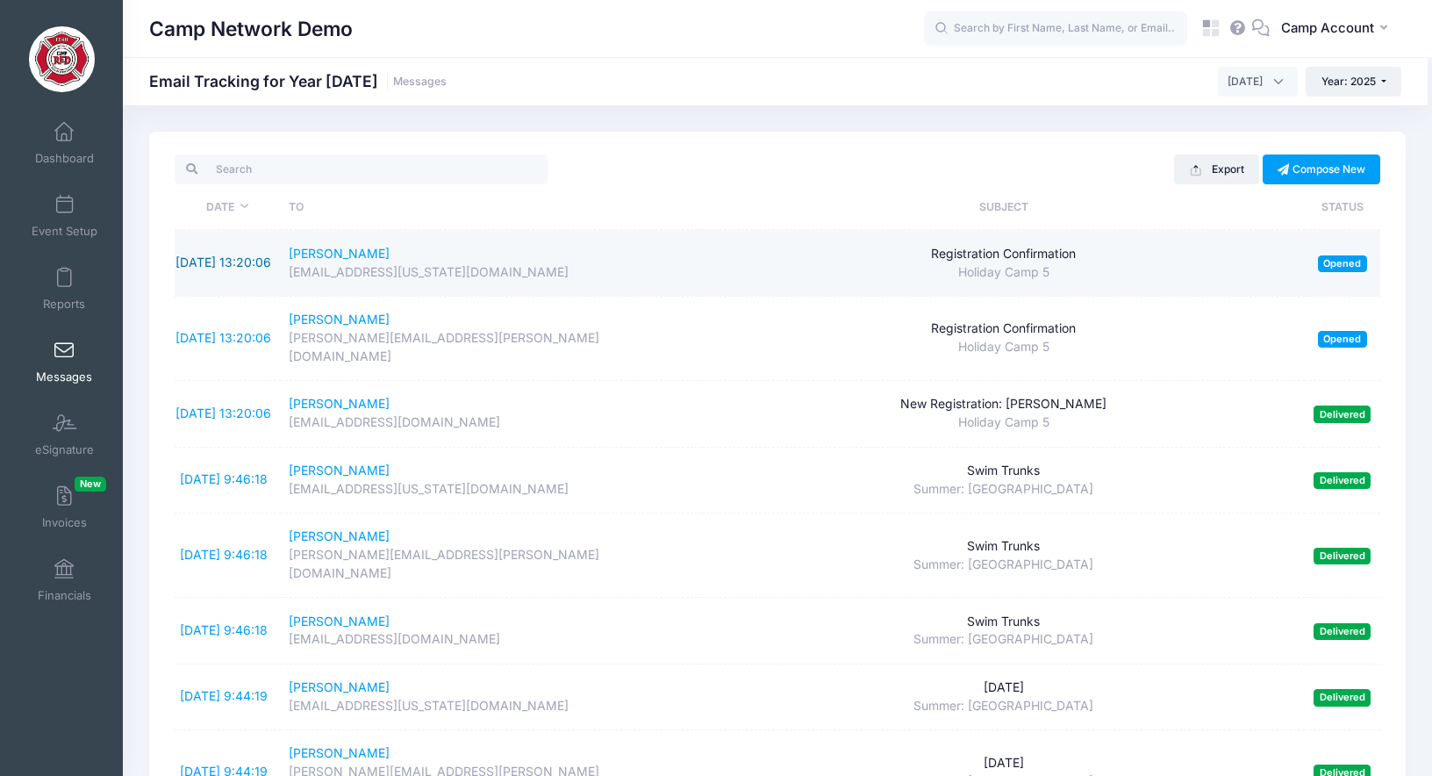
click at [222, 254] on link "9/3/2025 13:20:06" at bounding box center [223, 261] width 96 height 15
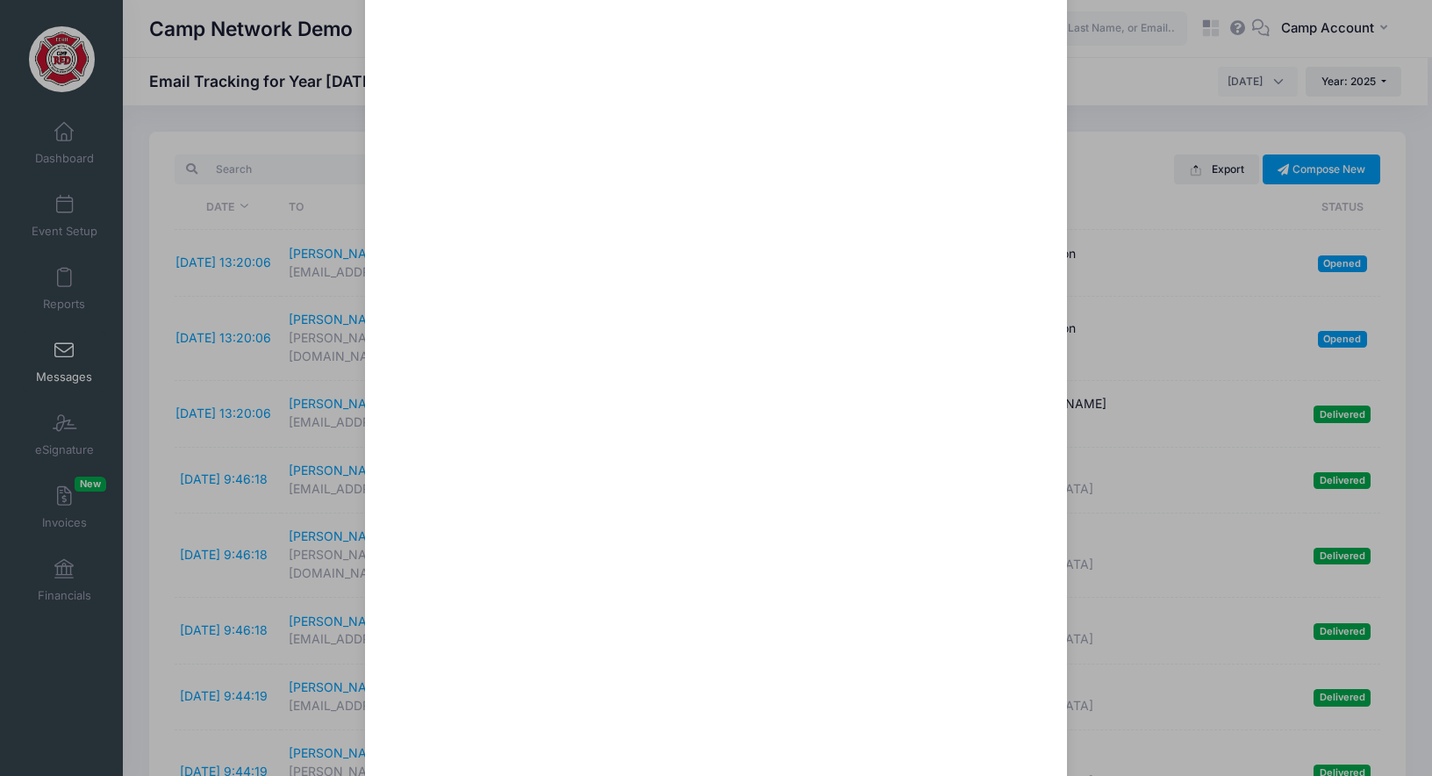
scroll to position [997, 0]
click at [1138, 562] on div "Registration Confirmation Sent: 9/3/2025 13:20:06 Opened on 9/4/2025 0:42:15 To…" at bounding box center [716, 388] width 1432 height 776
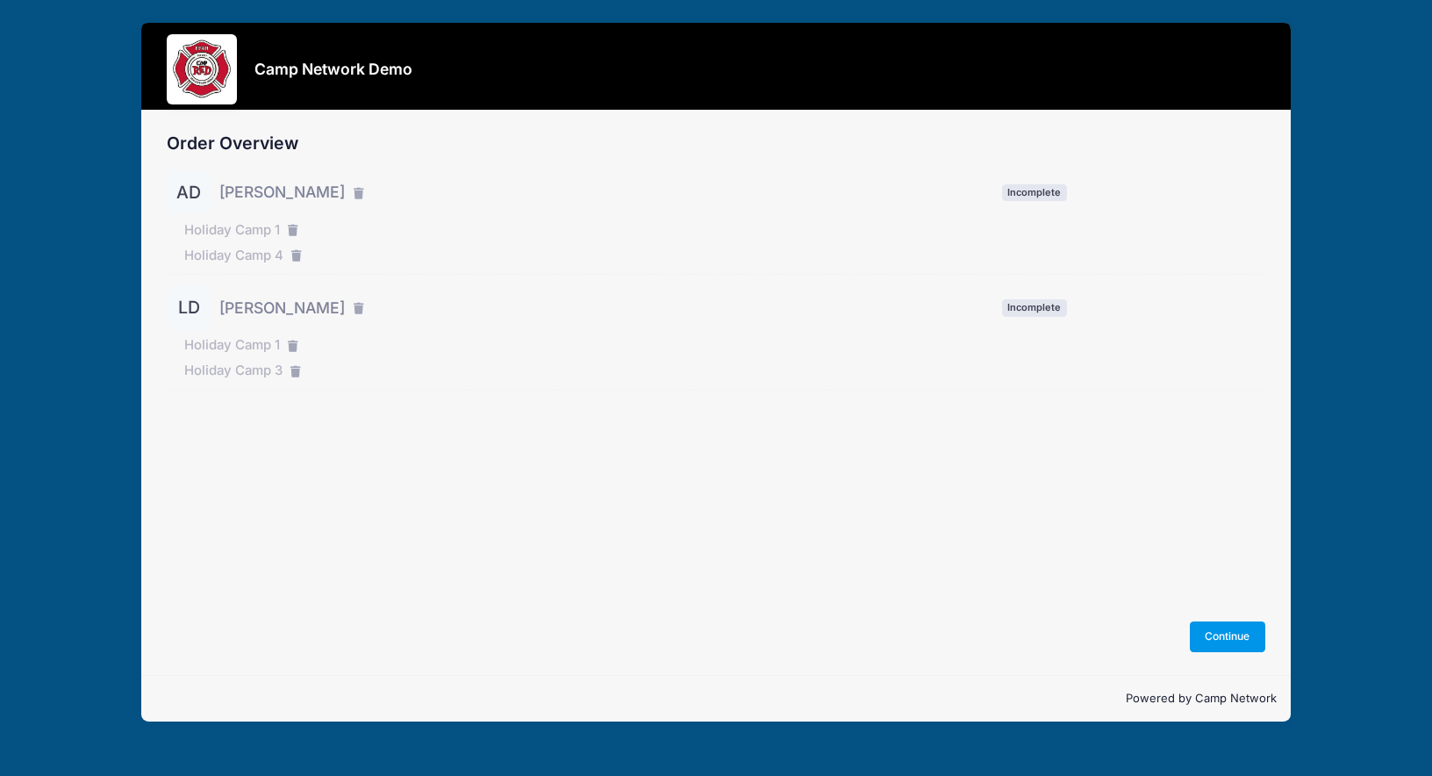
click at [1226, 637] on button "Continue" at bounding box center [1227, 636] width 75 height 30
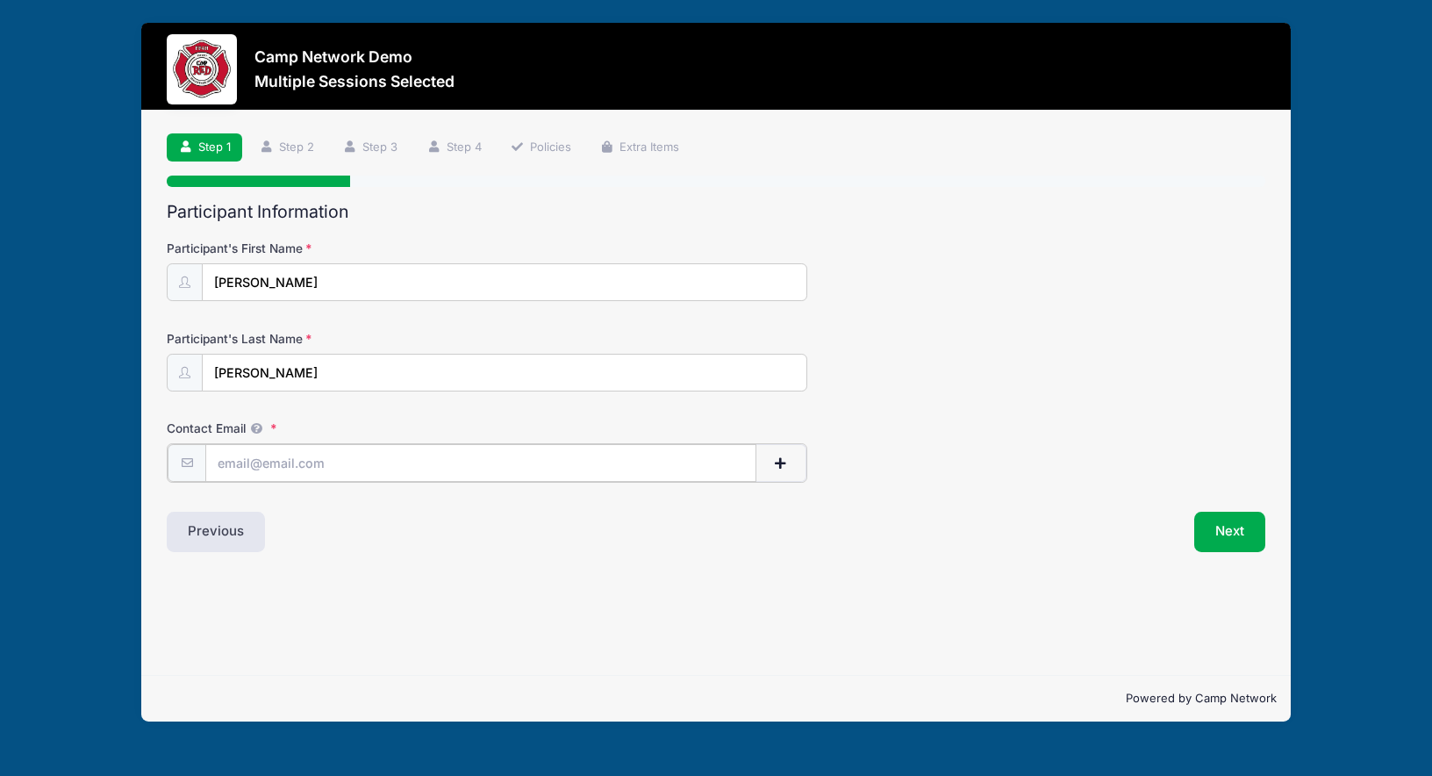
click at [408, 467] on input "Contact Email" at bounding box center [480, 463] width 551 height 38
type input "andrew.downing@campnetwork.com"
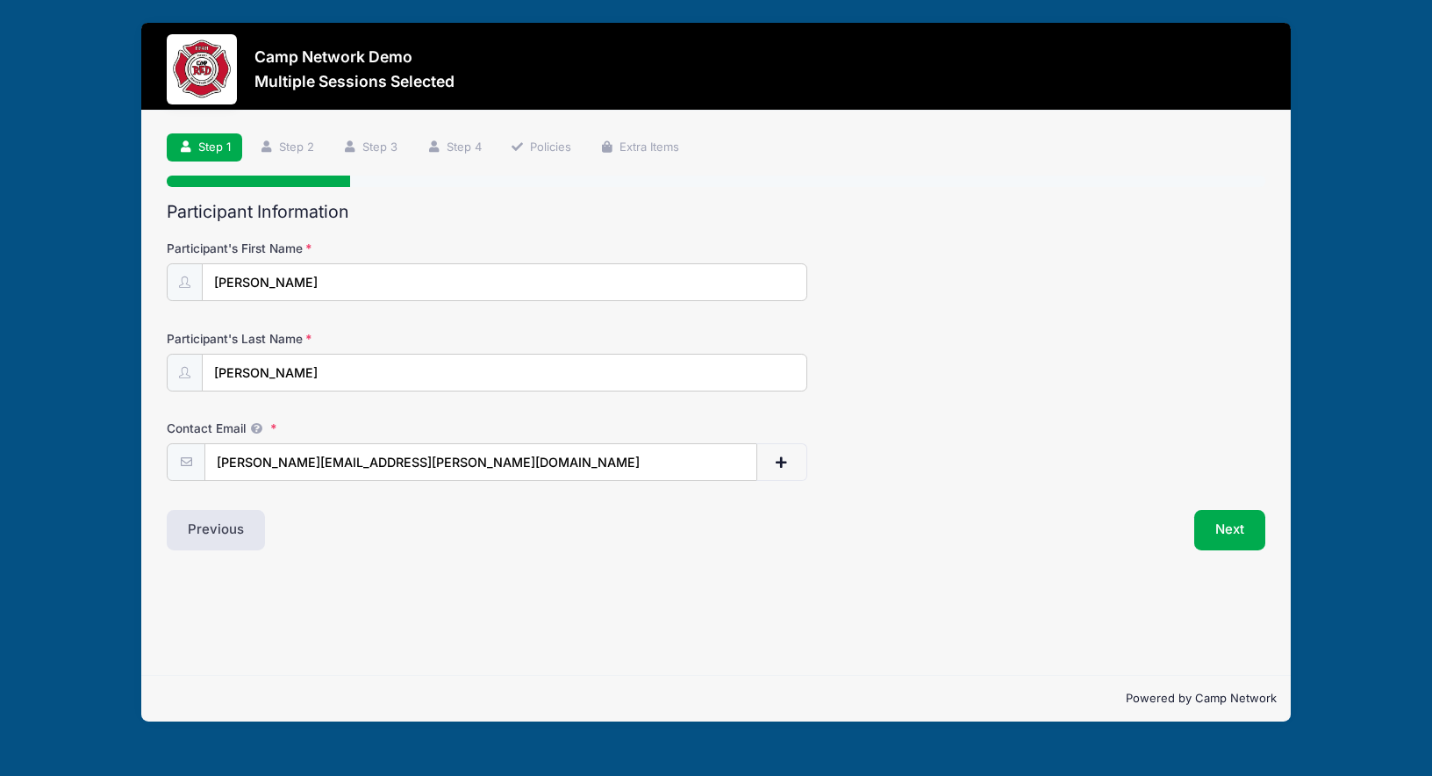
click at [894, 538] on div "Next" at bounding box center [995, 530] width 558 height 40
click at [932, 394] on form "Participant's First Name Andrew Participant's Last Name Downing Contact Email a…" at bounding box center [716, 360] width 1098 height 241
click at [1214, 529] on button "Next" at bounding box center [1229, 530] width 71 height 40
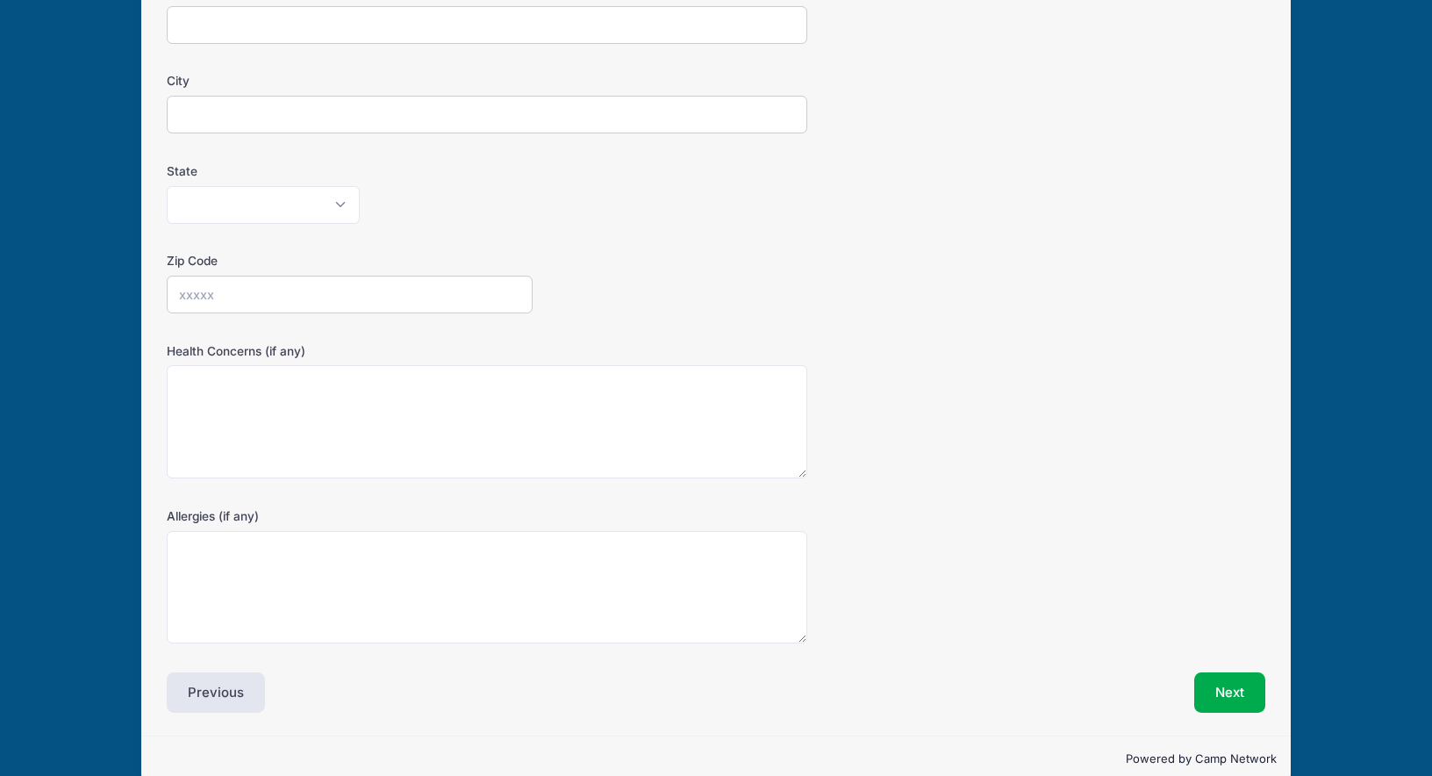
scroll to position [376, 0]
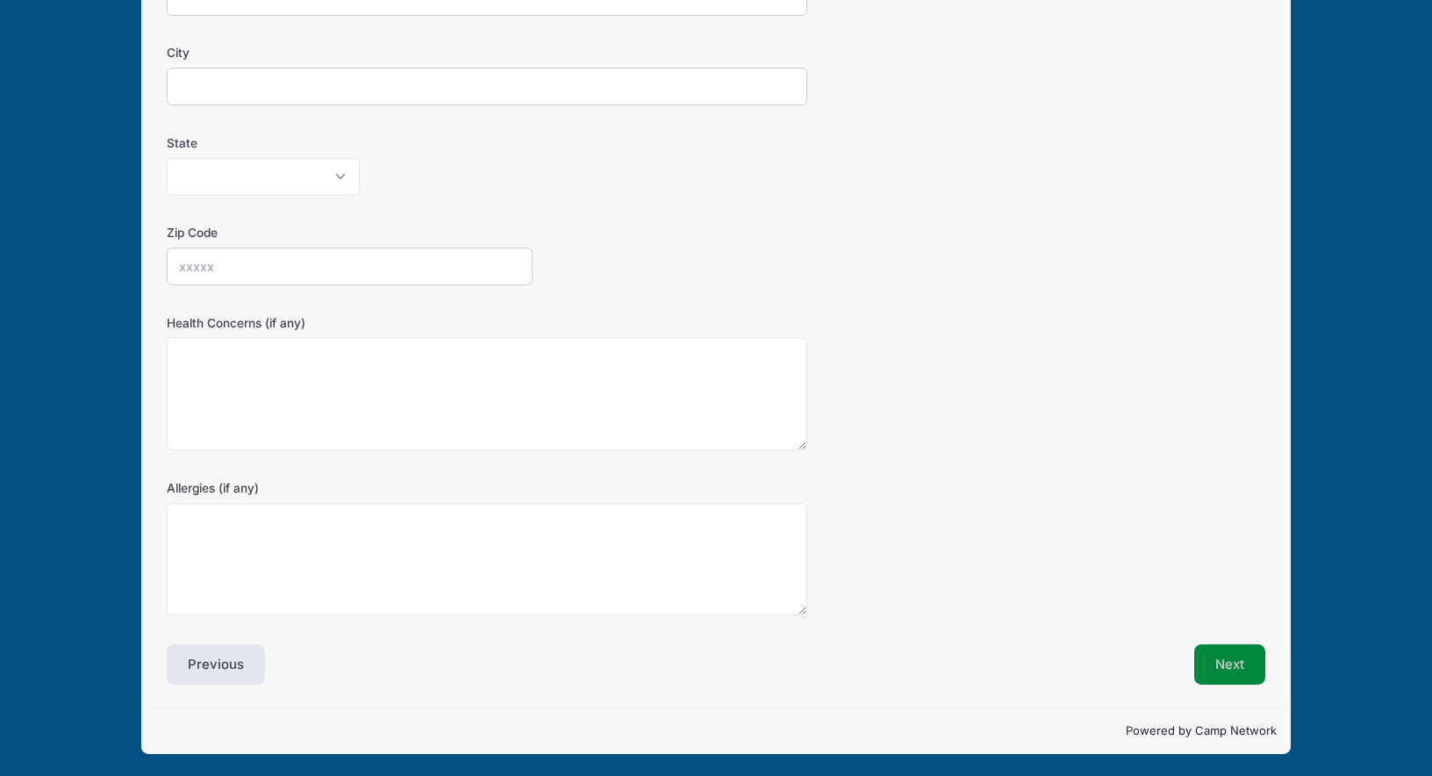
click at [1218, 657] on button "Next" at bounding box center [1229, 664] width 71 height 40
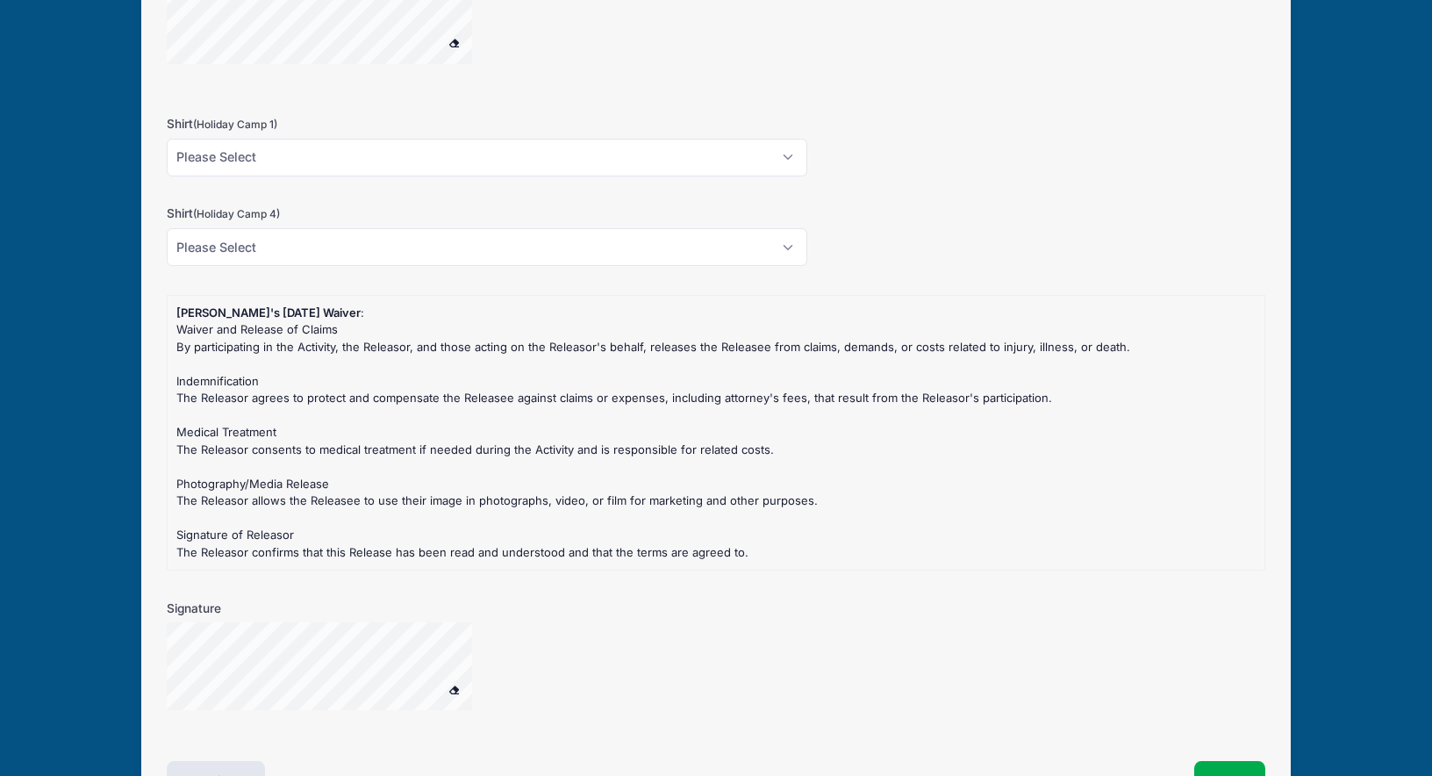
scroll to position [1621, 0]
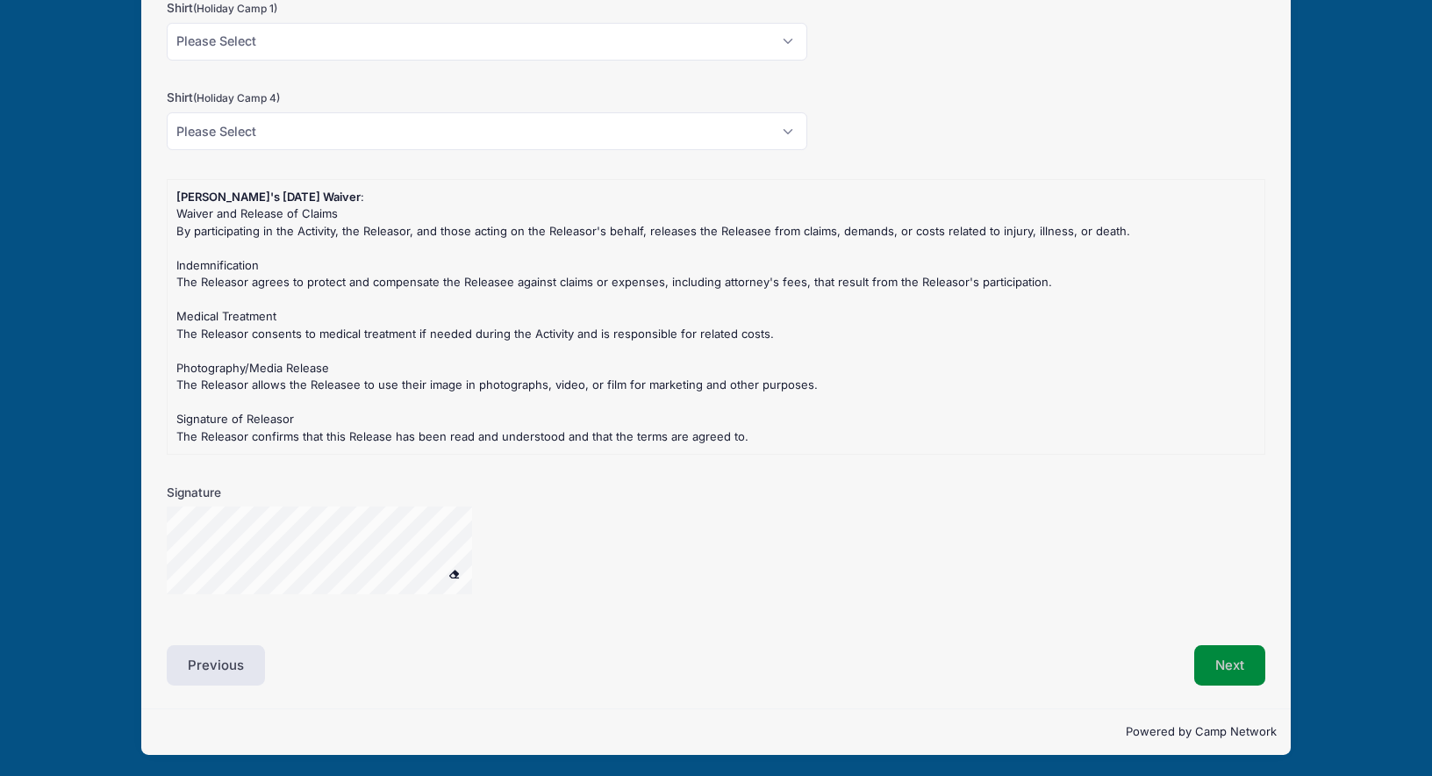
click at [1221, 655] on button "Next" at bounding box center [1229, 665] width 71 height 40
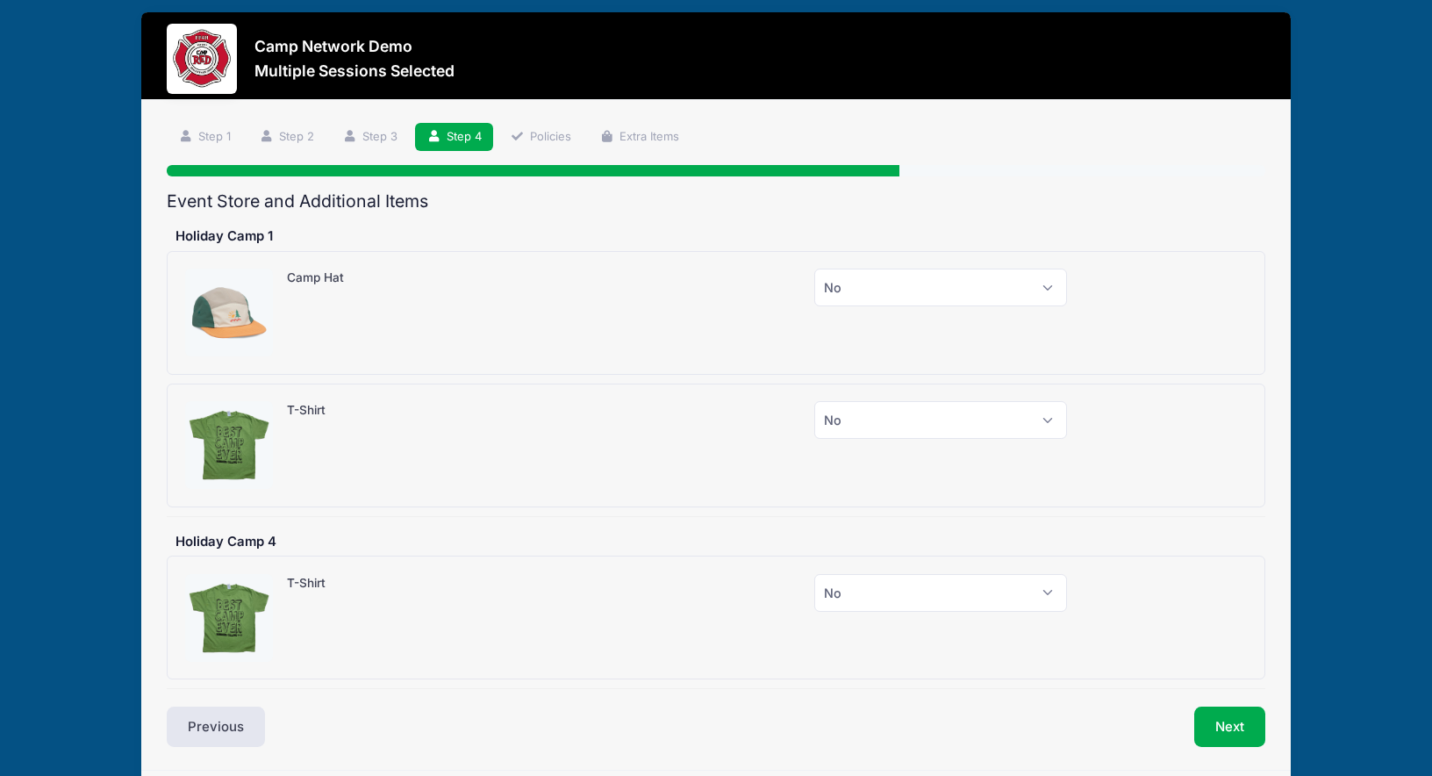
scroll to position [0, 0]
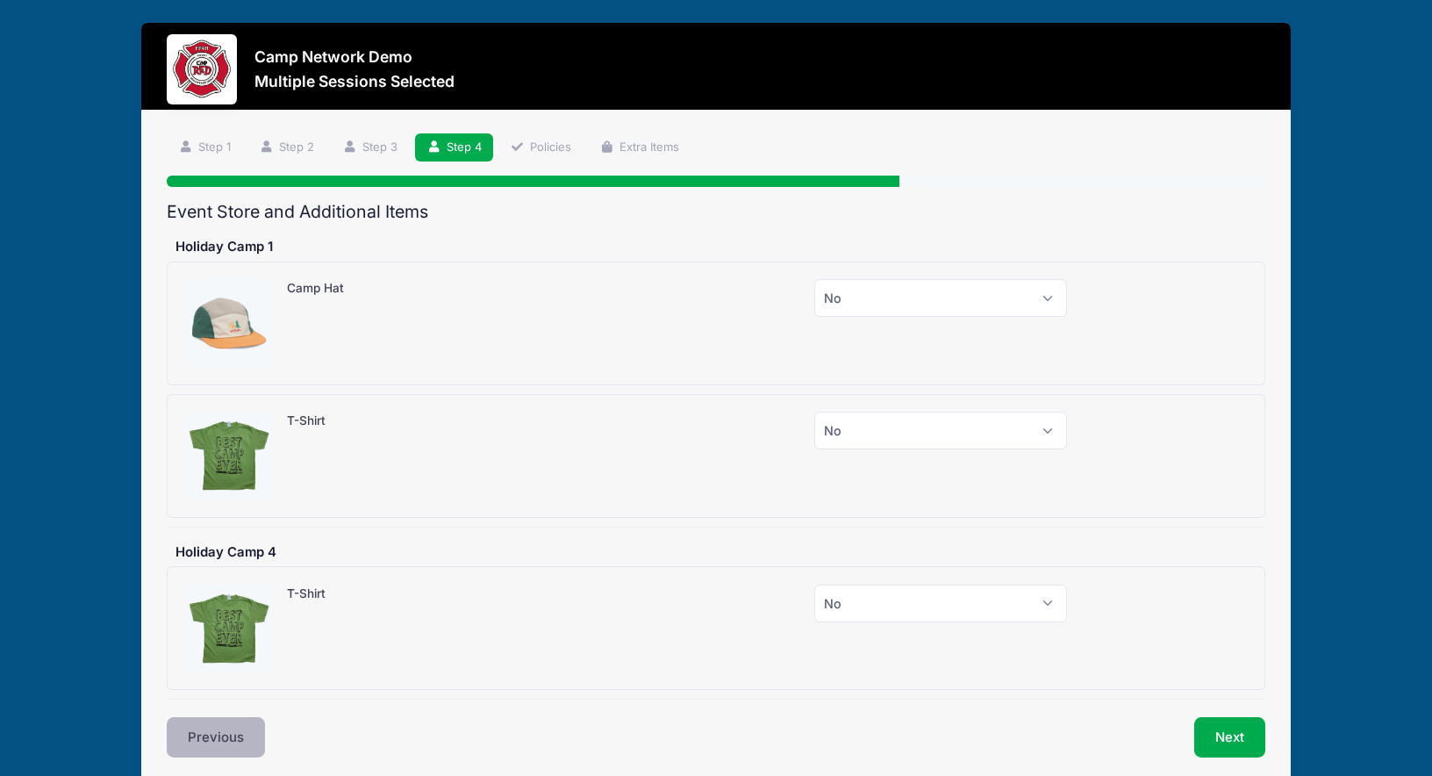
click at [249, 731] on button "Previous" at bounding box center [216, 737] width 98 height 40
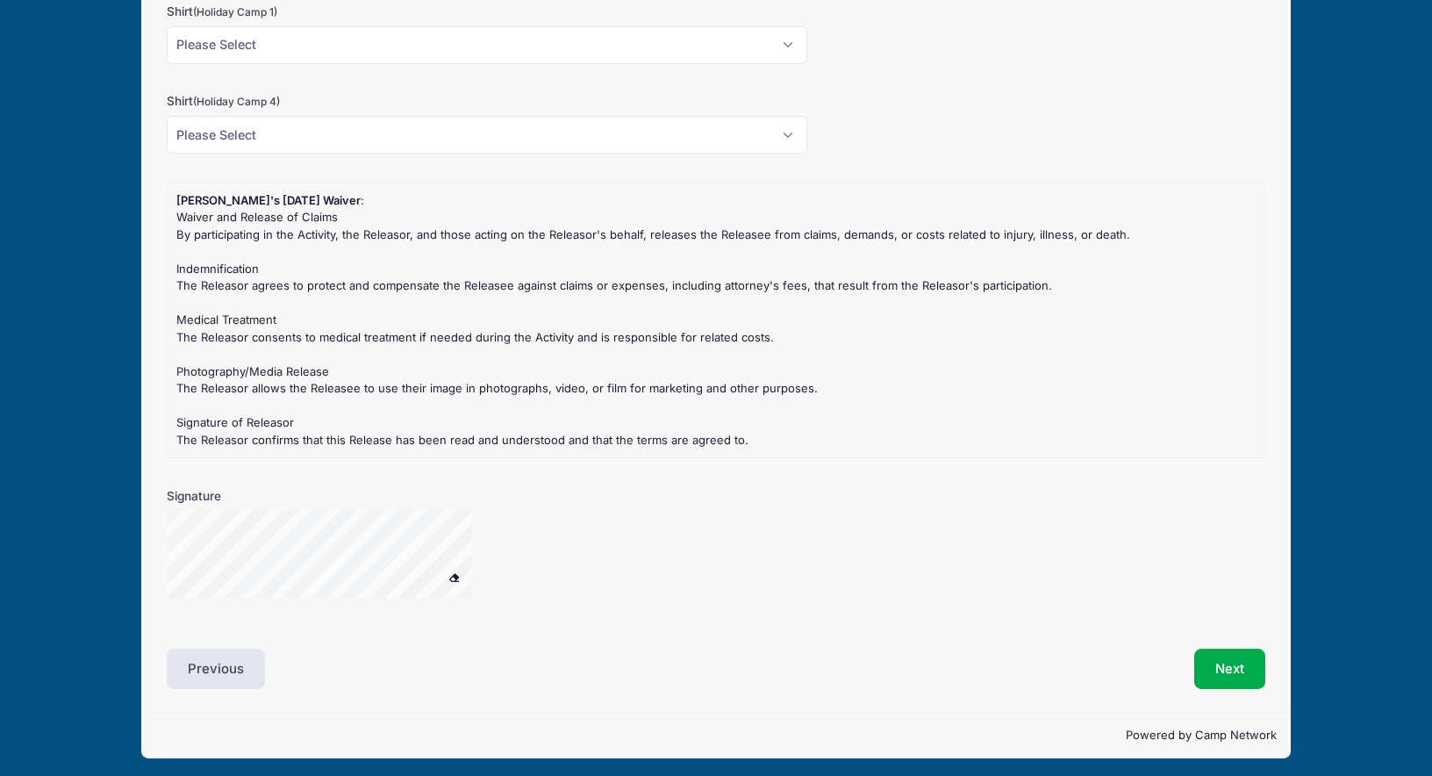
scroll to position [1621, 0]
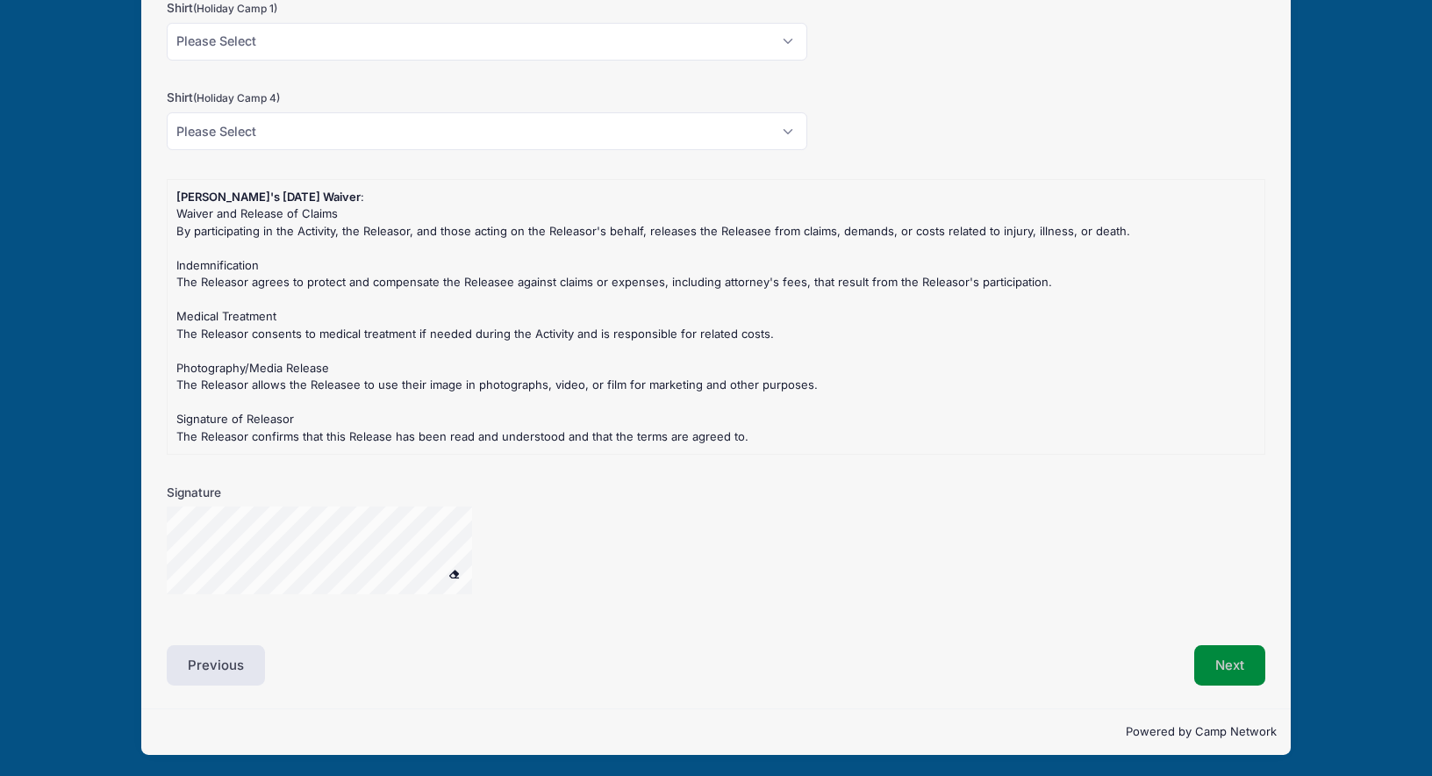
click at [1223, 652] on button "Next" at bounding box center [1229, 665] width 71 height 40
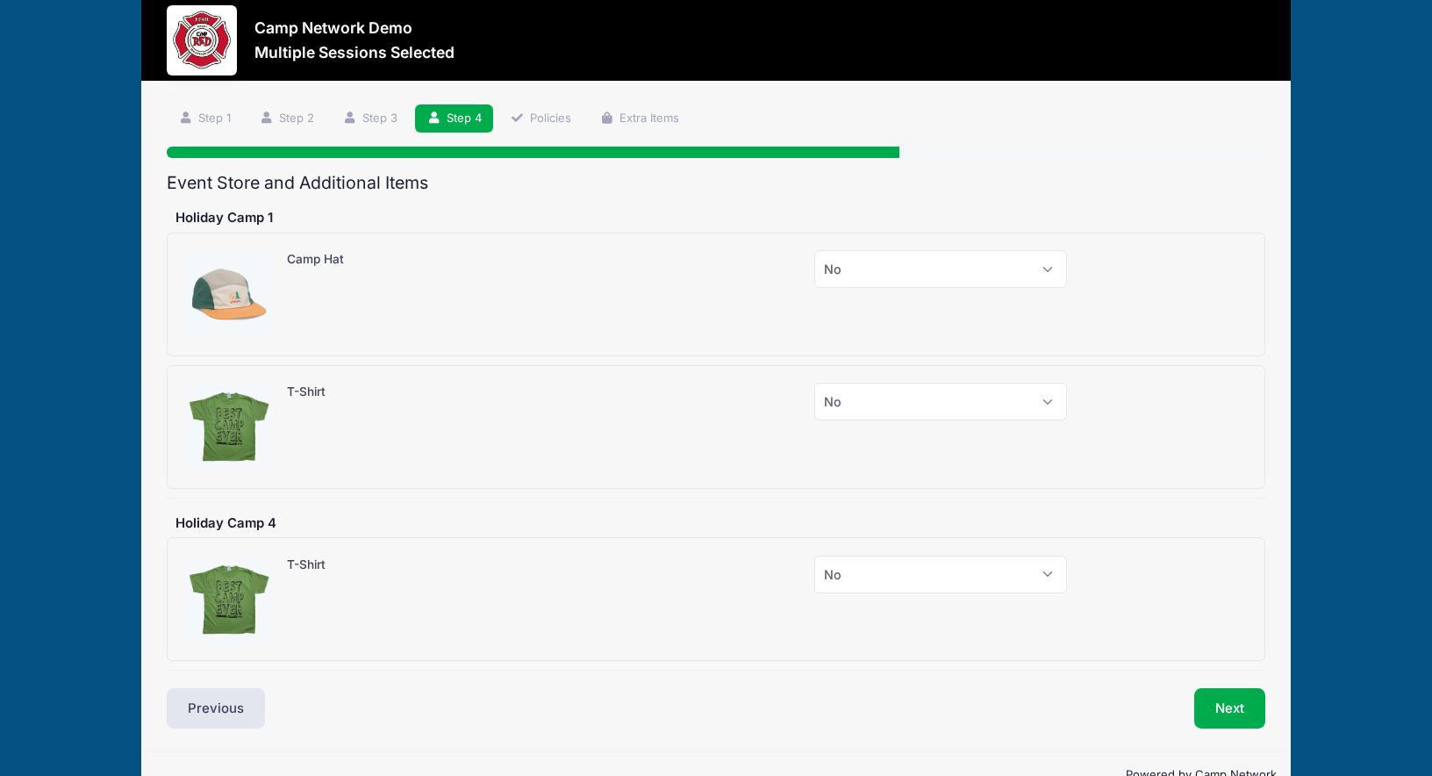
scroll to position [43, 0]
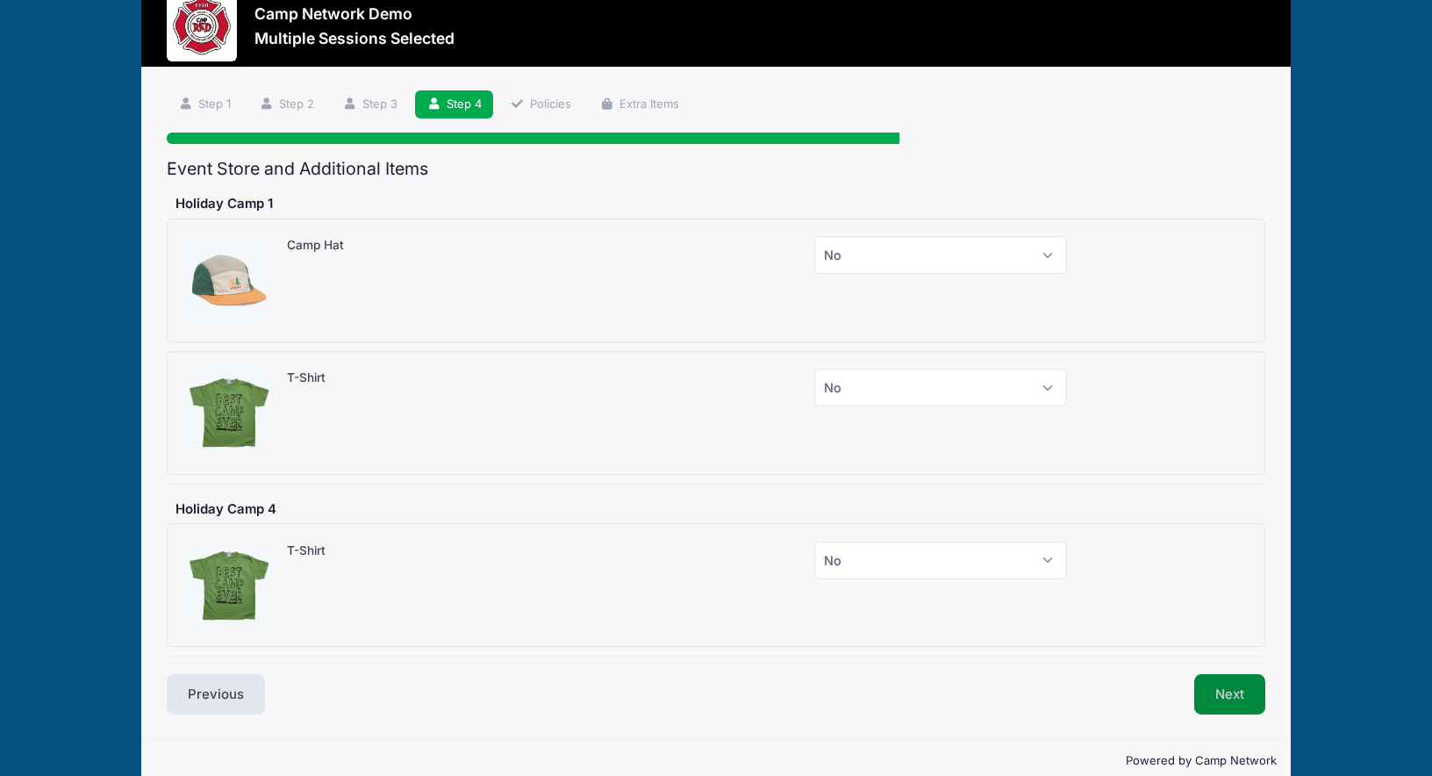
click at [1231, 692] on button "Next" at bounding box center [1229, 694] width 71 height 40
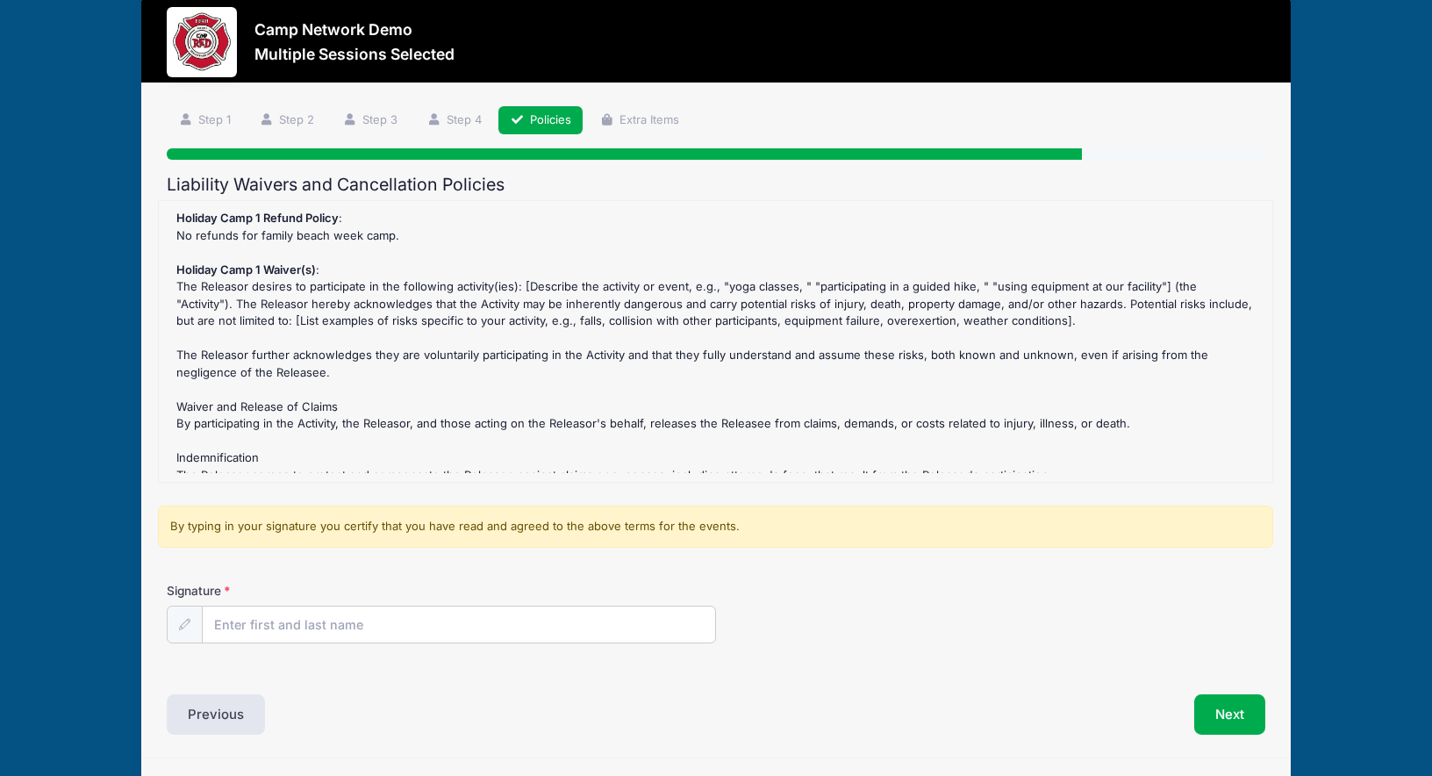
scroll to position [28, 0]
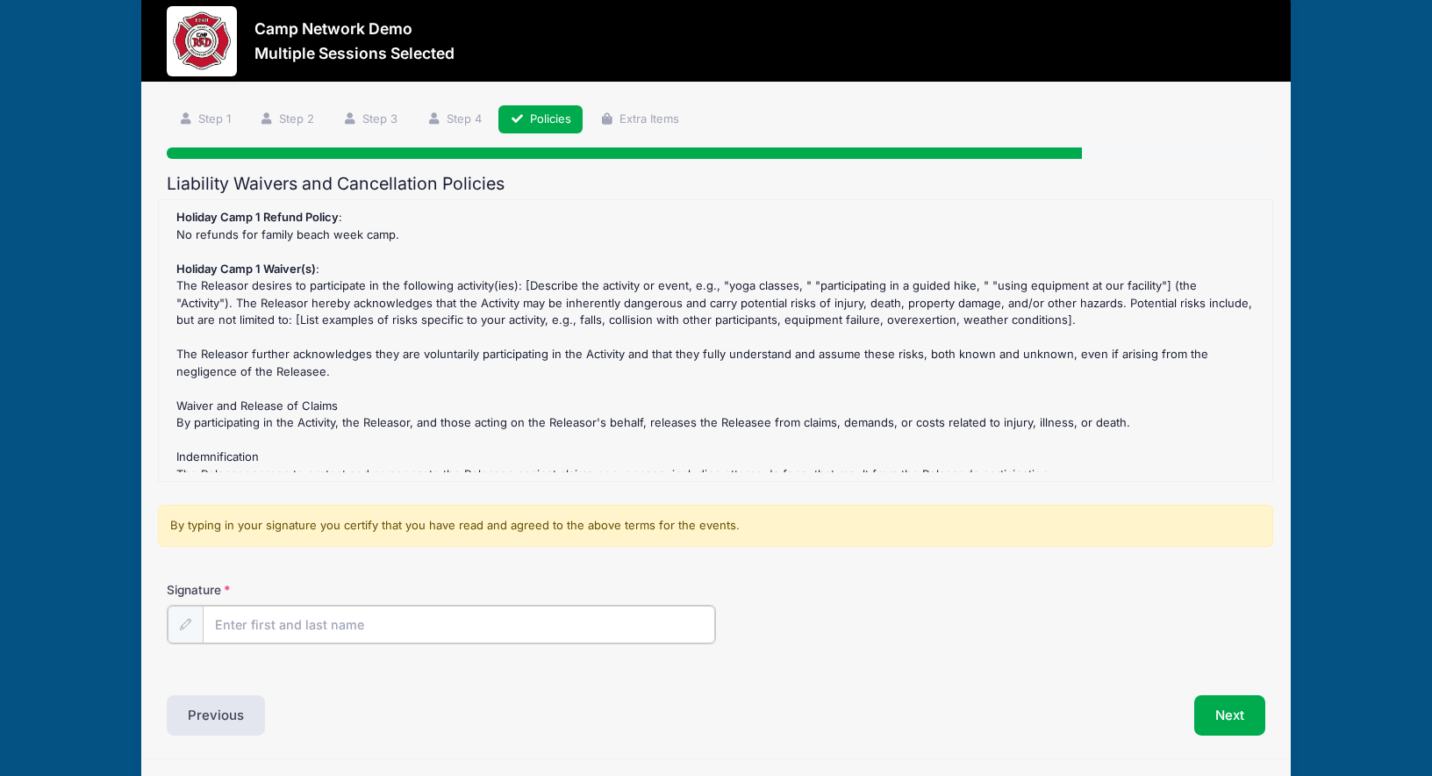
click at [299, 638] on input "Signature" at bounding box center [459, 624] width 512 height 38
type input "Andrew Downing"
click at [862, 705] on div "Next" at bounding box center [995, 713] width 558 height 40
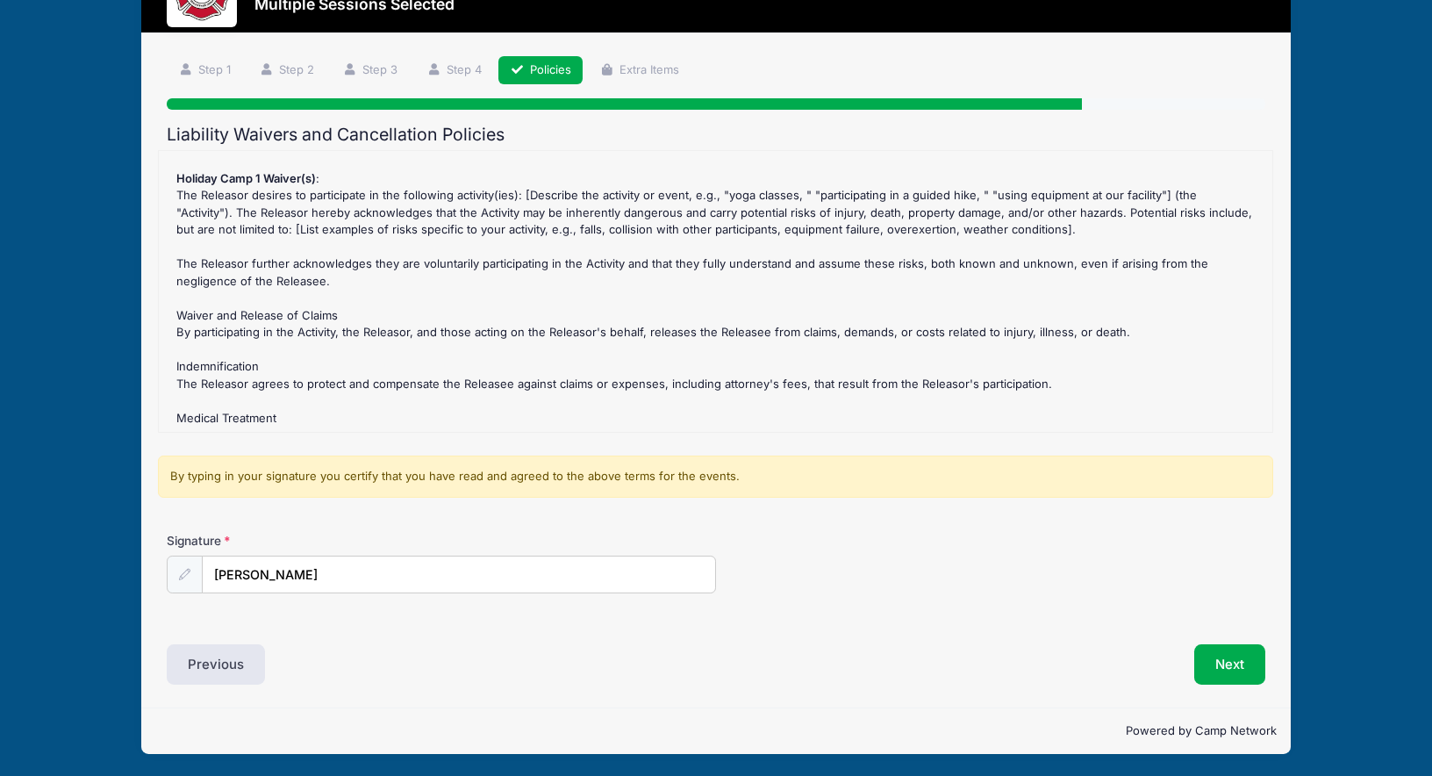
scroll to position [0, 0]
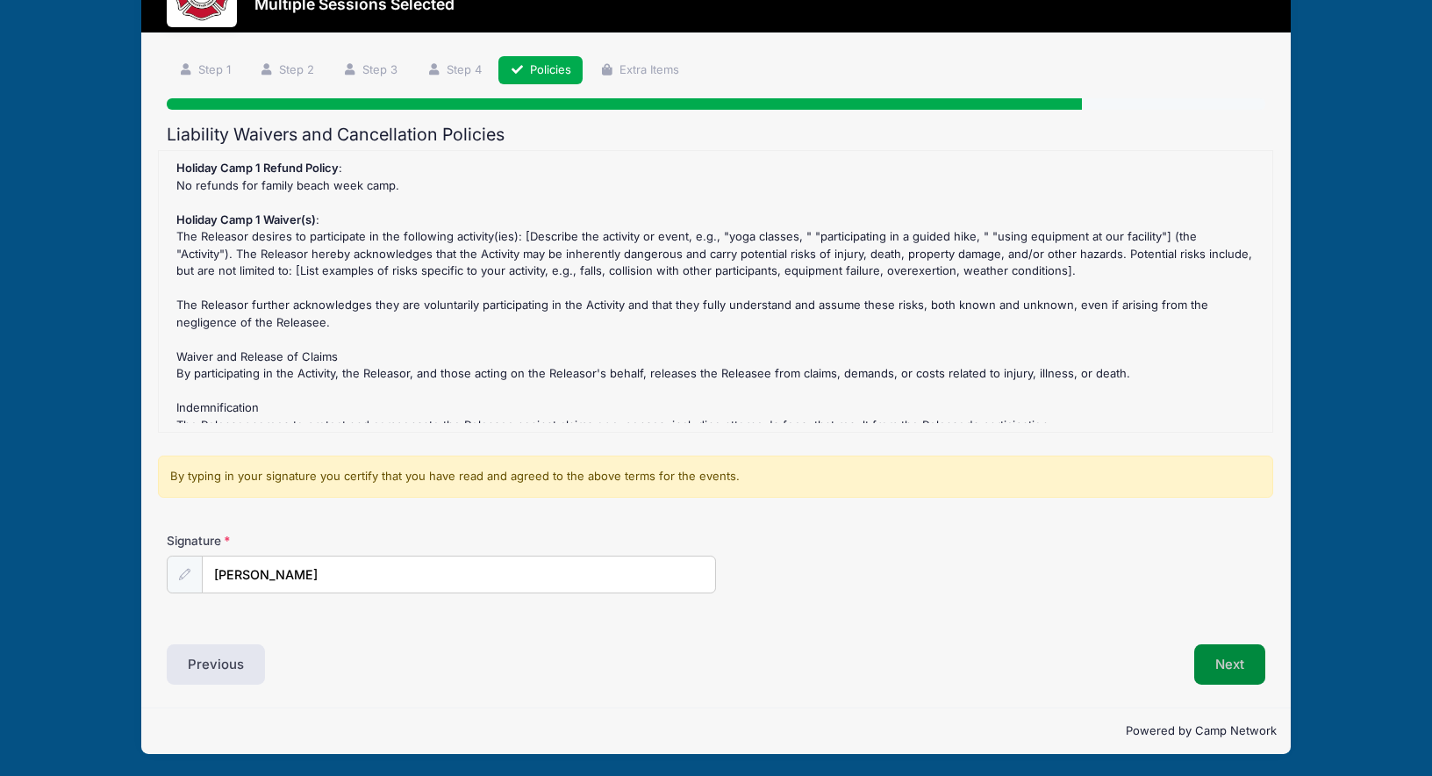
click at [1240, 659] on button "Next" at bounding box center [1229, 664] width 71 height 40
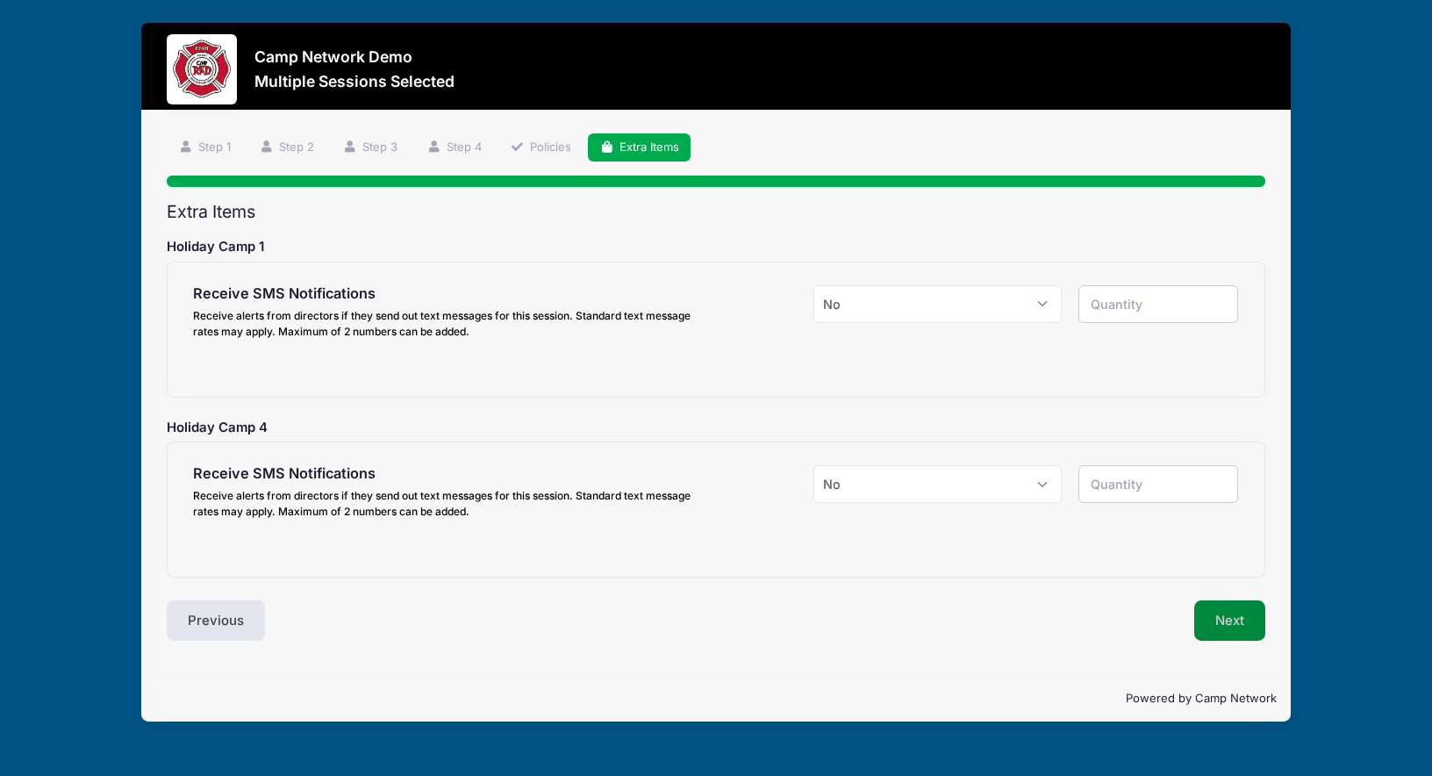
click at [1242, 612] on button "Next" at bounding box center [1229, 620] width 71 height 40
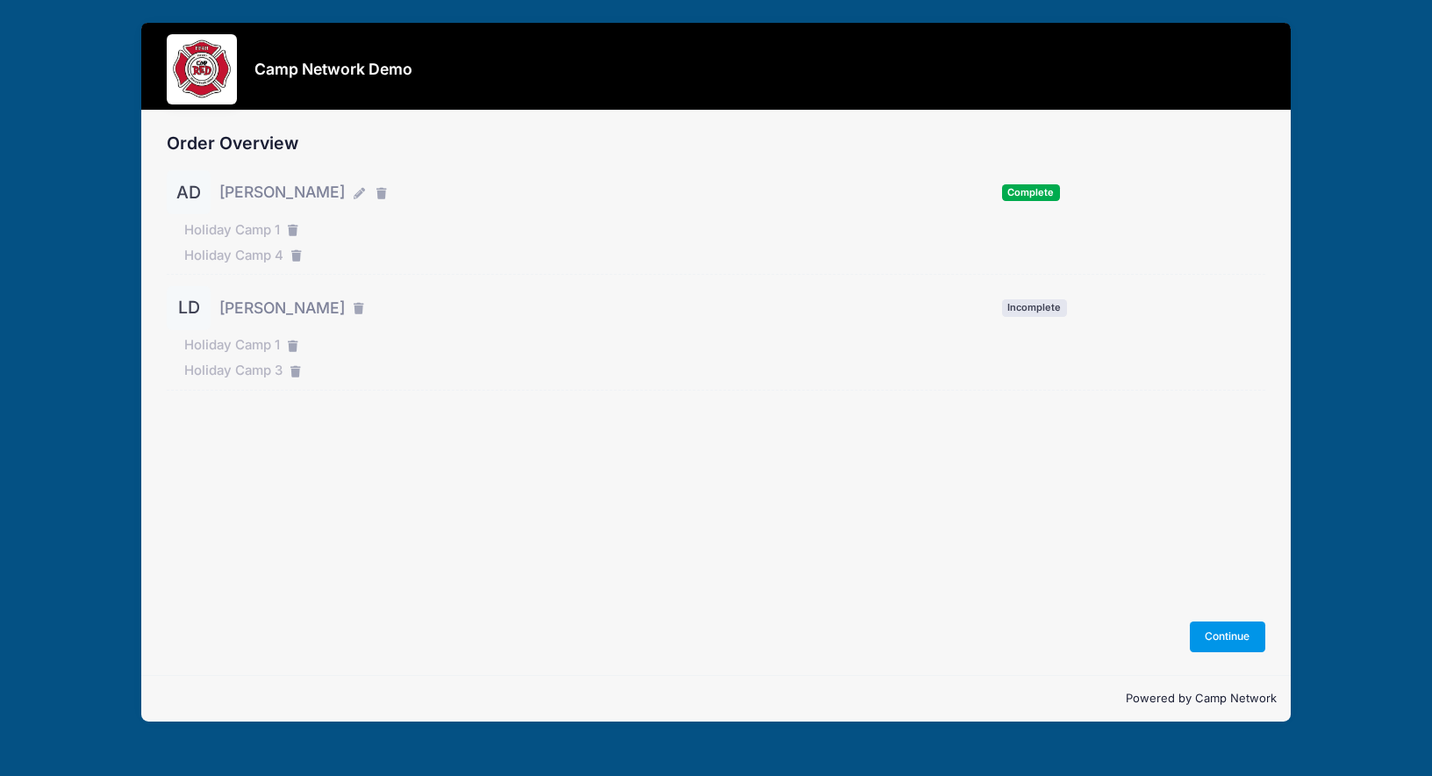
click at [1216, 632] on button "Continue" at bounding box center [1227, 636] width 75 height 30
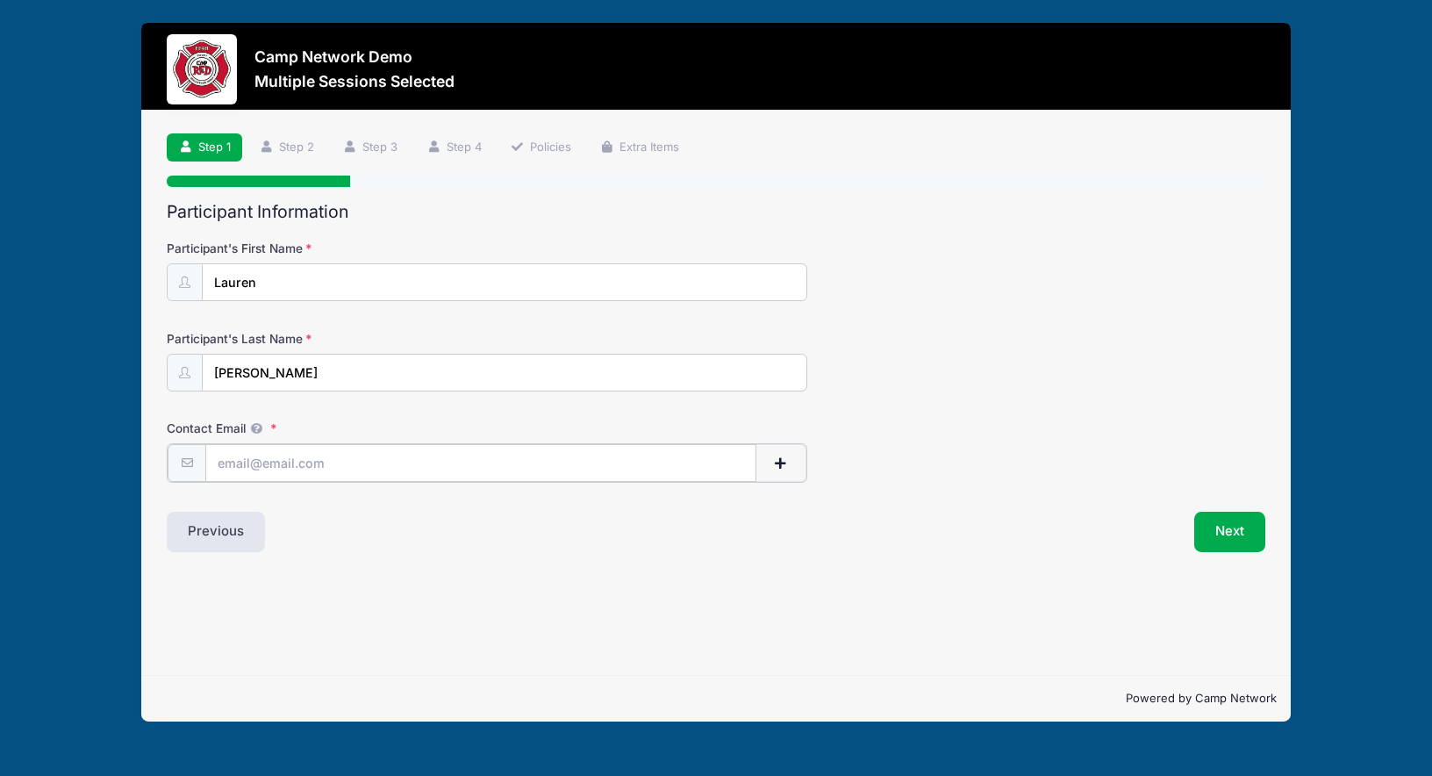
click at [488, 464] on input "Contact Email" at bounding box center [480, 463] width 551 height 38
type input "andrew.downing@campnetwork.com"
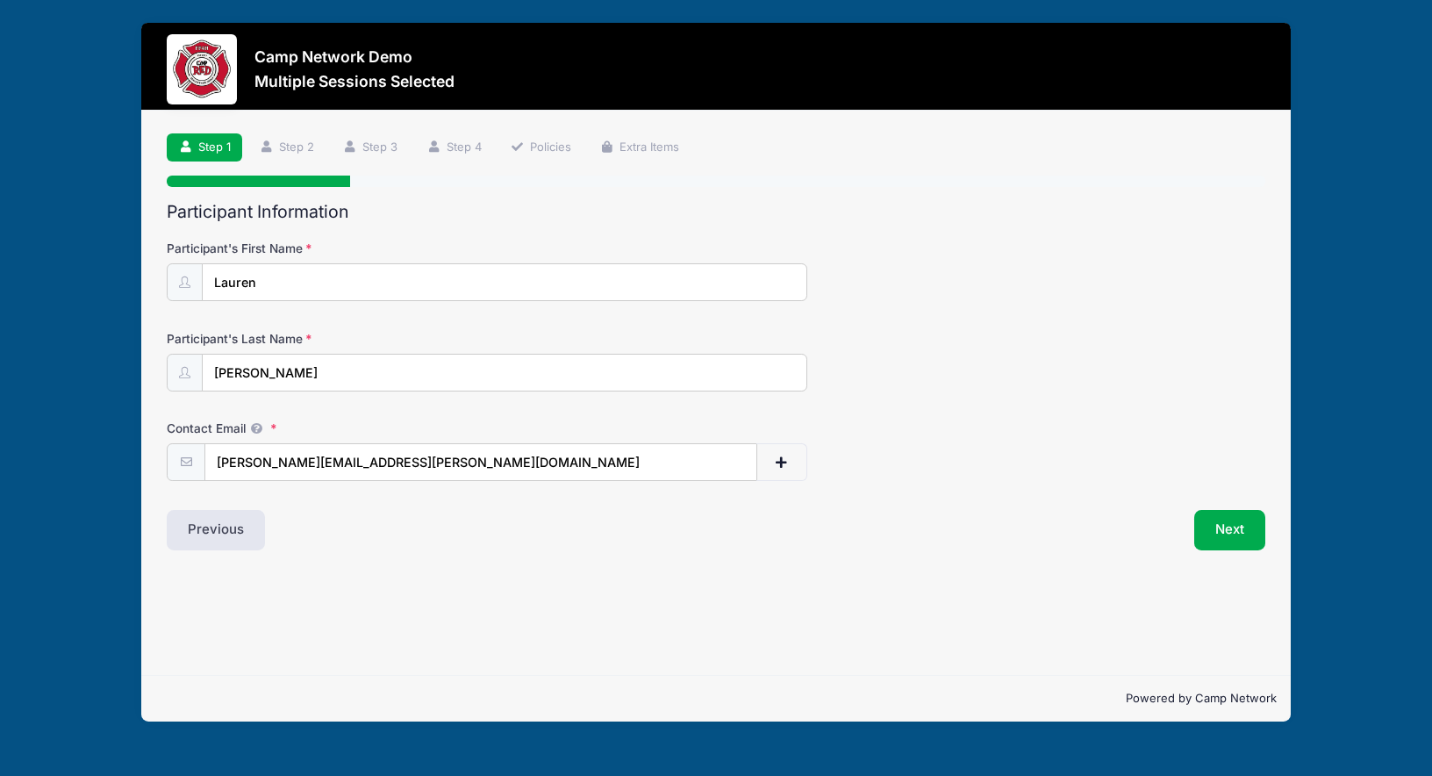
click at [995, 519] on div "Next" at bounding box center [995, 530] width 558 height 40
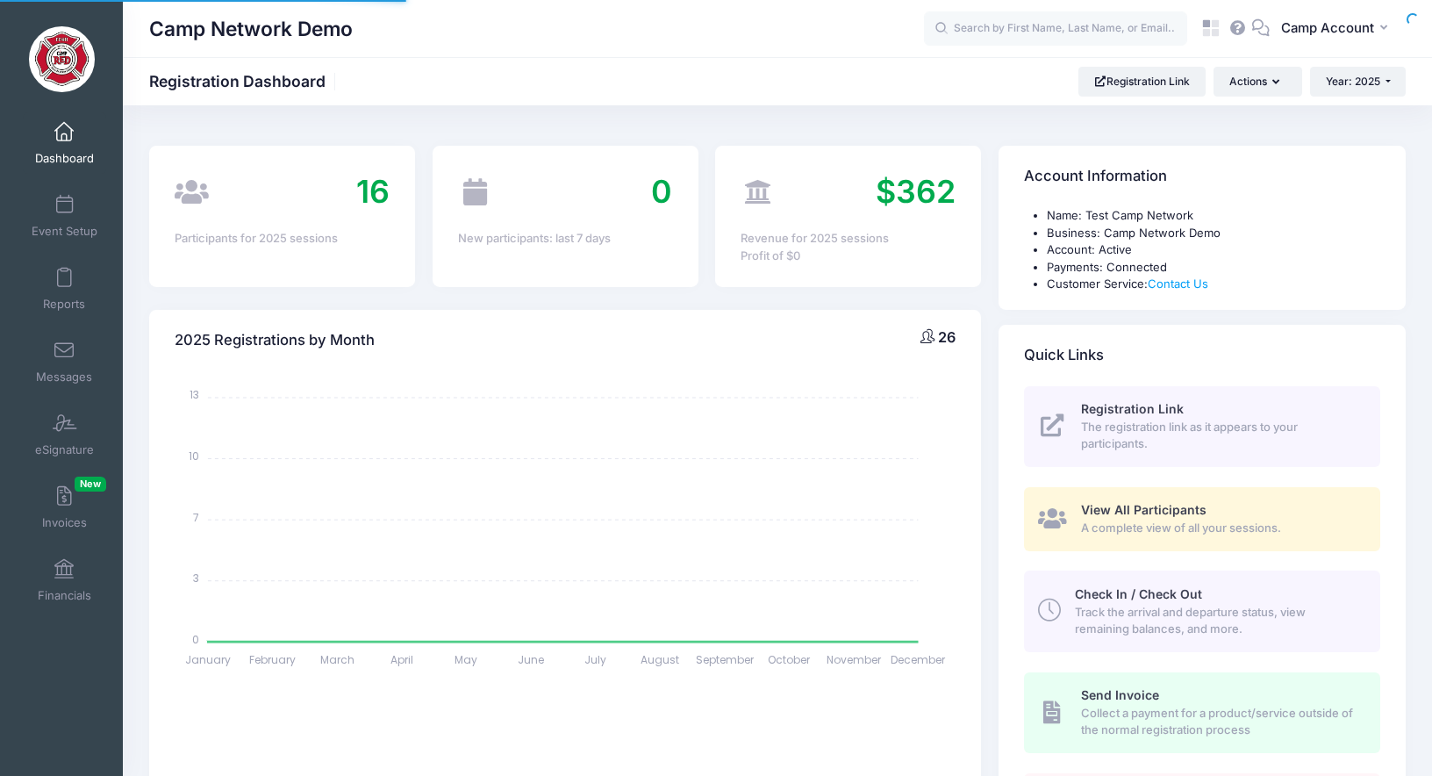
select select
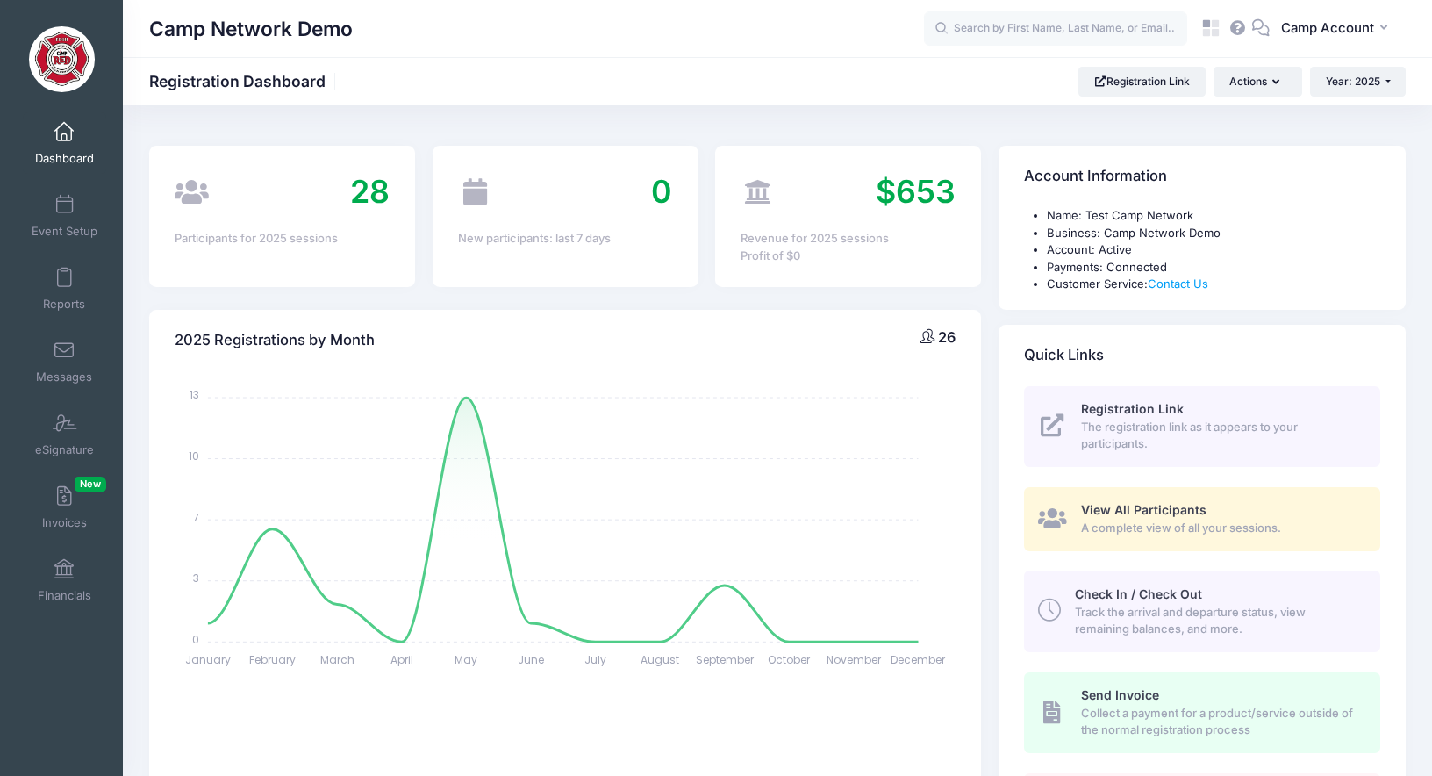
click at [1264, 90] on button "Actions" at bounding box center [1257, 82] width 88 height 30
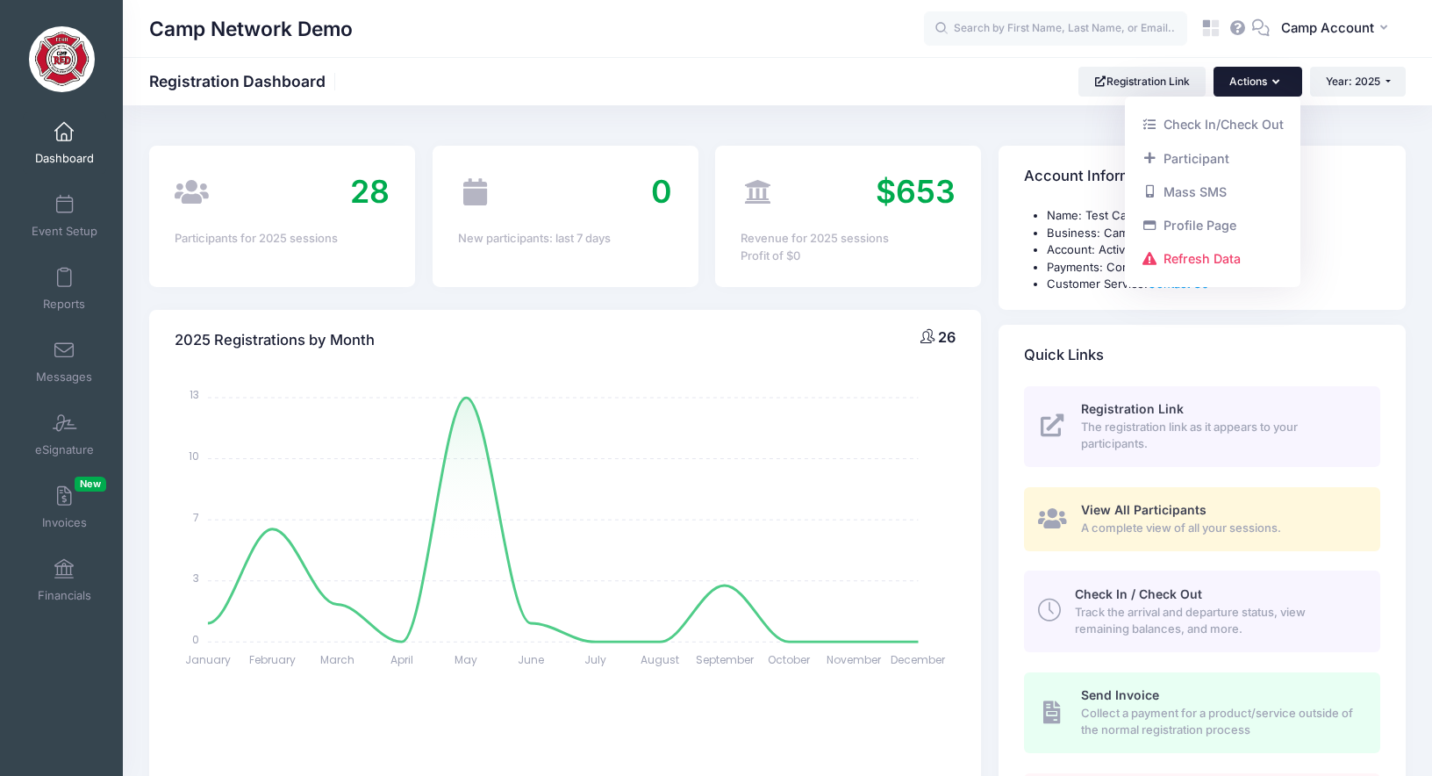
click at [674, 102] on div "Camp Network Demo Registration Dashboard Registration Link Actions Year: 2025 Y…" at bounding box center [777, 81] width 1309 height 48
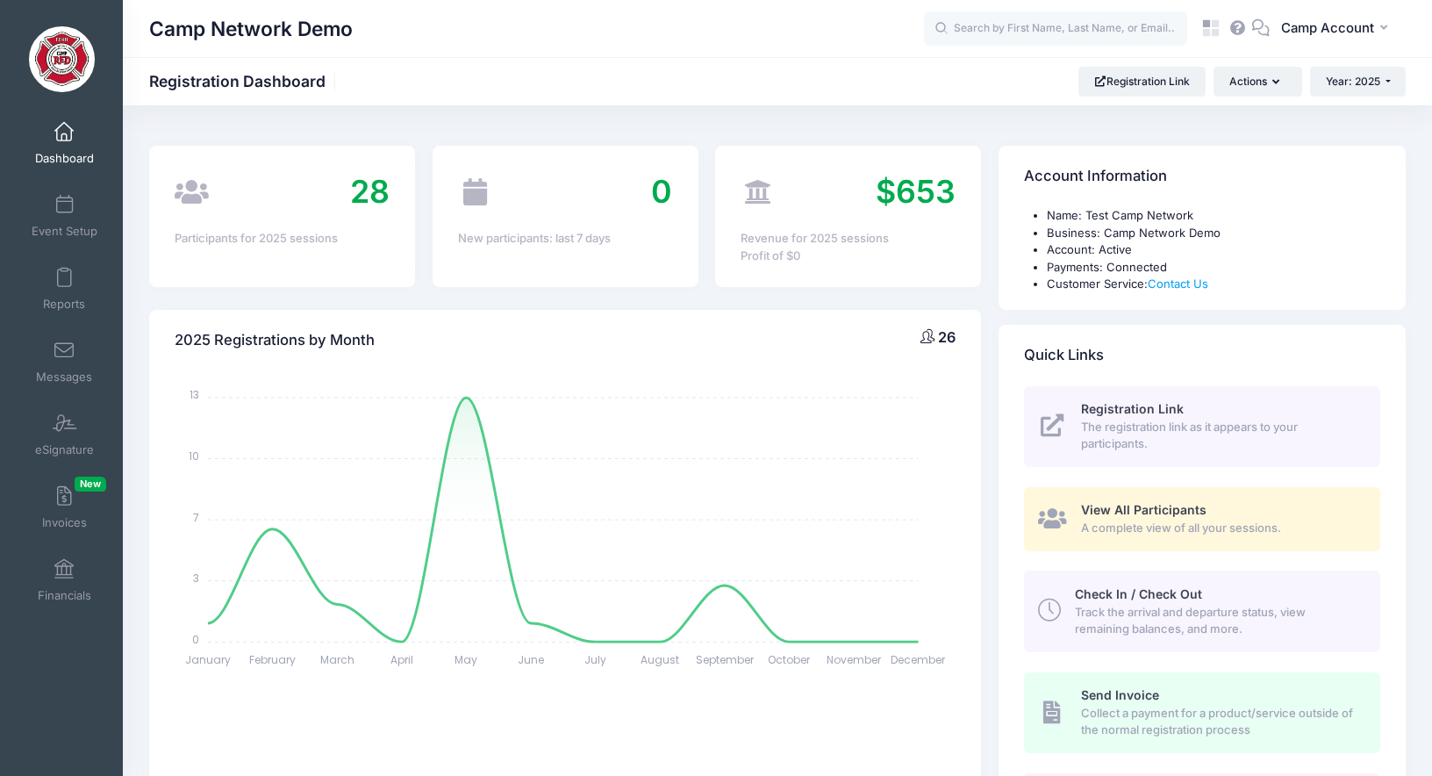
click at [490, 102] on div "Camp Network Demo Registration Dashboard Registration Link Actions Year: 2025 Y…" at bounding box center [777, 81] width 1309 height 48
click at [36, 218] on link "Event Setup" at bounding box center [64, 215] width 83 height 61
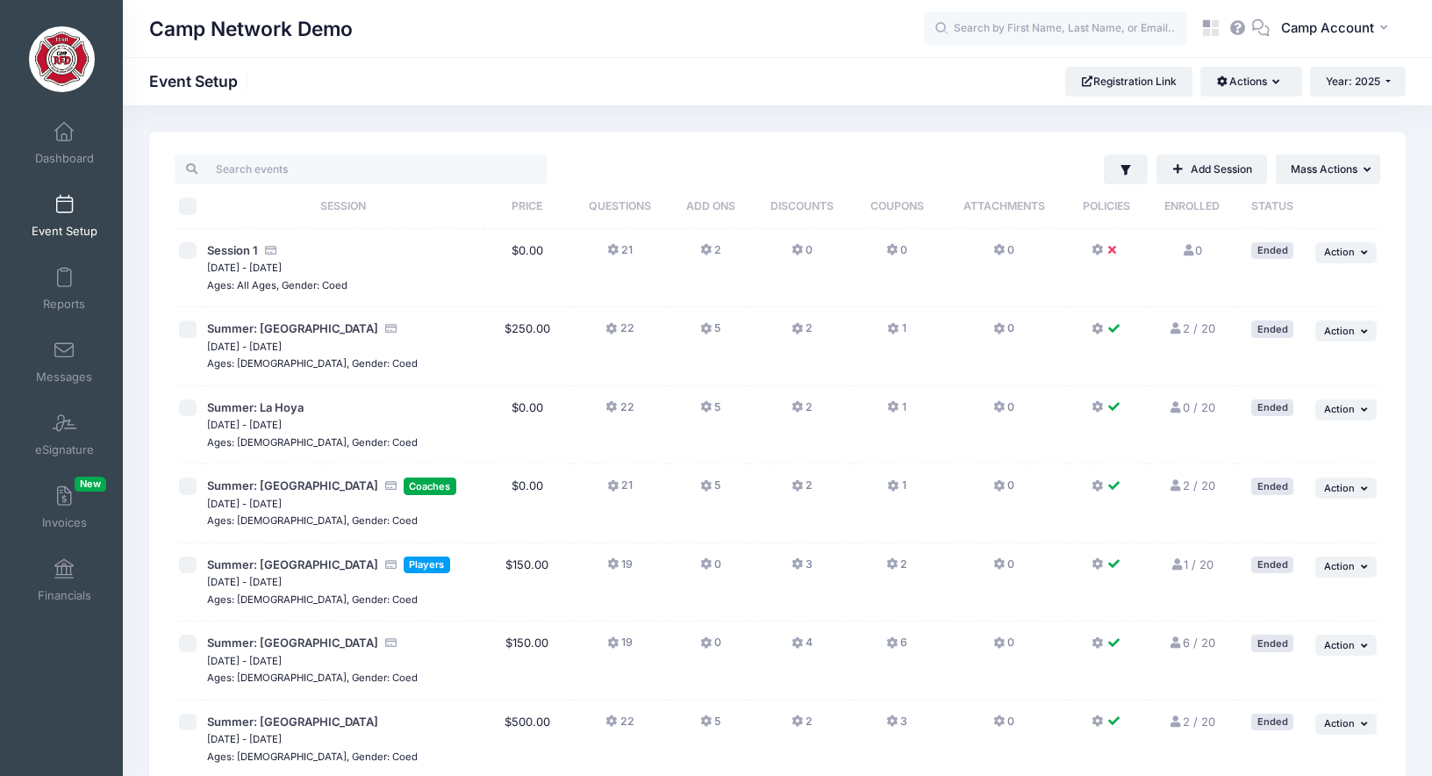
scroll to position [2, 0]
click at [1357, 260] on button "... Action" at bounding box center [1345, 250] width 61 height 21
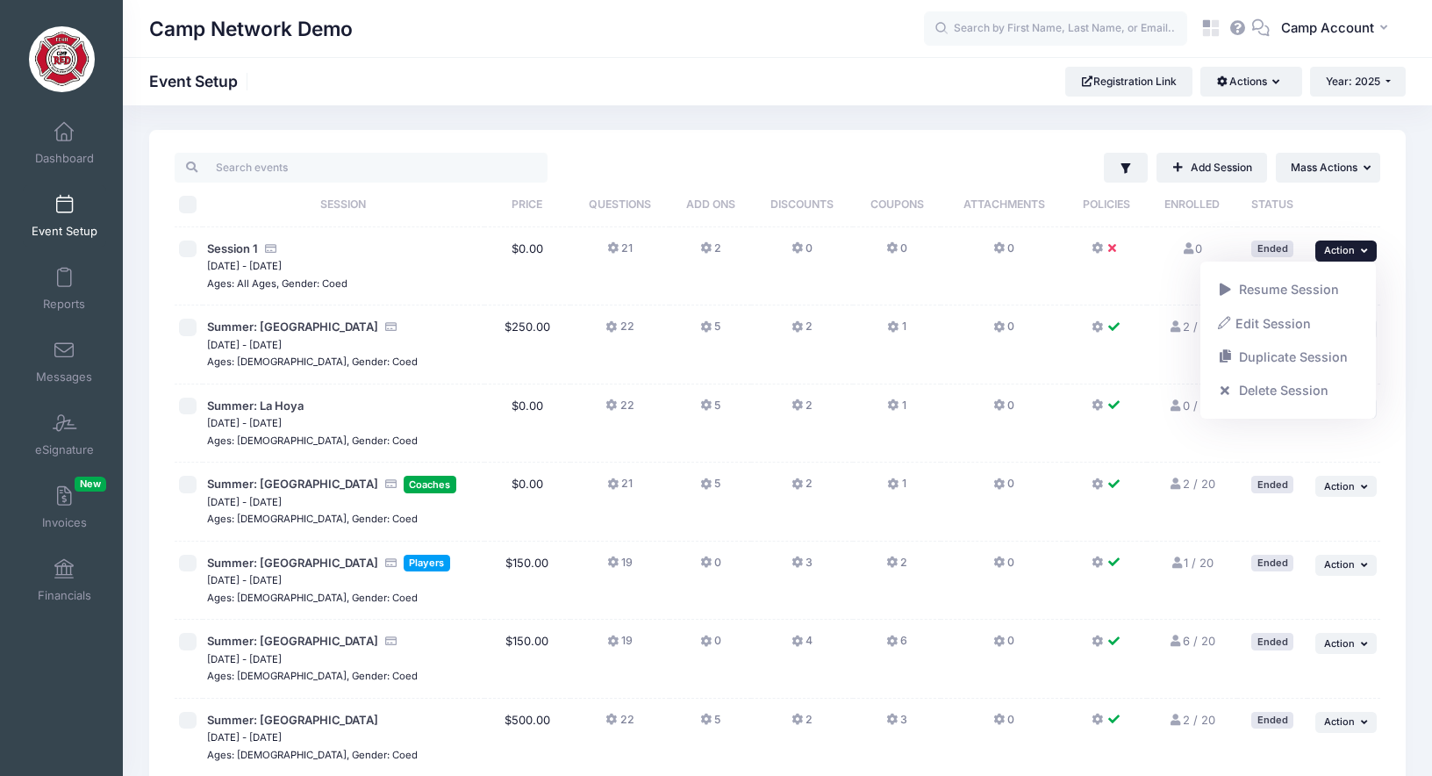
click at [625, 160] on div "Filter Filter Options Show: Active Live Completed Add Session ... Mass Actions …" at bounding box center [968, 168] width 824 height 30
click at [626, 53] on div "Camp Network Demo CA Camp Account" at bounding box center [777, 28] width 1309 height 57
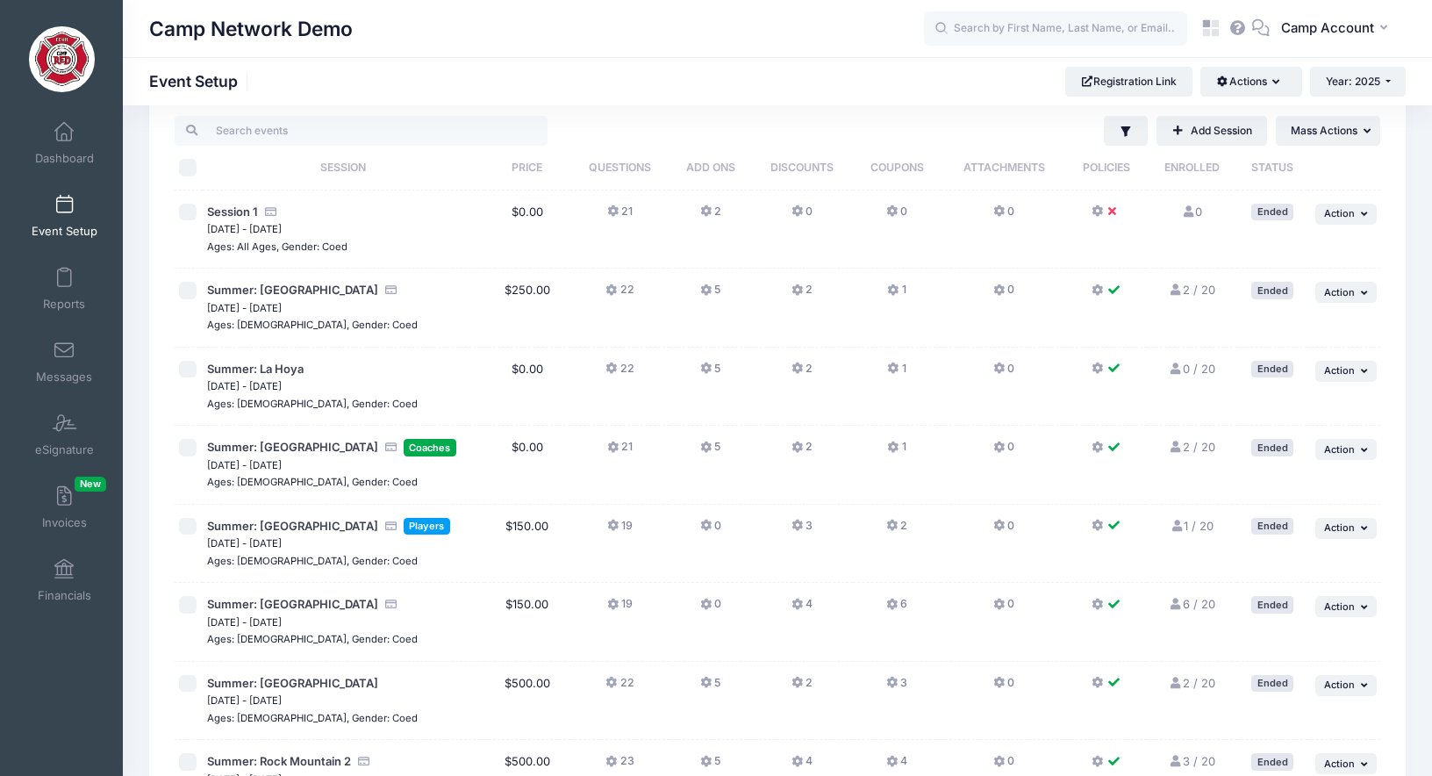
scroll to position [0, 0]
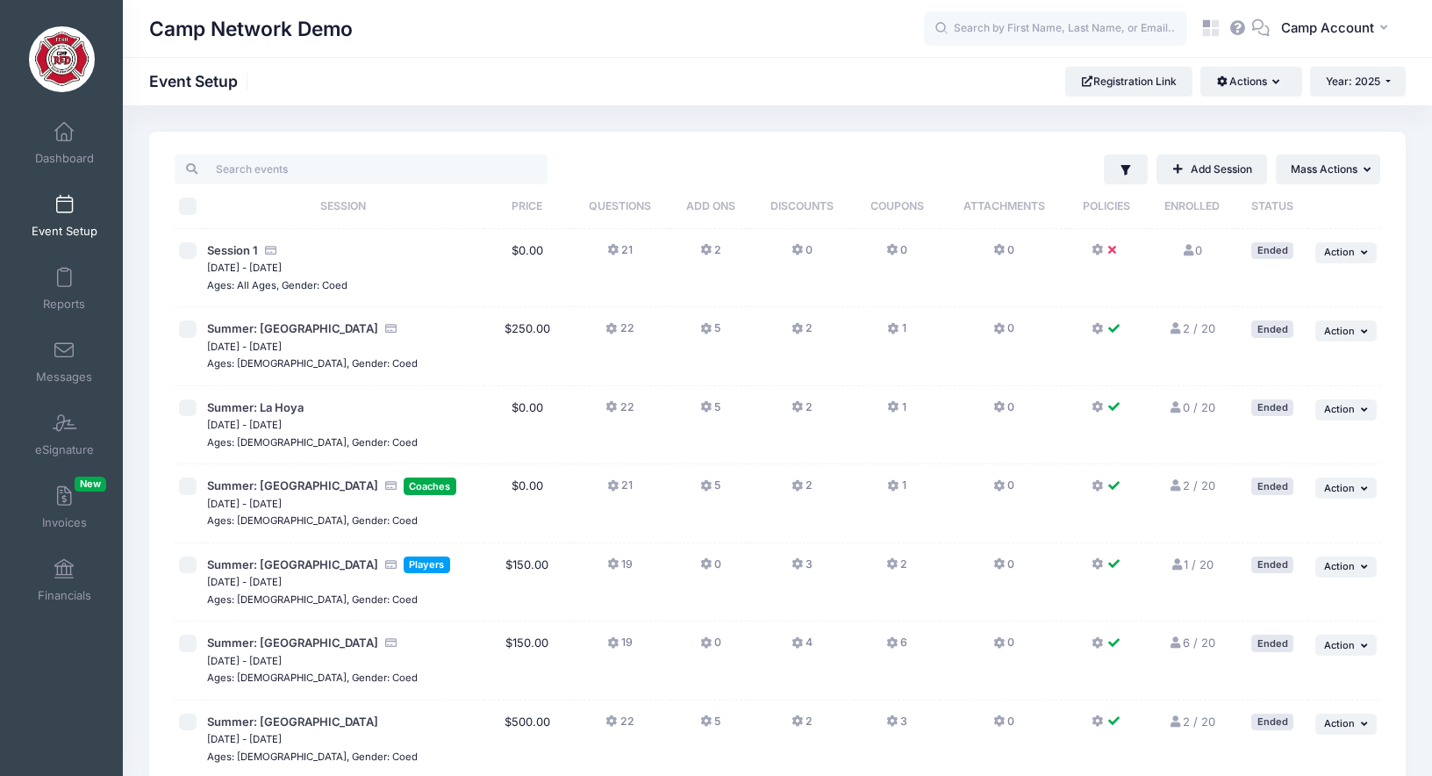
click at [581, 433] on td "22" at bounding box center [620, 425] width 100 height 79
